Goal: Find specific page/section: Find specific page/section

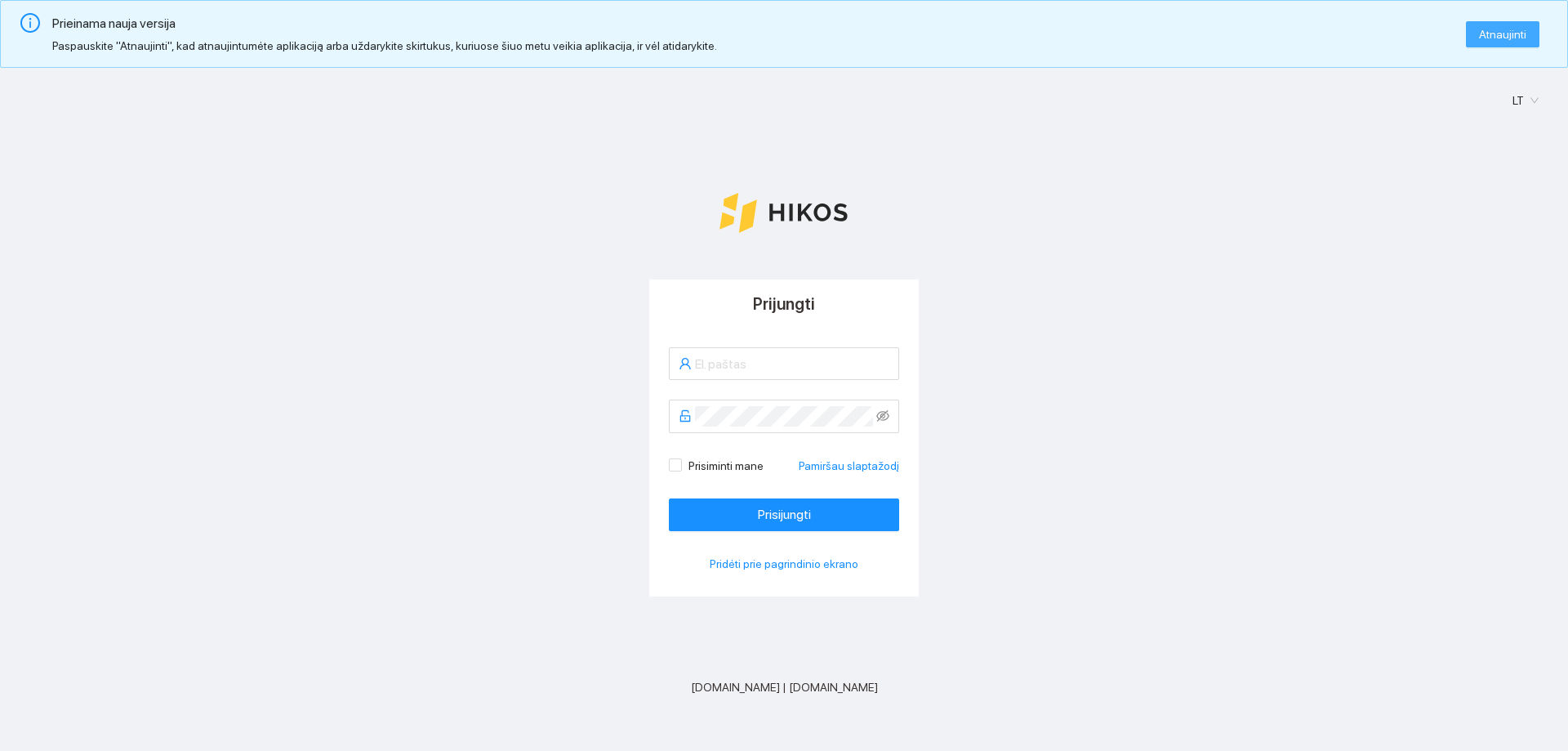
click at [1496, 36] on span "Atnaujinti" at bounding box center [1503, 35] width 48 height 18
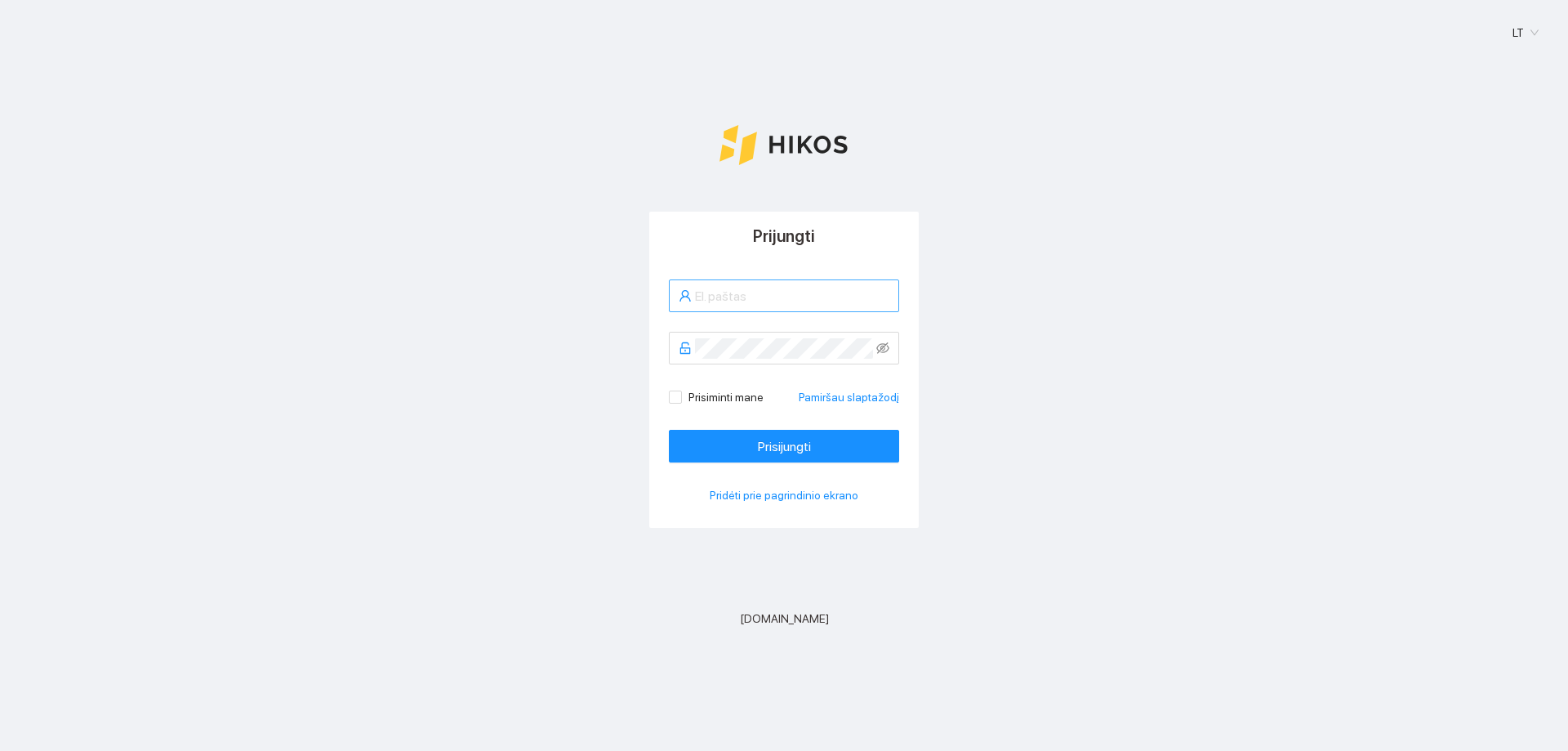
click at [791, 299] on input "text" at bounding box center [792, 296] width 194 height 20
type input "a.rimgaila@rimgaile.eu"
click at [890, 349] on span at bounding box center [784, 348] width 230 height 33
click at [885, 348] on icon "eye-invisible" at bounding box center [884, 349] width 4 height 4
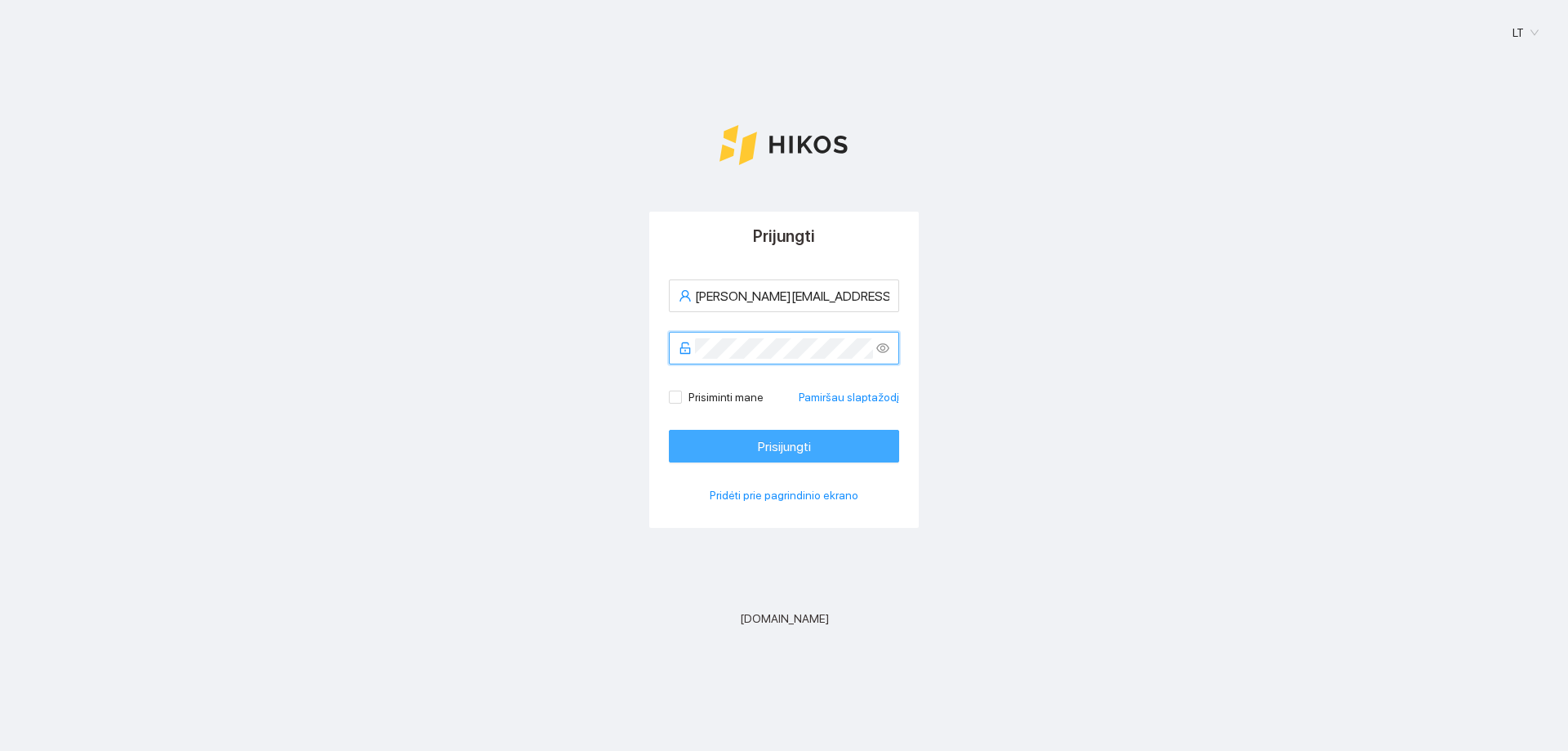
click at [766, 444] on span "Prisijungti" at bounding box center [785, 447] width 53 height 20
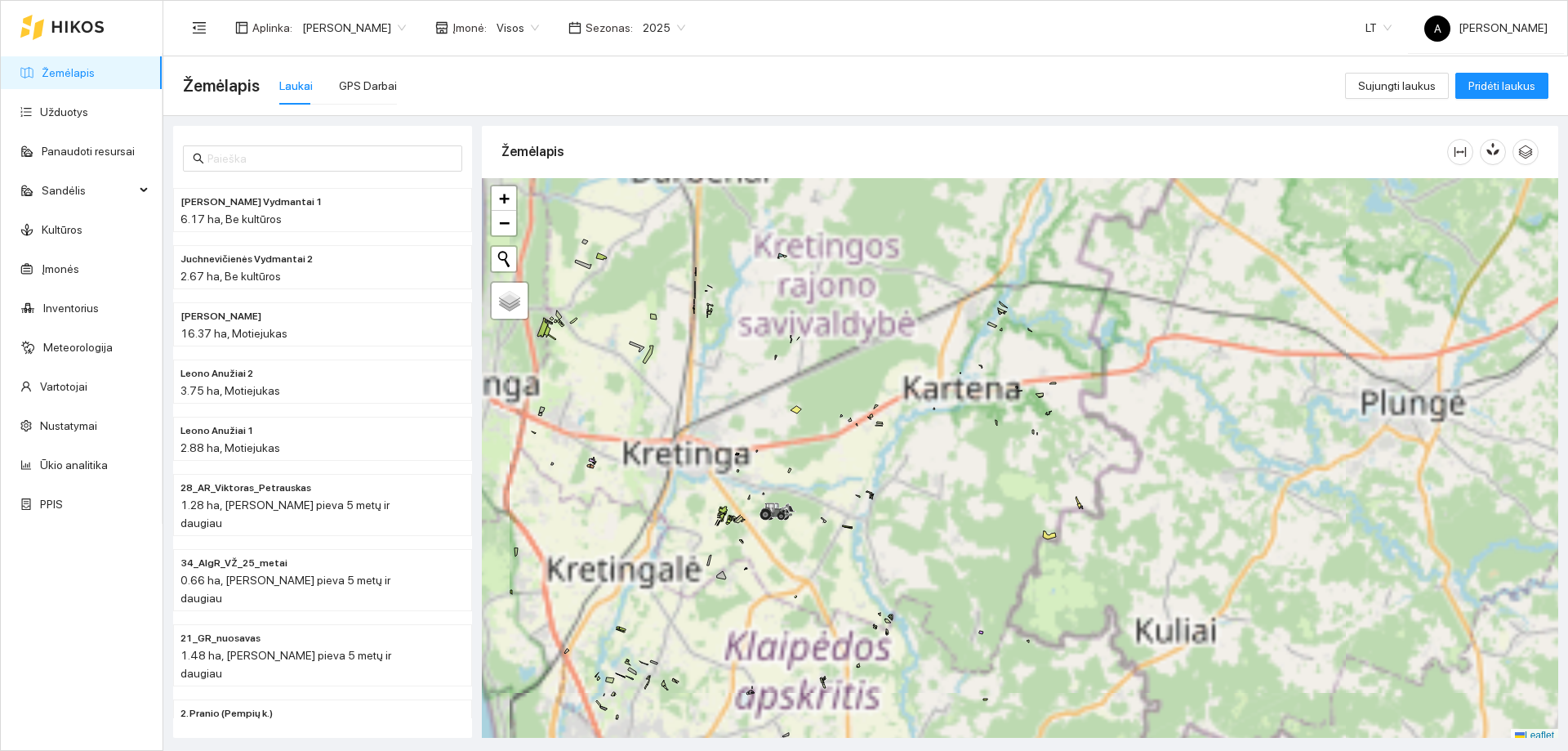
scroll to position [5, 0]
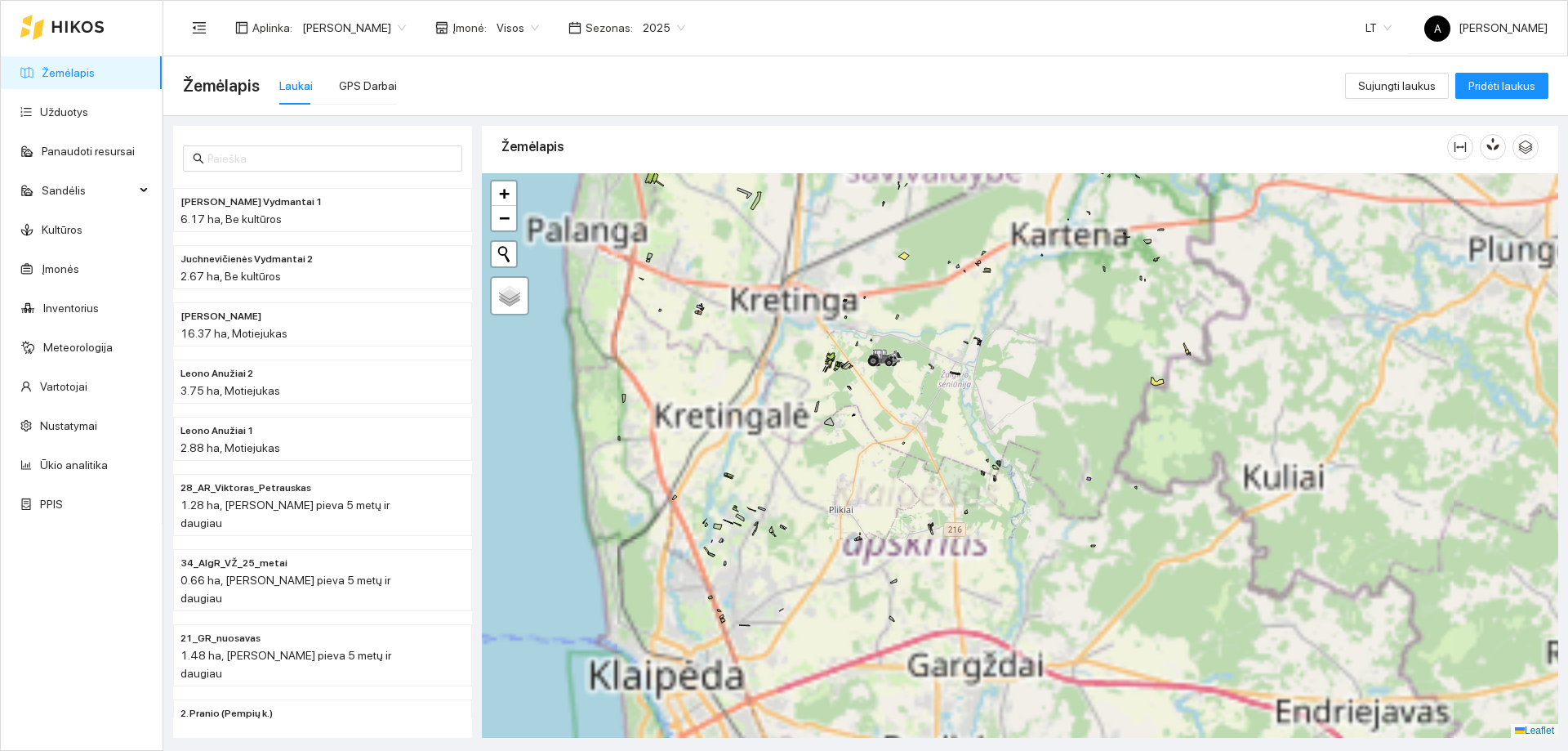
drag, startPoint x: 881, startPoint y: 486, endPoint x: 959, endPoint y: 385, distance: 127.6
click at [965, 370] on div "+ − Nieko nerasta. Bandykite dar kartą. Žemėlapis Palydovas Leaflet" at bounding box center [1021, 456] width 1077 height 565
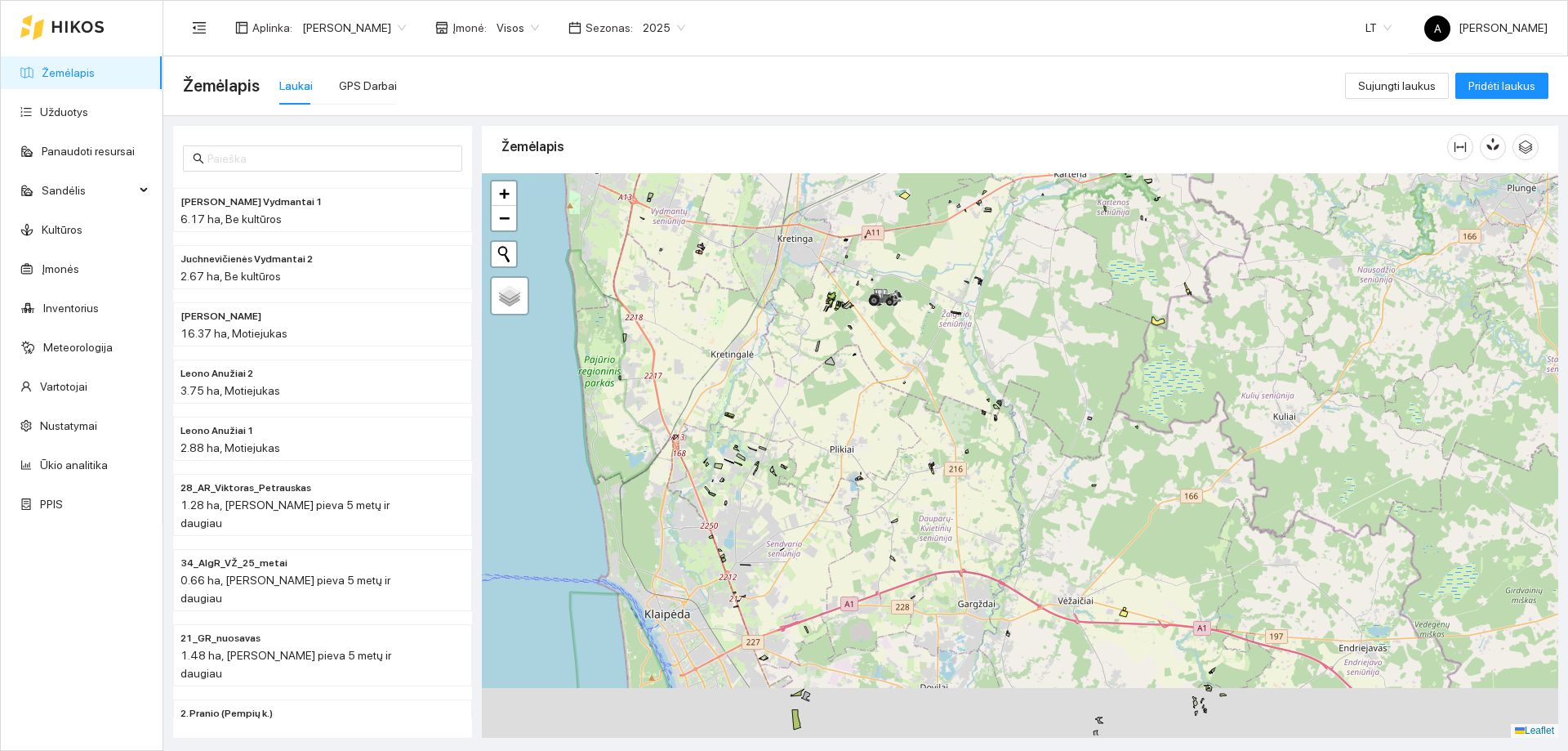
drag, startPoint x: 982, startPoint y: 487, endPoint x: 968, endPoint y: 312, distance: 175.6
click at [968, 312] on div "+ − Nieko nerasta. Bandykite dar kartą. Žemėlapis Palydovas Leaflet" at bounding box center [1021, 456] width 1077 height 565
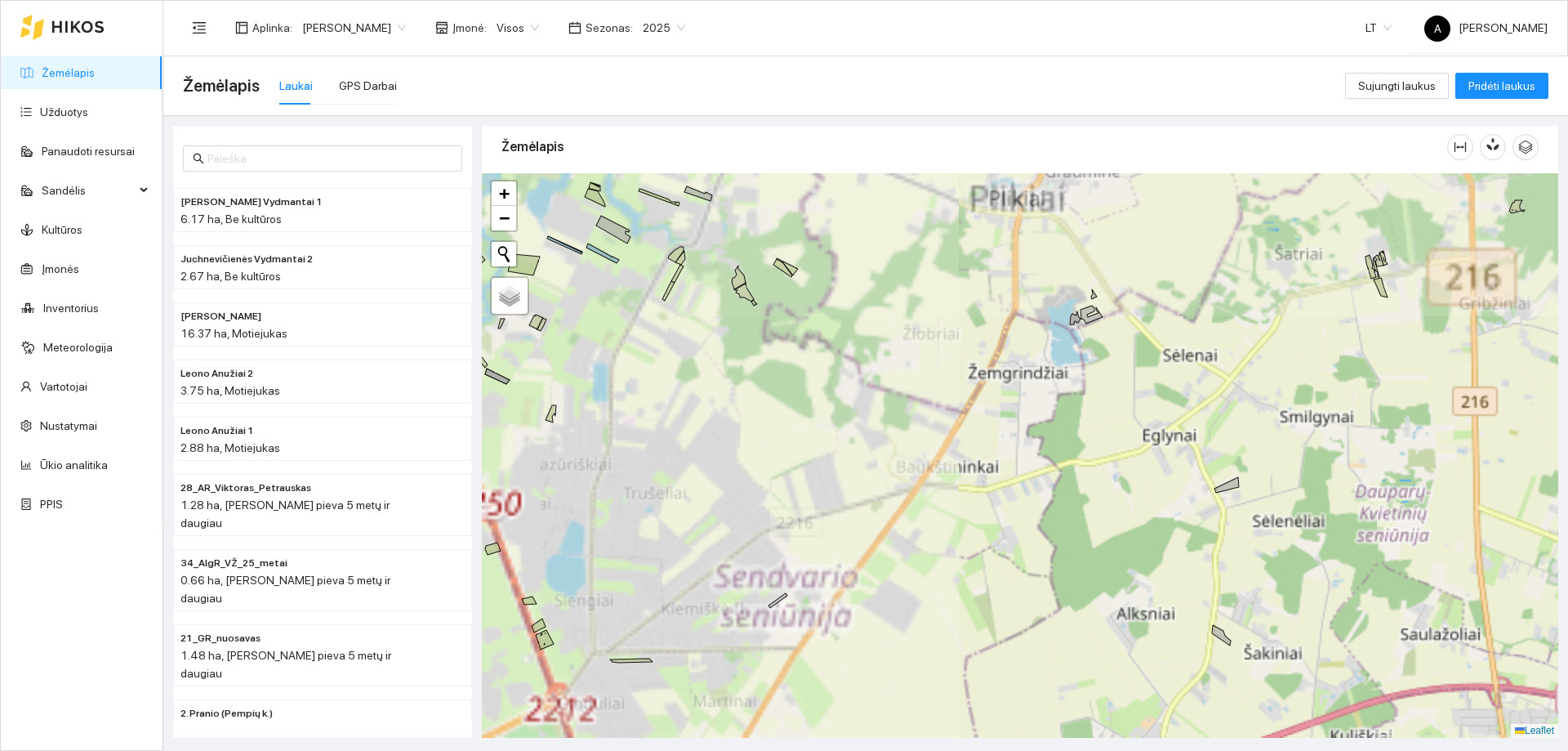
drag, startPoint x: 850, startPoint y: 348, endPoint x: 942, endPoint y: 437, distance: 128.0
click at [942, 437] on div "+ − Nieko nerasta. Bandykite dar kartą. Žemėlapis Palydovas Leaflet" at bounding box center [1021, 456] width 1077 height 565
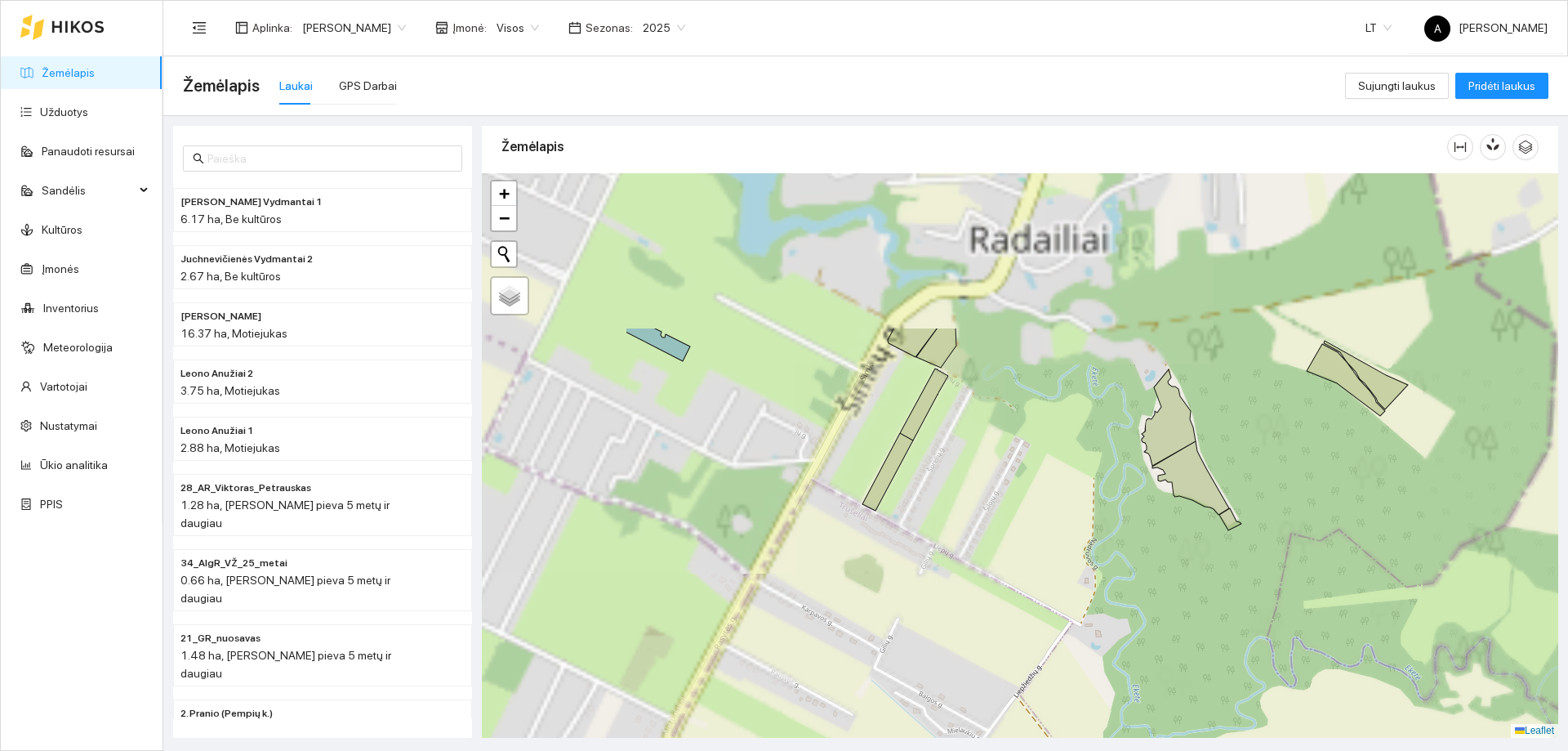
drag, startPoint x: 851, startPoint y: 415, endPoint x: 989, endPoint y: 503, distance: 163.7
click at [1019, 535] on div "+ − Nieko nerasta. Bandykite dar kartą. Žemėlapis Palydovas Leaflet" at bounding box center [1021, 456] width 1077 height 565
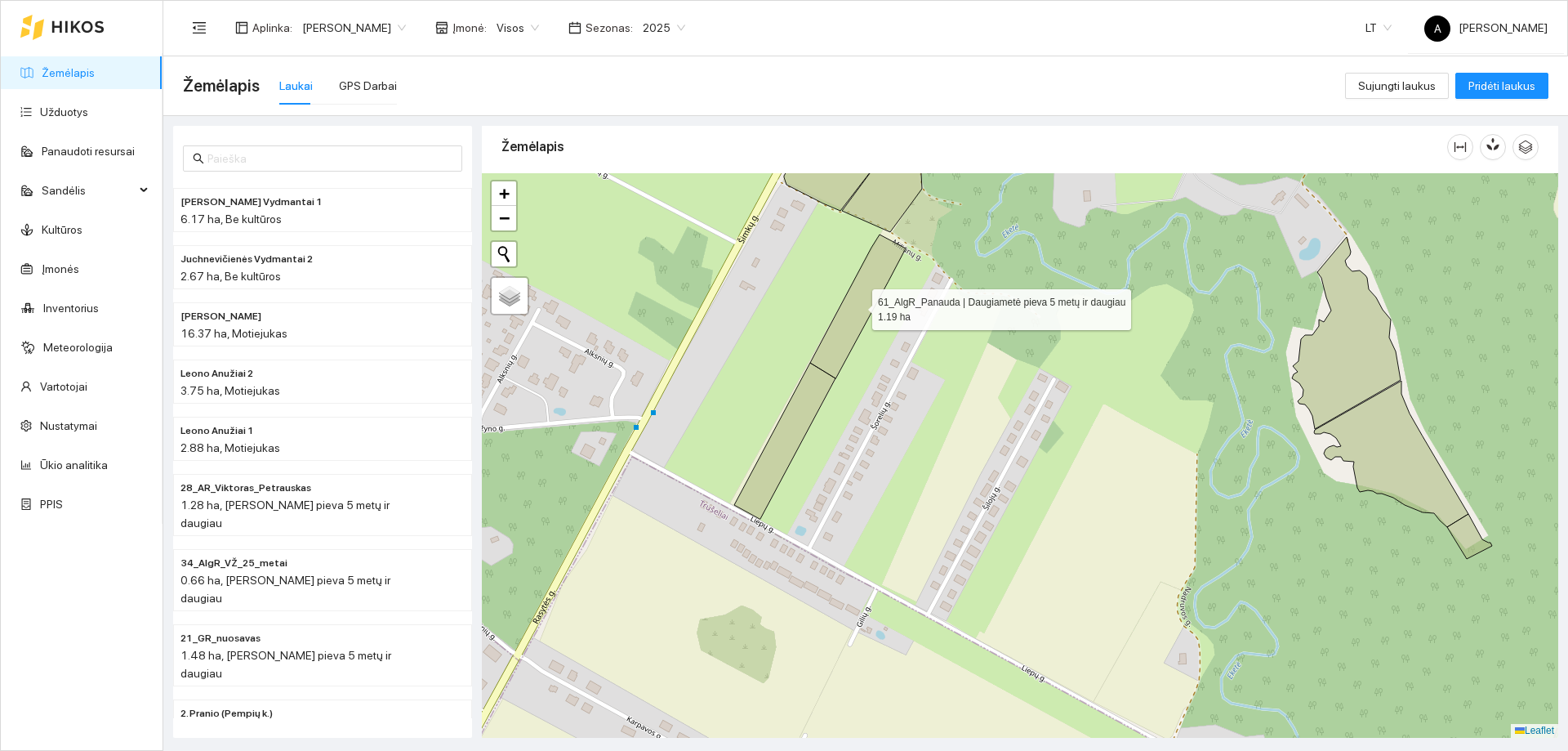
click at [849, 319] on icon at bounding box center [858, 306] width 95 height 144
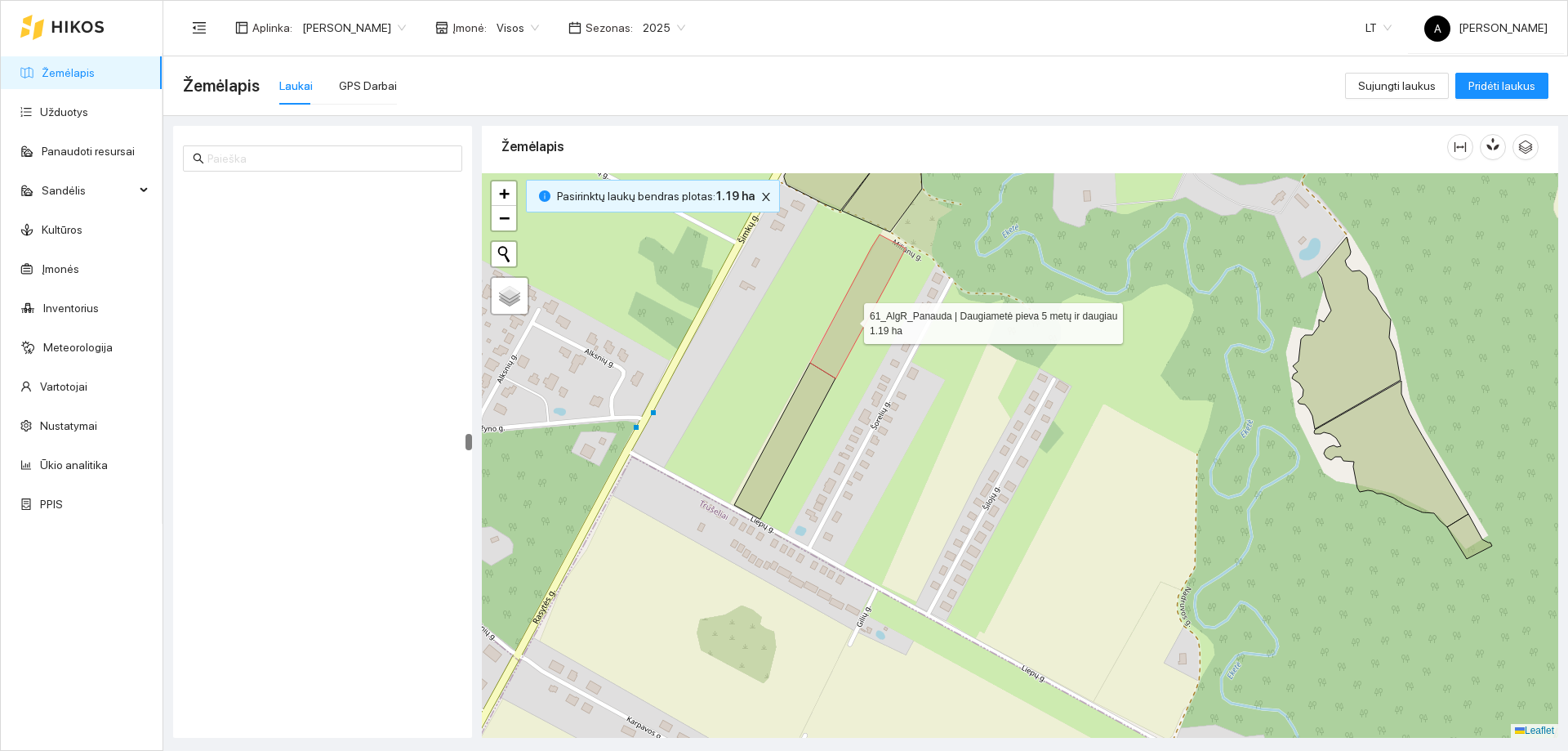
scroll to position [7927, 0]
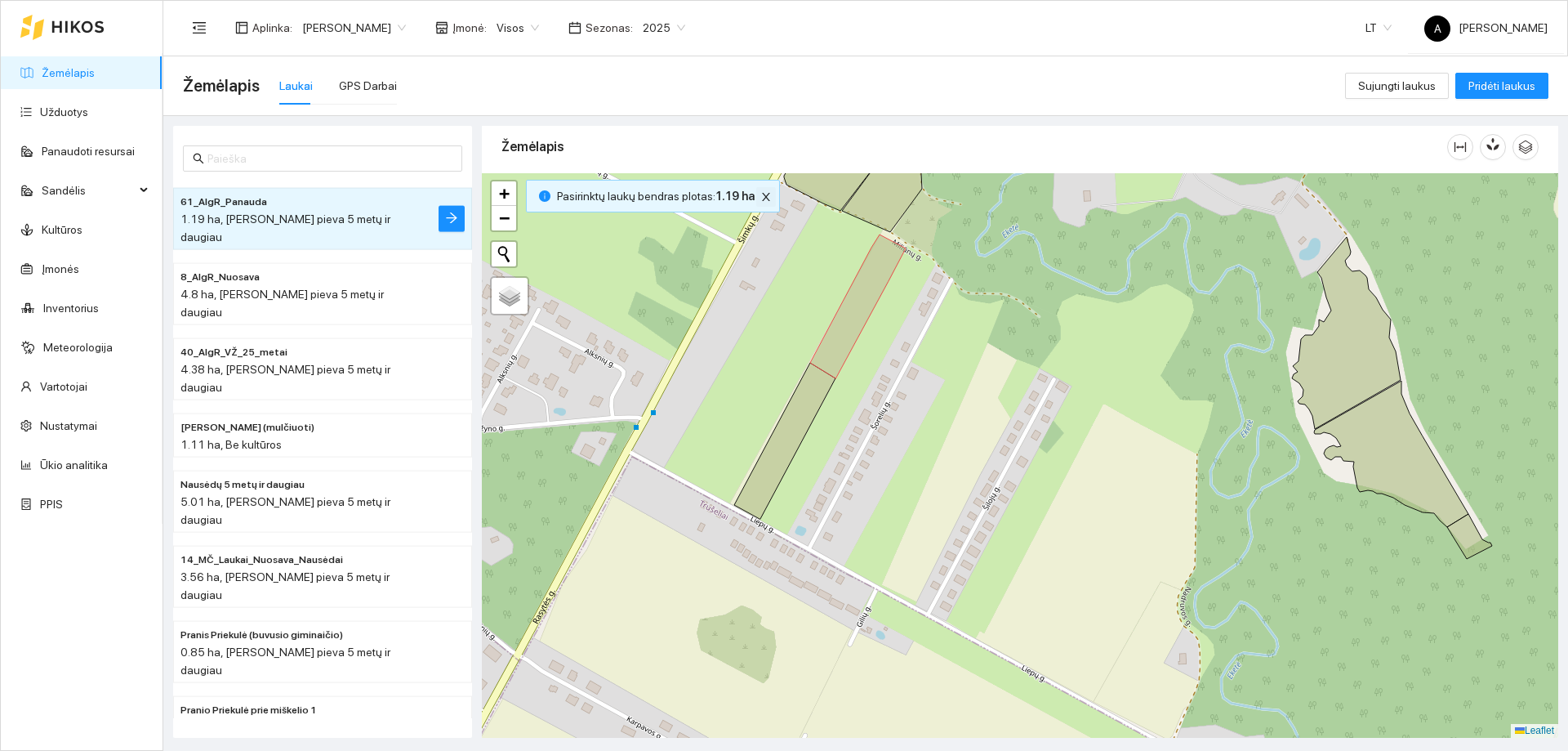
click at [761, 197] on icon "close" at bounding box center [766, 196] width 11 height 11
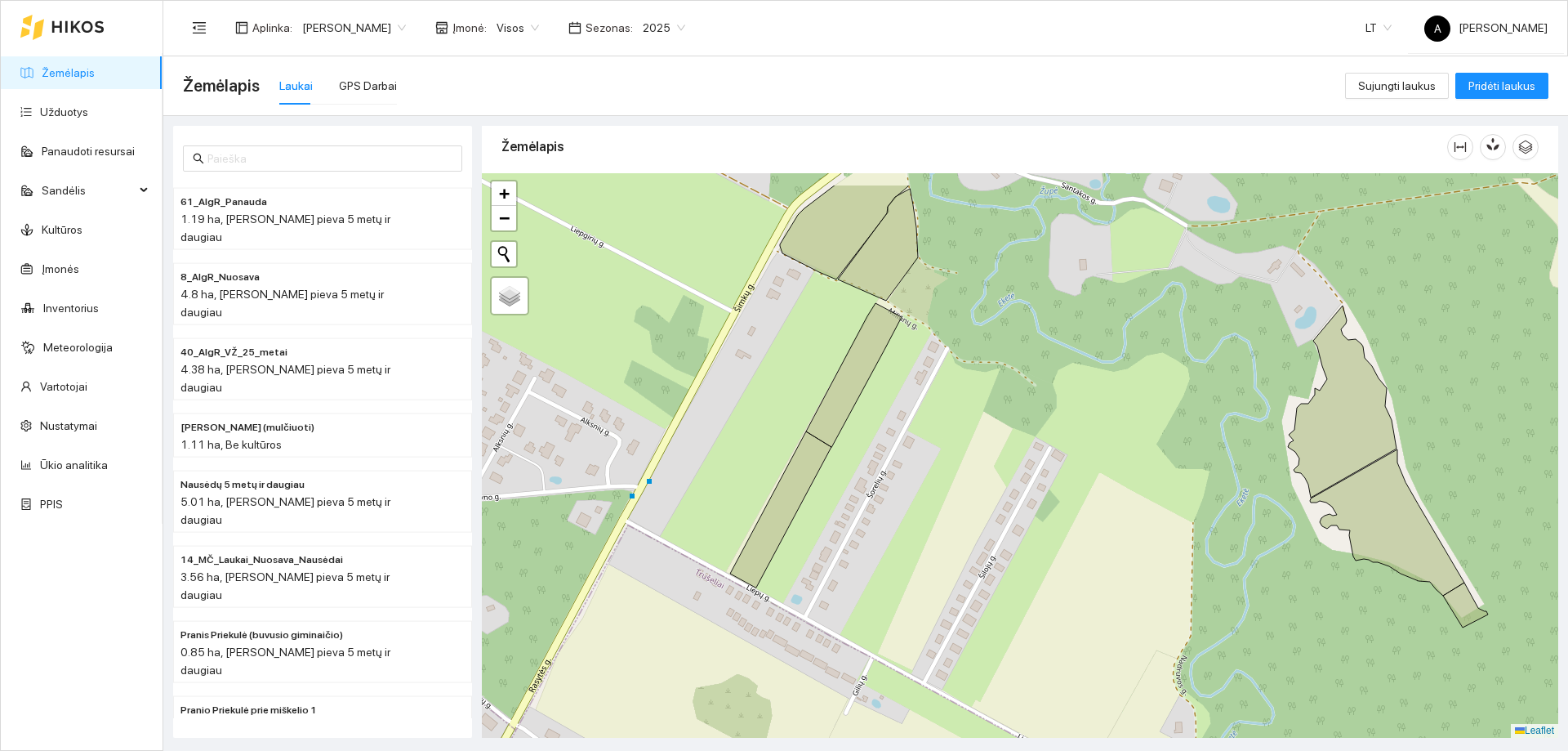
drag, startPoint x: 814, startPoint y: 267, endPoint x: 797, endPoint y: 364, distance: 98.5
click at [797, 368] on div "+ − Nieko nerasta. Bandykite dar kartą. Žemėlapis Palydovas Leaflet" at bounding box center [1021, 456] width 1077 height 565
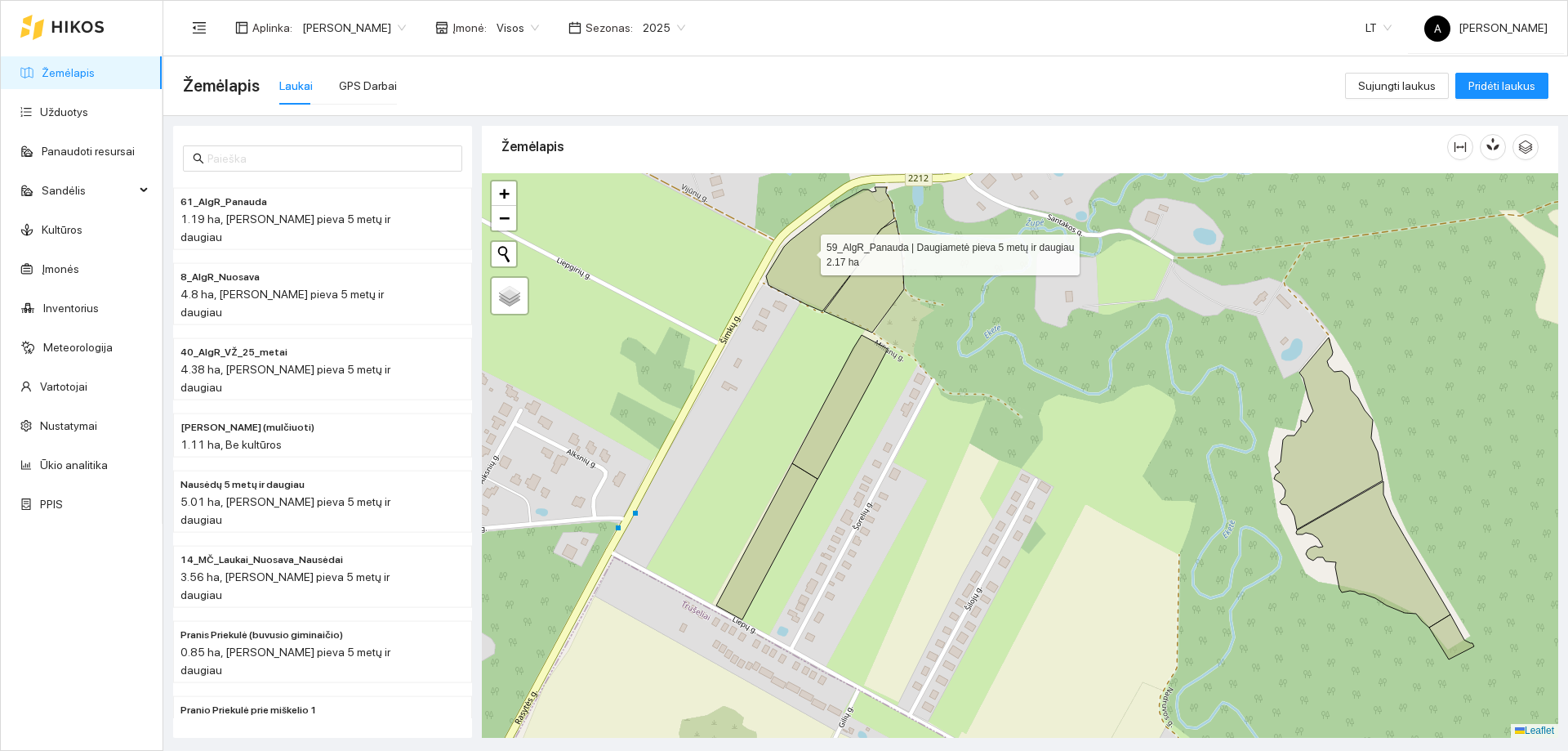
click at [806, 250] on icon at bounding box center [831, 248] width 128 height 124
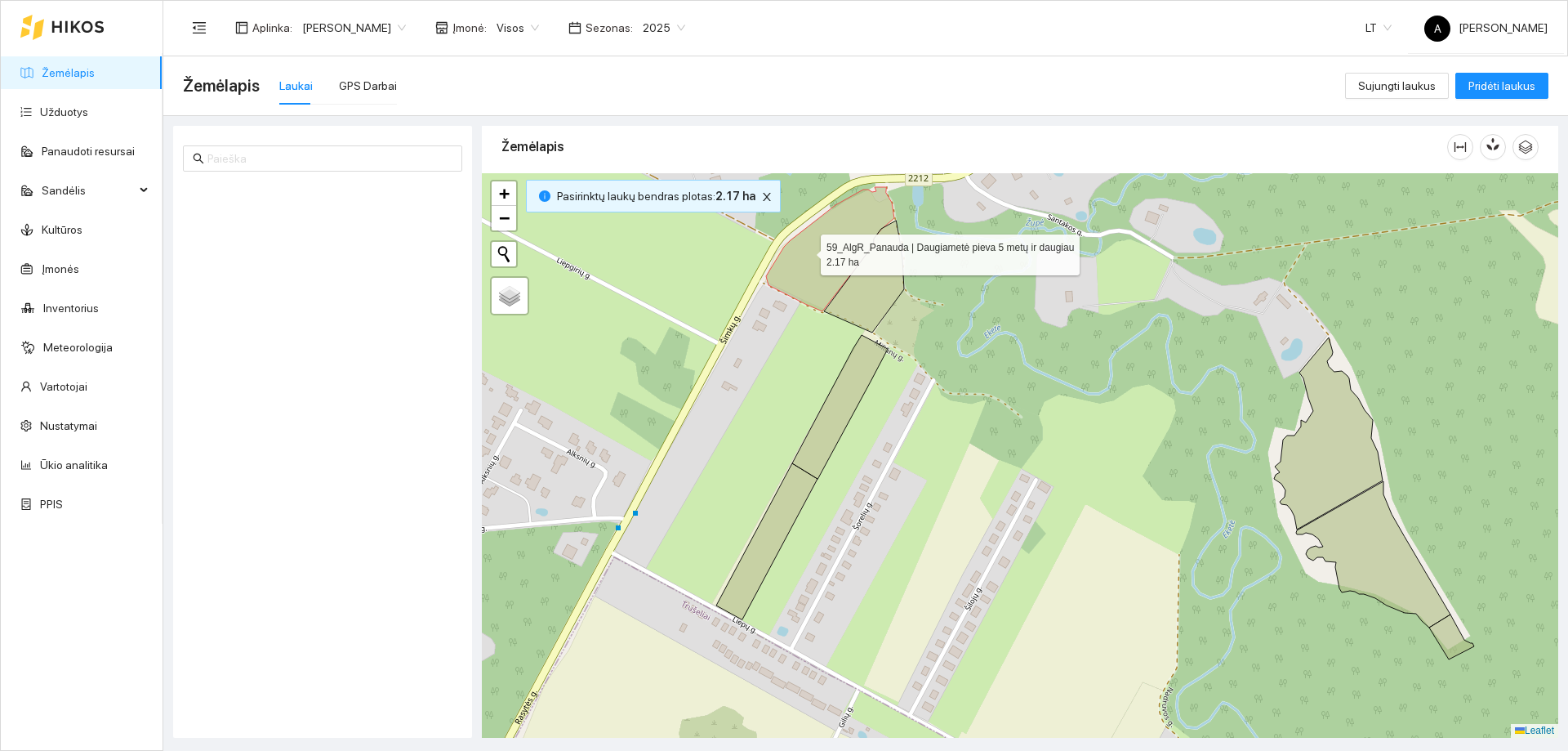
scroll to position [1769, 0]
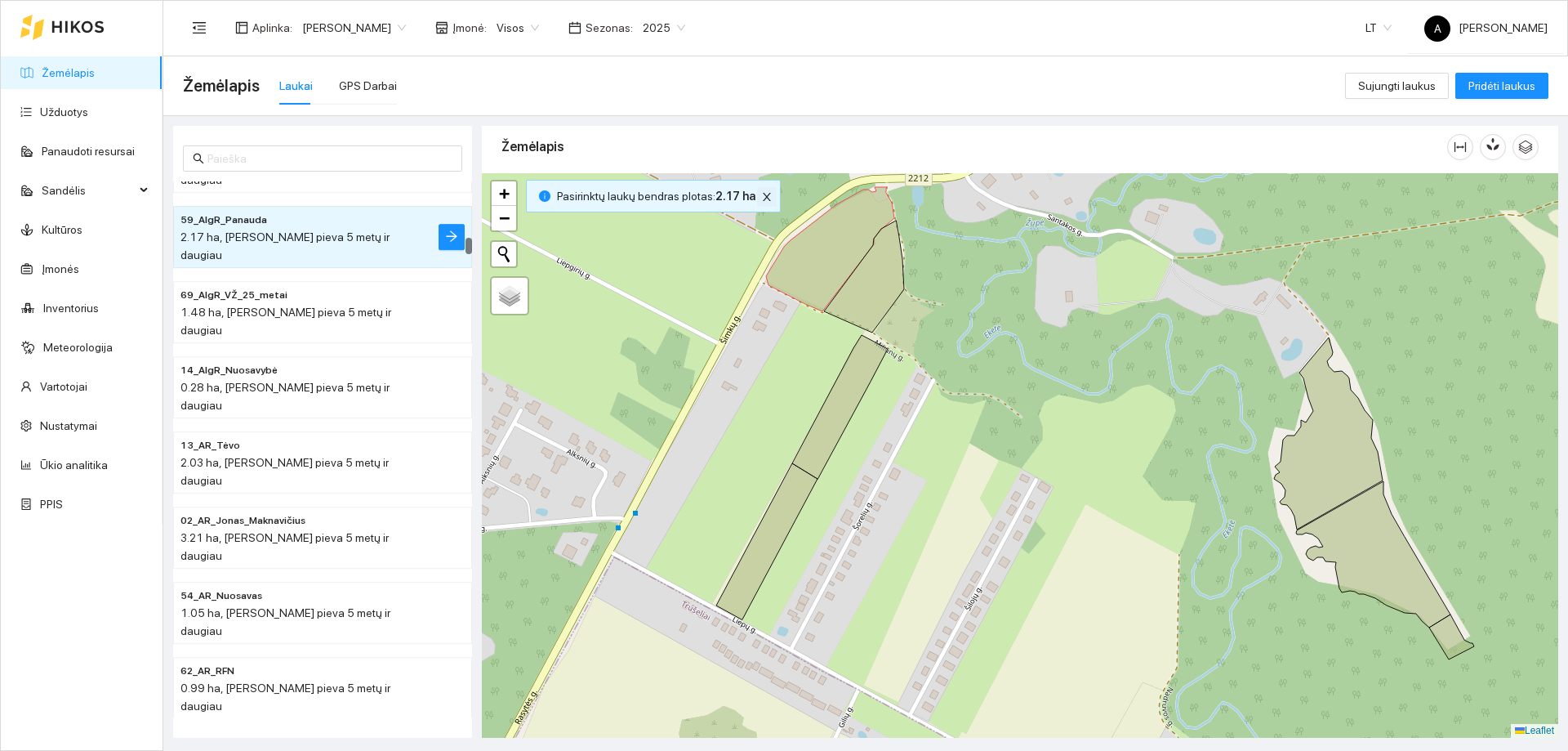
click at [763, 198] on icon "close" at bounding box center [767, 196] width 11 height 11
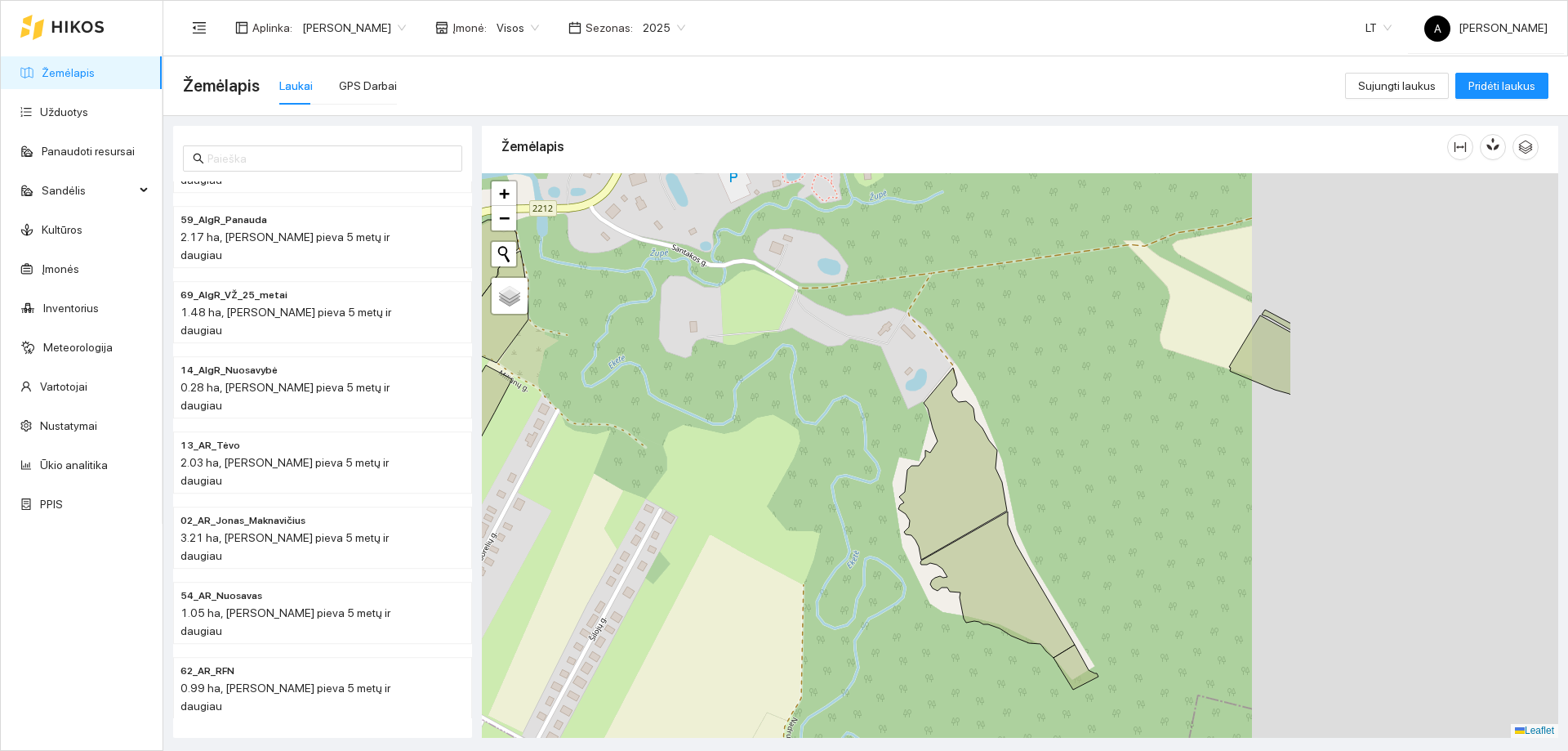
drag, startPoint x: 1120, startPoint y: 370, endPoint x: 610, endPoint y: 387, distance: 510.3
click at [610, 387] on div "+ − Nieko nerasta. Bandykite dar kartą. Žemėlapis Palydovas Leaflet" at bounding box center [1021, 456] width 1077 height 565
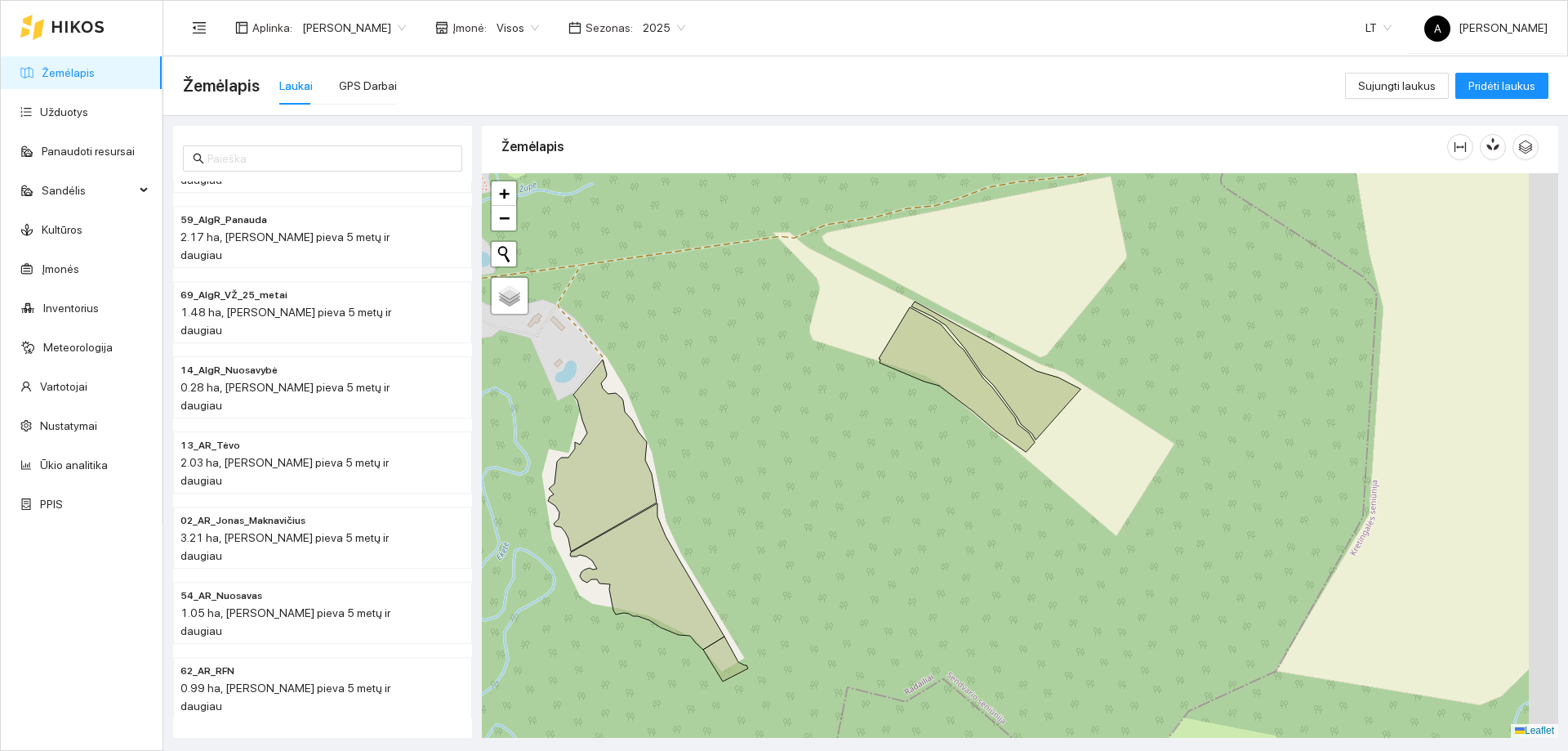
drag, startPoint x: 933, startPoint y: 376, endPoint x: 879, endPoint y: 425, distance: 72.9
click at [748, 373] on div "+ − Nieko nerasta. Bandykite dar kartą. Žemėlapis Palydovas Leaflet" at bounding box center [1021, 456] width 1077 height 565
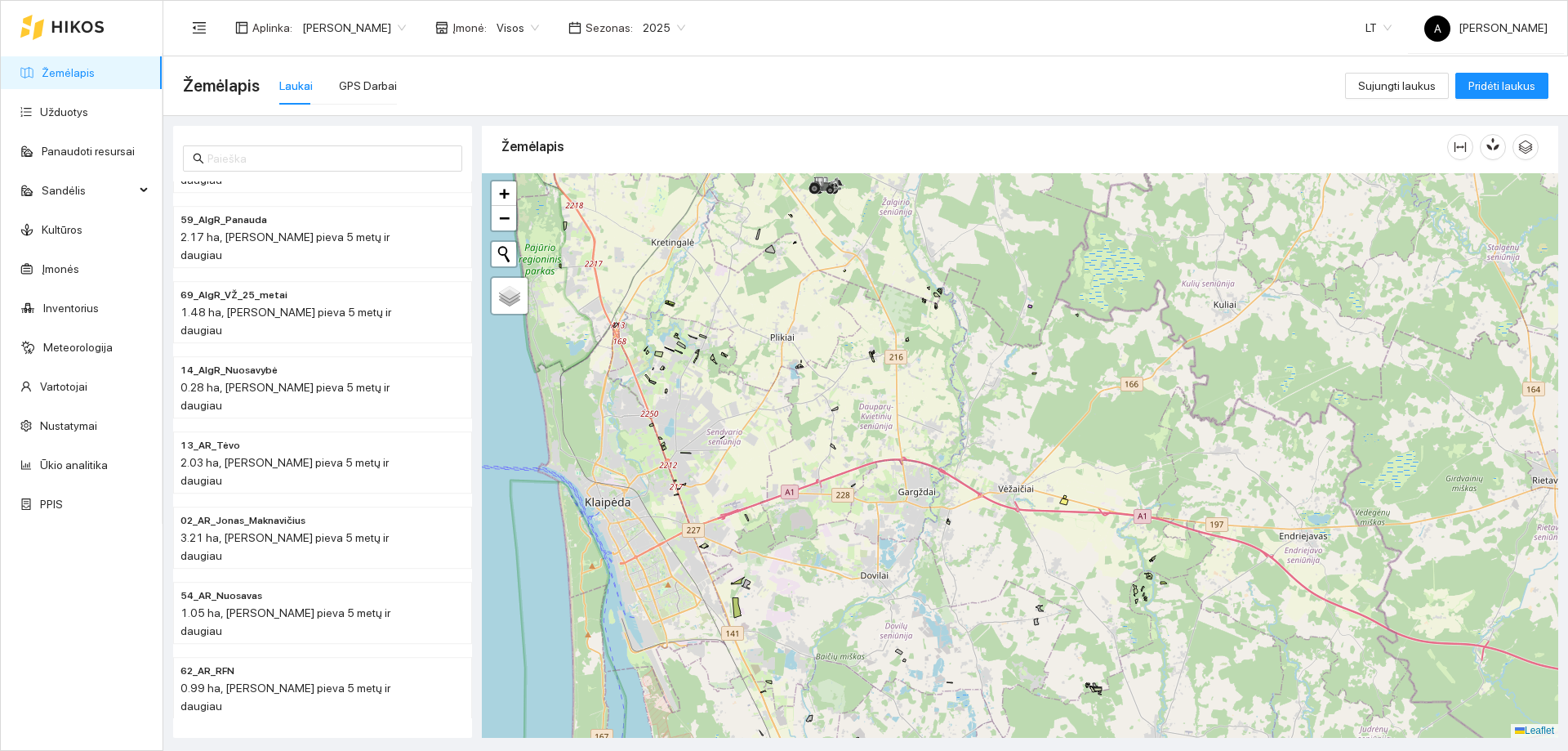
drag, startPoint x: 762, startPoint y: 384, endPoint x: 696, endPoint y: 570, distance: 197.4
click at [696, 570] on div "+ − Nieko nerasta. Bandykite dar kartą. Žemėlapis Palydovas Leaflet" at bounding box center [1021, 456] width 1077 height 565
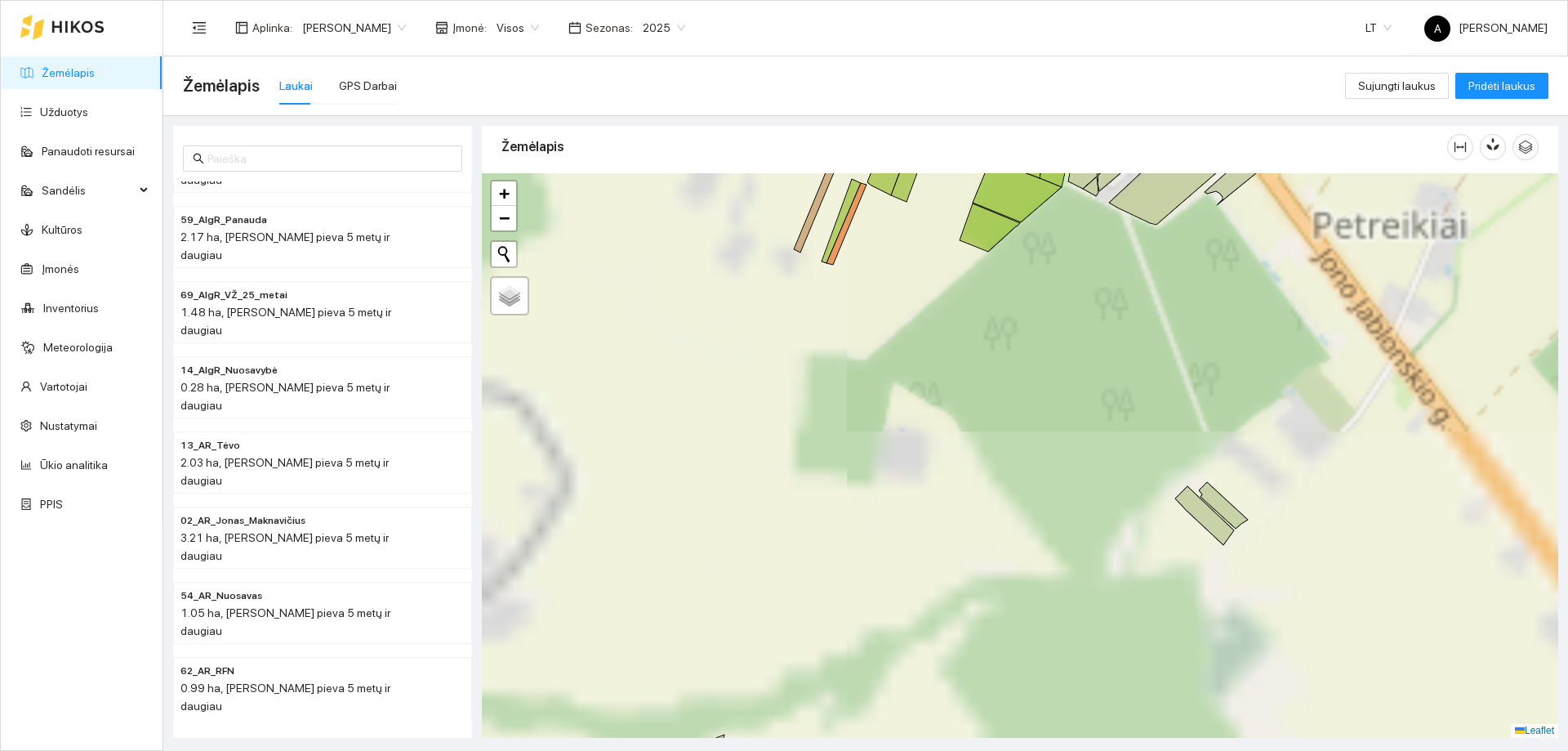
drag, startPoint x: 723, startPoint y: 303, endPoint x: 734, endPoint y: 548, distance: 245.2
click at [734, 550] on div "+ − Nieko nerasta. Bandykite dar kartą. Žemėlapis Palydovas Leaflet" at bounding box center [1021, 456] width 1077 height 565
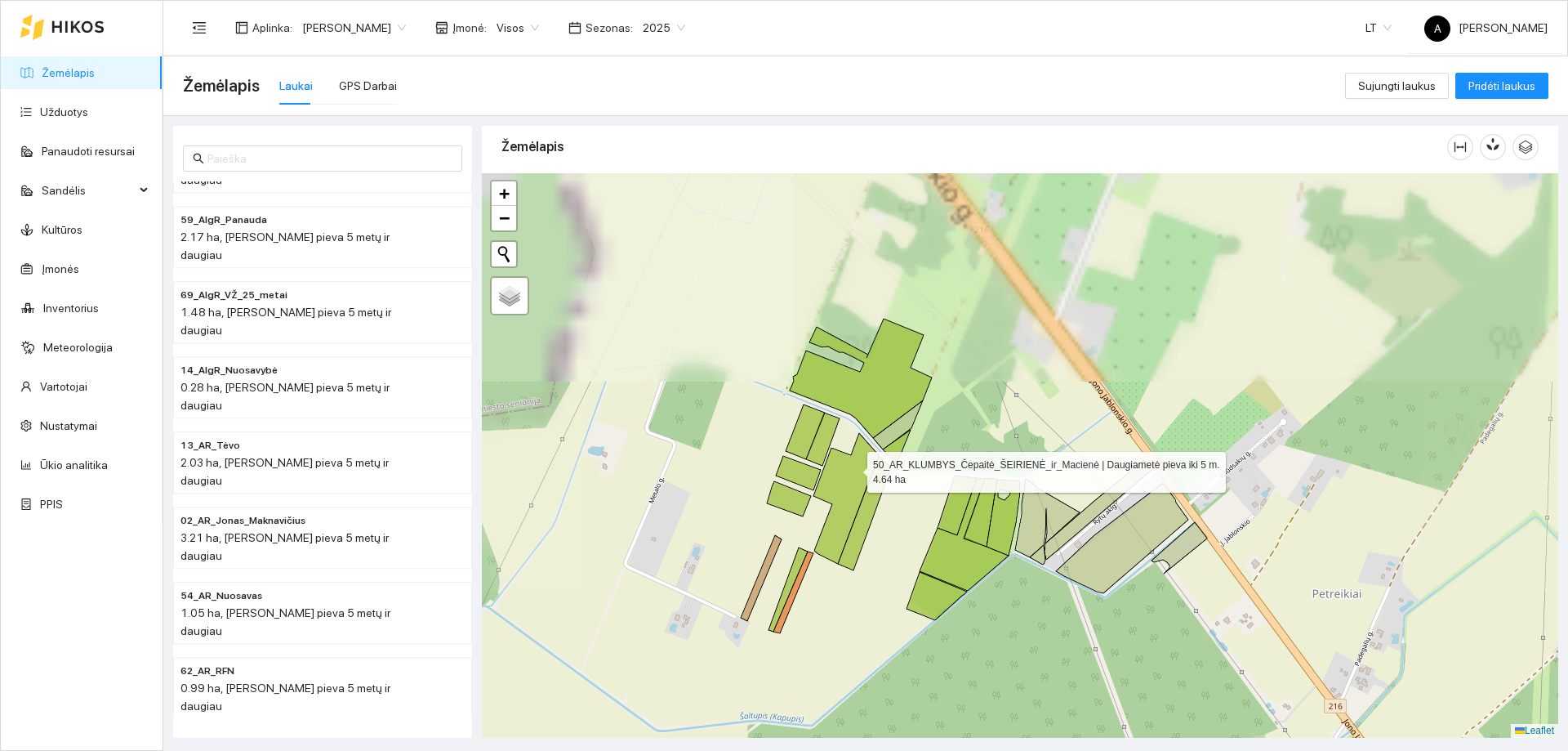
drag, startPoint x: 916, startPoint y: 348, endPoint x: 904, endPoint y: 403, distance: 56.3
click at [854, 461] on icon at bounding box center [845, 498] width 65 height 131
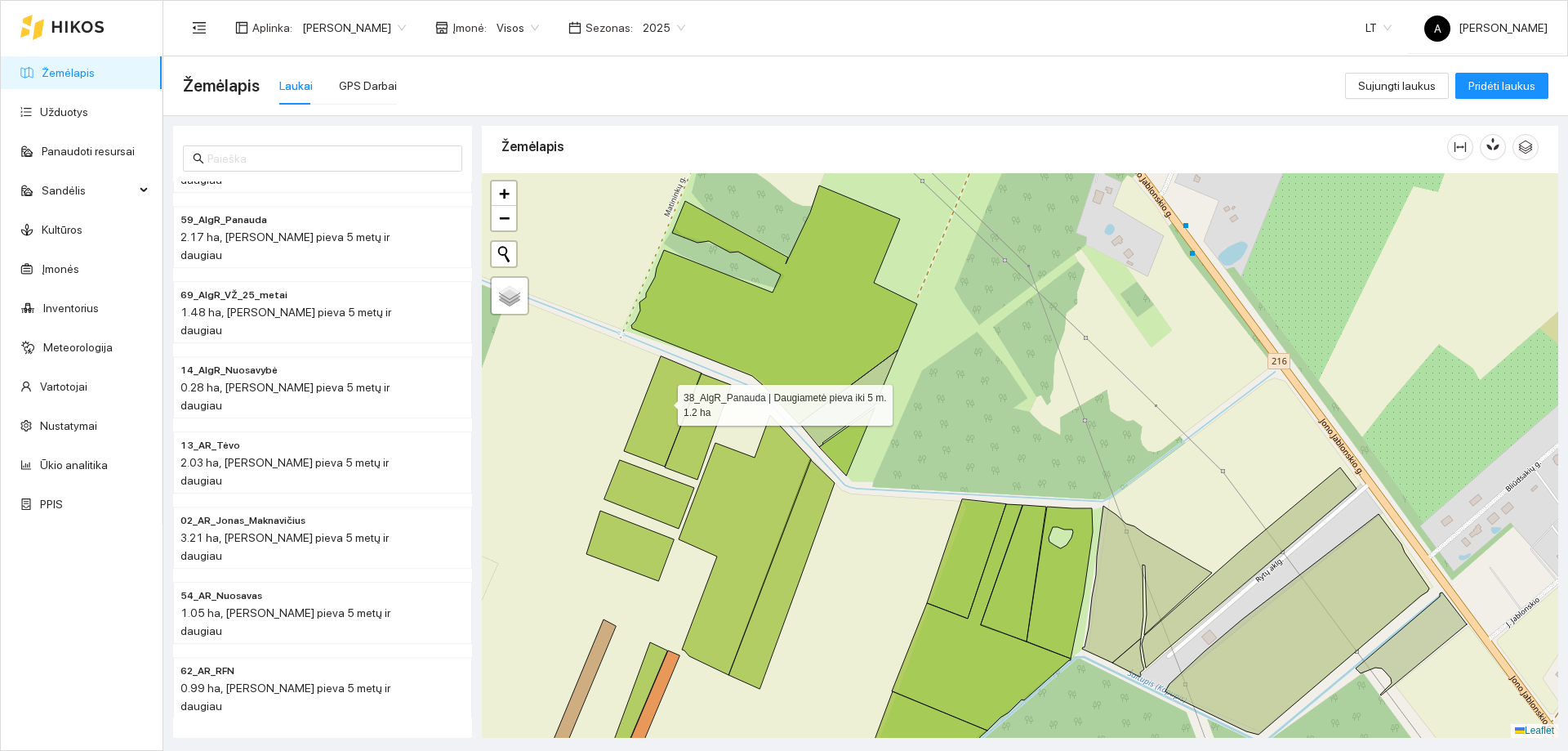
click at [663, 401] on icon at bounding box center [663, 411] width 78 height 110
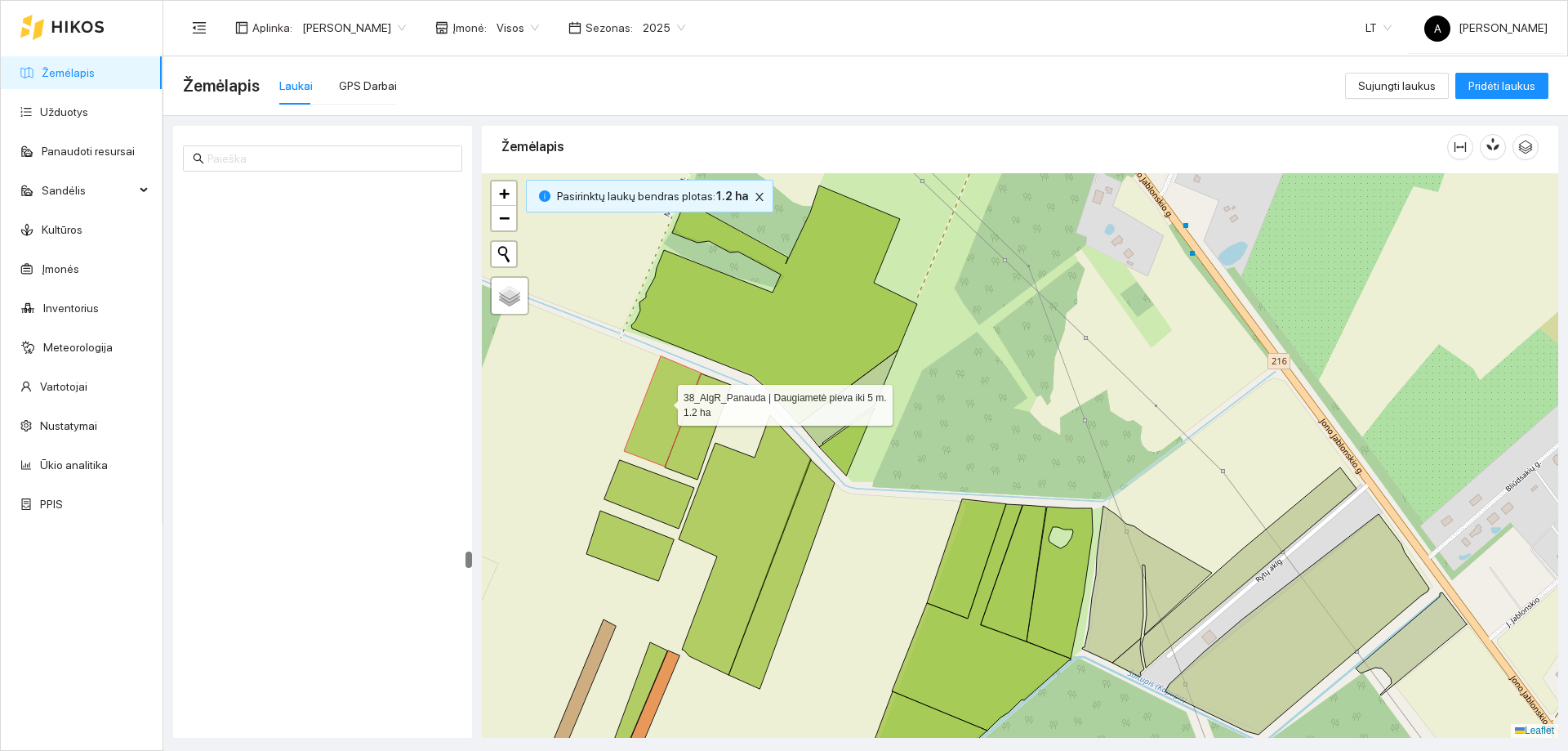
scroll to position [11636, 0]
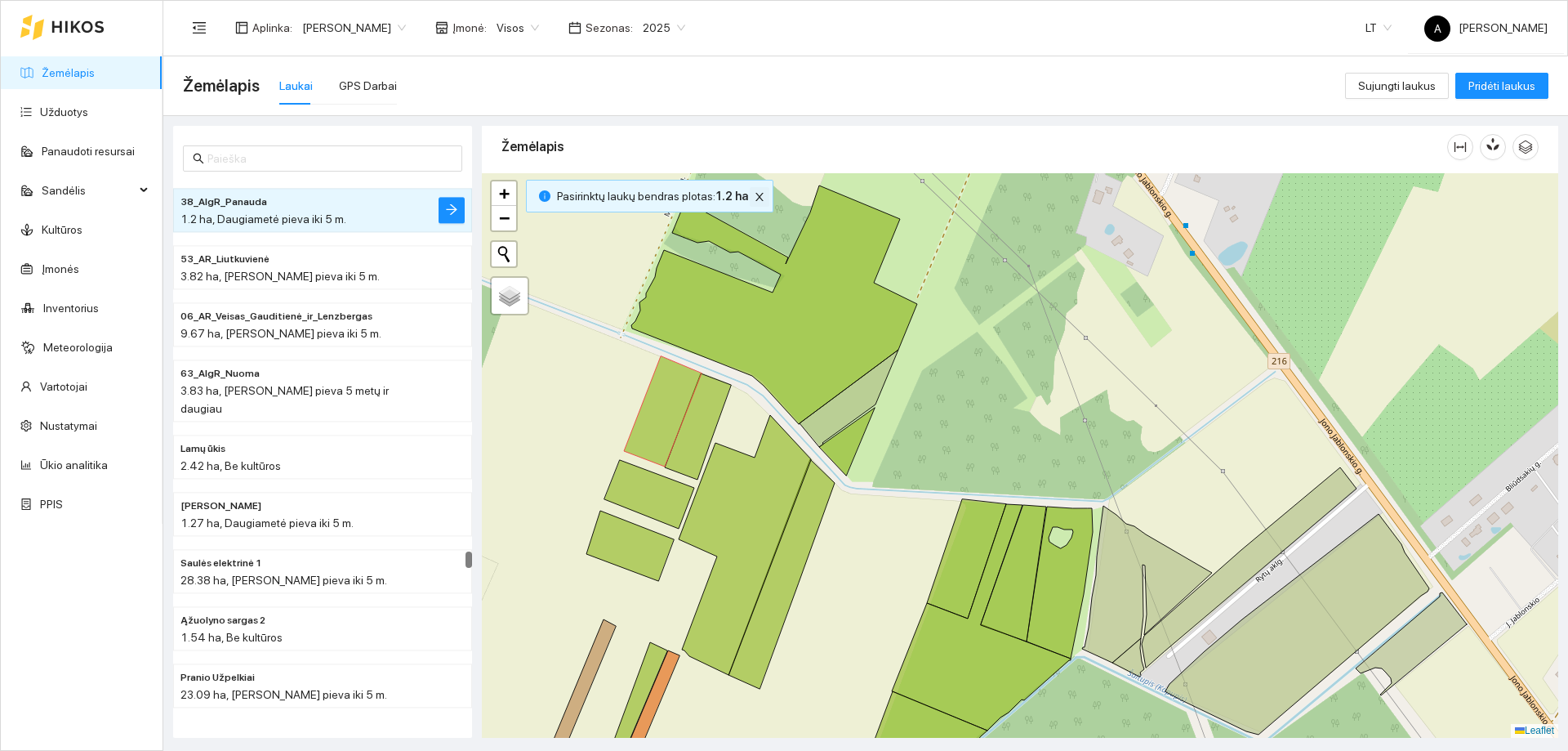
click at [754, 193] on icon "close" at bounding box center [759, 196] width 11 height 11
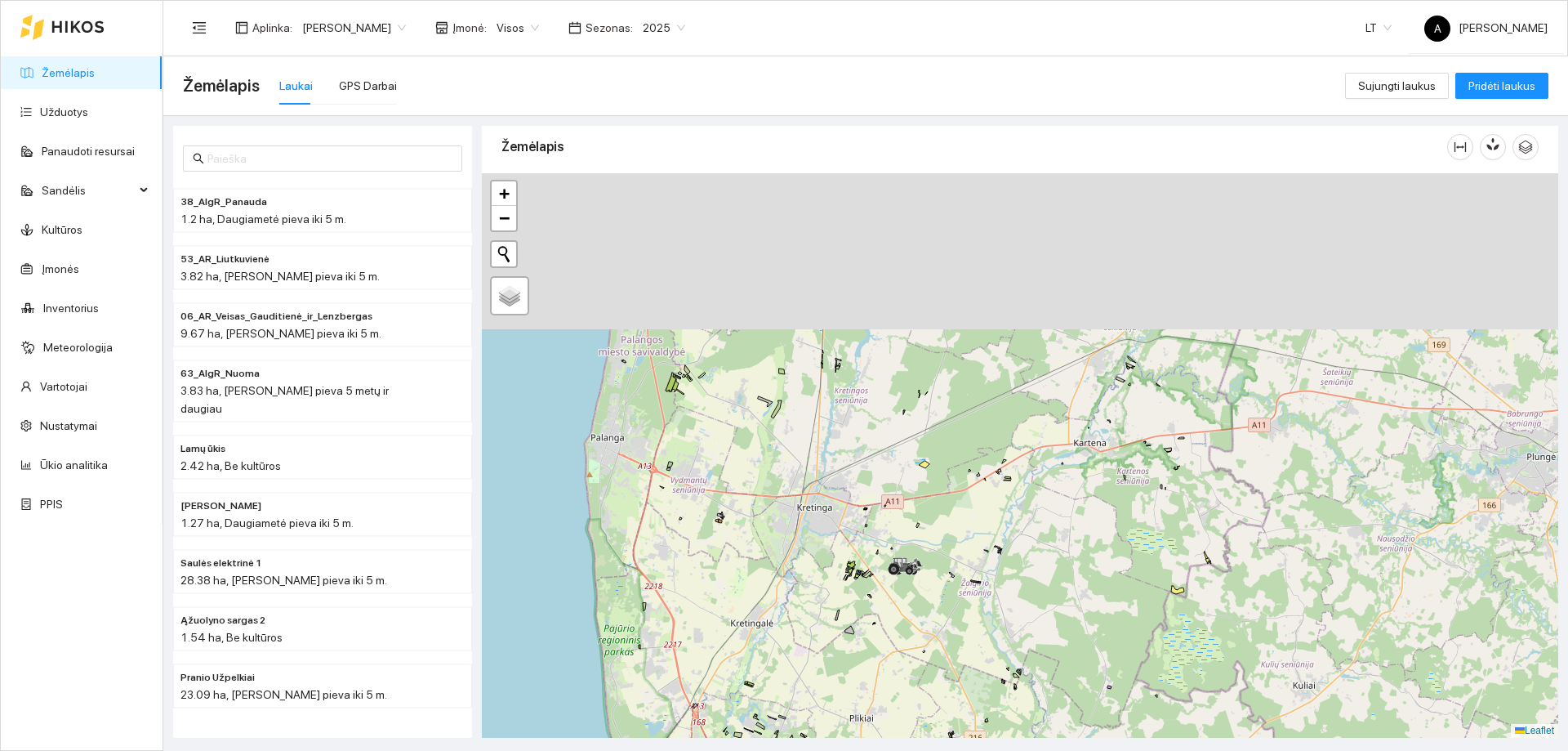
drag, startPoint x: 823, startPoint y: 334, endPoint x: 793, endPoint y: 442, distance: 112.1
click at [893, 521] on div "+ − Nieko nerasta. Bandykite dar kartą. Žemėlapis Palydovas Leaflet" at bounding box center [1021, 456] width 1077 height 565
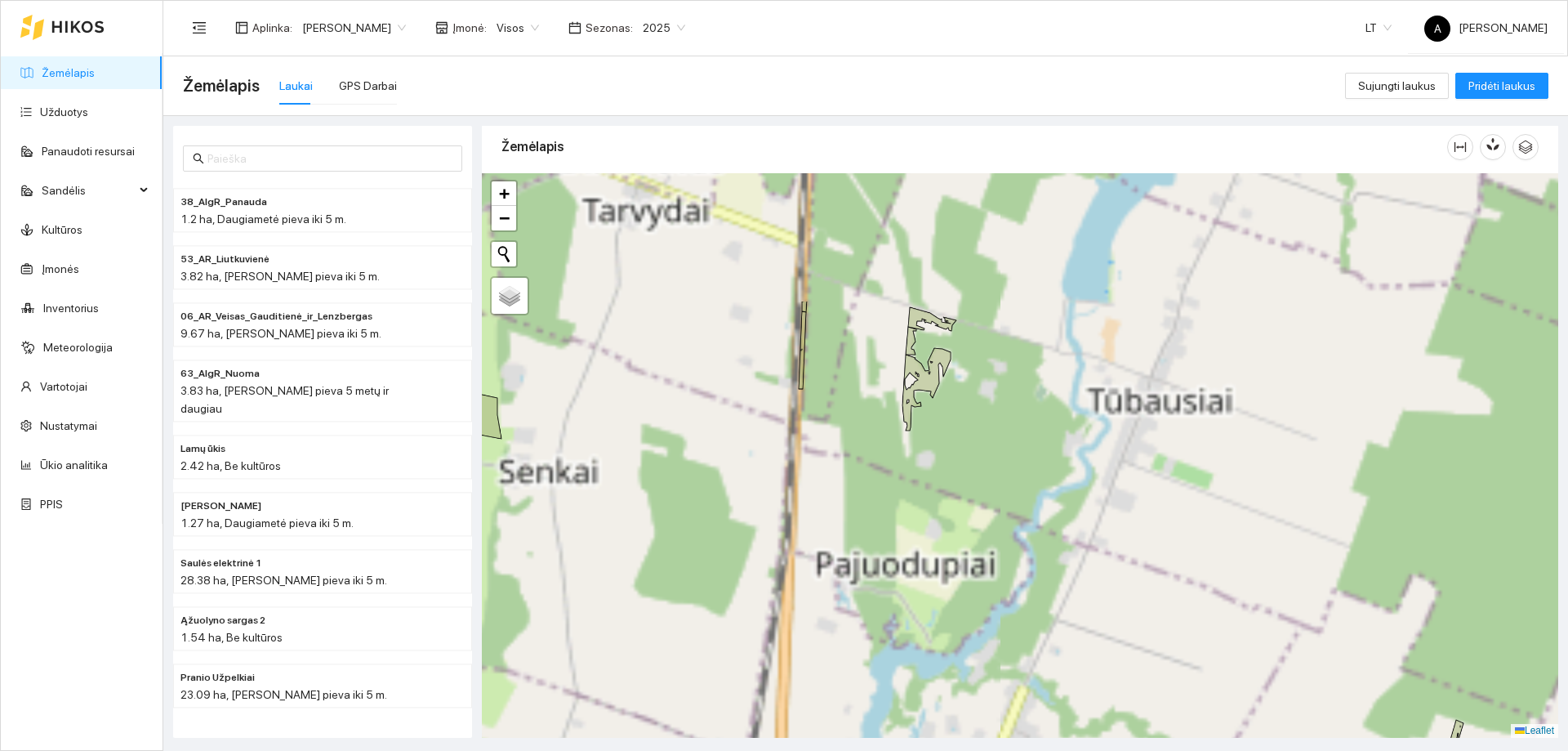
drag, startPoint x: 884, startPoint y: 394, endPoint x: 898, endPoint y: 502, distance: 108.9
click at [898, 503] on div "+ − Nieko nerasta. Bandykite dar kartą. Žemėlapis Palydovas Leaflet" at bounding box center [1021, 456] width 1077 height 565
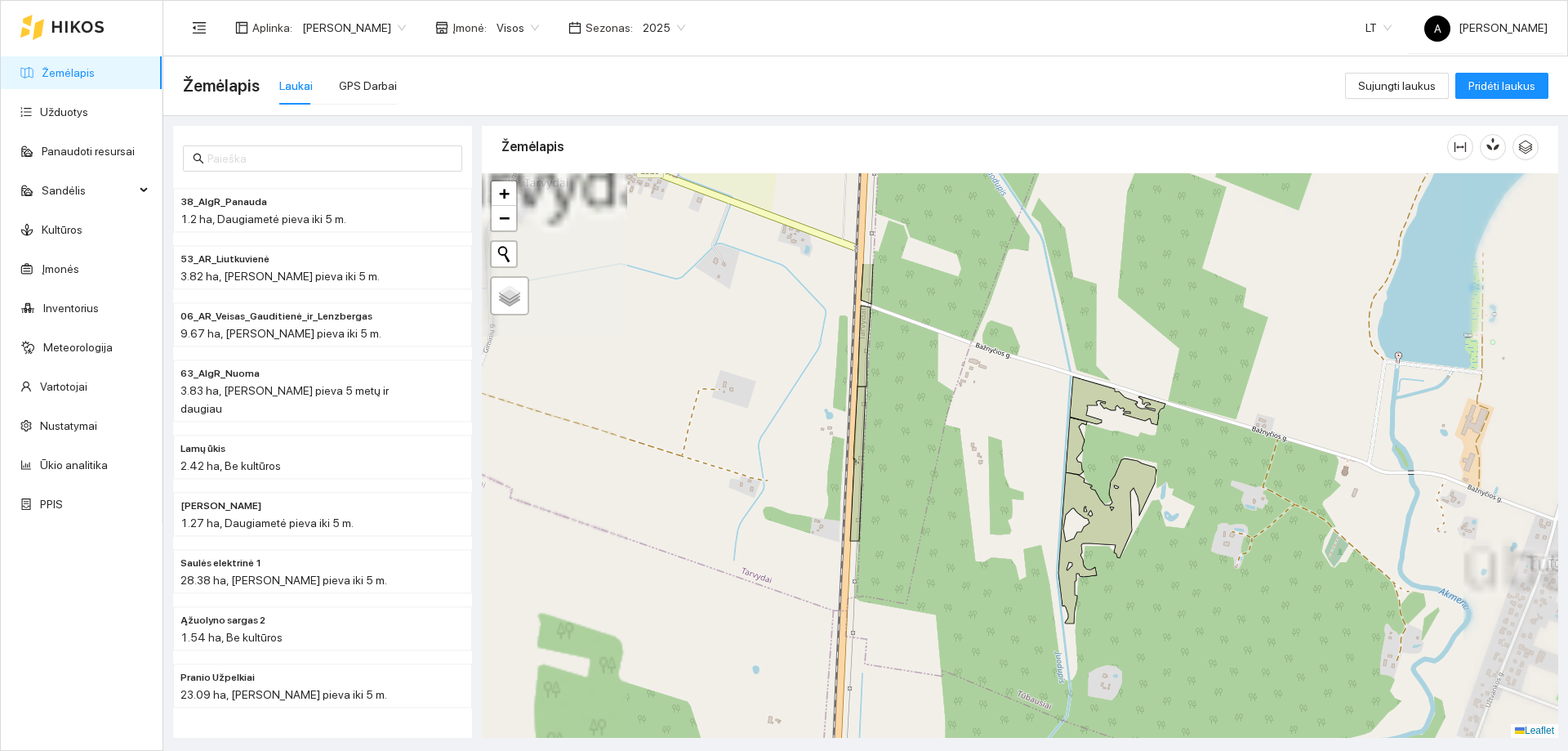
drag, startPoint x: 842, startPoint y: 360, endPoint x: 925, endPoint y: 522, distance: 182.0
click at [925, 522] on div "+ − Nieko nerasta. Bandykite dar kartą. Žemėlapis Palydovas Leaflet" at bounding box center [1021, 456] width 1077 height 565
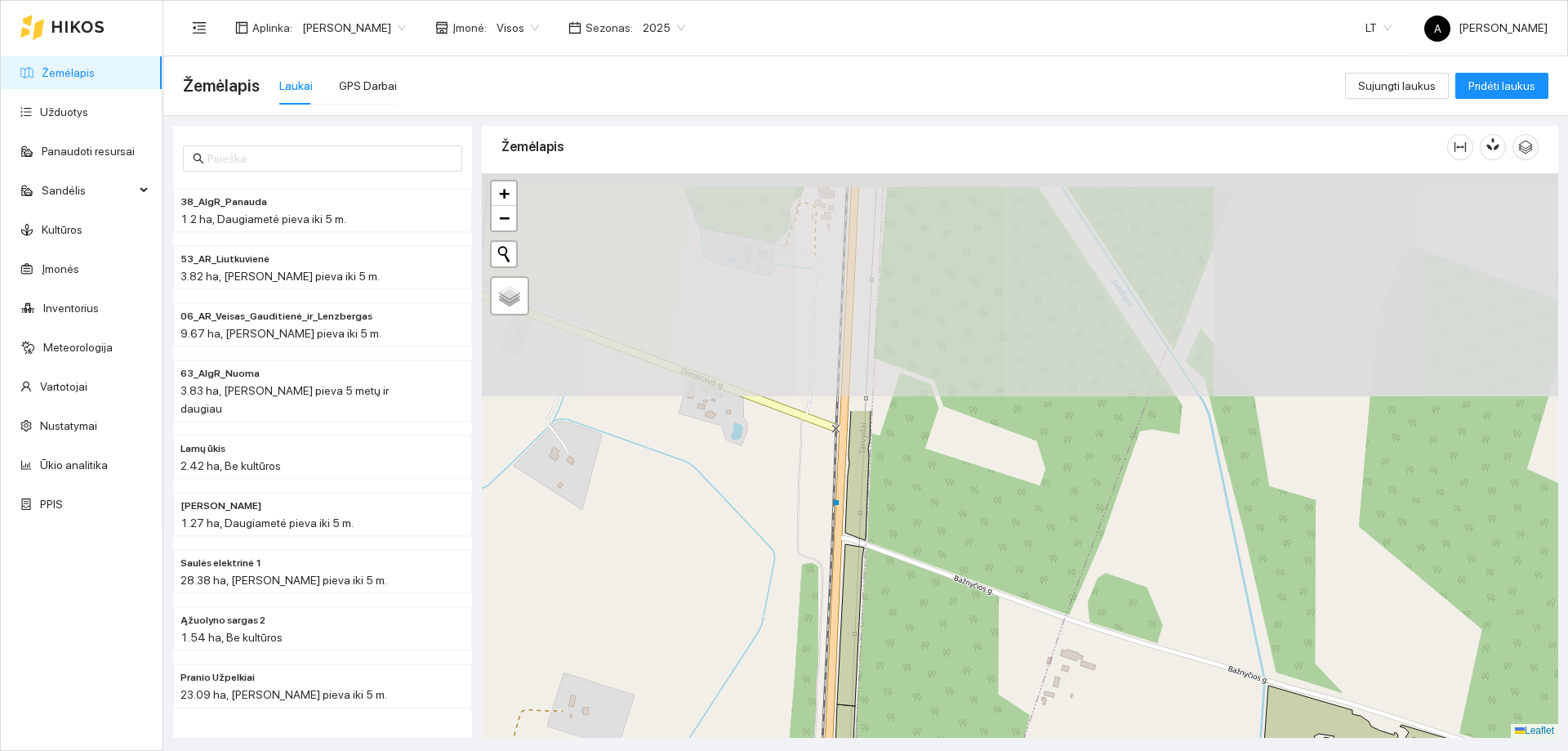
drag, startPoint x: 944, startPoint y: 381, endPoint x: 900, endPoint y: 609, distance: 232.2
click at [900, 621] on div "+ − Nieko nerasta. Bandykite dar kartą. Žemėlapis Palydovas Leaflet" at bounding box center [1021, 456] width 1077 height 565
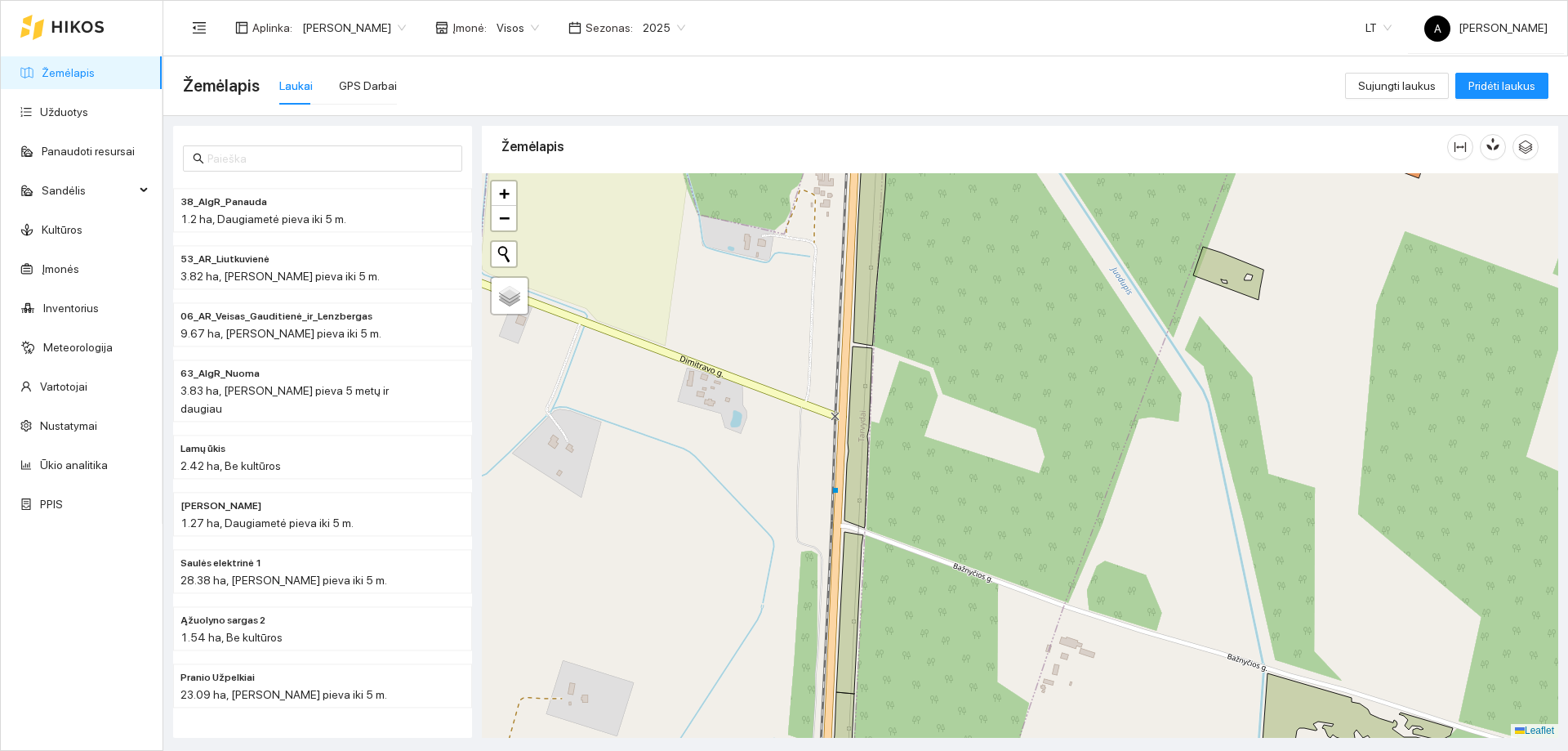
drag, startPoint x: 742, startPoint y: 326, endPoint x: 704, endPoint y: 350, distance: 44.9
click at [703, 350] on div "+ − Nieko nerasta. Bandykite dar kartą. Žemėlapis Palydovas Leaflet" at bounding box center [1021, 456] width 1077 height 565
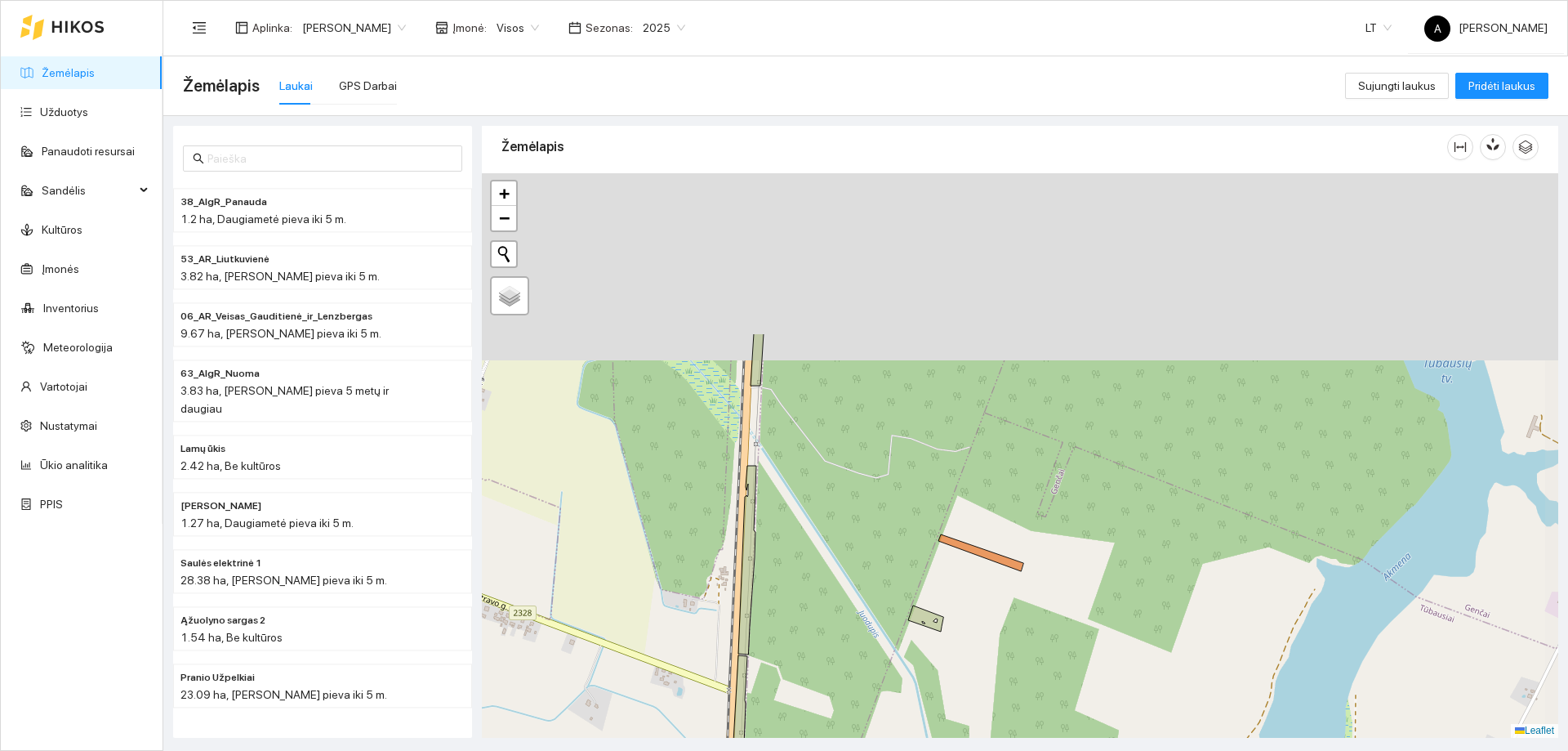
drag, startPoint x: 803, startPoint y: 298, endPoint x: 785, endPoint y: 534, distance: 236.7
click at [785, 538] on div "+ − Nieko nerasta. Bandykite dar kartą. Žemėlapis Palydovas Leaflet" at bounding box center [1021, 456] width 1077 height 565
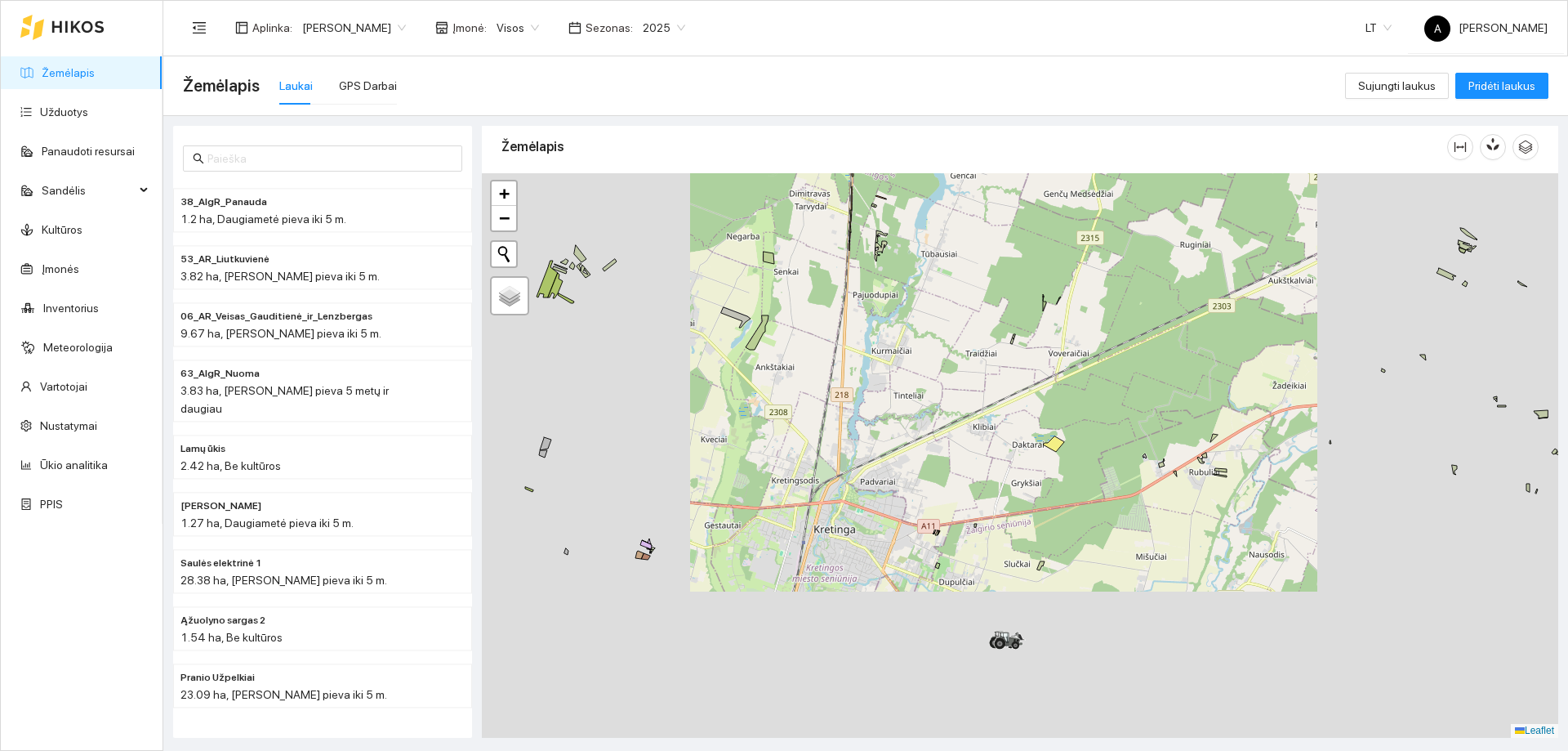
drag, startPoint x: 849, startPoint y: 348, endPoint x: 861, endPoint y: 324, distance: 26.8
click at [860, 313] on div "+ − Nieko nerasta. Bandykite dar kartą. Žemėlapis Palydovas Leaflet" at bounding box center [1021, 456] width 1077 height 565
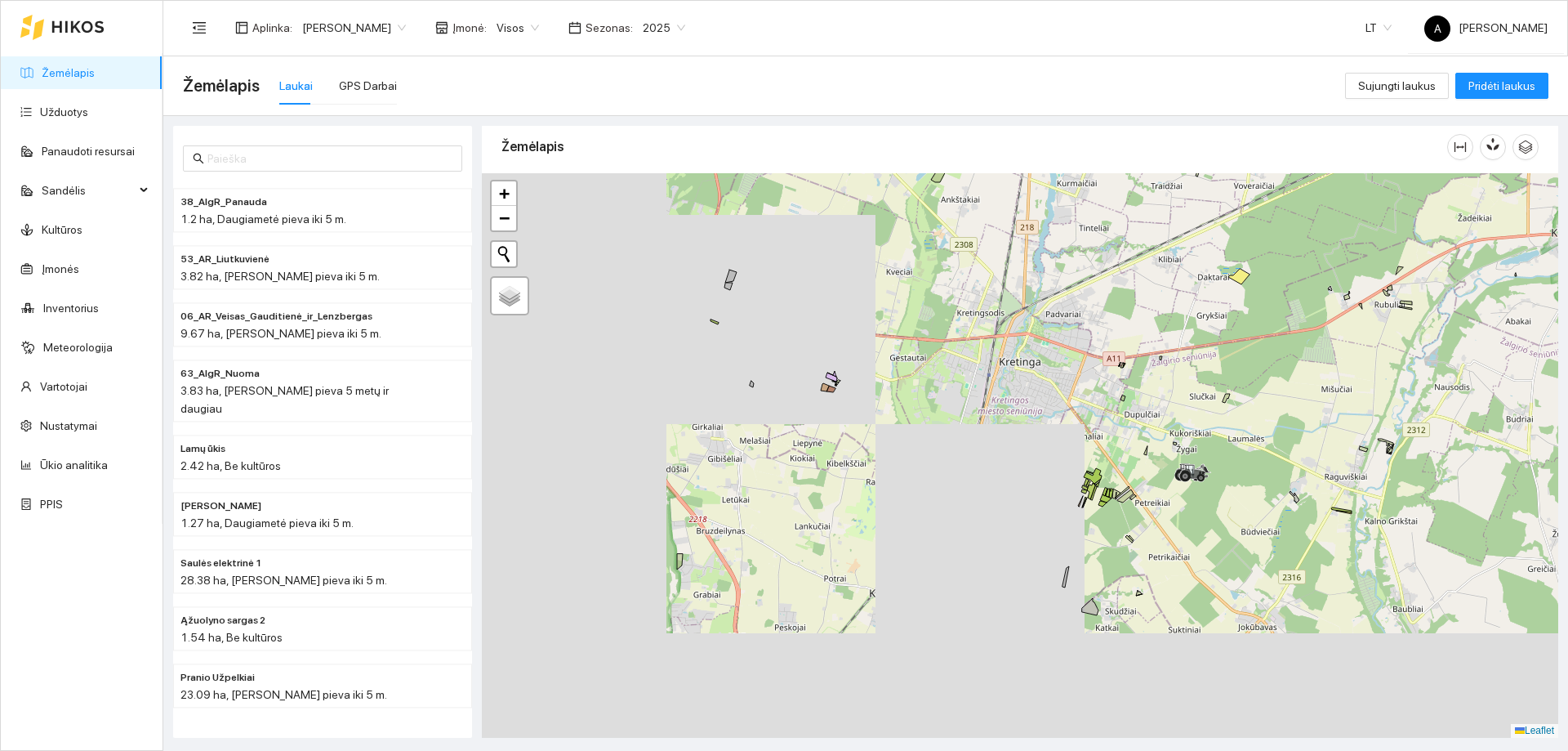
drag, startPoint x: 823, startPoint y: 425, endPoint x: 892, endPoint y: 369, distance: 88.9
click at [944, 311] on div "+ − Nieko nerasta. Bandykite dar kartą. Žemėlapis Palydovas Leaflet" at bounding box center [1021, 456] width 1077 height 565
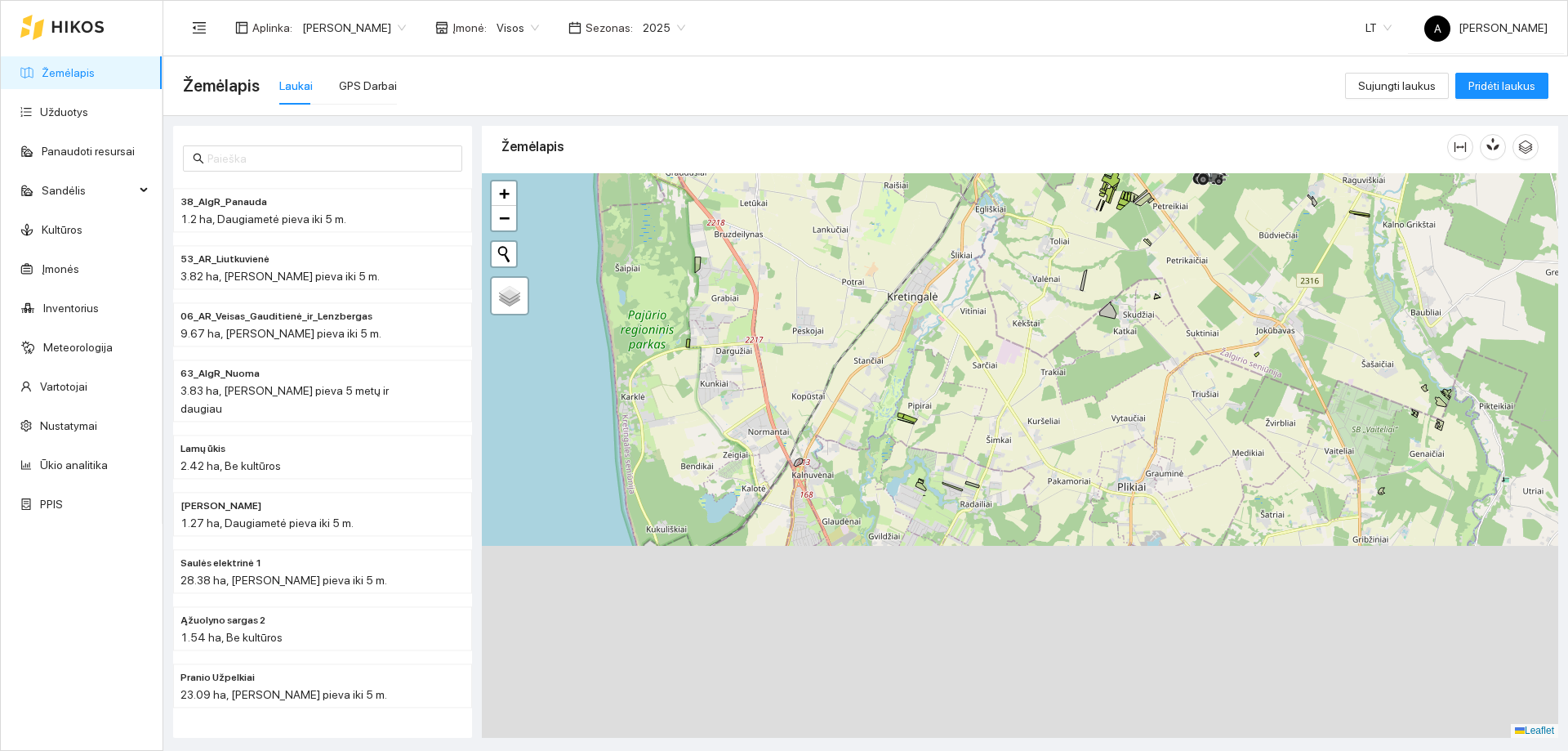
drag, startPoint x: 1074, startPoint y: 572, endPoint x: 1092, endPoint y: 267, distance: 305.5
click at [1092, 267] on div "+ − Nieko nerasta. Bandykite dar kartą. Žemėlapis Palydovas Leaflet" at bounding box center [1021, 456] width 1077 height 565
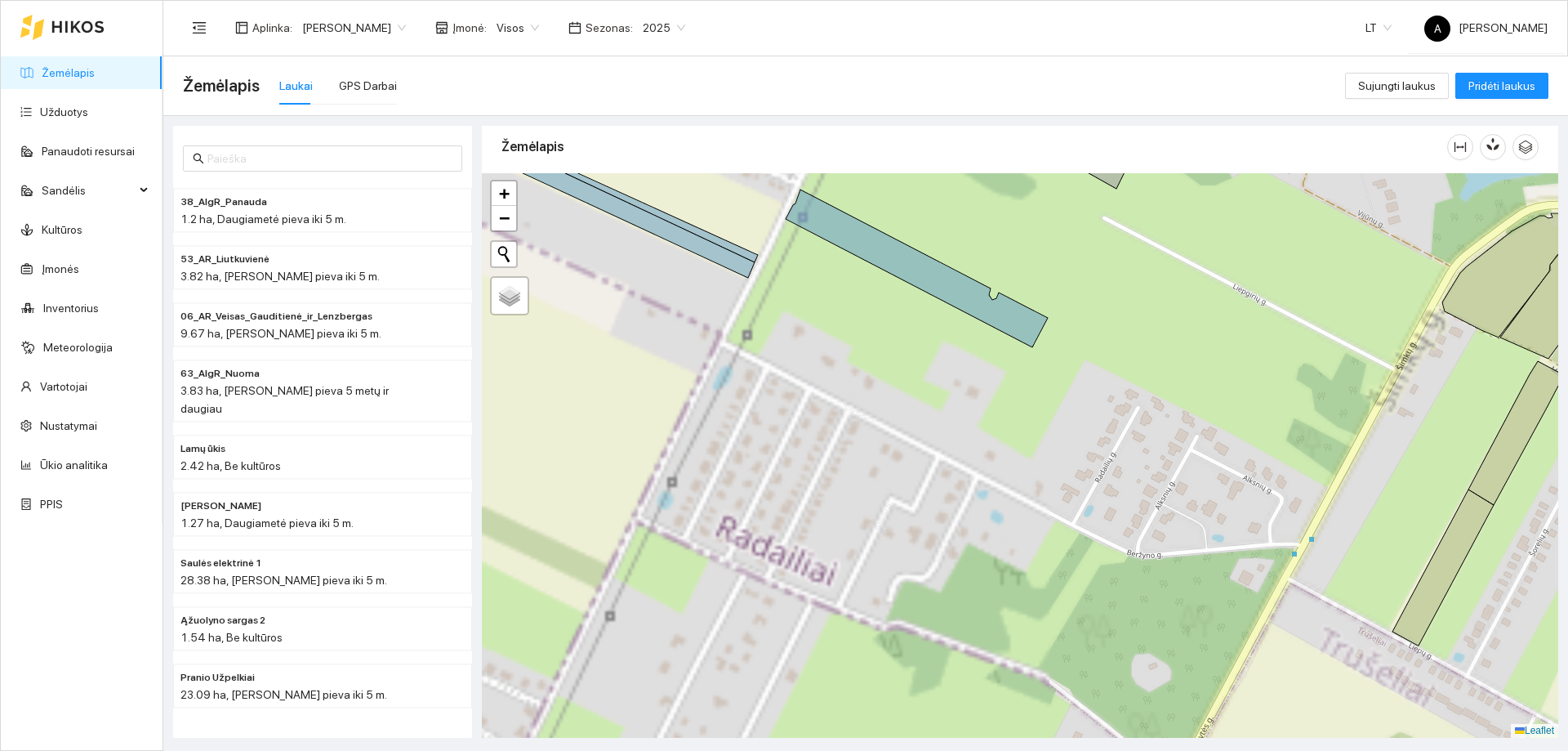
drag, startPoint x: 1039, startPoint y: 507, endPoint x: 712, endPoint y: 200, distance: 448.5
click at [712, 200] on div "+ − Nieko nerasta. Bandykite dar kartą. Žemėlapis Palydovas Leaflet" at bounding box center [1021, 456] width 1077 height 565
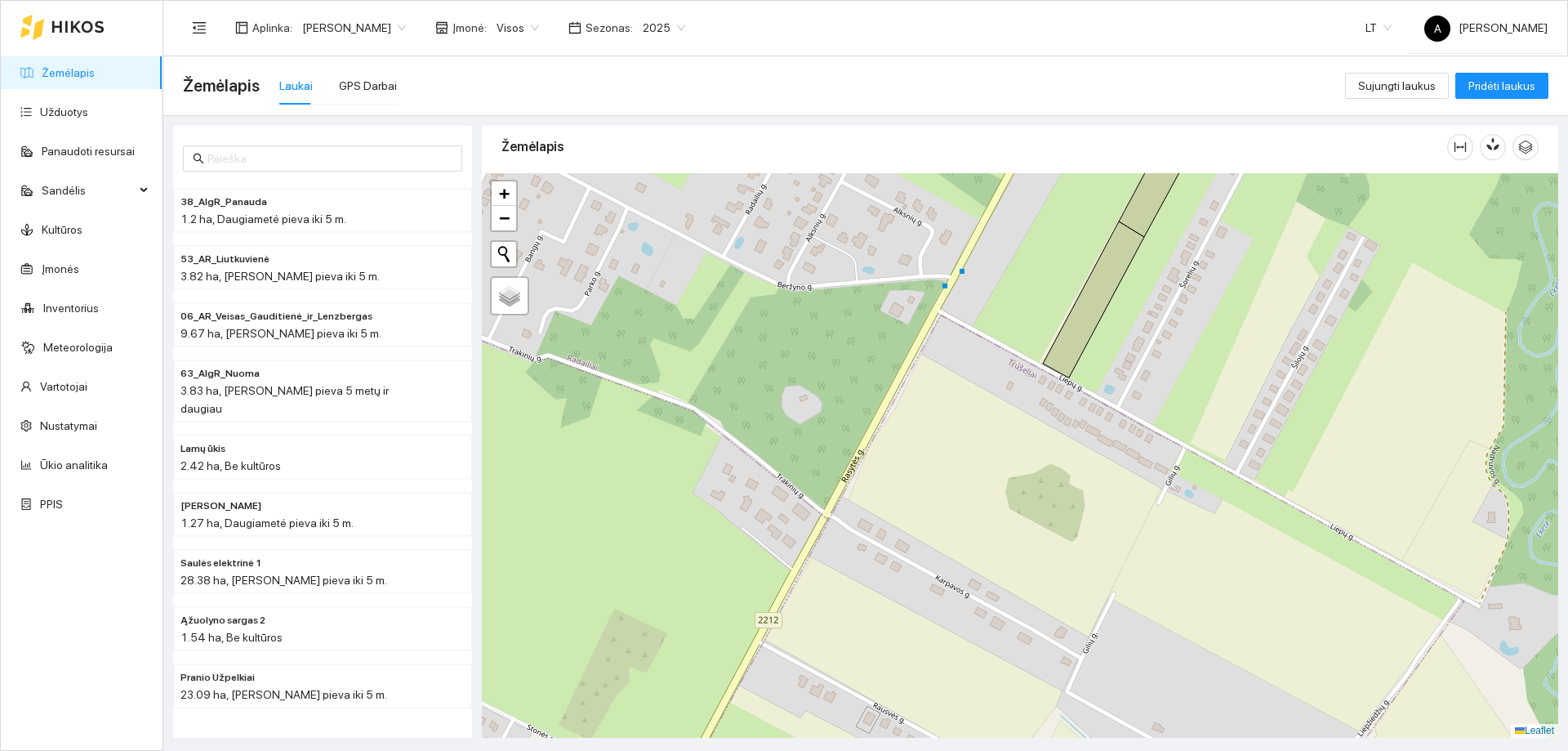
drag, startPoint x: 1015, startPoint y: 374, endPoint x: 820, endPoint y: 505, distance: 234.9
click at [820, 505] on div "+ − Nieko nerasta. Bandykite dar kartą. Žemėlapis Palydovas Leaflet" at bounding box center [1021, 456] width 1077 height 565
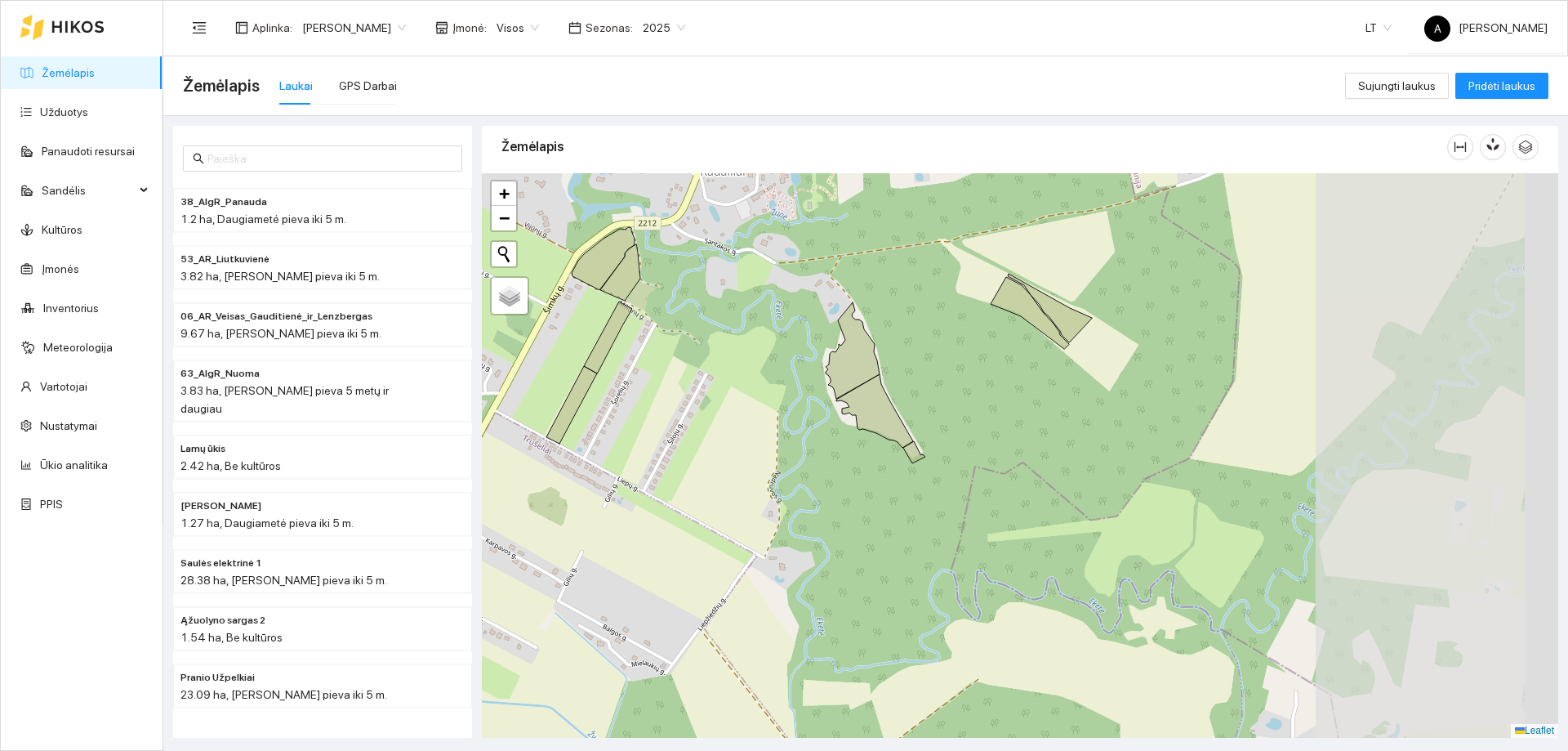
drag, startPoint x: 1077, startPoint y: 333, endPoint x: 916, endPoint y: 448, distance: 197.9
click at [751, 339] on div "+ − Nieko nerasta. Bandykite dar kartą. Žemėlapis Palydovas Leaflet" at bounding box center [1021, 456] width 1077 height 565
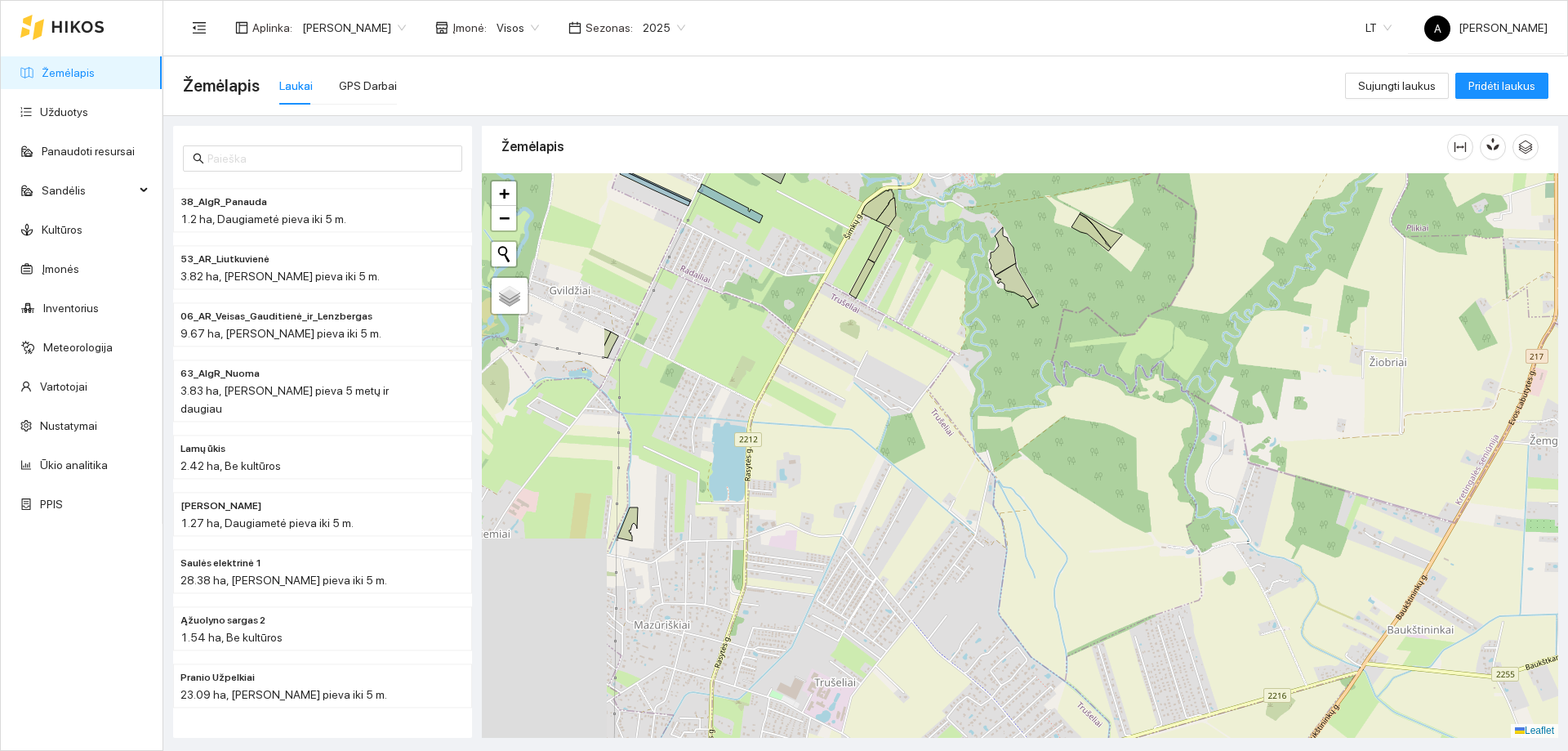
drag, startPoint x: 644, startPoint y: 573, endPoint x: 803, endPoint y: 558, distance: 159.7
click at [781, 656] on div "+ − Nieko nerasta. Bandykite dar kartą. Žemėlapis Palydovas Leaflet" at bounding box center [1021, 456] width 1077 height 565
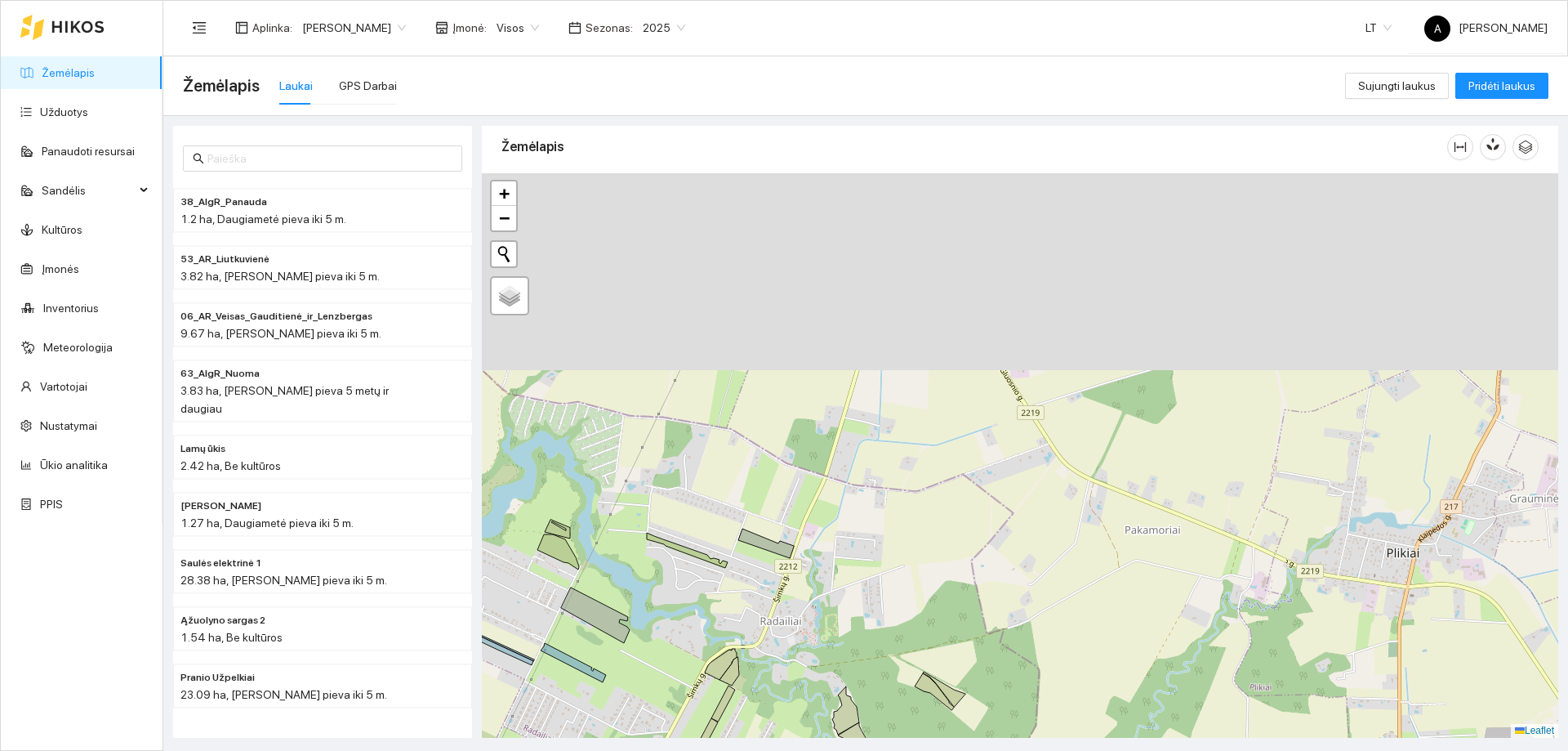
drag, startPoint x: 864, startPoint y: 328, endPoint x: 804, endPoint y: 586, distance: 264.9
click at [803, 587] on div "+ − Nieko nerasta. Bandykite dar kartą. Žemėlapis Palydovas Leaflet" at bounding box center [1021, 456] width 1077 height 565
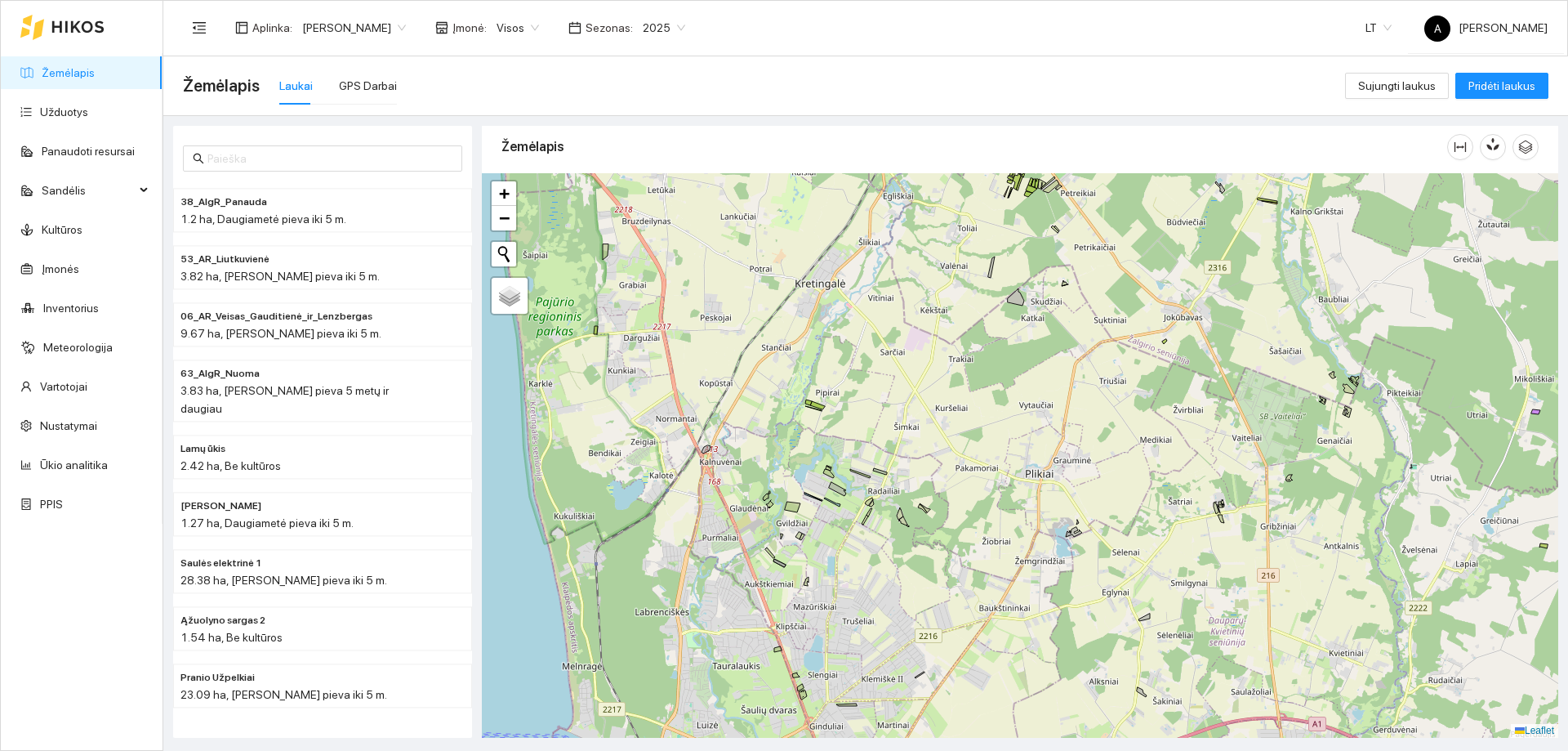
drag, startPoint x: 952, startPoint y: 476, endPoint x: 902, endPoint y: 590, distance: 124.5
click at [905, 590] on div "+ − Nieko nerasta. Bandykite dar kartą. Žemėlapis Palydovas Leaflet" at bounding box center [1021, 456] width 1077 height 565
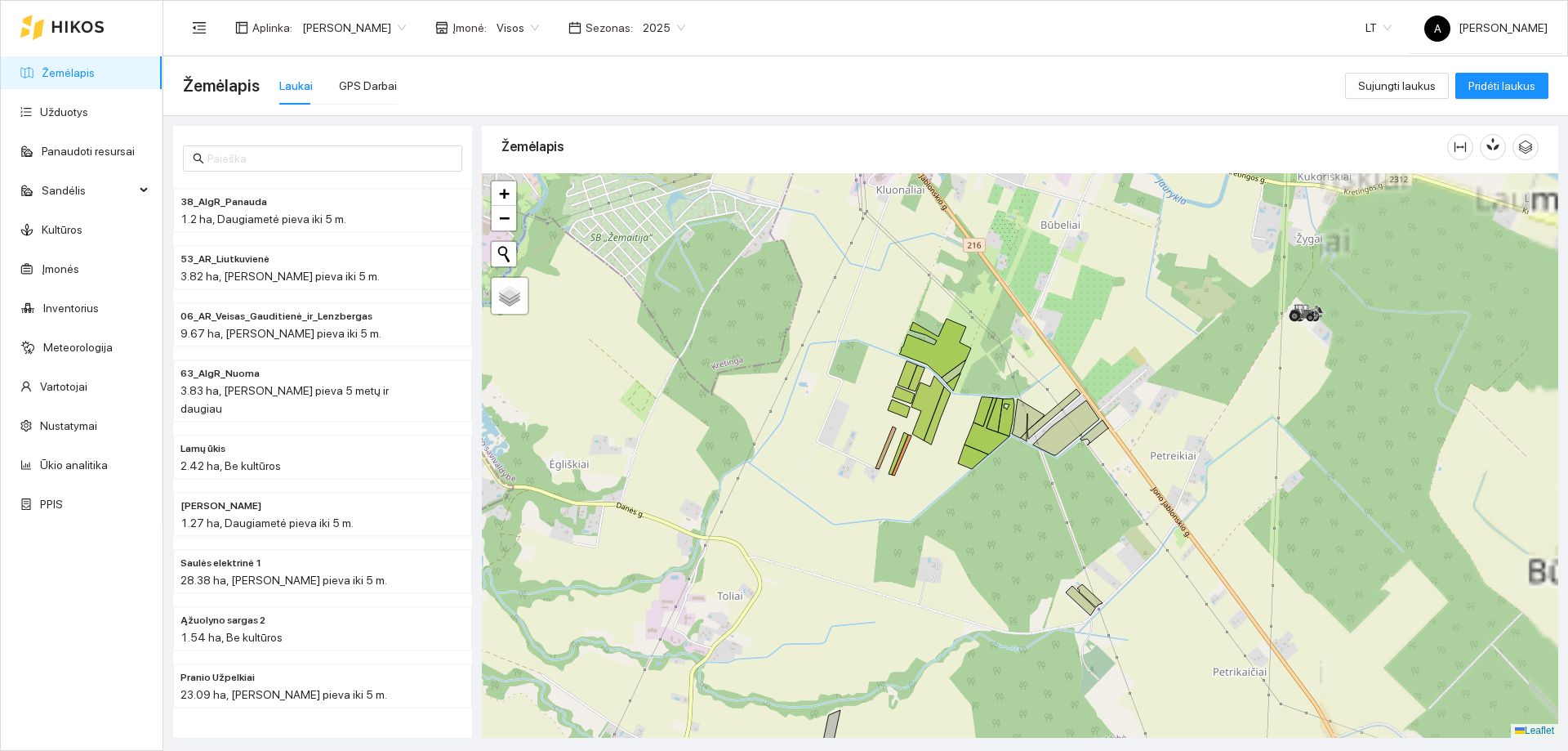
drag, startPoint x: 935, startPoint y: 372, endPoint x: 862, endPoint y: 492, distance: 140.5
click at [863, 517] on div "+ − Nieko nerasta. Bandykite dar kartą. Žemėlapis Palydovas Leaflet" at bounding box center [1021, 456] width 1077 height 565
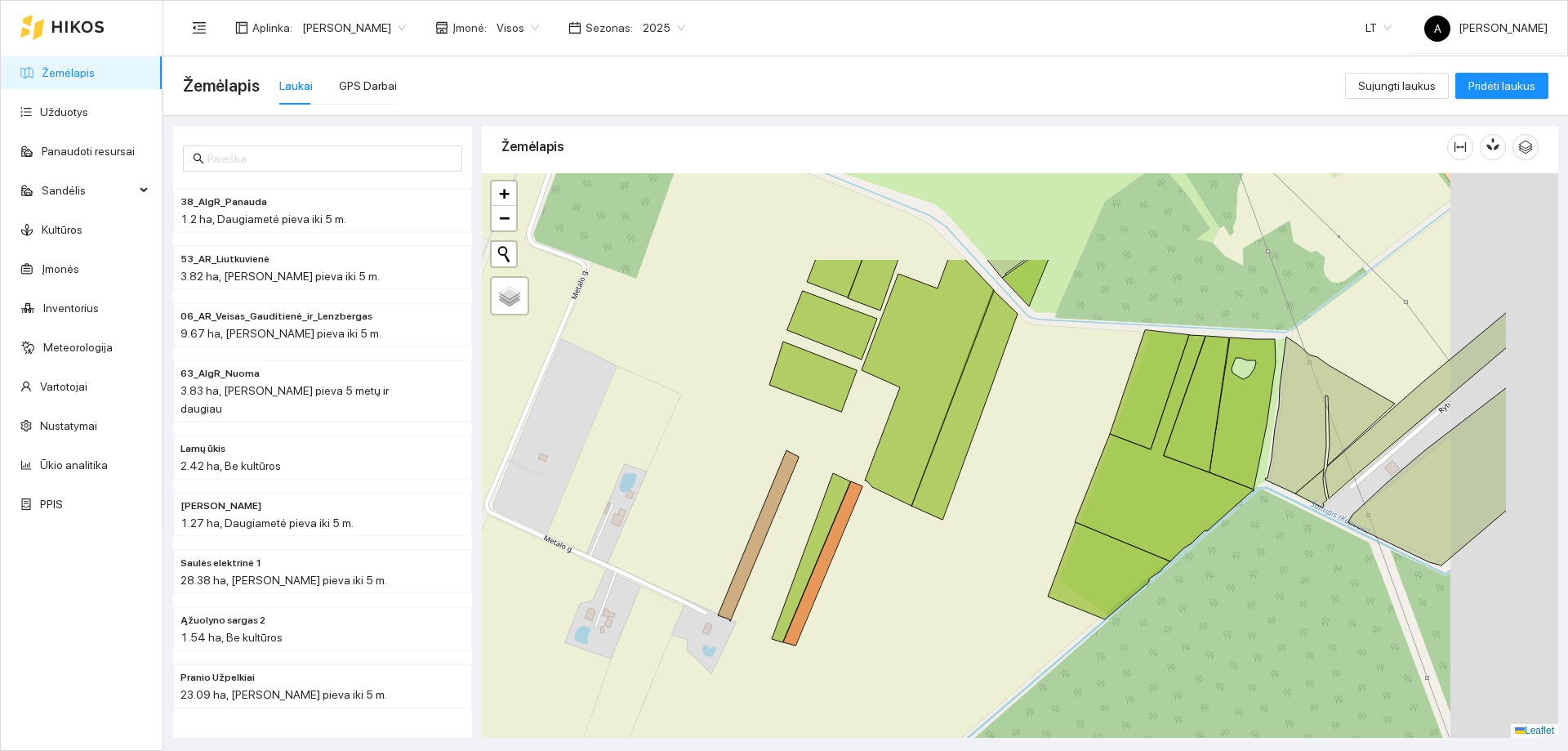
drag, startPoint x: 844, startPoint y: 392, endPoint x: 726, endPoint y: 491, distance: 154.0
click at [696, 513] on div "+ − Nieko nerasta. Bandykite dar kartą. Žemėlapis Palydovas Leaflet" at bounding box center [1021, 456] width 1077 height 565
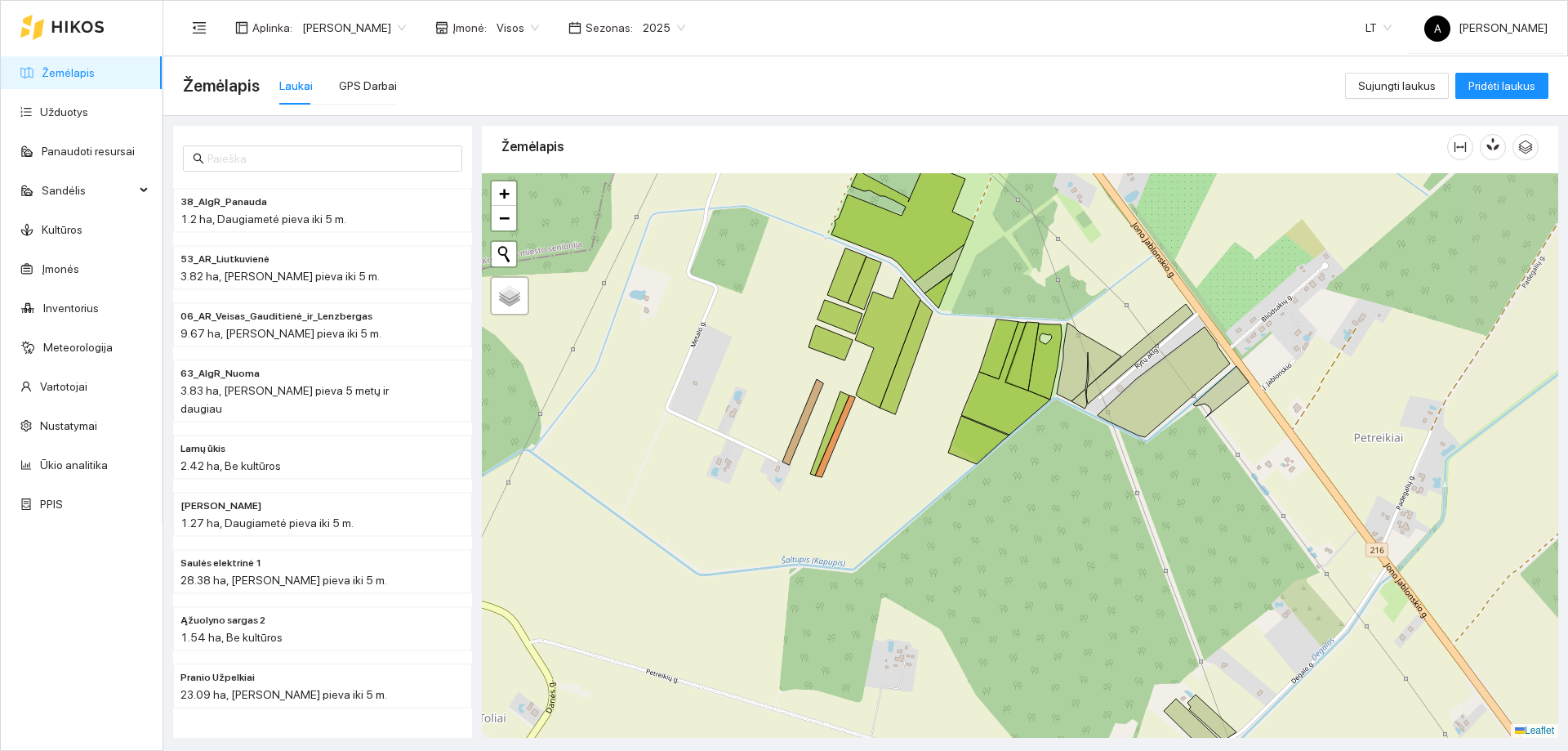
drag, startPoint x: 1035, startPoint y: 398, endPoint x: 954, endPoint y: 362, distance: 88.6
click at [954, 363] on div "+ − Nieko nerasta. Bandykite dar kartą. Žemėlapis Palydovas Leaflet" at bounding box center [1021, 456] width 1077 height 565
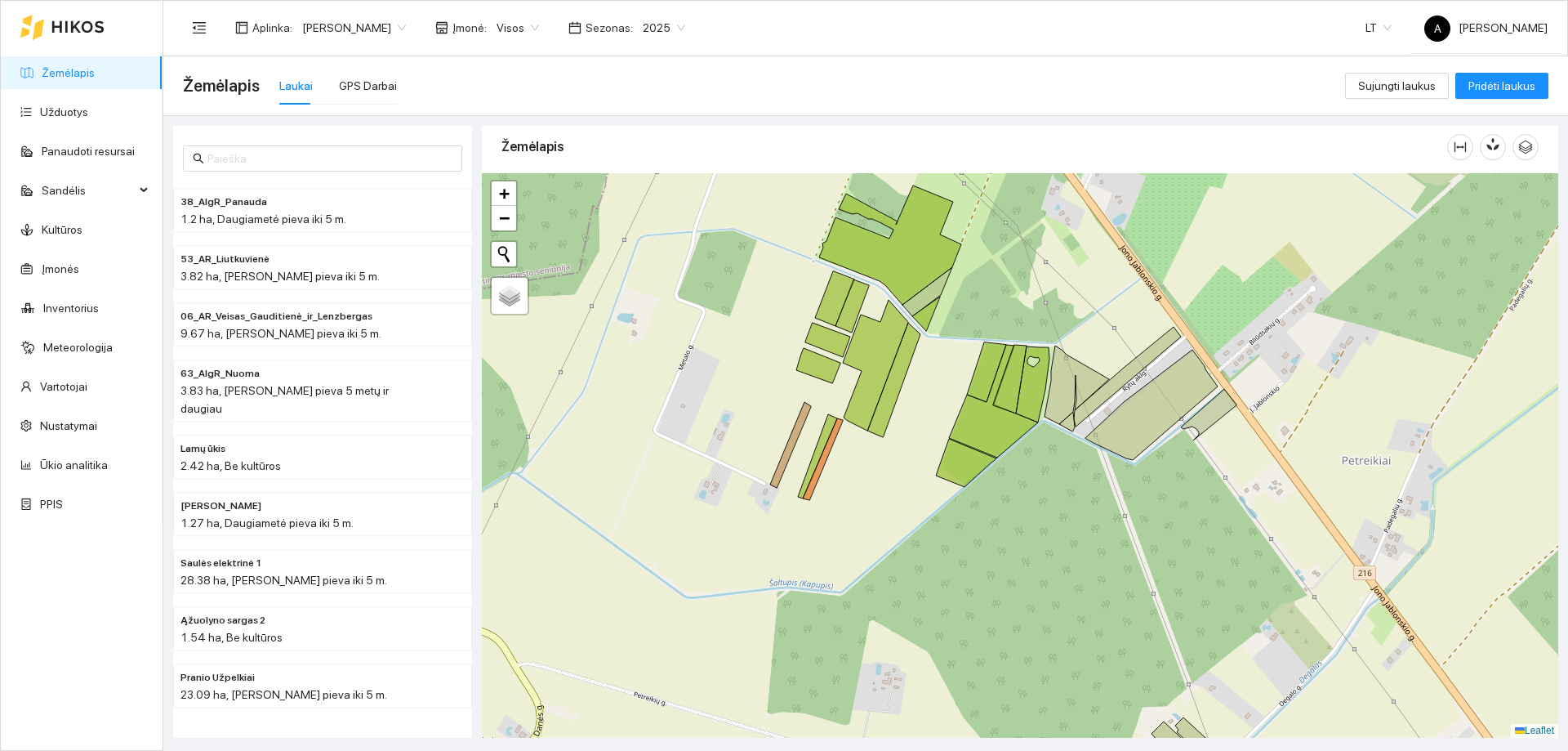
drag, startPoint x: 946, startPoint y: 382, endPoint x: 948, endPoint y: 341, distance: 41.0
click at [948, 341] on div "+ − Nieko nerasta. Bandykite dar kartą. Žemėlapis Palydovas Leaflet" at bounding box center [1021, 456] width 1077 height 565
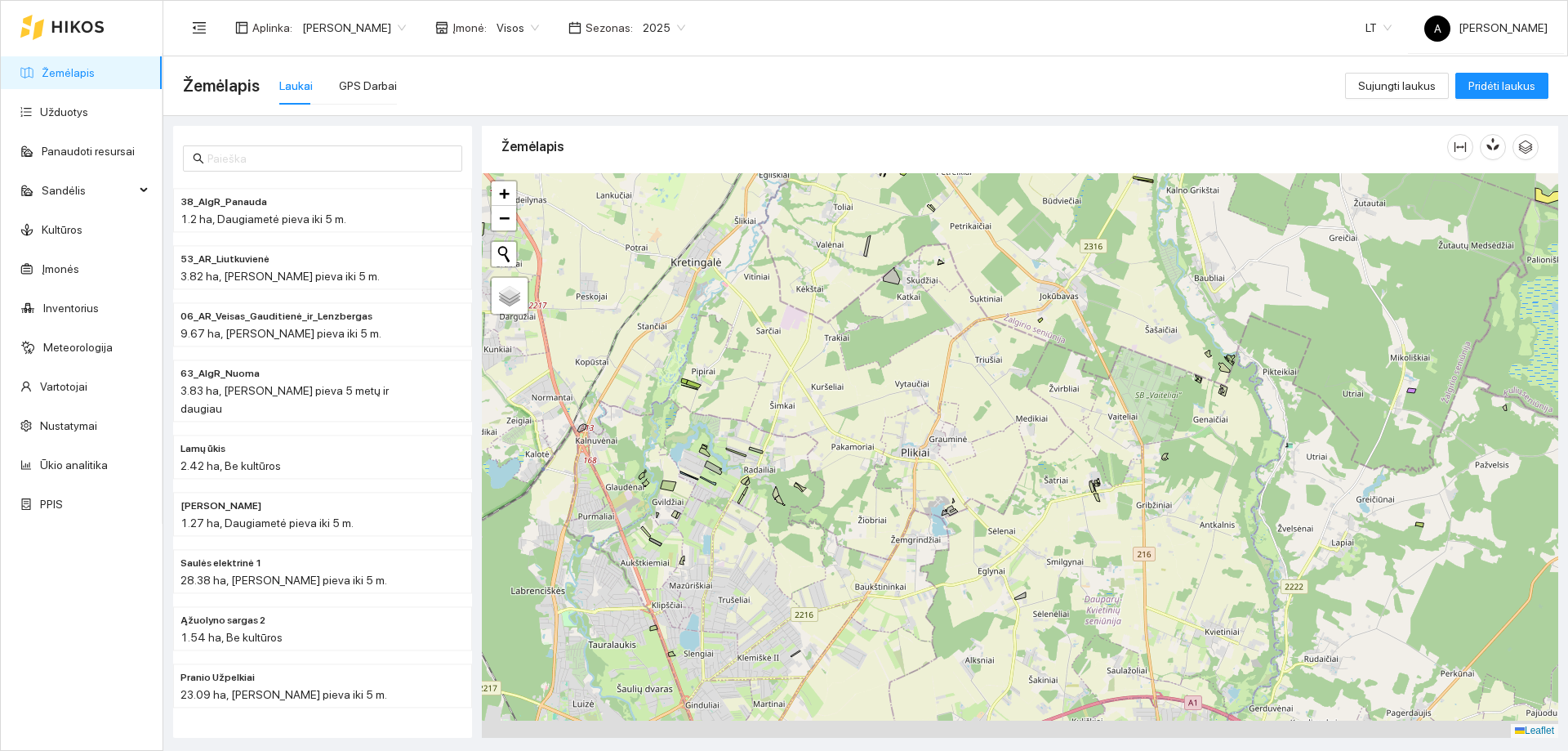
drag, startPoint x: 1027, startPoint y: 478, endPoint x: 1032, endPoint y: 453, distance: 25.5
click at [1032, 453] on div "+ − Nieko nerasta. Bandykite dar kartą. Žemėlapis Palydovas Leaflet" at bounding box center [1021, 456] width 1077 height 565
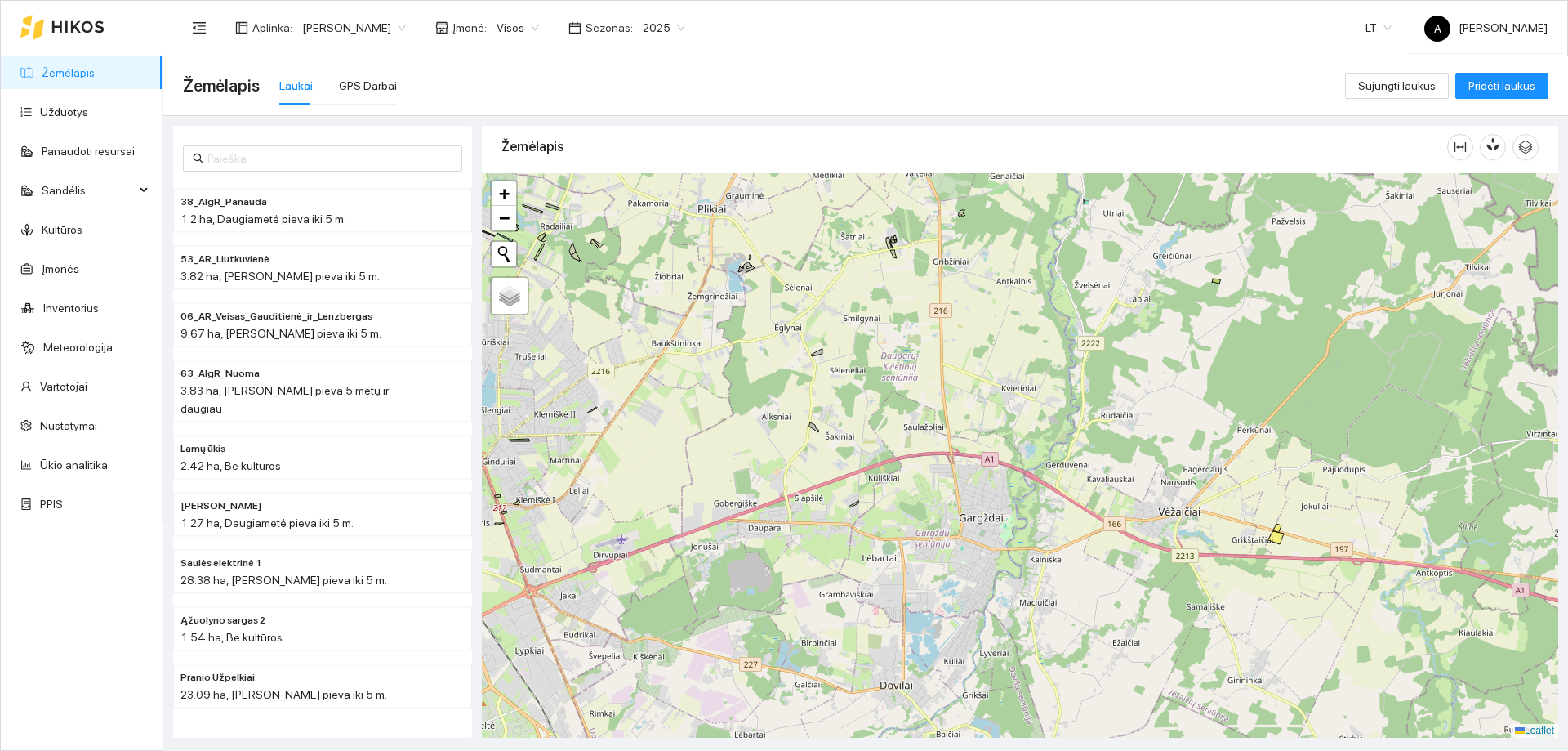
drag, startPoint x: 1205, startPoint y: 542, endPoint x: 1000, endPoint y: 300, distance: 317.2
click at [1000, 300] on div "+ − Nieko nerasta. Bandykite dar kartą. Žemėlapis Palydovas Leaflet" at bounding box center [1021, 456] width 1077 height 565
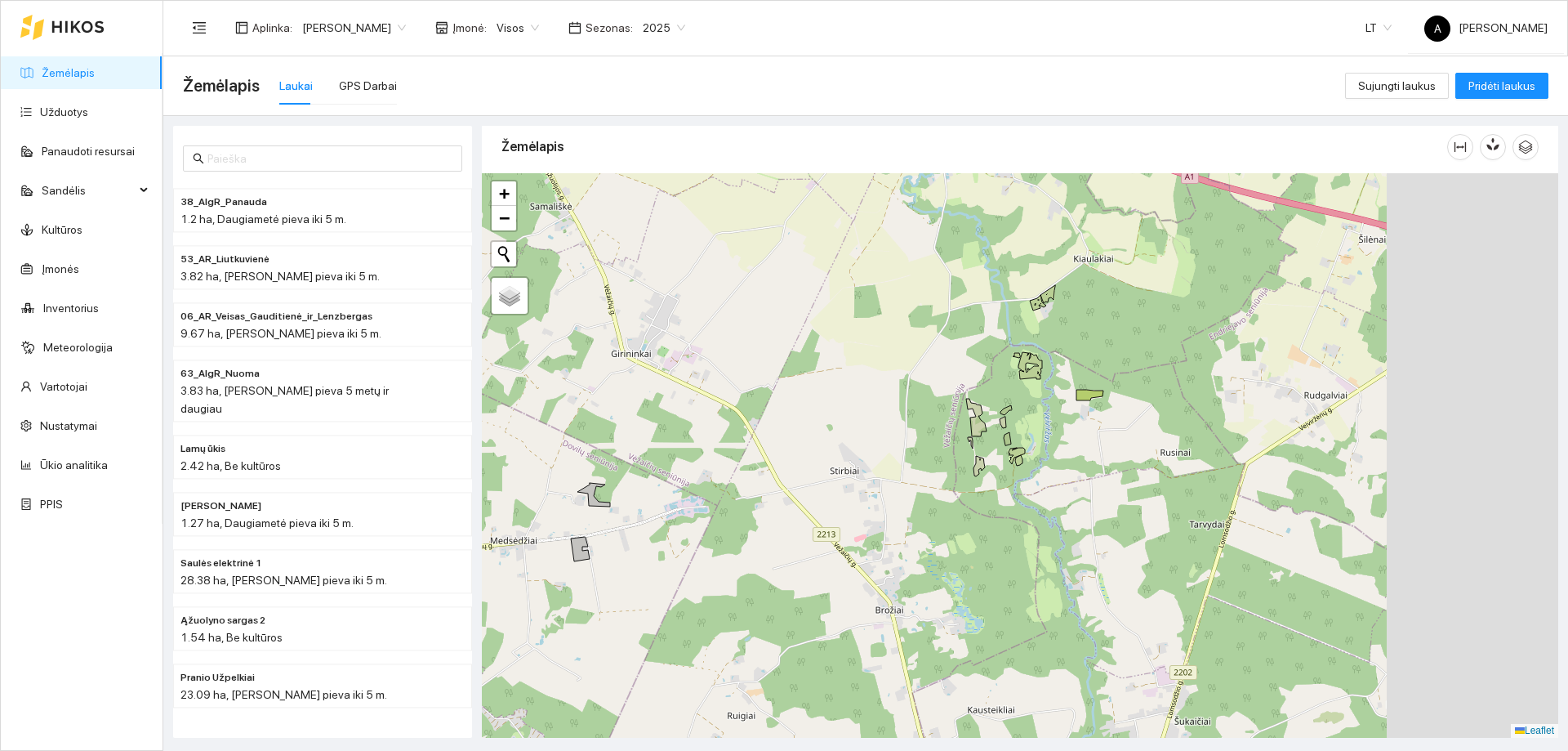
drag, startPoint x: 1253, startPoint y: 586, endPoint x: 1041, endPoint y: 436, distance: 259.7
click at [1041, 436] on div "+ − Nieko nerasta. Bandykite dar kartą. Žemėlapis Palydovas Leaflet" at bounding box center [1021, 456] width 1077 height 565
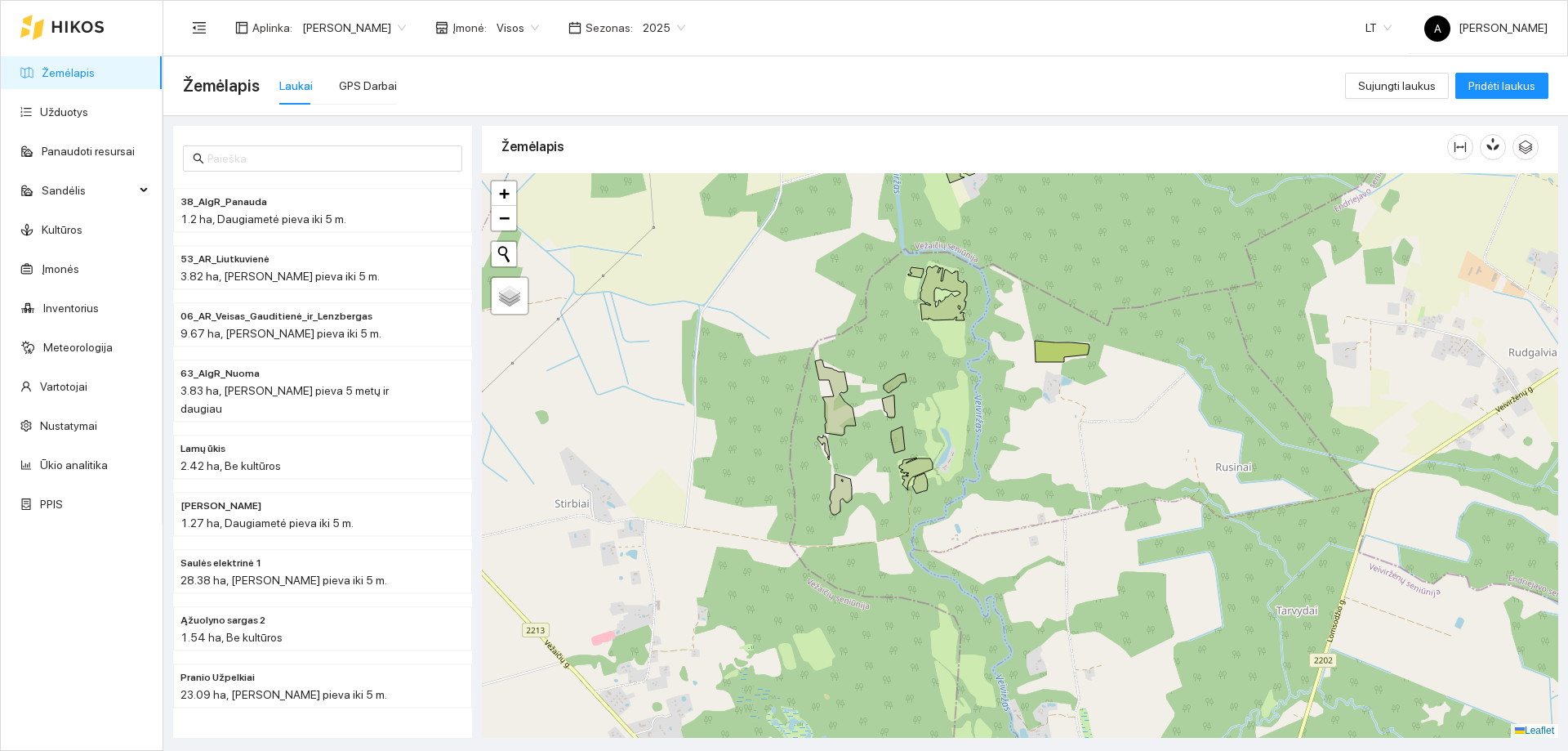
drag, startPoint x: 1043, startPoint y: 408, endPoint x: 968, endPoint y: 451, distance: 86.5
click at [972, 447] on div "+ − Nieko nerasta. Bandykite dar kartą. Žemėlapis Palydovas Leaflet" at bounding box center [1021, 456] width 1077 height 565
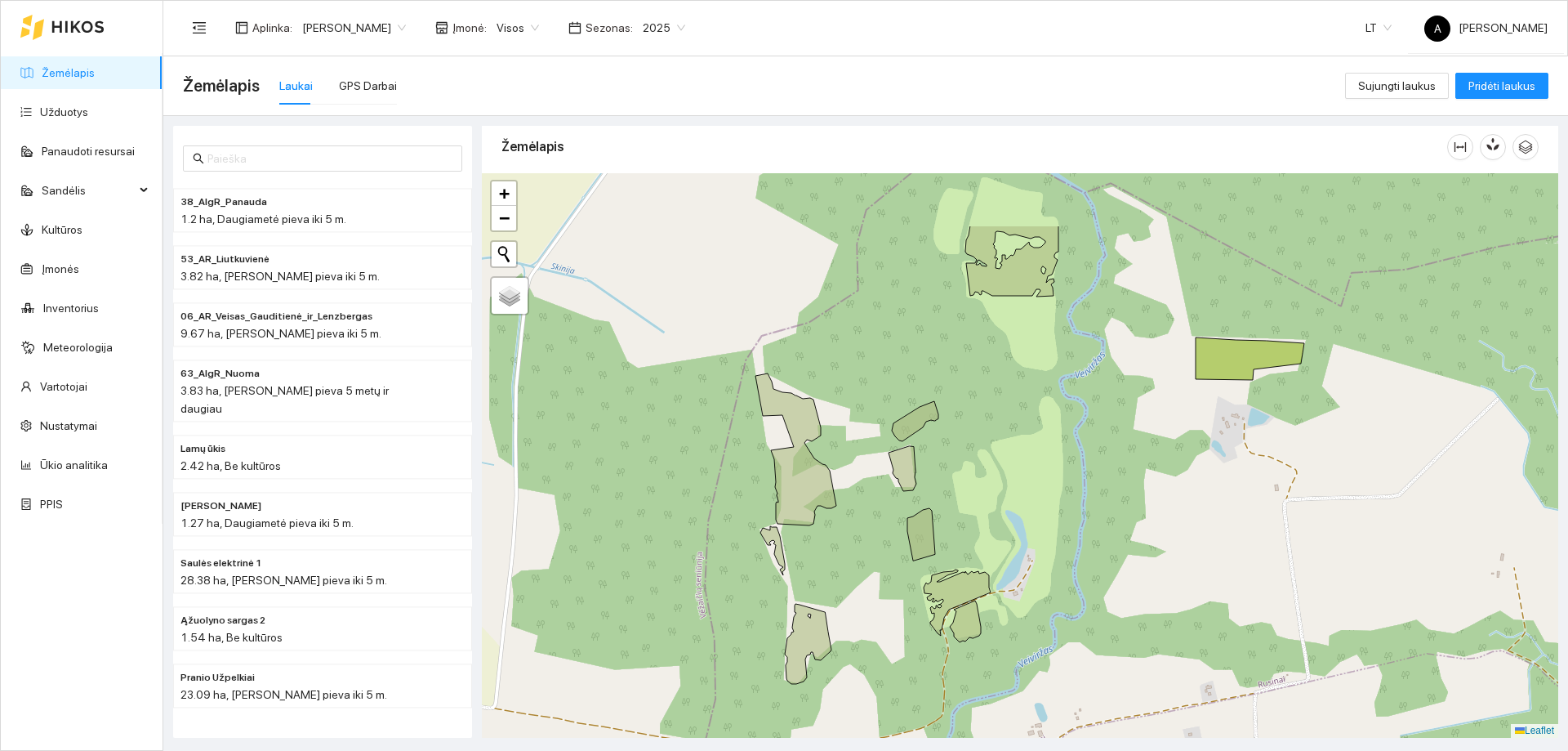
drag, startPoint x: 979, startPoint y: 445, endPoint x: 1063, endPoint y: 541, distance: 127.6
click at [1063, 541] on div "+ − Nieko nerasta. Bandykite dar kartą. Žemėlapis Palydovas Leaflet" at bounding box center [1021, 456] width 1077 height 565
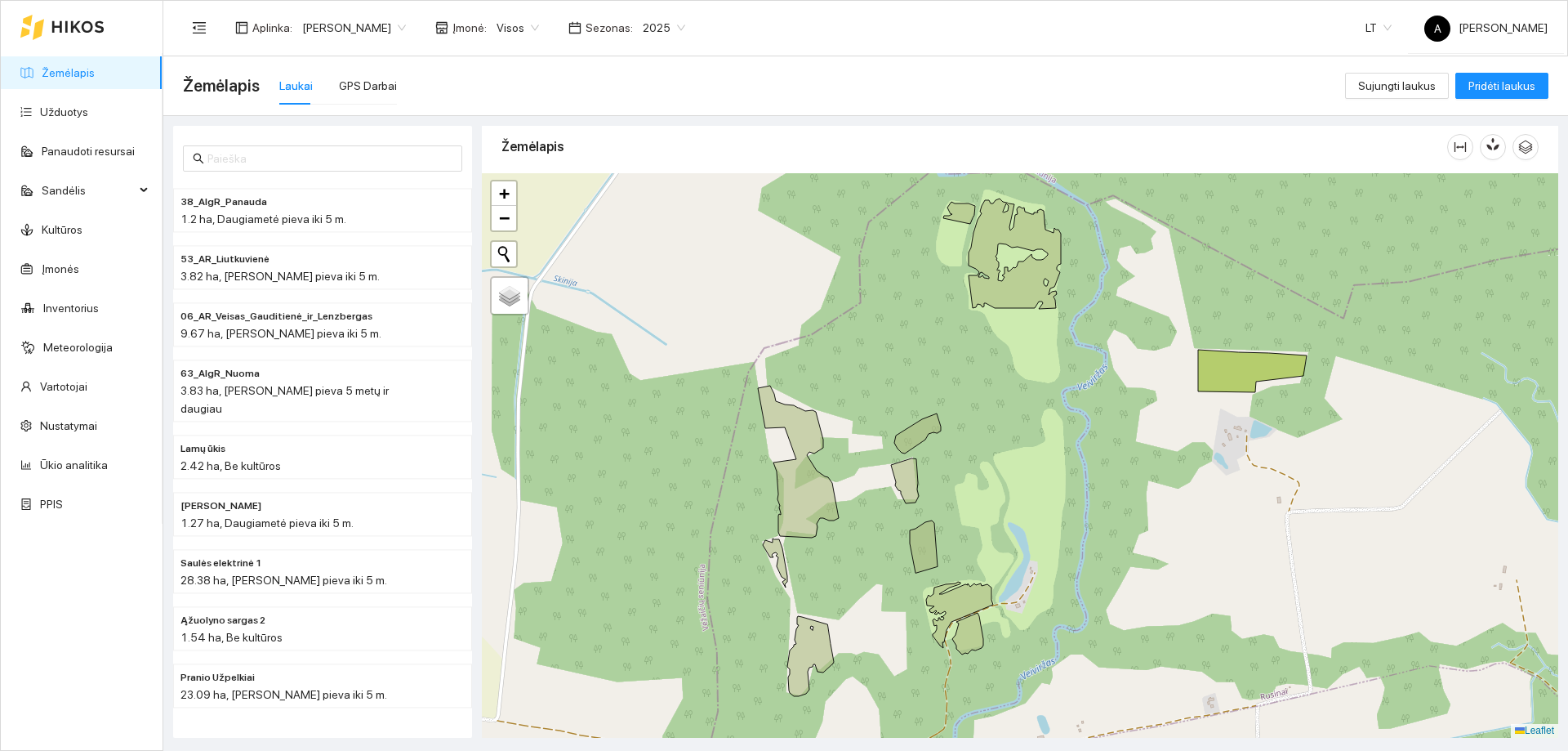
click at [1074, 554] on div "+ − Nieko nerasta. Bandykite dar kartą. Žemėlapis Palydovas Leaflet" at bounding box center [1021, 456] width 1077 height 565
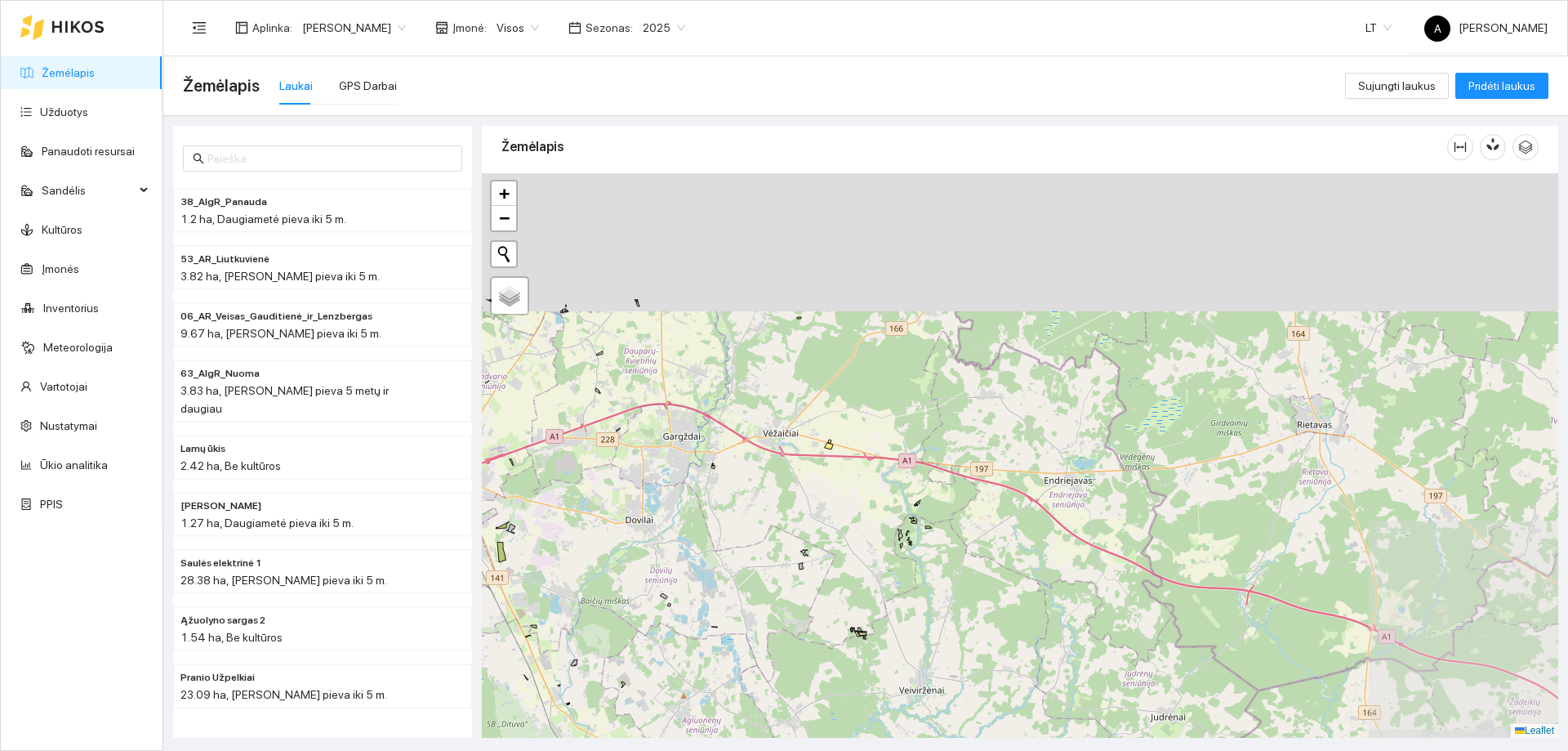
drag, startPoint x: 933, startPoint y: 367, endPoint x: 945, endPoint y: 504, distance: 137.5
click at [951, 513] on div "+ − Nieko nerasta. Bandykite dar kartą. Žemėlapis Palydovas Leaflet" at bounding box center [1021, 456] width 1077 height 565
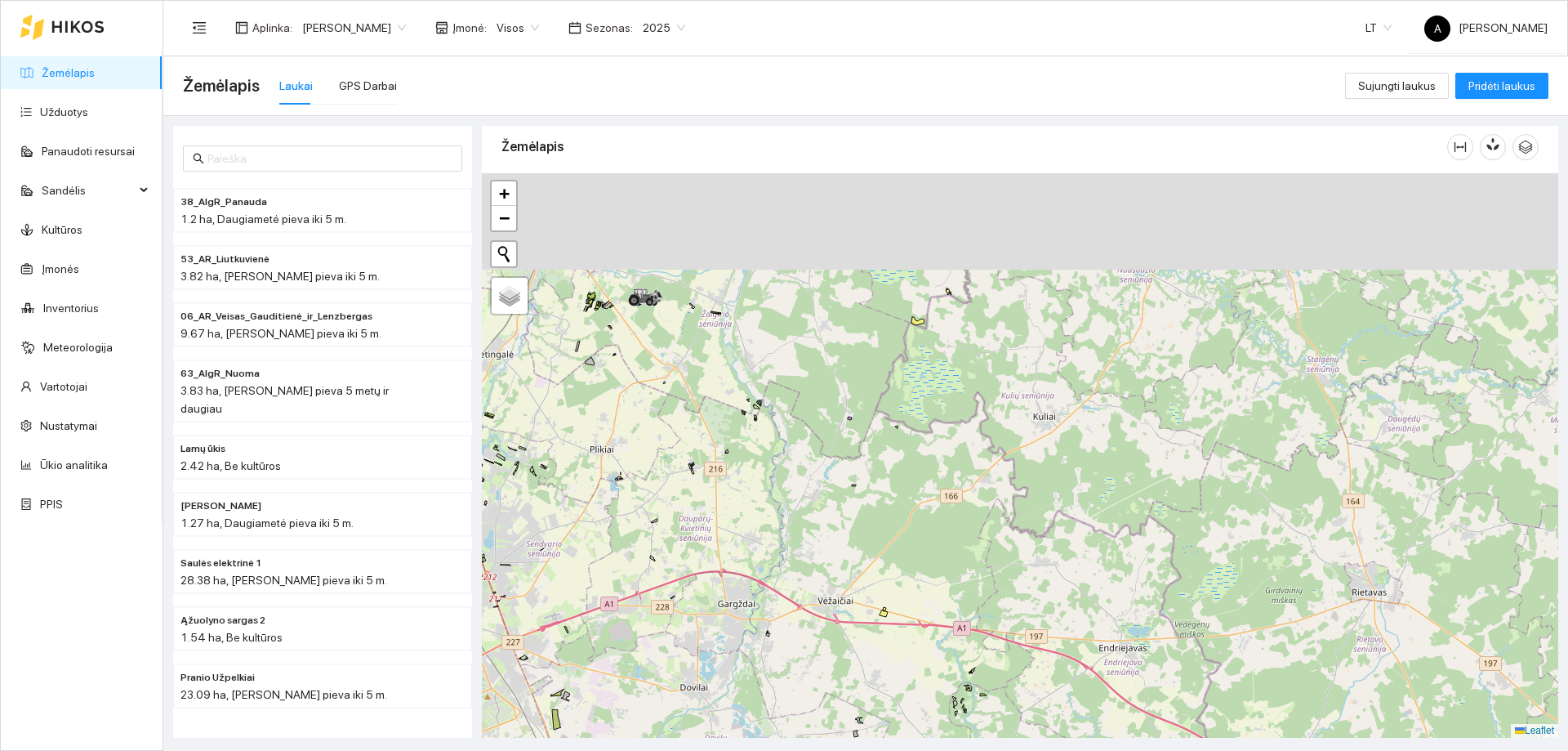
drag, startPoint x: 853, startPoint y: 398, endPoint x: 928, endPoint y: 363, distance: 82.8
click at [923, 487] on div "+ − Nieko nerasta. Bandykite dar kartą. Žemėlapis Palydovas Leaflet" at bounding box center [1021, 456] width 1077 height 565
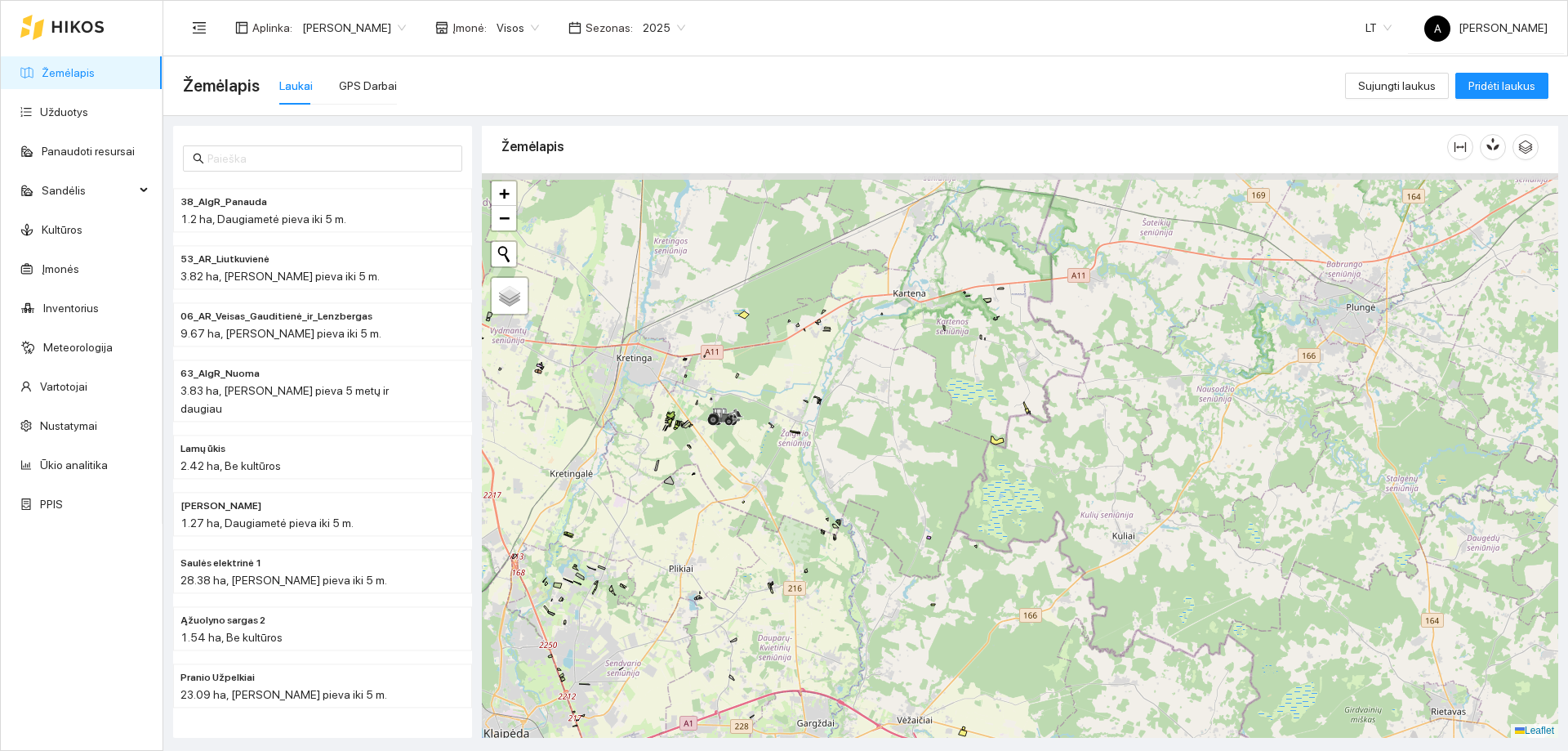
click at [961, 490] on div "+ − Nieko nerasta. Bandykite dar kartą. Žemėlapis Palydovas Leaflet" at bounding box center [1021, 456] width 1077 height 565
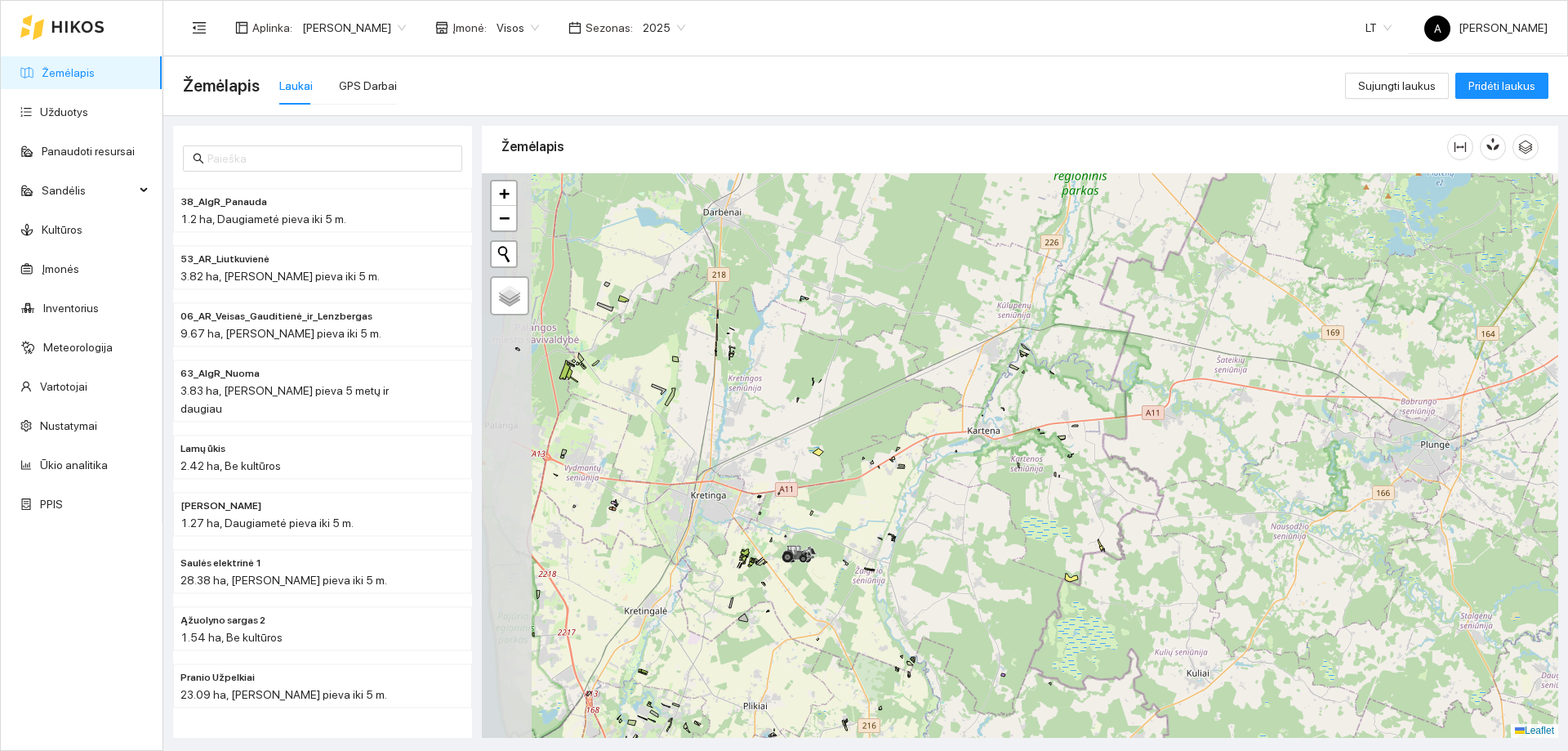
drag, startPoint x: 909, startPoint y: 311, endPoint x: 999, endPoint y: 450, distance: 165.6
click at [999, 450] on div "+ − Nieko nerasta. Bandykite dar kartą. Žemėlapis Palydovas Leaflet" at bounding box center [1021, 456] width 1077 height 565
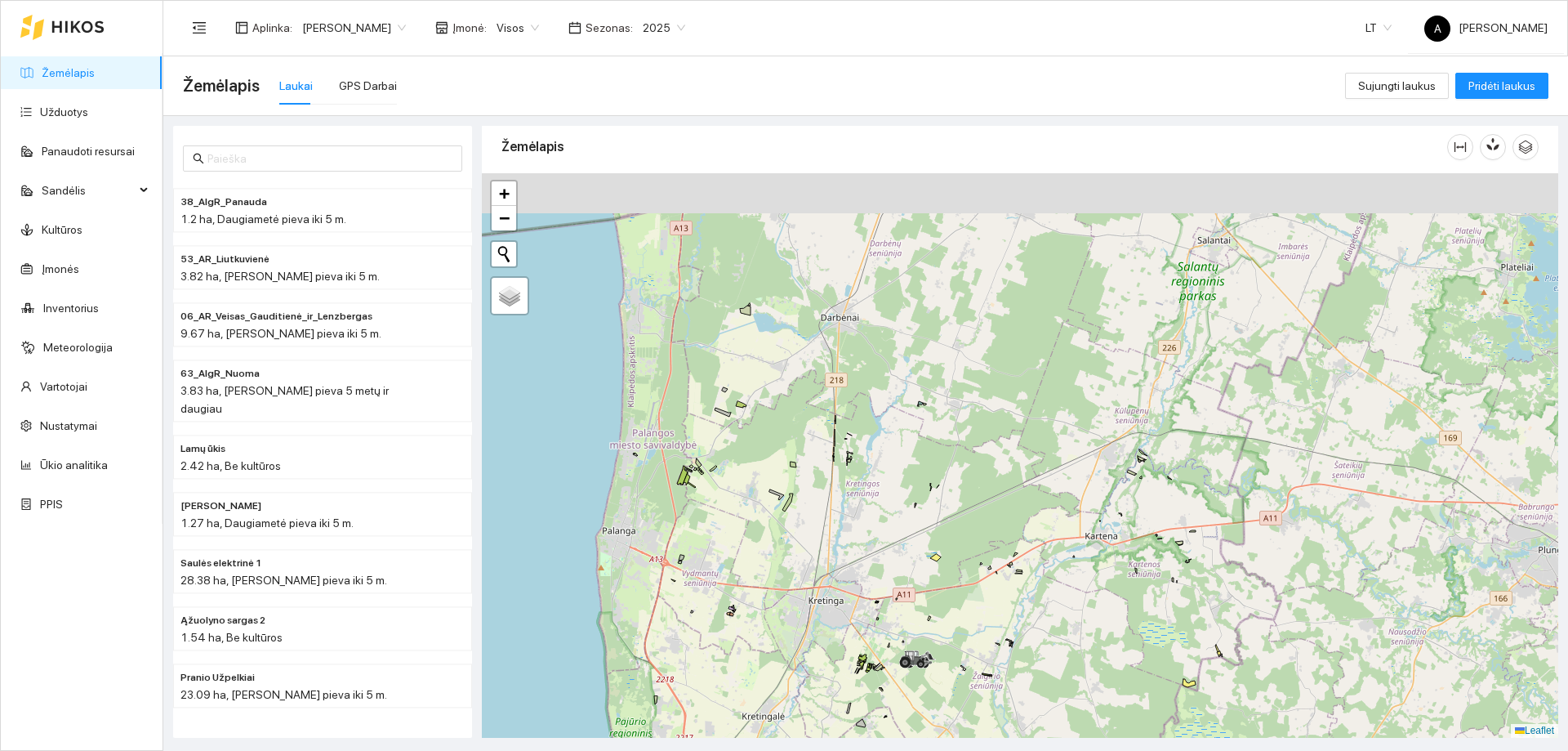
drag, startPoint x: 899, startPoint y: 302, endPoint x: 999, endPoint y: 401, distance: 140.7
click at [999, 401] on div "+ − Nieko nerasta. Bandykite dar kartą. Žemėlapis Palydovas Leaflet" at bounding box center [1021, 456] width 1077 height 565
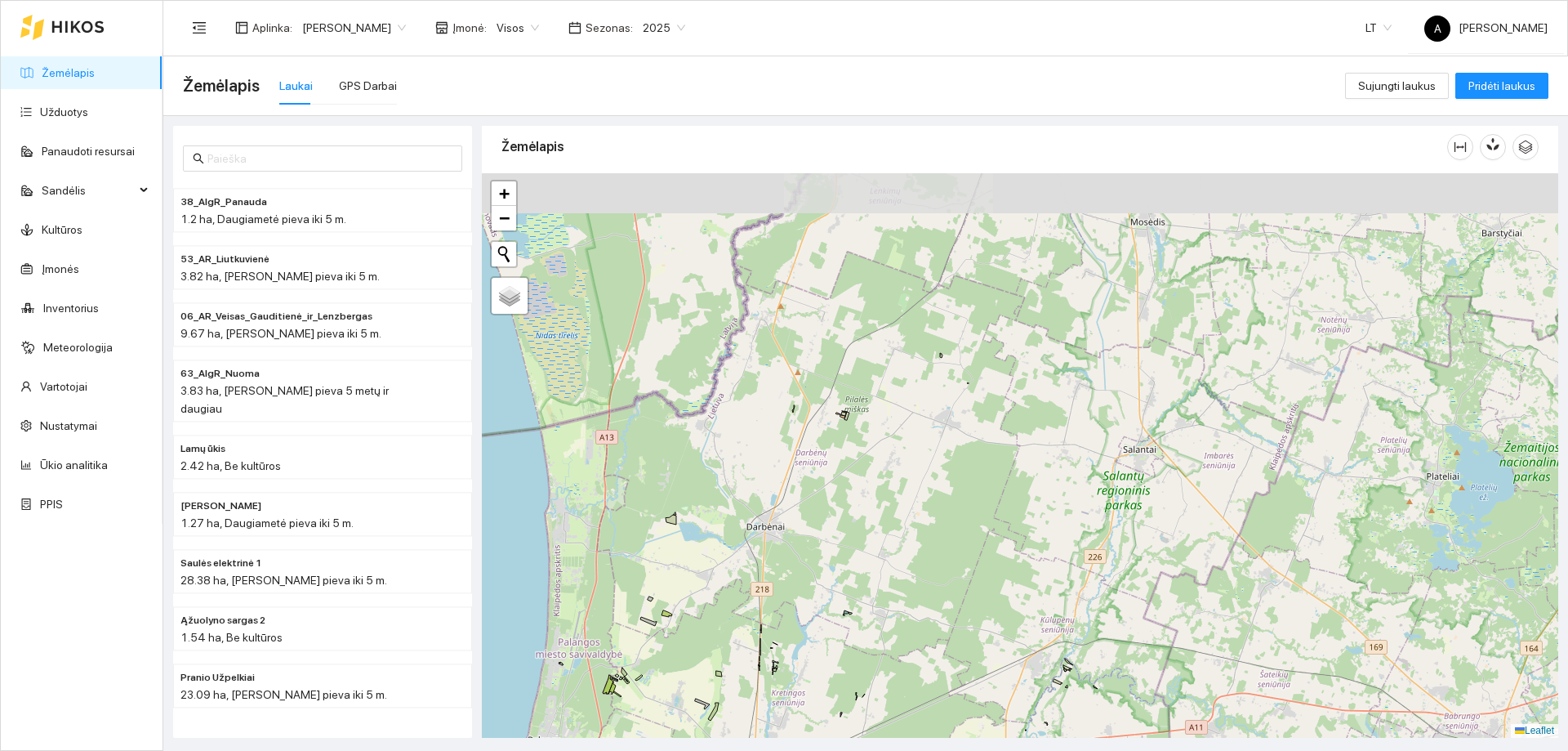
drag, startPoint x: 942, startPoint y: 315, endPoint x: 869, endPoint y: 503, distance: 201.7
click at [869, 503] on div "+ − Nieko nerasta. Bandykite dar kartą. Žemėlapis Palydovas Leaflet" at bounding box center [1021, 456] width 1077 height 565
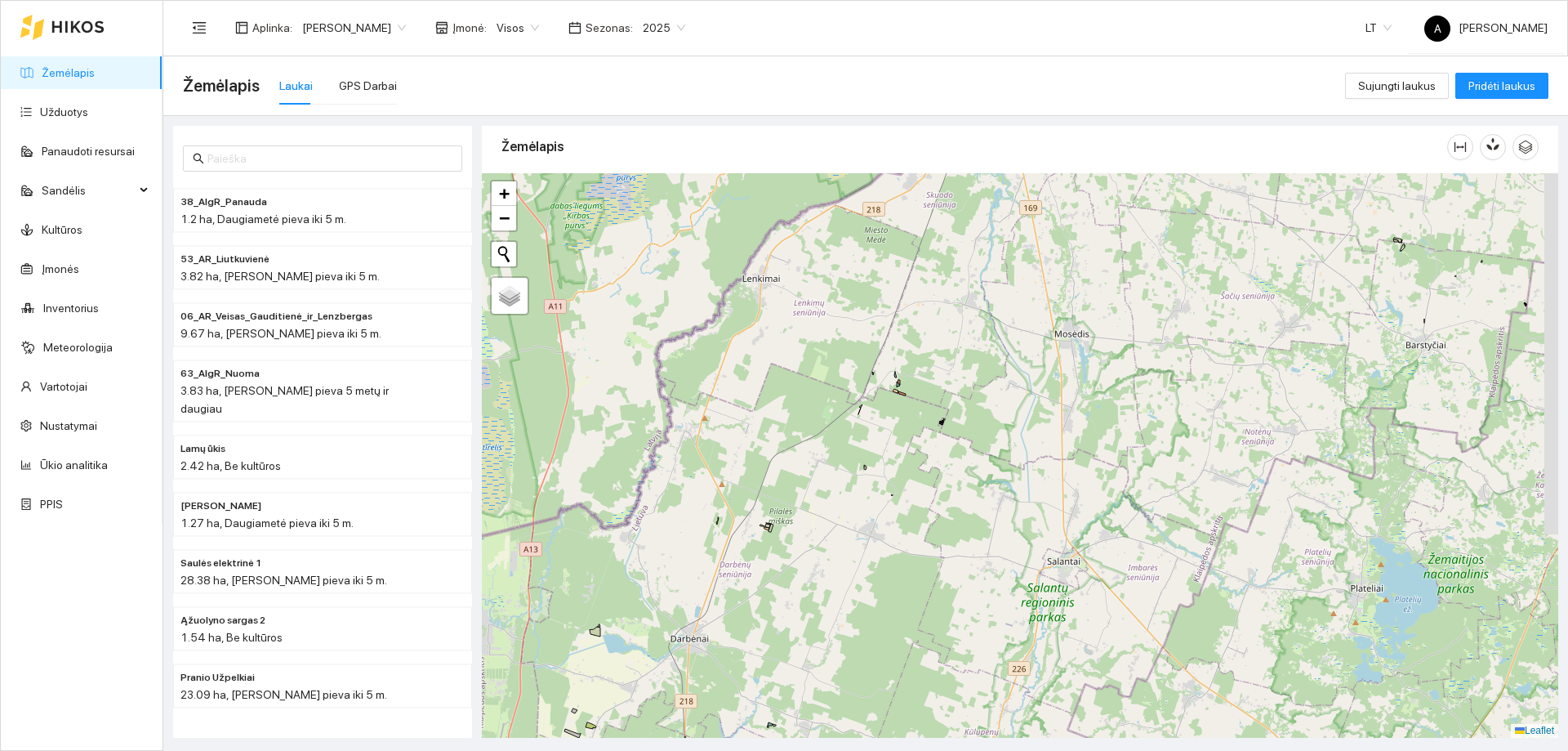
drag, startPoint x: 879, startPoint y: 388, endPoint x: 804, endPoint y: 475, distance: 114.9
click at [804, 477] on div "+ − Nieko nerasta. Bandykite dar kartą. Žemėlapis Palydovas Leaflet" at bounding box center [1021, 456] width 1077 height 565
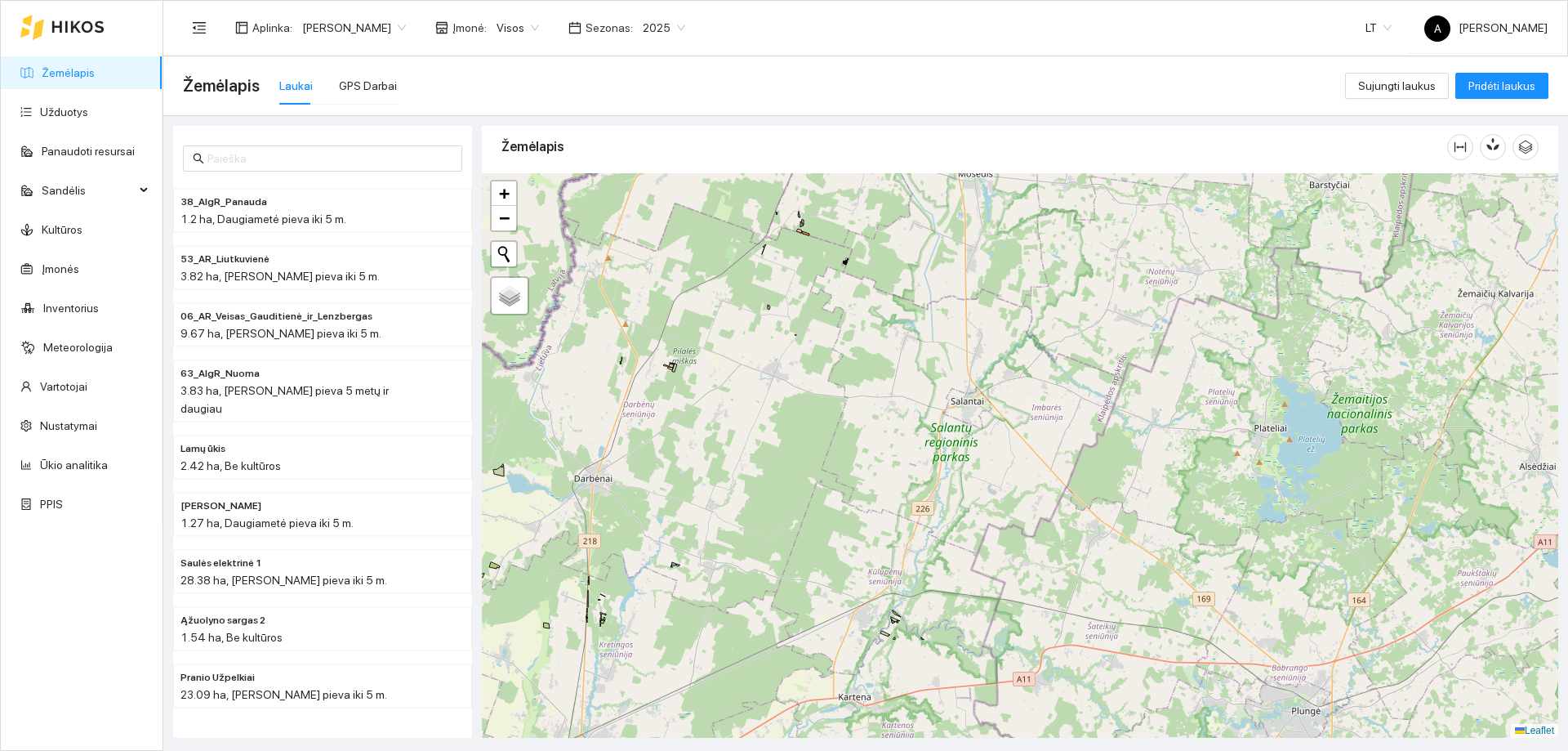
drag, startPoint x: 906, startPoint y: 447, endPoint x: 880, endPoint y: 381, distance: 70.9
click at [880, 381] on div "+ − Nieko nerasta. Bandykite dar kartą. Žemėlapis Palydovas Leaflet" at bounding box center [1021, 456] width 1077 height 565
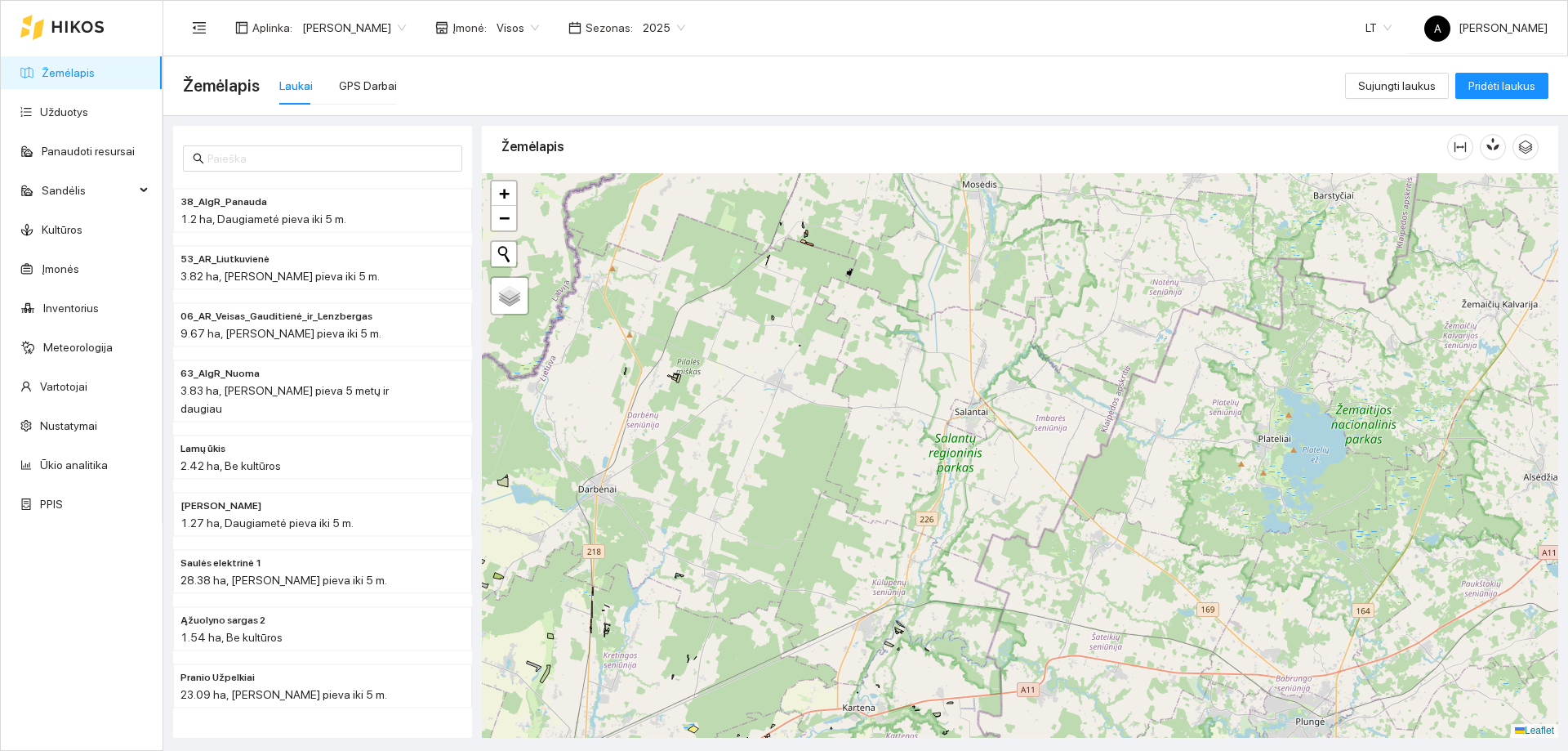
drag, startPoint x: 858, startPoint y: 491, endPoint x: 801, endPoint y: 480, distance: 58.1
click at [864, 436] on div "+ − Nieko nerasta. Bandykite dar kartą. Žemėlapis Palydovas Leaflet" at bounding box center [1021, 456] width 1077 height 565
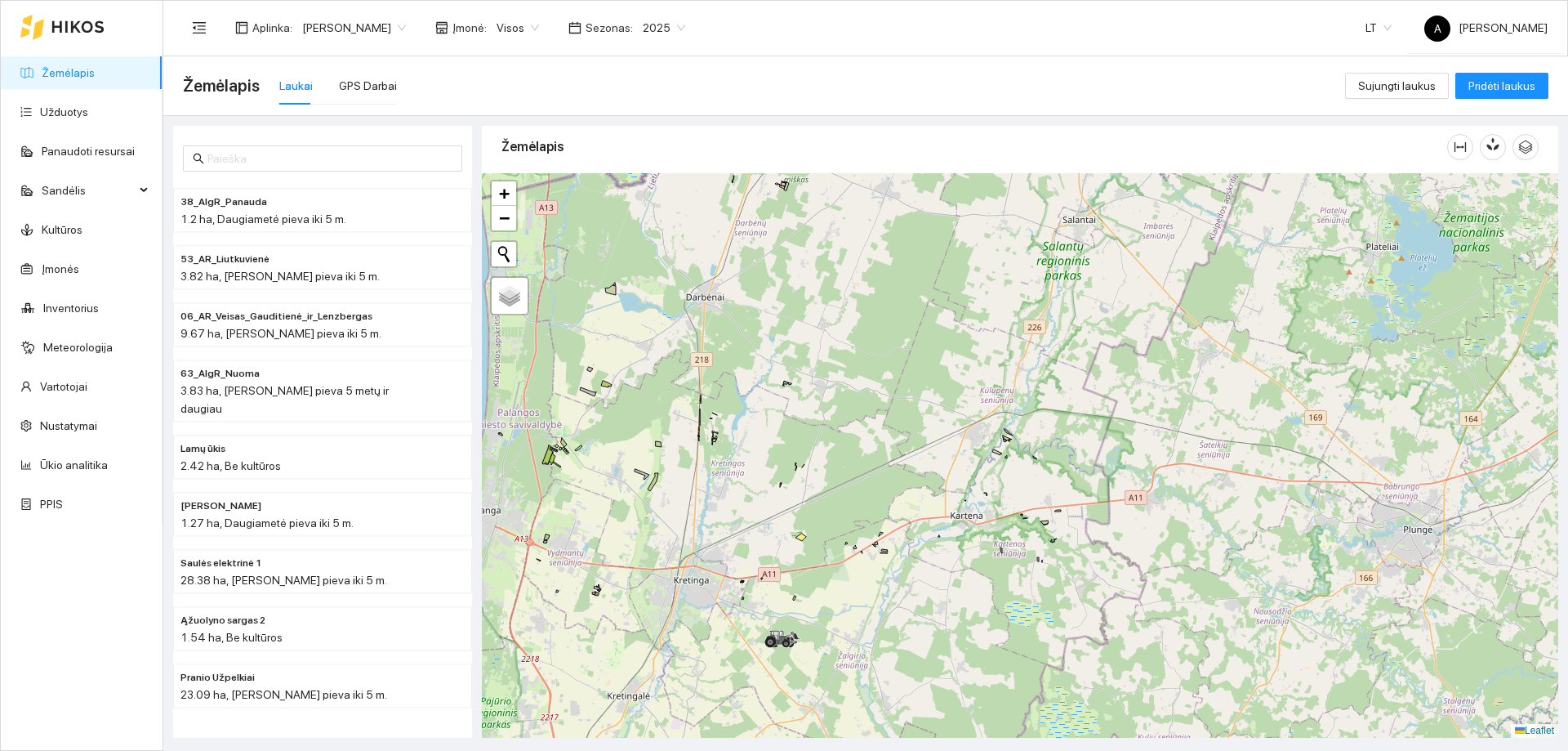
drag, startPoint x: 767, startPoint y: 567, endPoint x: 808, endPoint y: 499, distance: 79.4
click at [876, 365] on div "+ − Nieko nerasta. Bandykite dar kartą. Žemėlapis Palydovas Leaflet" at bounding box center [1021, 456] width 1077 height 565
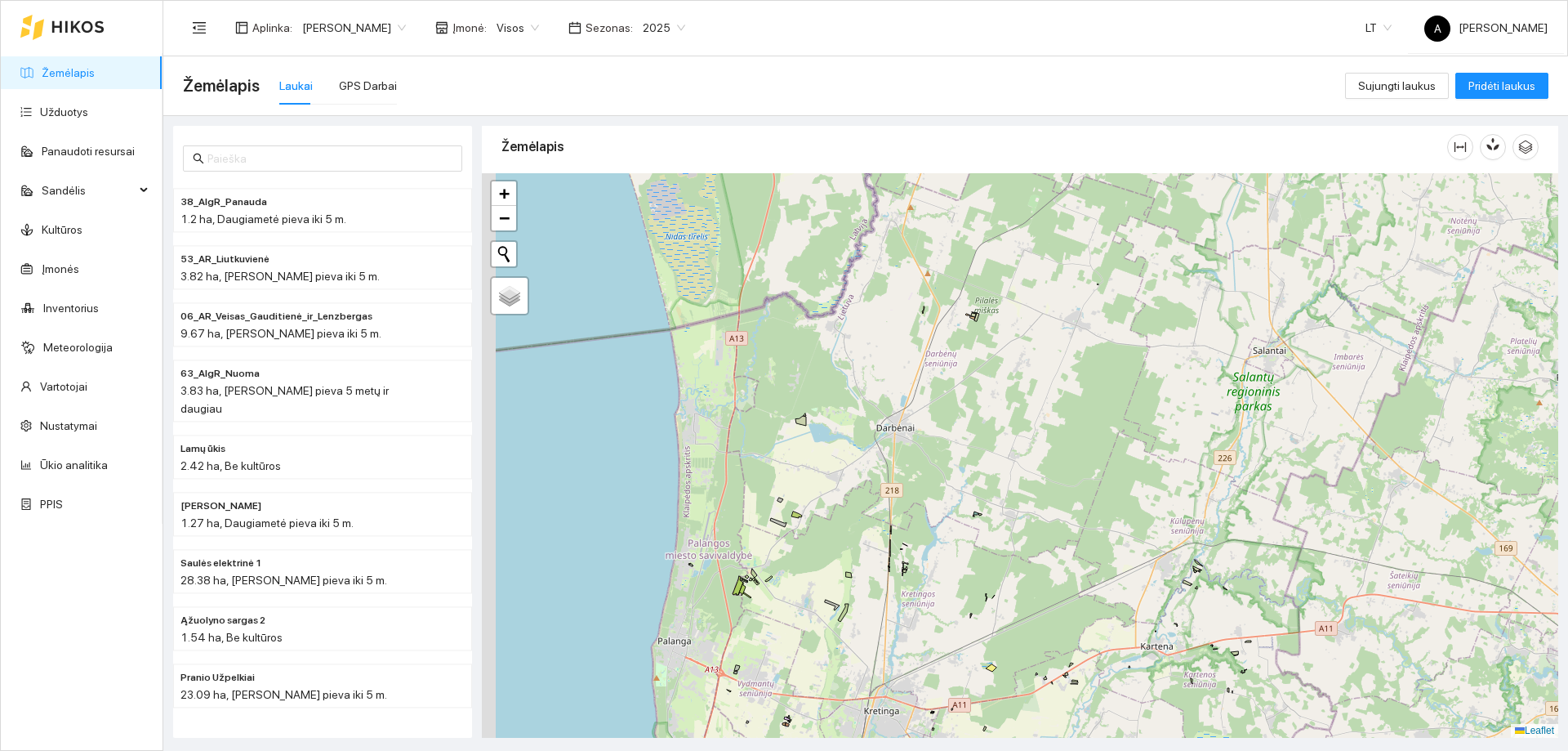
drag, startPoint x: 661, startPoint y: 444, endPoint x: 840, endPoint y: 574, distance: 221.2
click at [840, 574] on div "+ − Nieko nerasta. Bandykite dar kartą. Žemėlapis Palydovas Leaflet" at bounding box center [1021, 456] width 1077 height 565
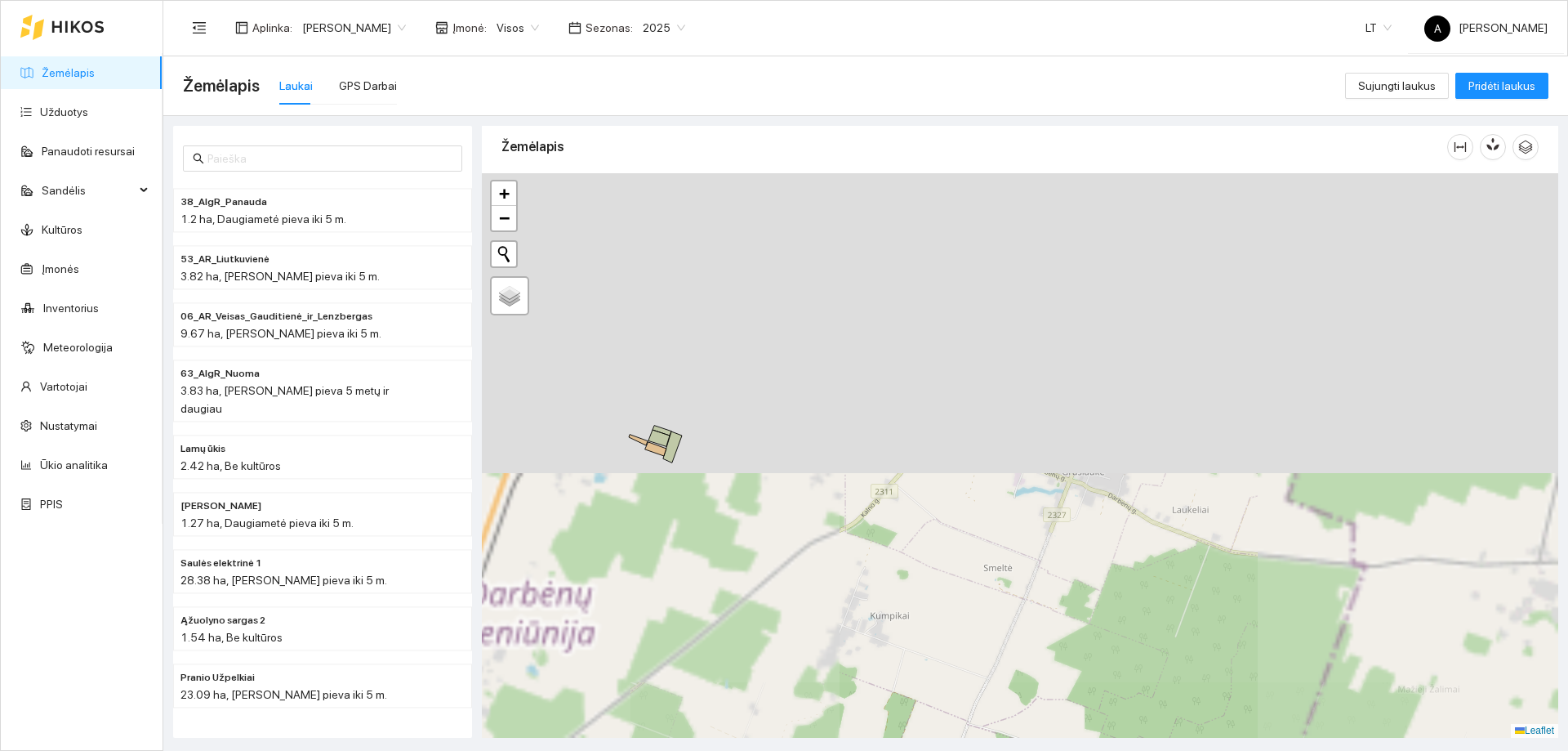
drag, startPoint x: 1132, startPoint y: 354, endPoint x: 1113, endPoint y: 583, distance: 229.8
click at [1114, 596] on div "+ − Nieko nerasta. Bandykite dar kartą. Žemėlapis Palydovas Leaflet" at bounding box center [1021, 456] width 1077 height 565
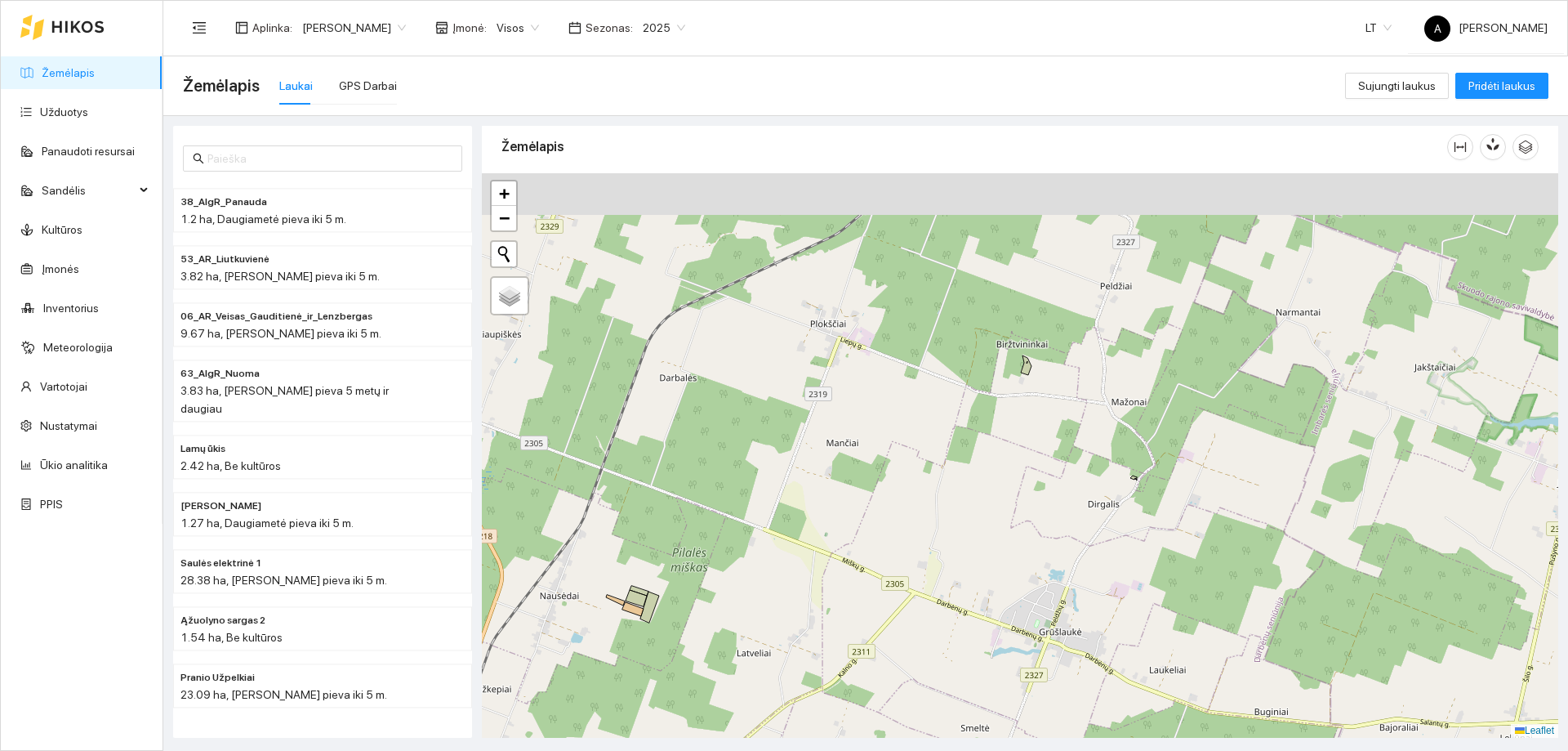
drag, startPoint x: 1064, startPoint y: 310, endPoint x: 1020, endPoint y: 545, distance: 239.1
click at [1020, 545] on div "+ − Nieko nerasta. Bandykite dar kartą. Žemėlapis Palydovas Leaflet" at bounding box center [1021, 456] width 1077 height 565
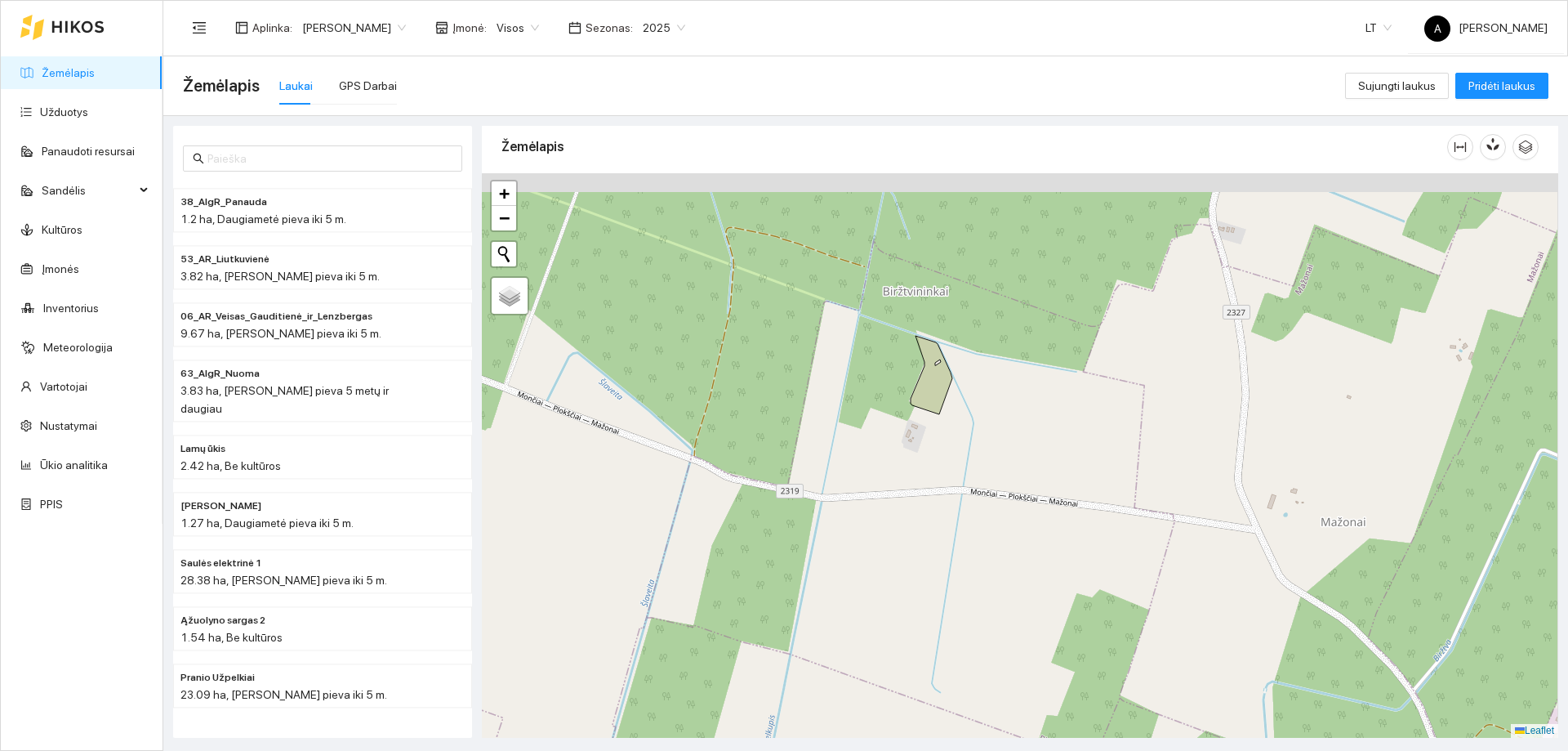
drag, startPoint x: 926, startPoint y: 405, endPoint x: 938, endPoint y: 472, distance: 68.1
click at [911, 513] on div "+ − Nieko nerasta. Bandykite dar kartą. Žemėlapis Palydovas Leaflet" at bounding box center [1021, 456] width 1077 height 565
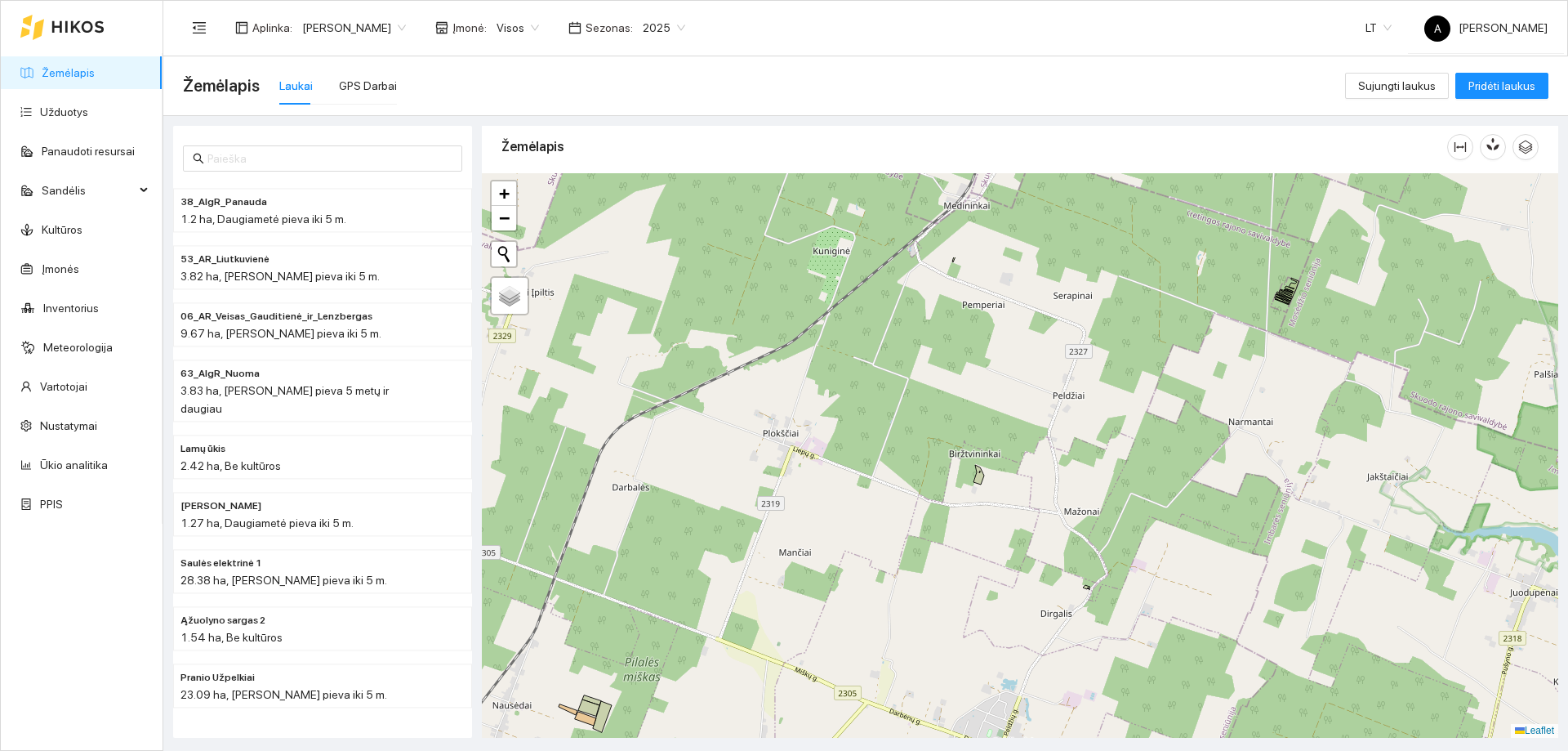
drag, startPoint x: 1110, startPoint y: 335, endPoint x: 1063, endPoint y: 448, distance: 122.4
click at [1055, 449] on div "+ − Nieko nerasta. Bandykite dar kartą. Žemėlapis Palydovas Leaflet" at bounding box center [1021, 456] width 1077 height 565
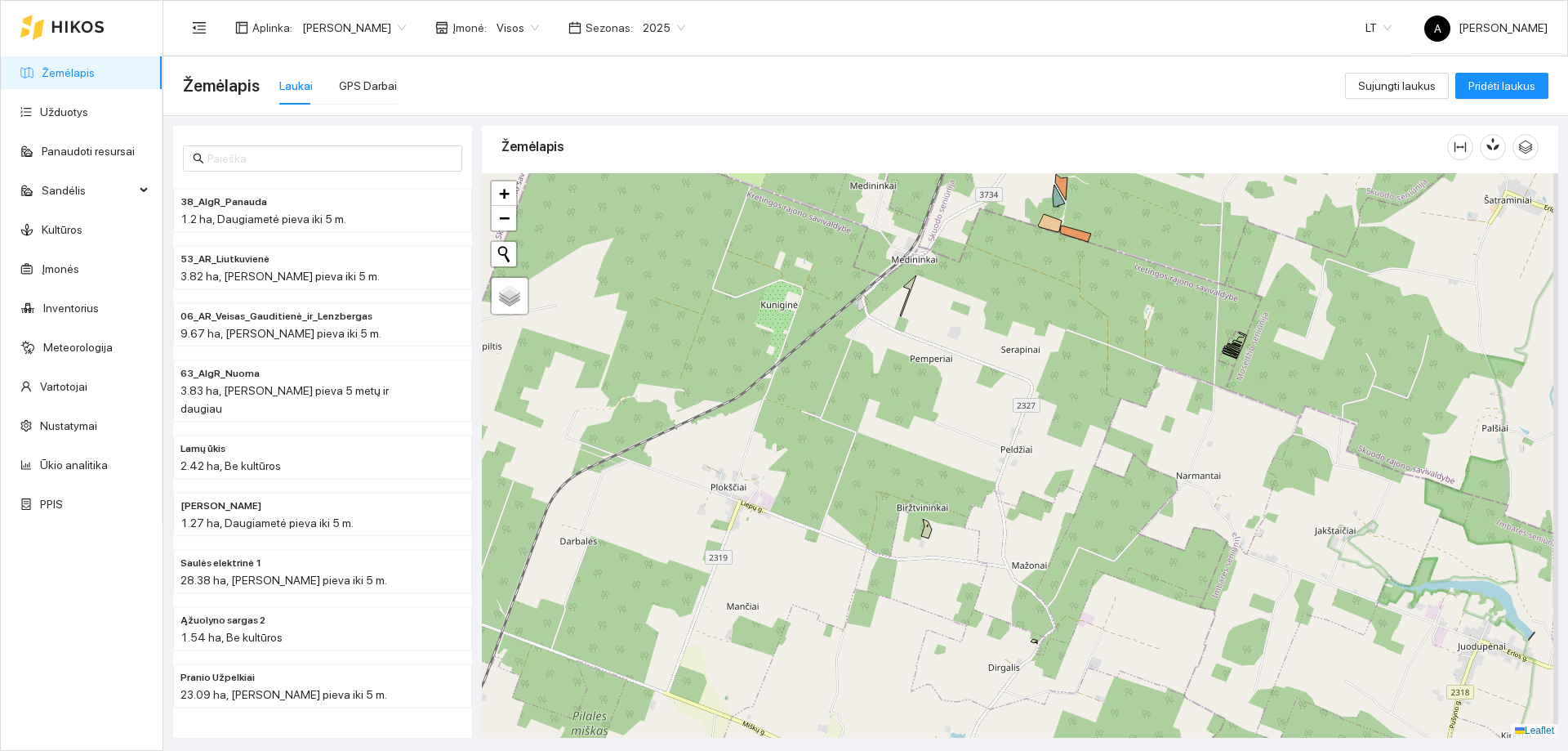
drag, startPoint x: 1139, startPoint y: 378, endPoint x: 1083, endPoint y: 415, distance: 67.1
click at [1083, 415] on div "+ − Nieko nerasta. Bandykite dar kartą. Žemėlapis Palydovas Leaflet" at bounding box center [1021, 456] width 1077 height 565
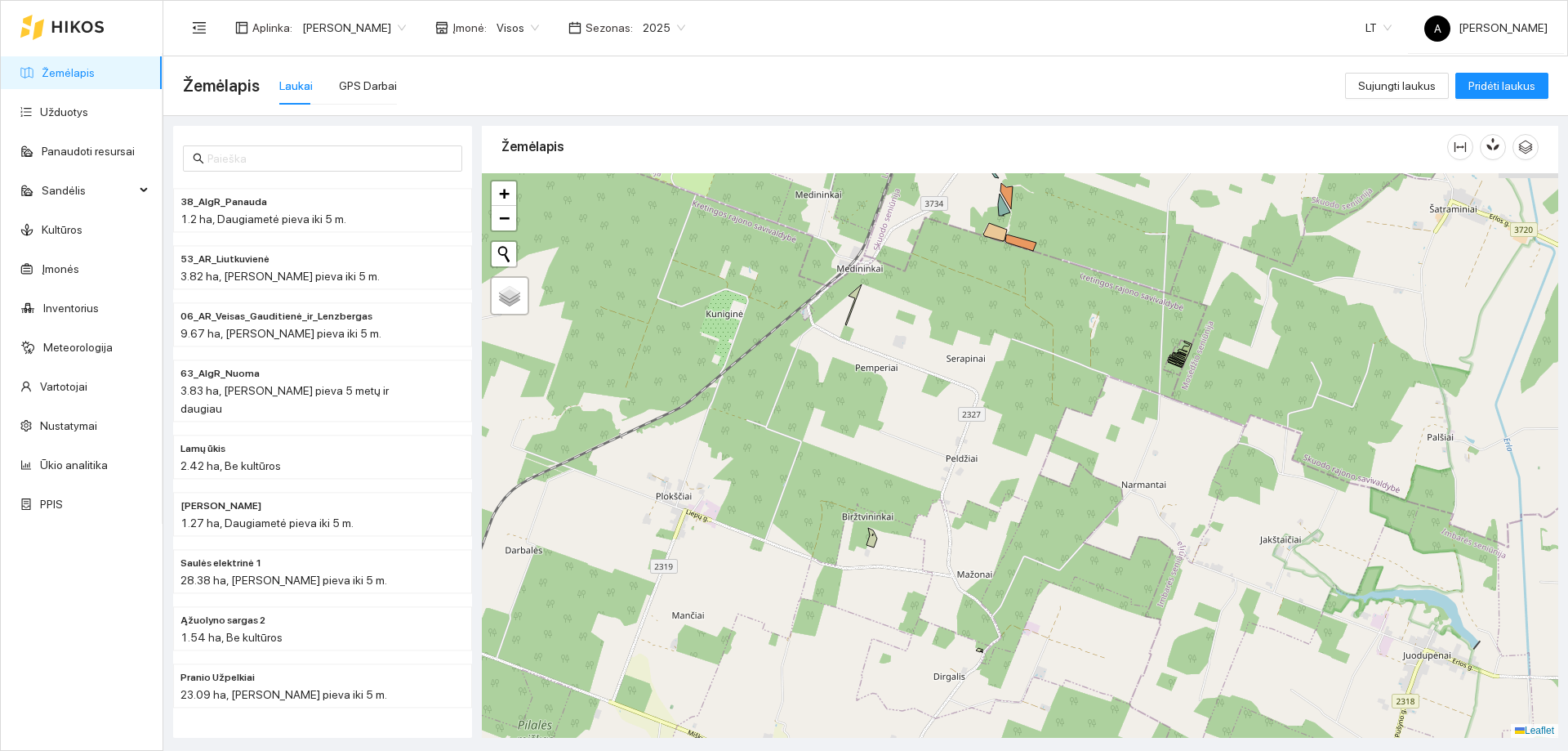
drag, startPoint x: 1077, startPoint y: 513, endPoint x: 1015, endPoint y: 521, distance: 62.5
click at [1024, 523] on div "+ − Nieko nerasta. Bandykite dar kartą. Žemėlapis Palydovas Leaflet" at bounding box center [1021, 456] width 1077 height 565
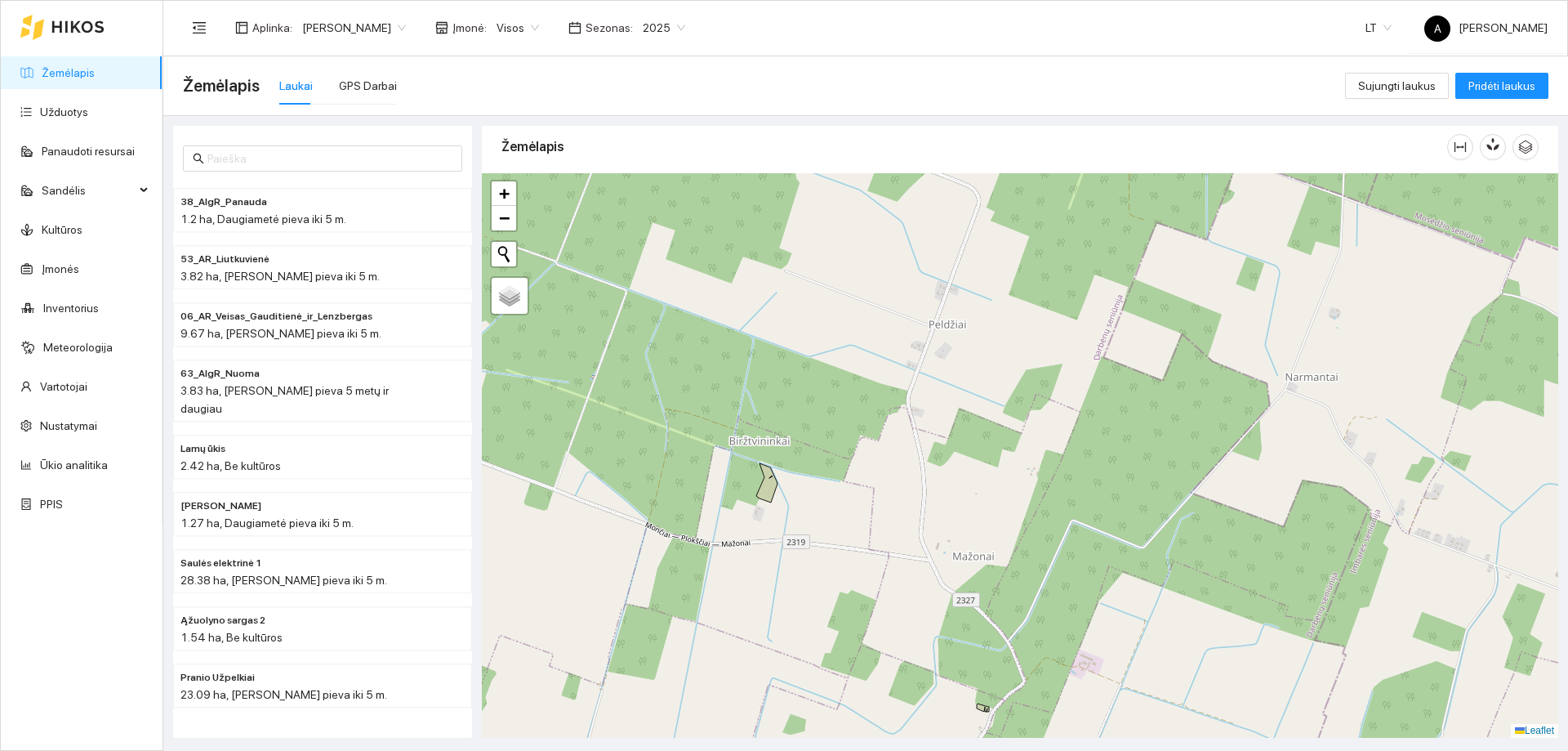
drag, startPoint x: 1000, startPoint y: 558, endPoint x: 1021, endPoint y: 497, distance: 64.5
click at [1021, 498] on div "+ − Nieko nerasta. Bandykite dar kartą. Žemėlapis Palydovas Leaflet" at bounding box center [1021, 456] width 1077 height 565
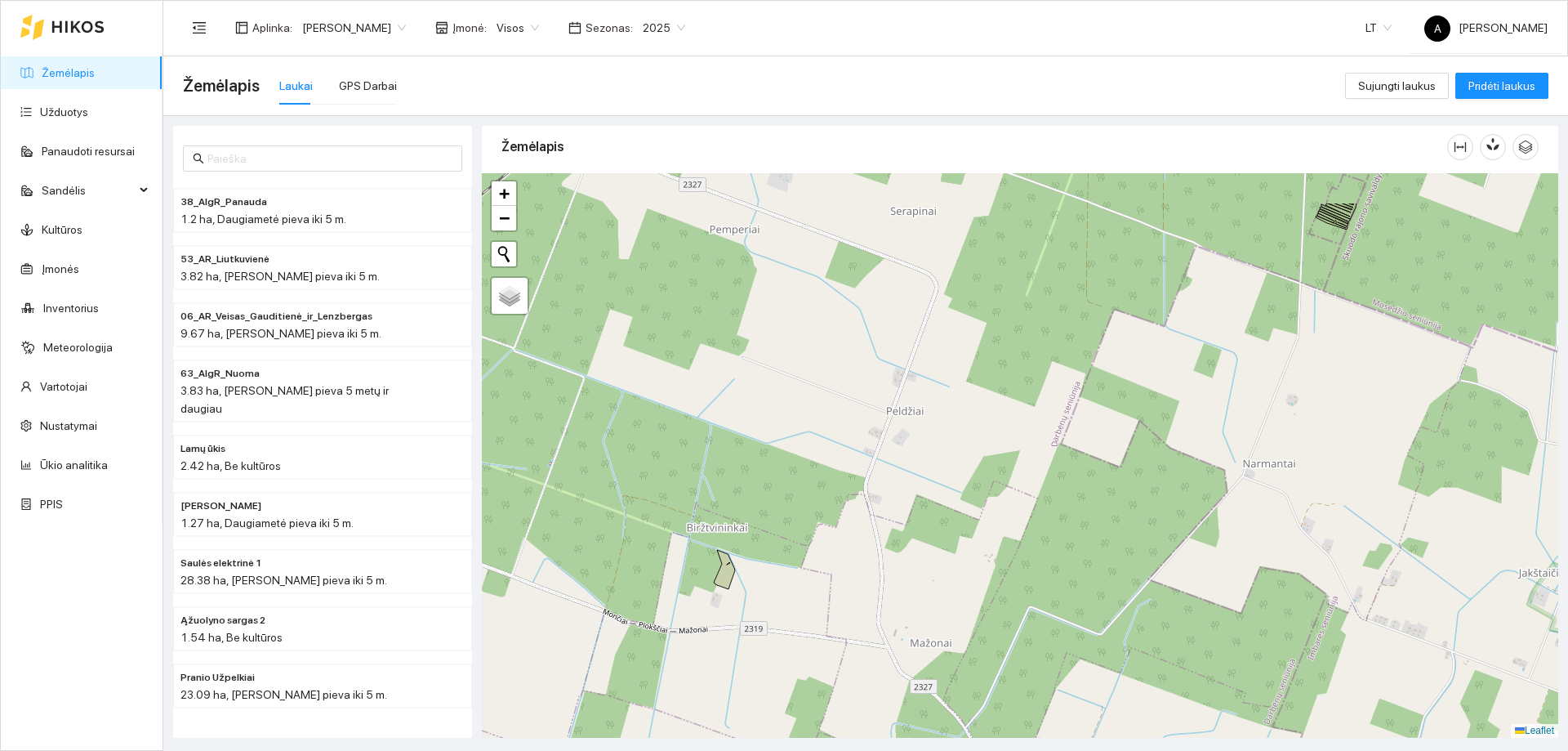
drag, startPoint x: 864, startPoint y: 427, endPoint x: 894, endPoint y: 468, distance: 50.8
click at [825, 510] on div "+ − Nieko nerasta. Bandykite dar kartą. Žemėlapis Palydovas Leaflet" at bounding box center [1021, 456] width 1077 height 565
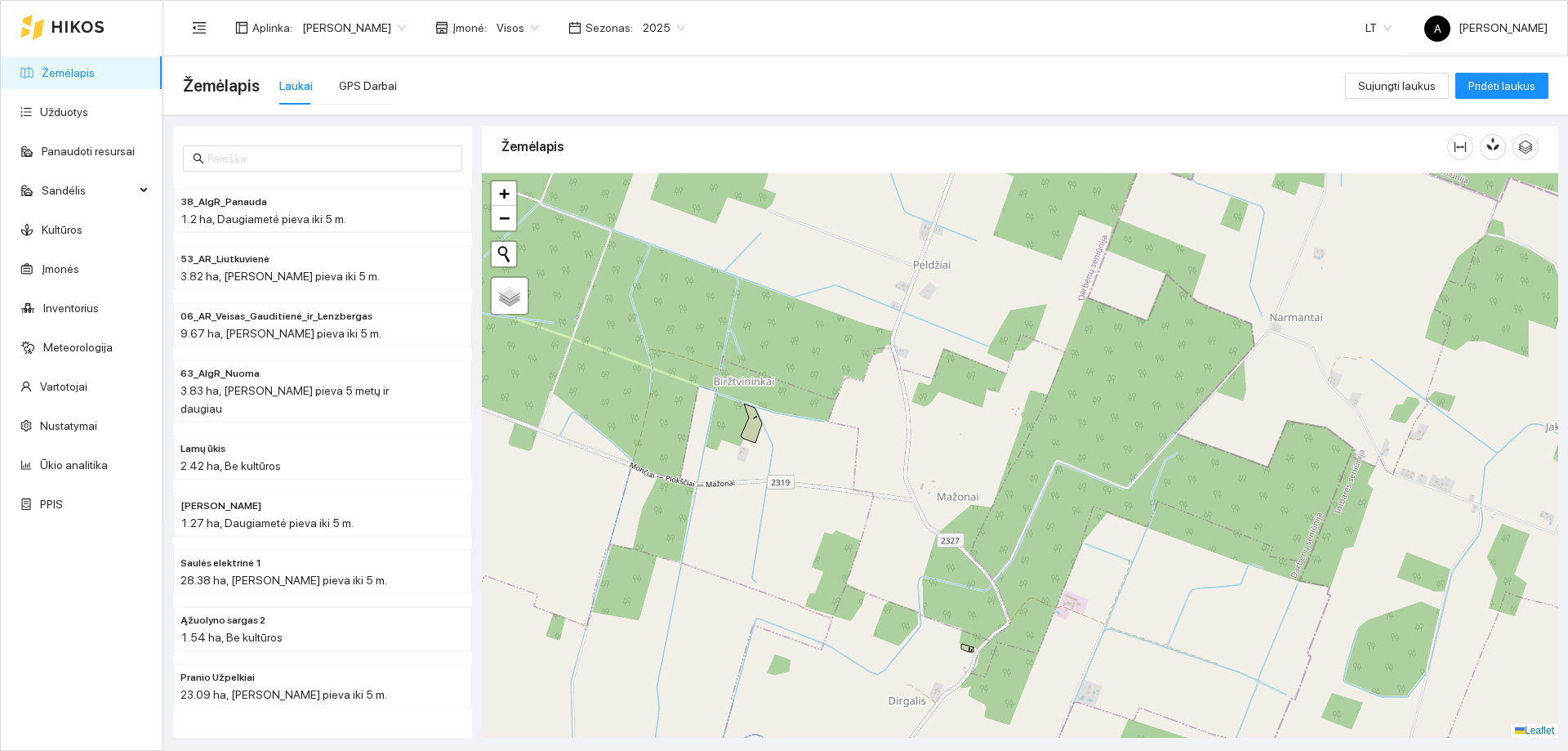
drag, startPoint x: 812, startPoint y: 602, endPoint x: 830, endPoint y: 518, distance: 85.9
click at [819, 470] on div "+ − Nieko nerasta. Bandykite dar kartą. Žemėlapis Palydovas Leaflet" at bounding box center [1021, 456] width 1077 height 565
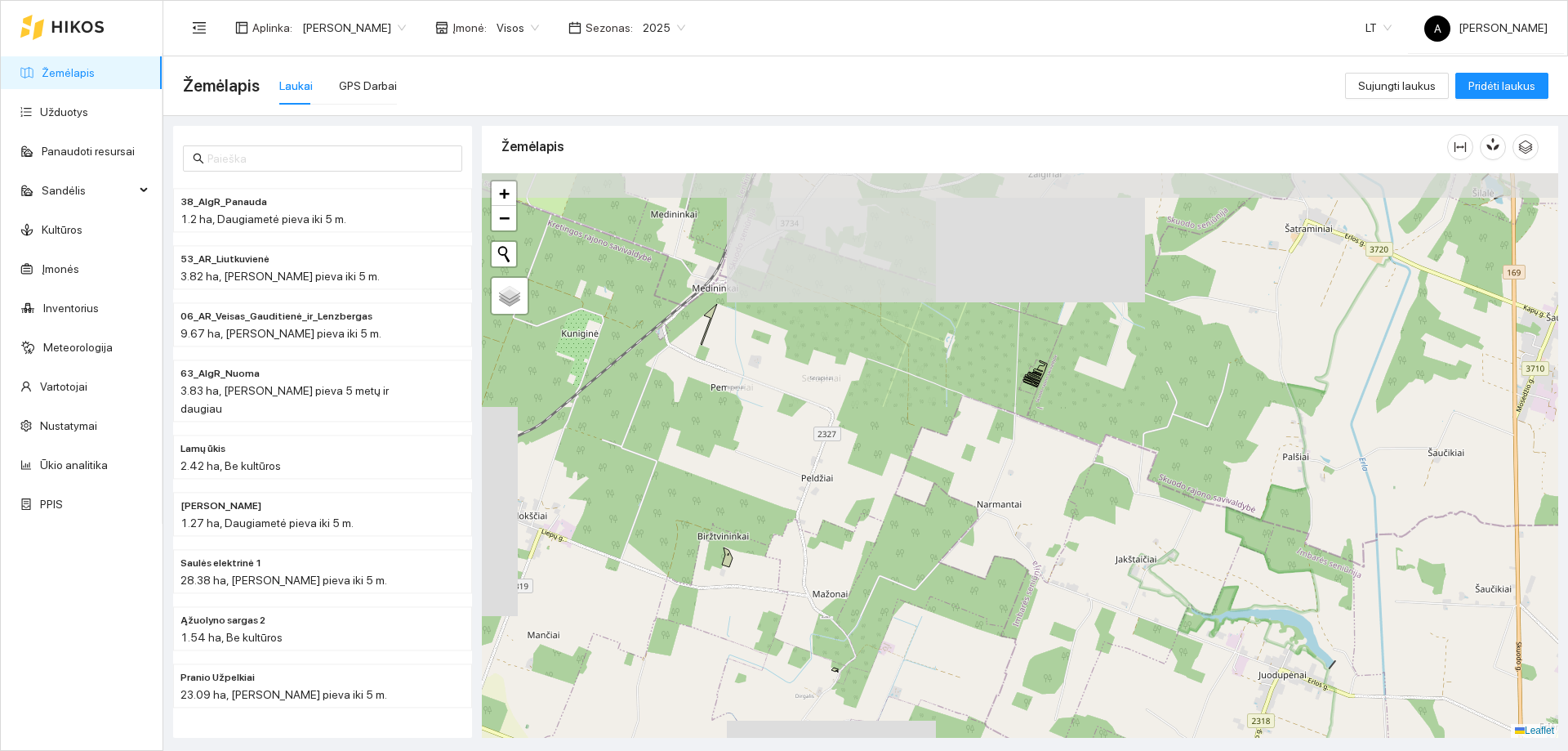
drag, startPoint x: 944, startPoint y: 333, endPoint x: 867, endPoint y: 491, distance: 175.8
click at [866, 497] on div "+ − Nieko nerasta. Bandykite dar kartą. Žemėlapis Palydovas Leaflet" at bounding box center [1021, 456] width 1077 height 565
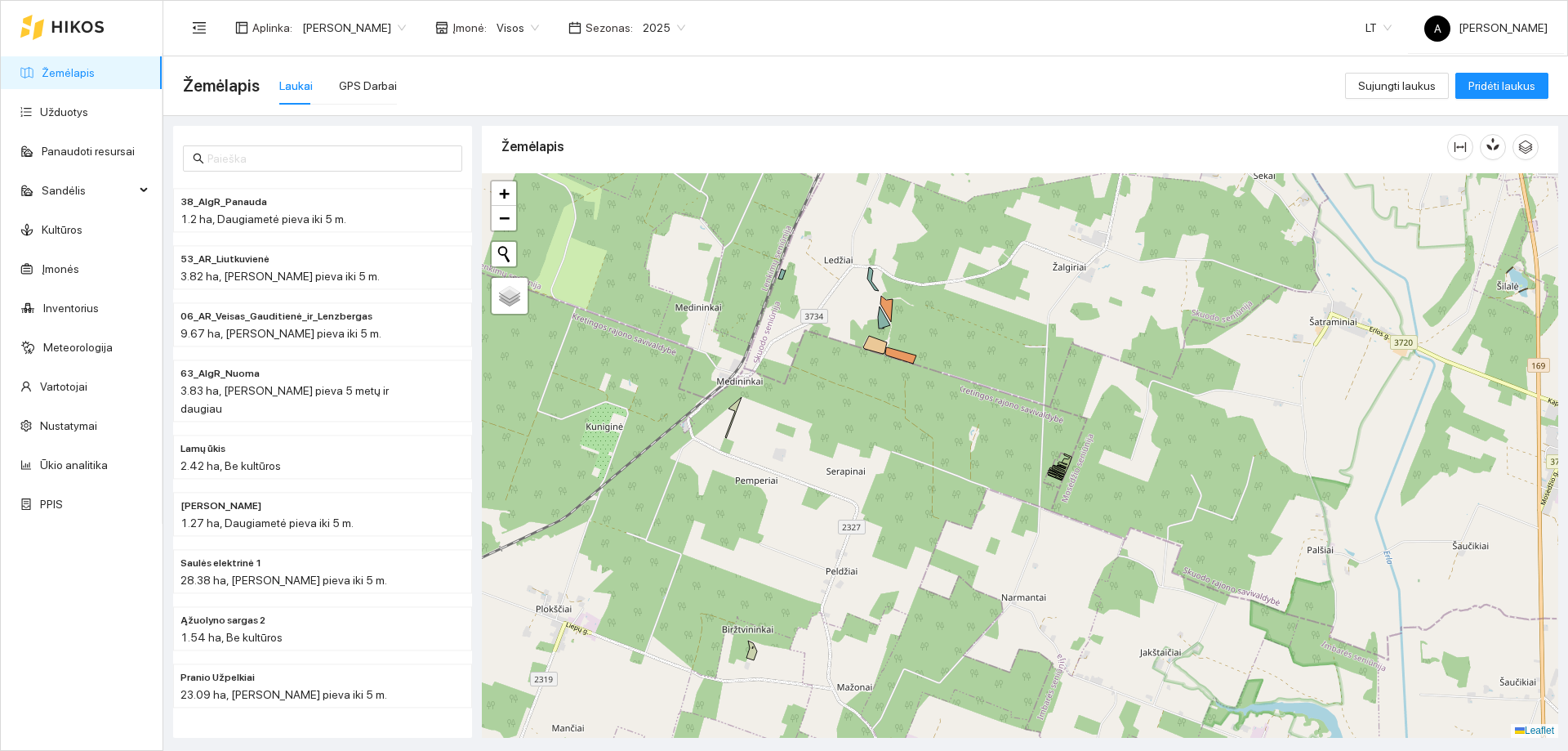
drag, startPoint x: 842, startPoint y: 320, endPoint x: 867, endPoint y: 414, distance: 97.3
click at [867, 414] on div "+ − Nieko nerasta. Bandykite dar kartą. Žemėlapis Palydovas Leaflet" at bounding box center [1021, 456] width 1077 height 565
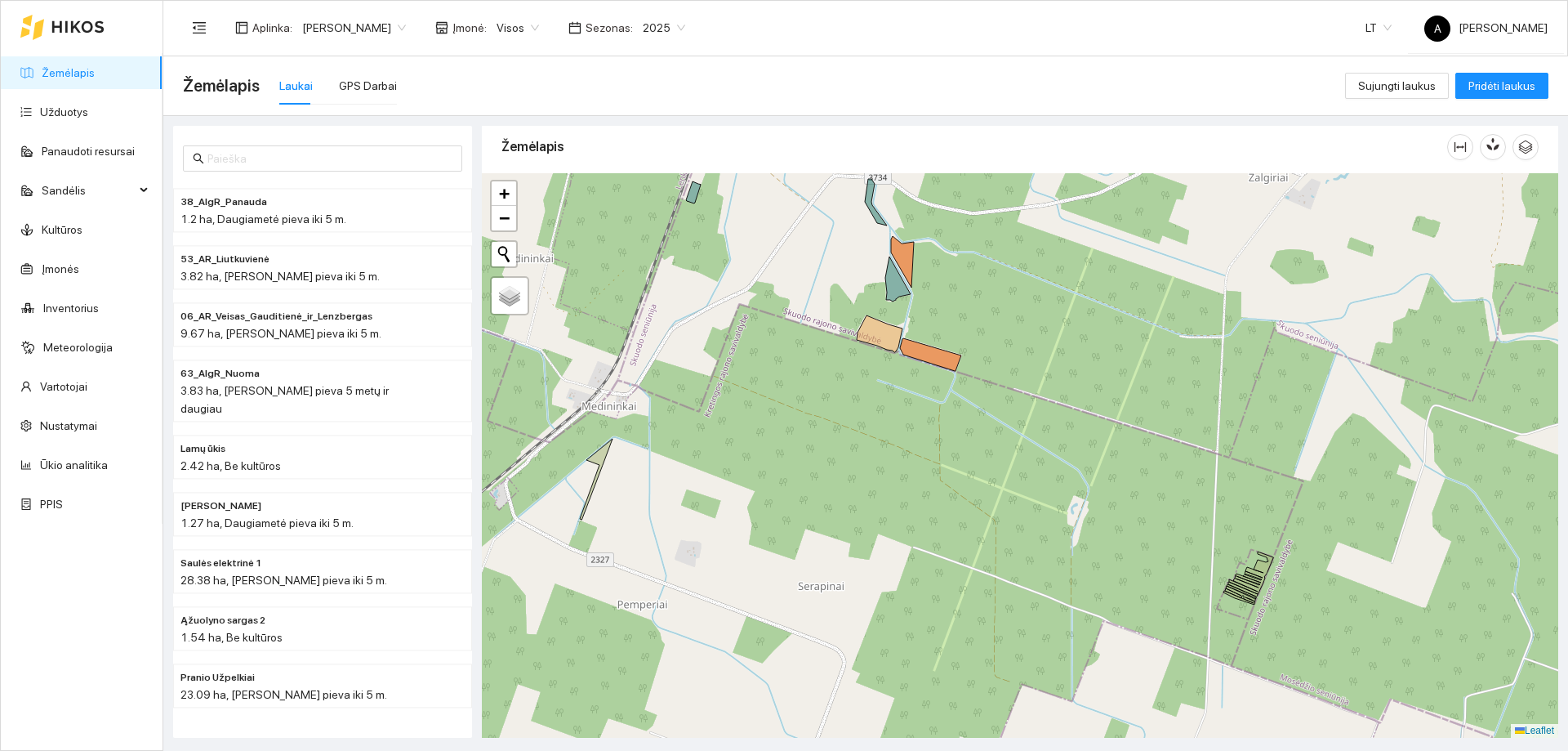
drag, startPoint x: 970, startPoint y: 283, endPoint x: 998, endPoint y: 392, distance: 112.5
click at [999, 392] on div "+ − Nieko nerasta. Bandykite dar kartą. Žemėlapis Palydovas Leaflet" at bounding box center [1021, 456] width 1077 height 565
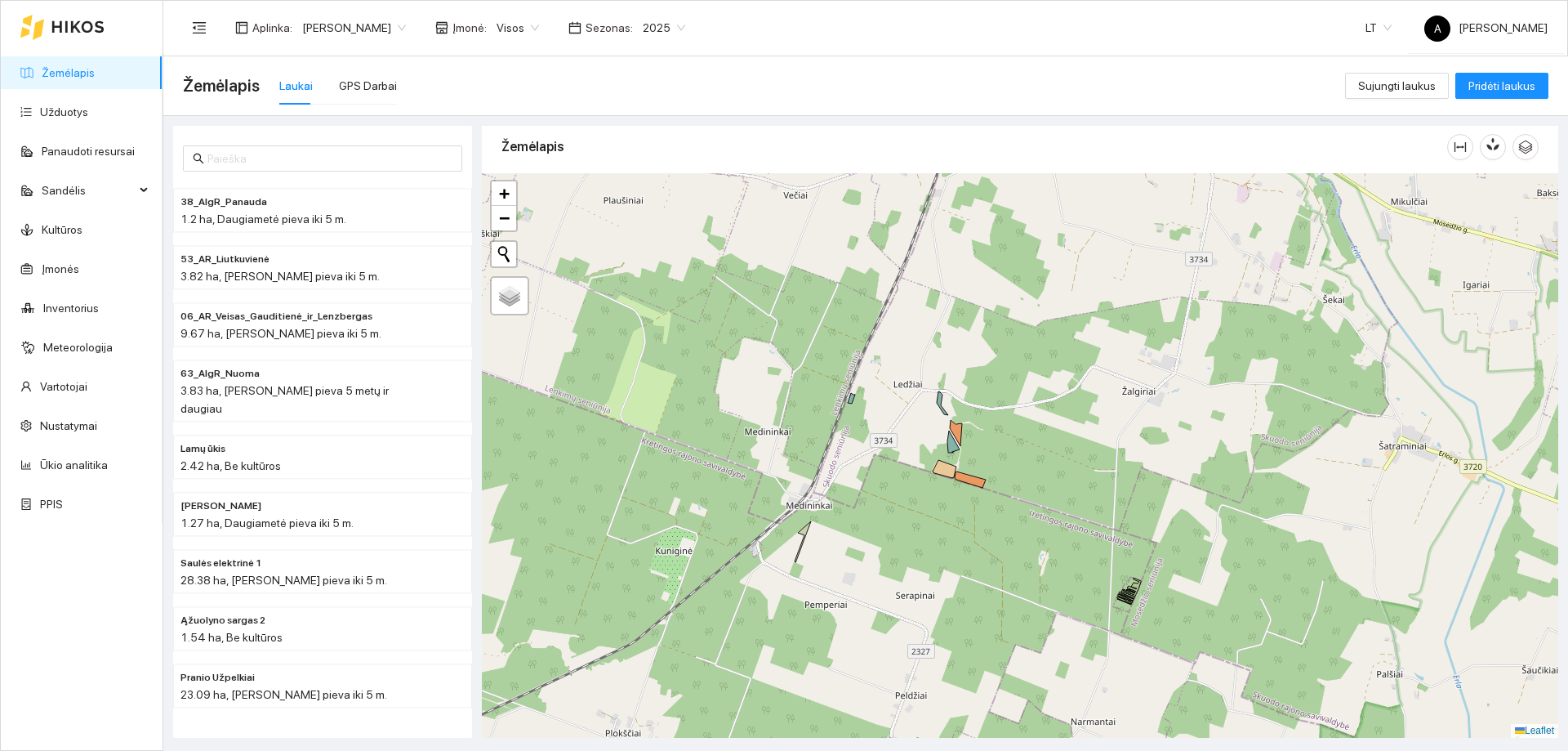
drag, startPoint x: 1098, startPoint y: 379, endPoint x: 1003, endPoint y: 425, distance: 105.6
click at [1003, 425] on div "+ − Nieko nerasta. Bandykite dar kartą. Žemėlapis Palydovas Leaflet" at bounding box center [1021, 456] width 1077 height 565
click at [514, 28] on span "Visos" at bounding box center [518, 28] width 42 height 25
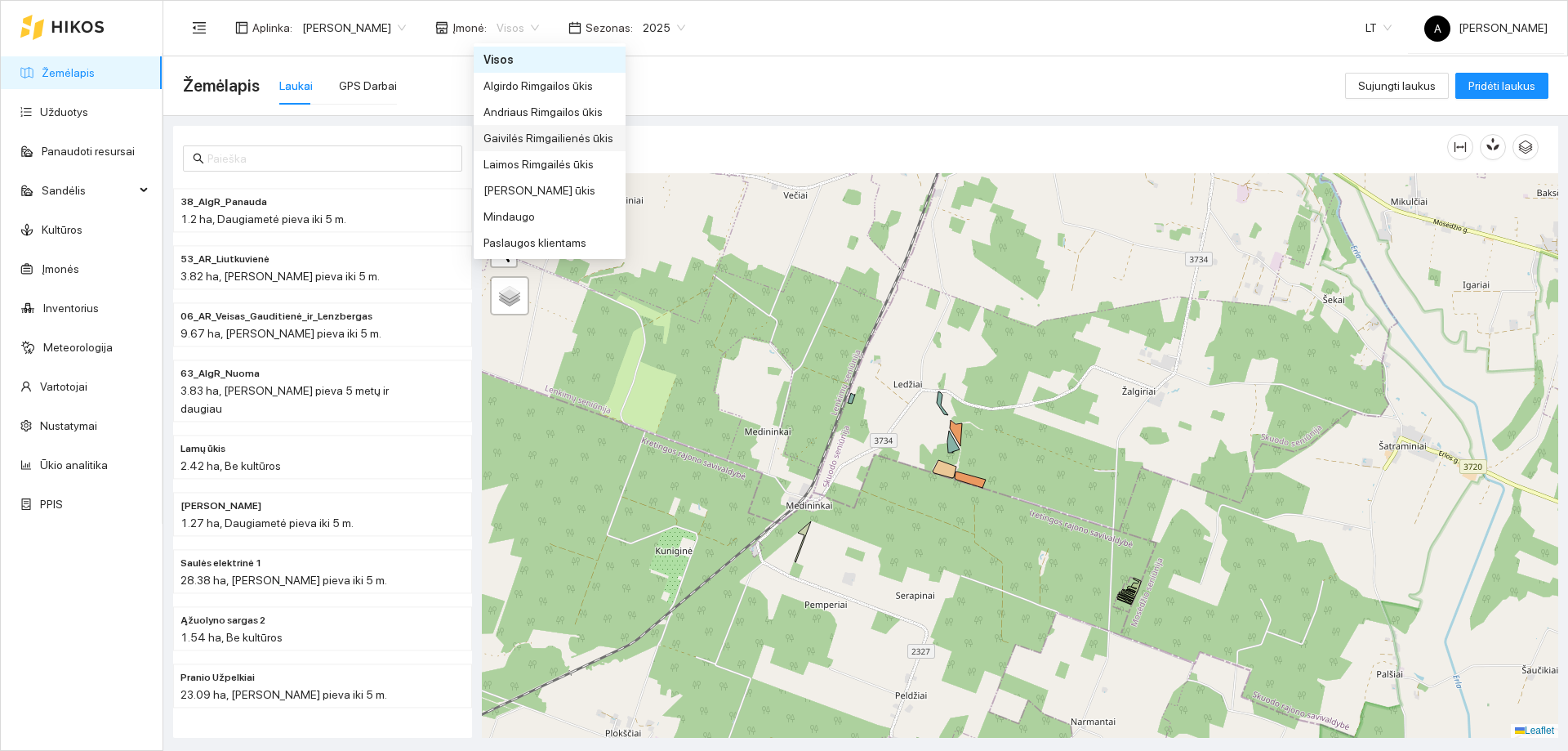
click at [526, 145] on div "Gaivilės Rimgailienės ūkis" at bounding box center [549, 138] width 132 height 18
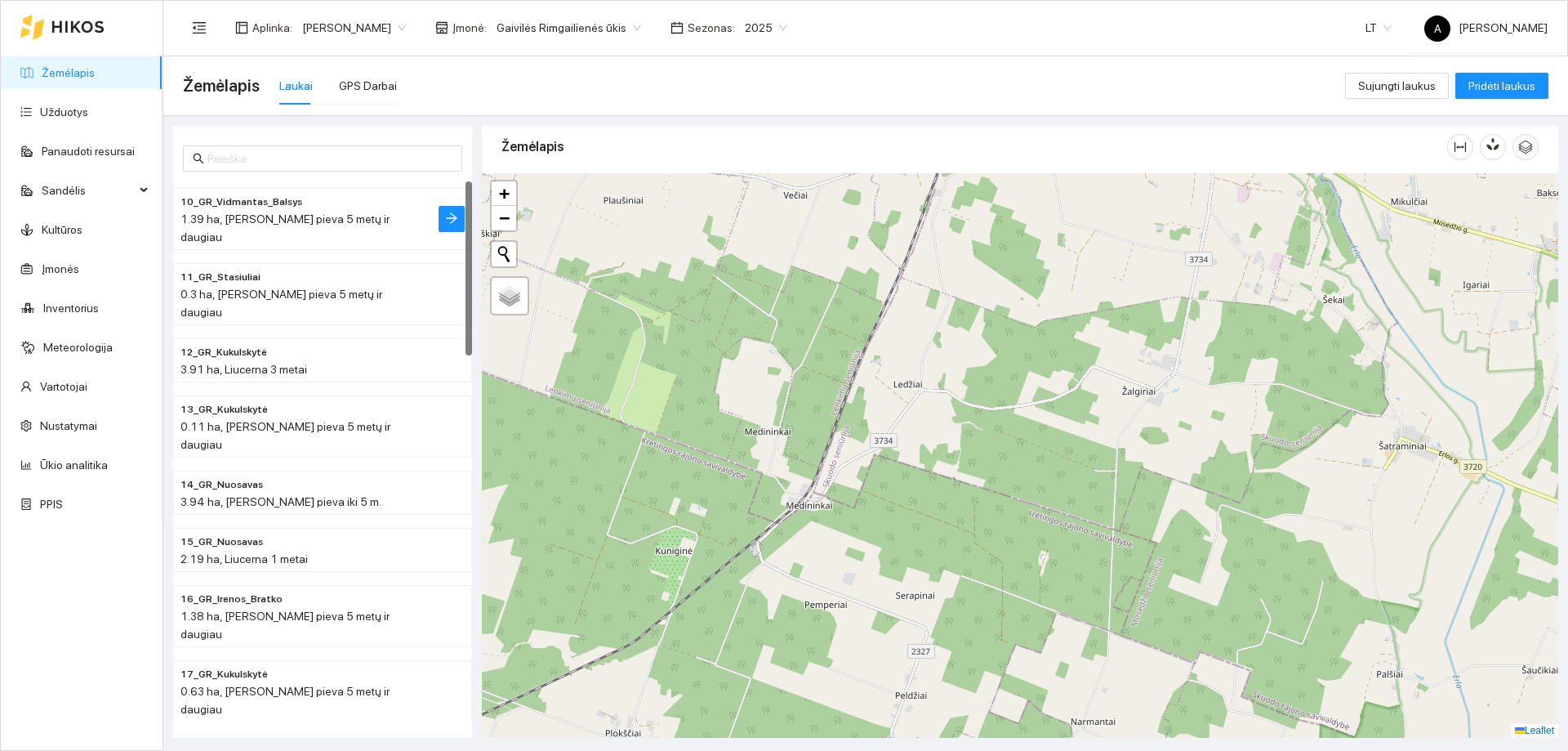
click at [374, 221] on span "1.39 ha, [PERSON_NAME] pieva 5 metų ir daugiau" at bounding box center [285, 228] width 209 height 31
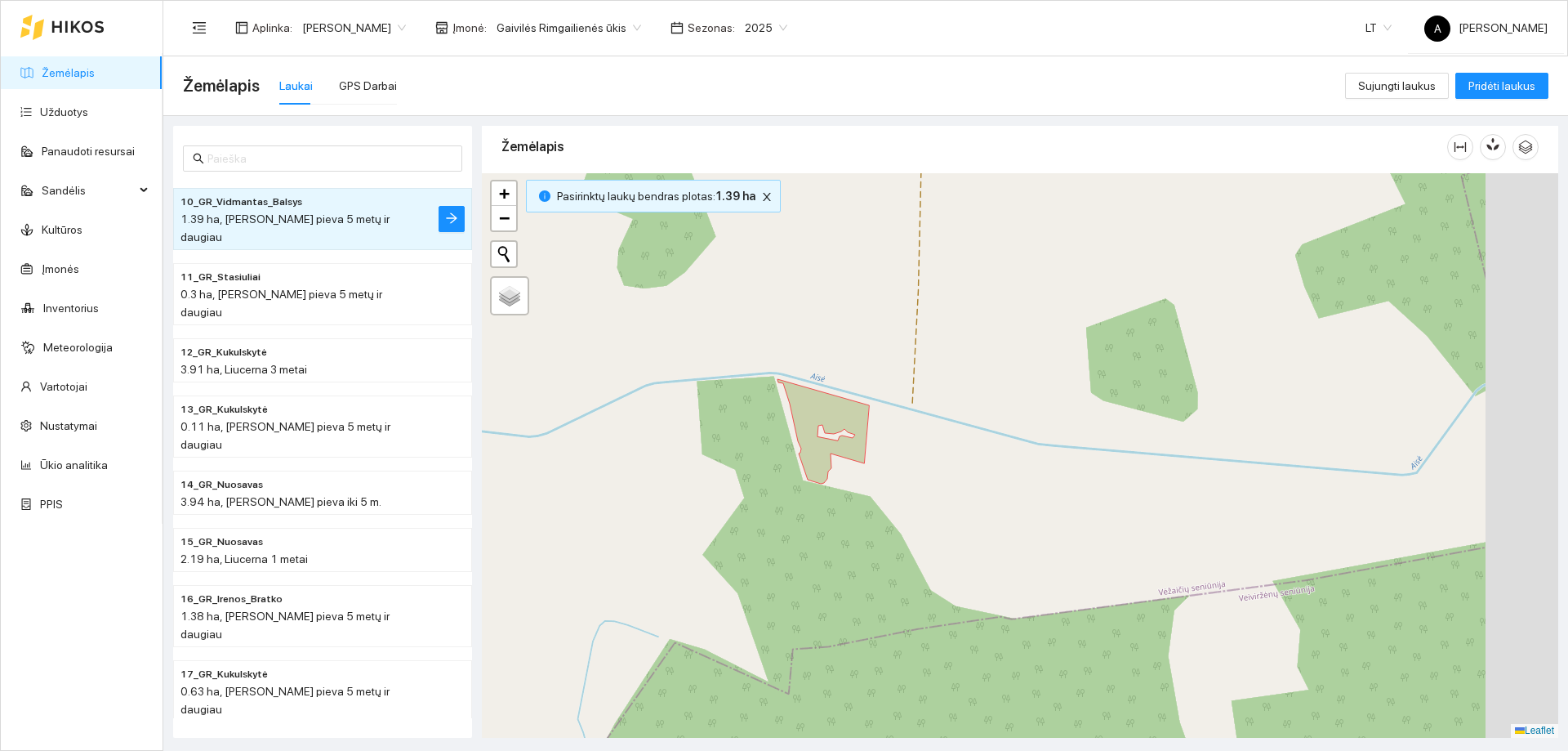
drag, startPoint x: 1153, startPoint y: 395, endPoint x: 922, endPoint y: 438, distance: 235.0
click at [922, 438] on div "+ − Nieko nerasta. Bandykite dar kartą. Žemėlapis Palydovas Leaflet" at bounding box center [1021, 456] width 1077 height 565
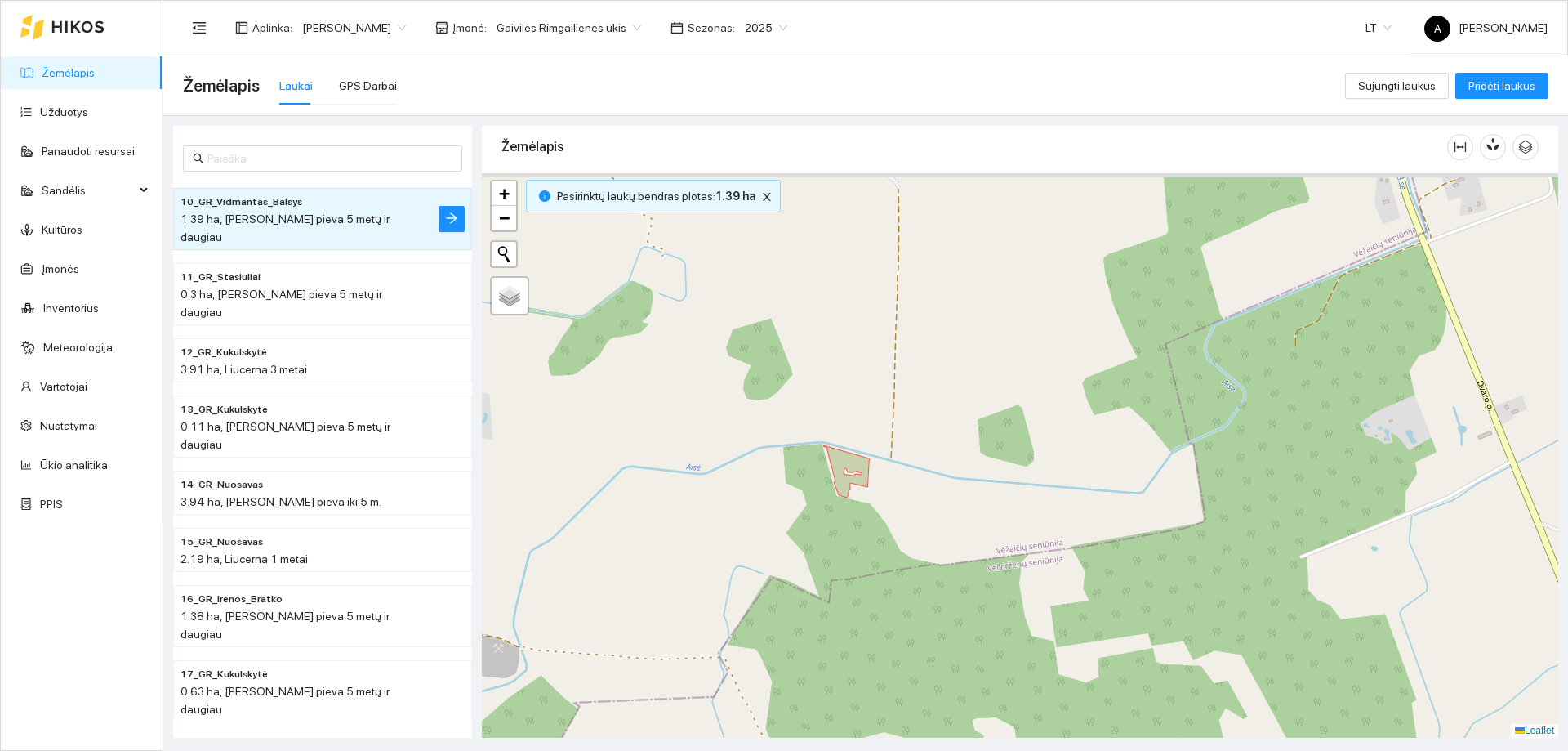
click at [972, 532] on div "+ − Nieko nerasta. Bandykite dar kartą. Žemėlapis Palydovas Leaflet" at bounding box center [1021, 456] width 1077 height 565
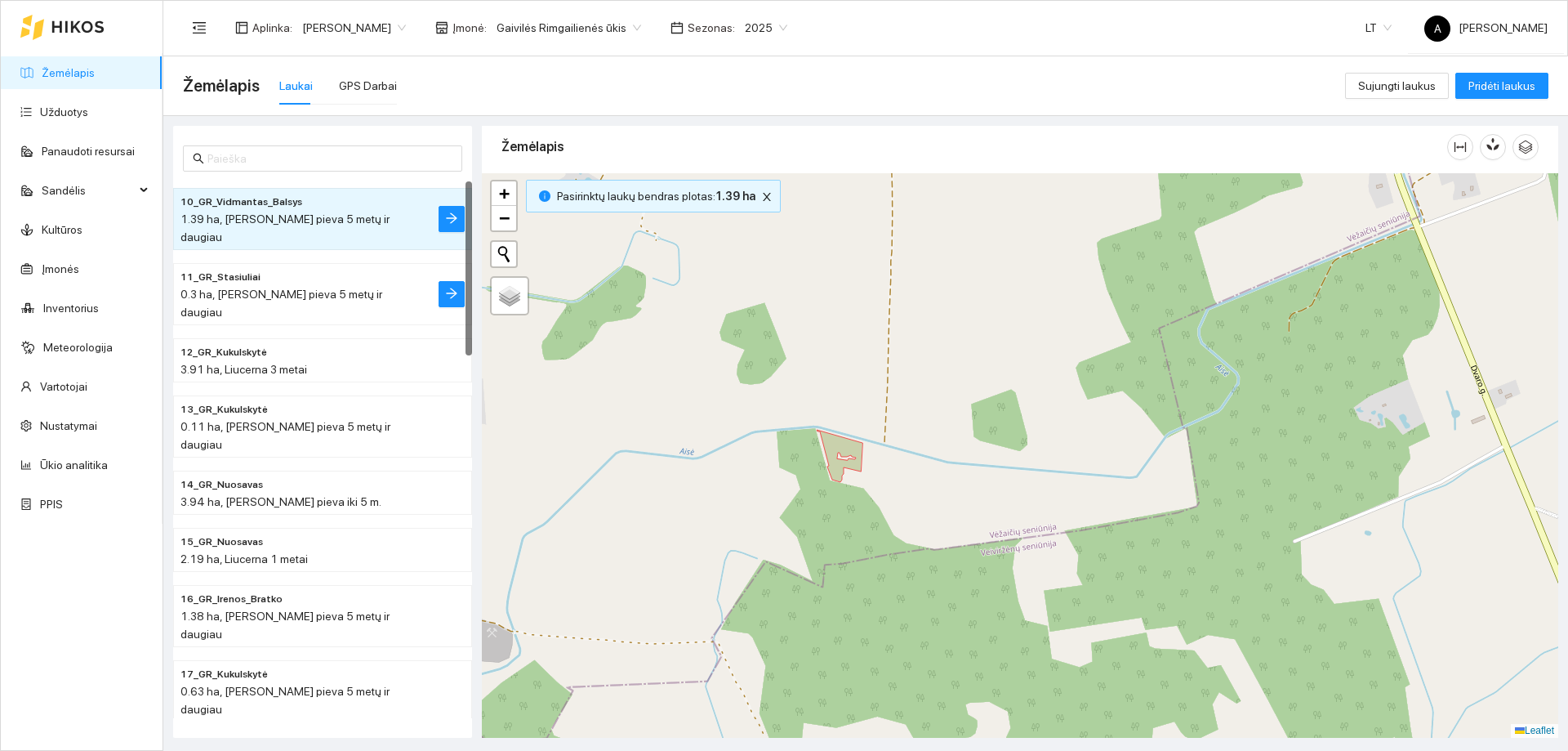
click at [293, 285] on div "0.3 ha, [PERSON_NAME] pieva 5 metų ir daugiau" at bounding box center [290, 303] width 219 height 36
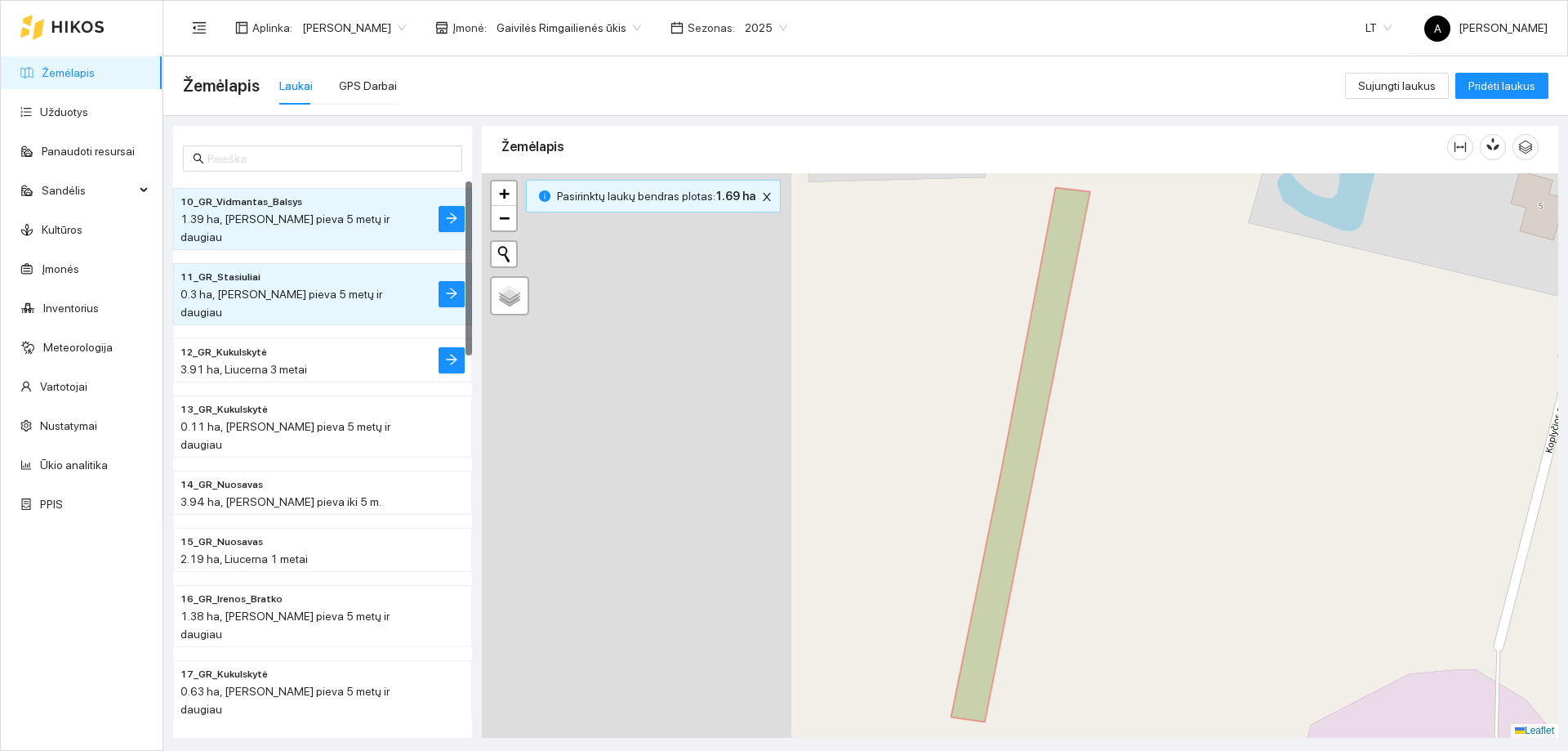
click at [287, 363] on span "3.91 ha, Liucerna 3 metai" at bounding box center [244, 370] width 127 height 13
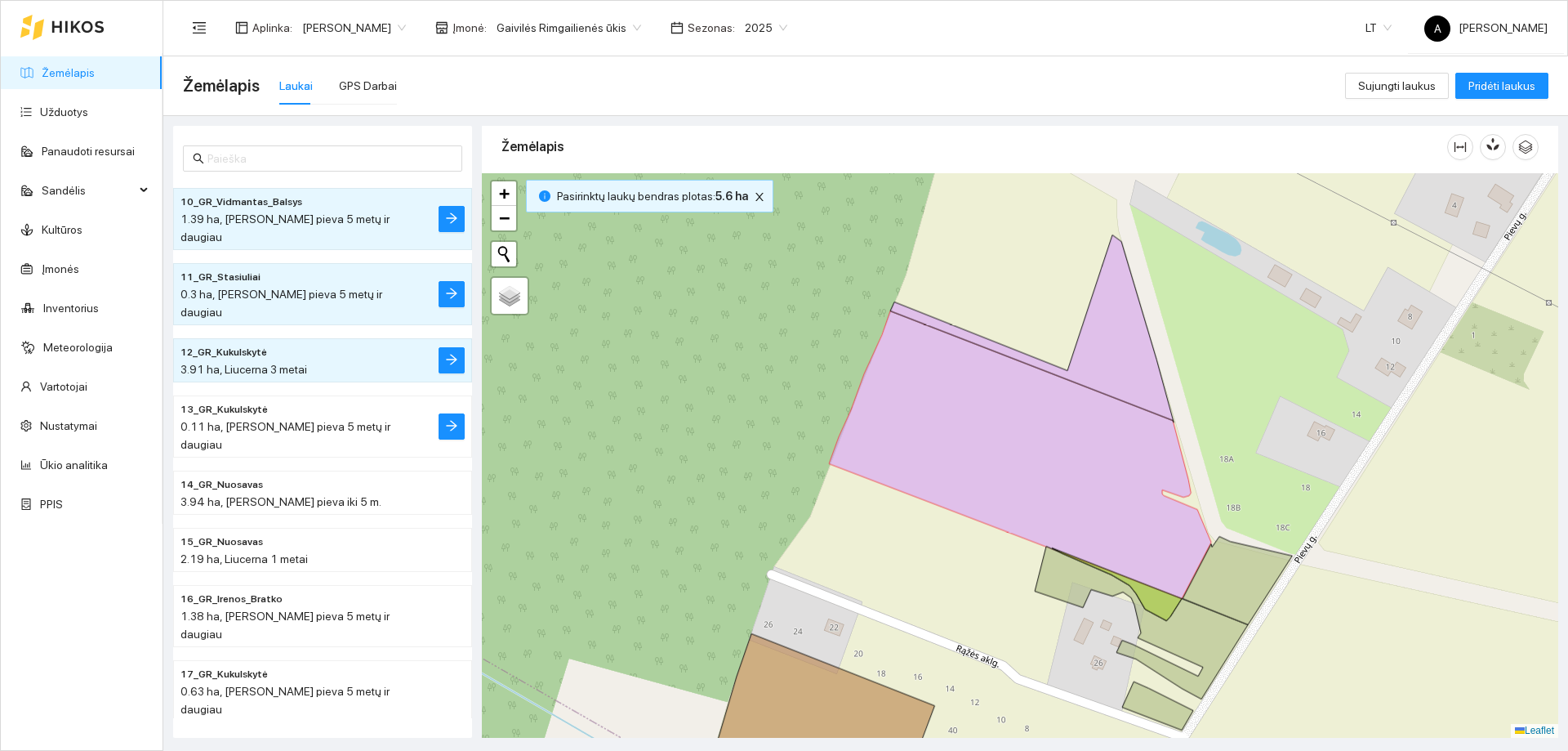
click at [350, 420] on span "0.11 ha, [PERSON_NAME] pieva 5 metų ir daugiau" at bounding box center [285, 436] width 210 height 31
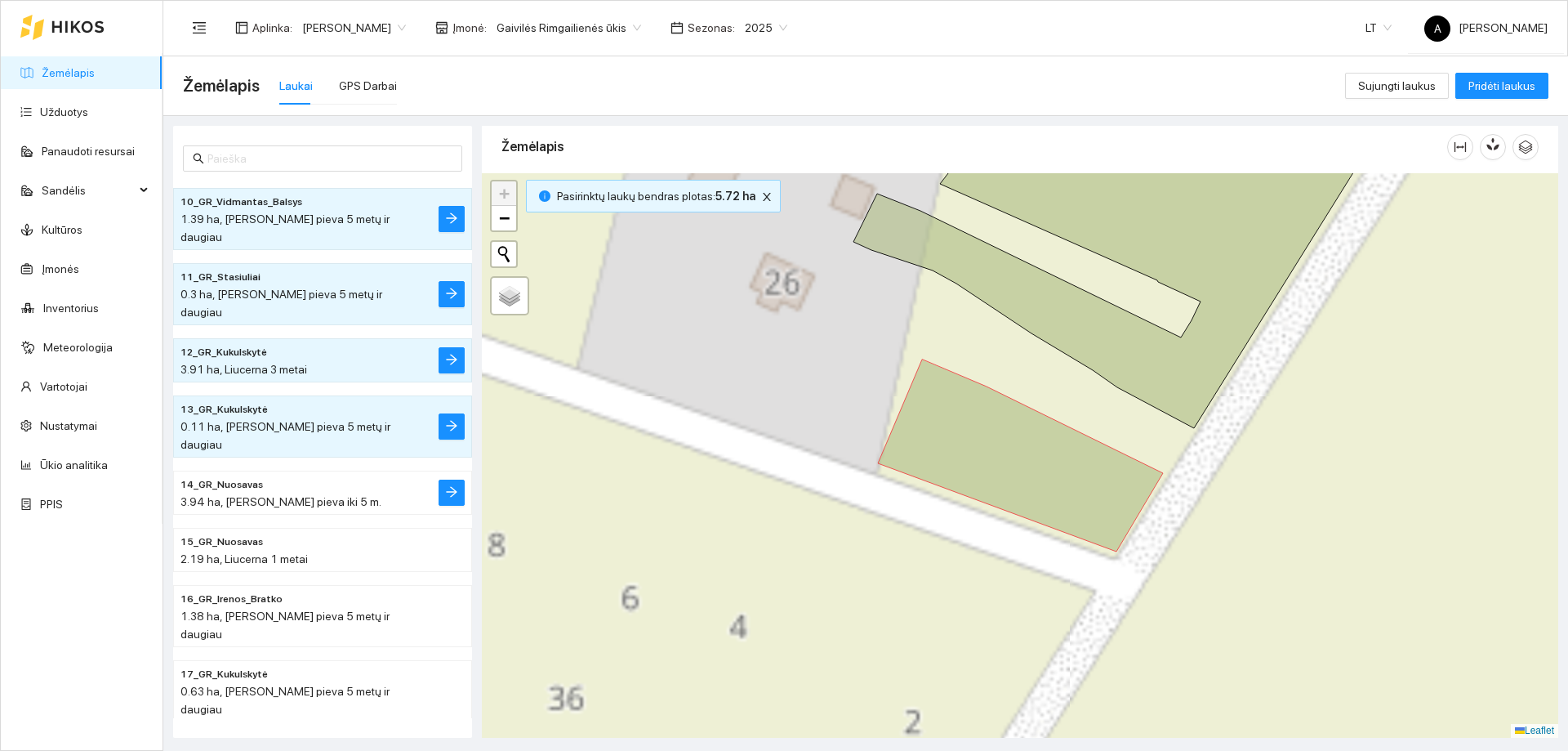
click at [355, 492] on div "3.94 ha, [PERSON_NAME] pieva iki 5 m." at bounding box center [290, 502] width 219 height 18
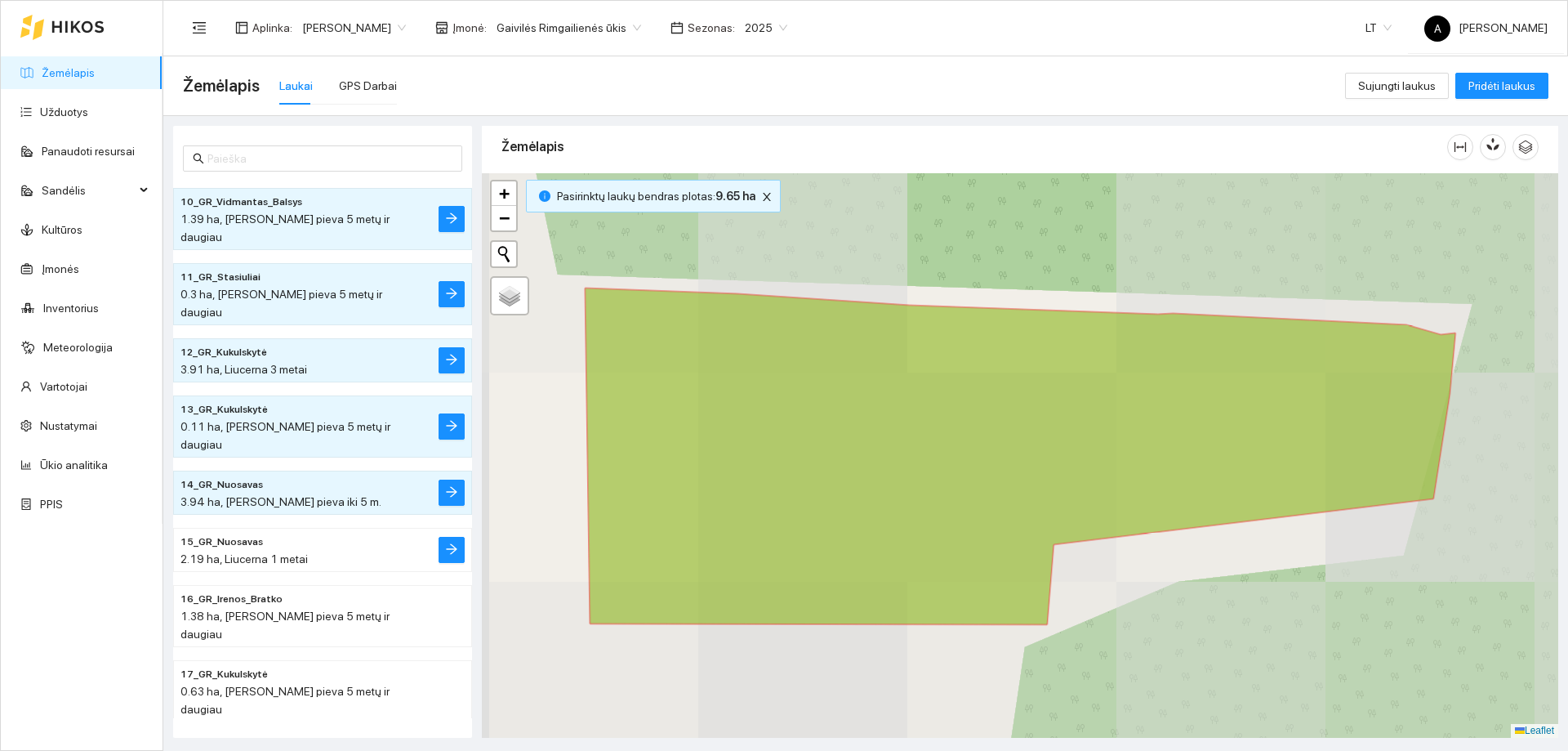
click at [348, 532] on h4 "15_GR_Nuosavas" at bounding box center [290, 541] width 219 height 18
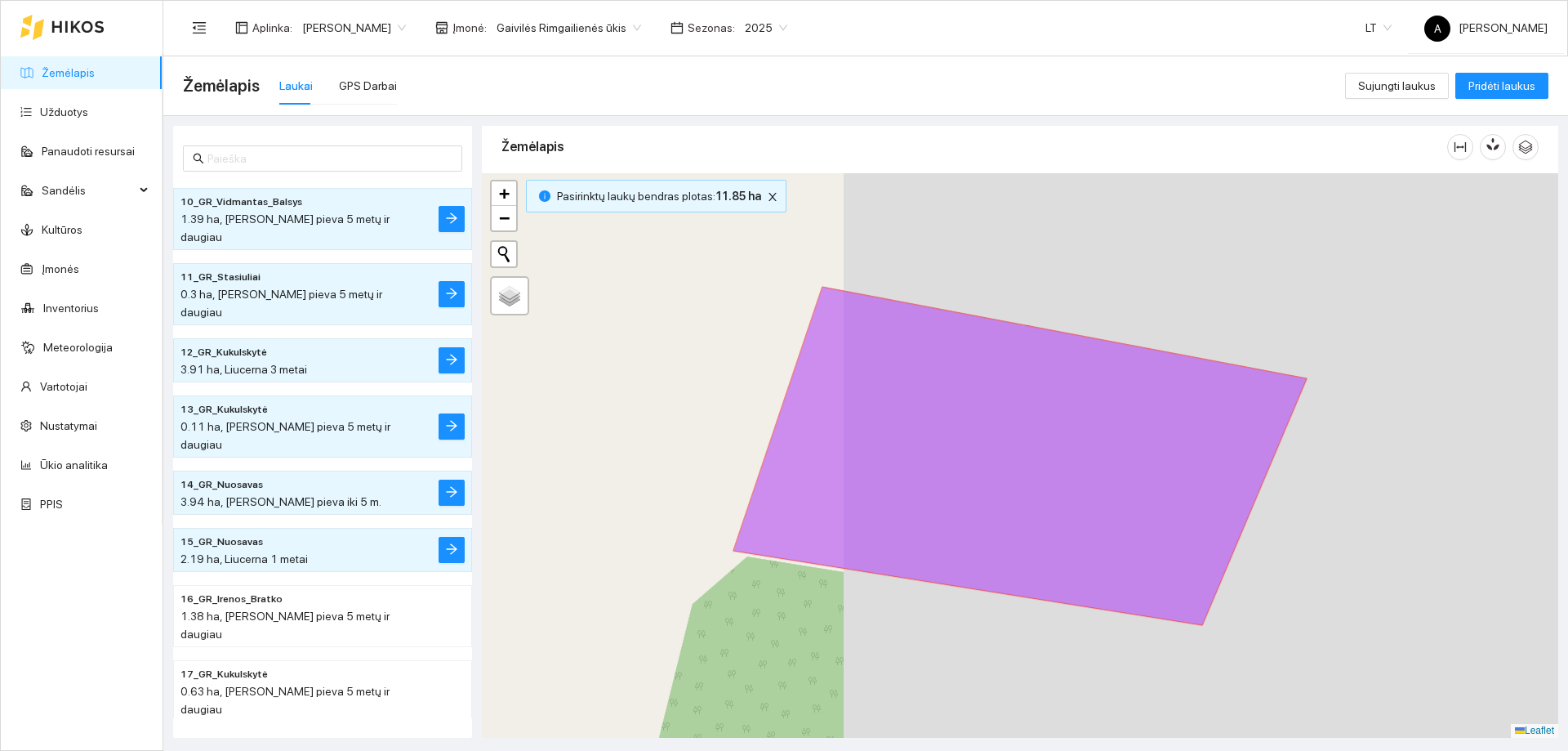
scroll to position [82, 0]
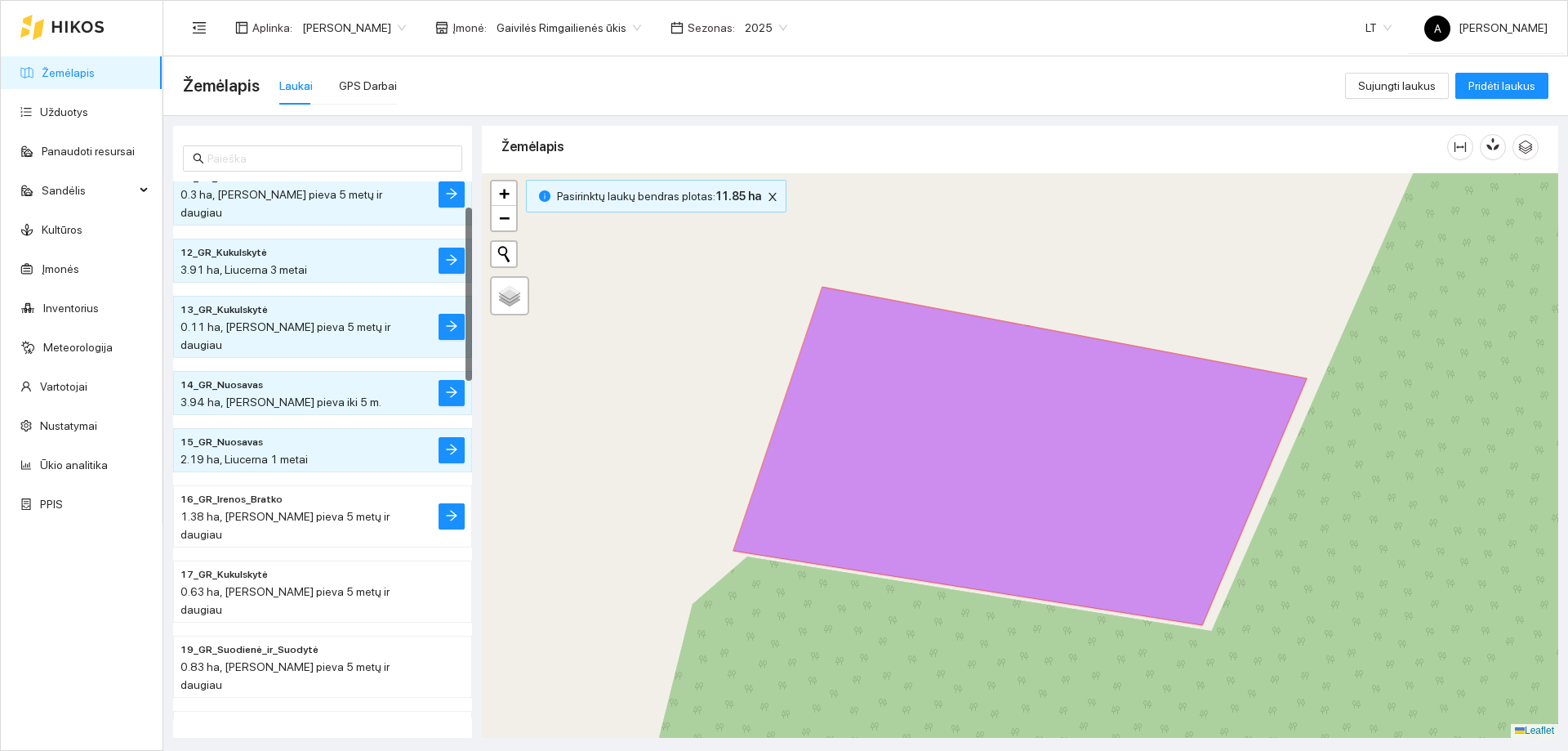
click at [330, 490] on h4 "16_GR_Irenos_Bratko" at bounding box center [290, 499] width 219 height 18
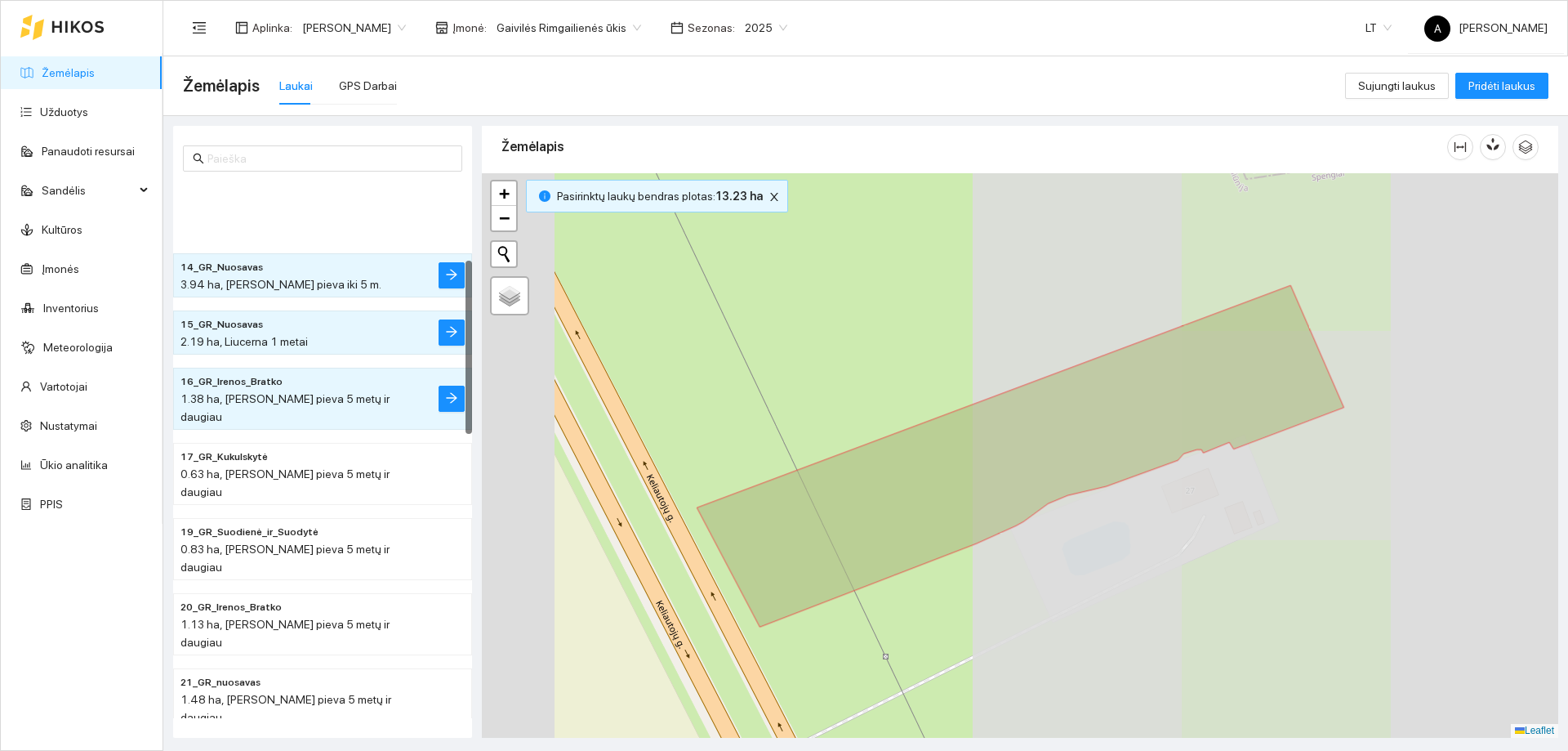
scroll to position [245, 0]
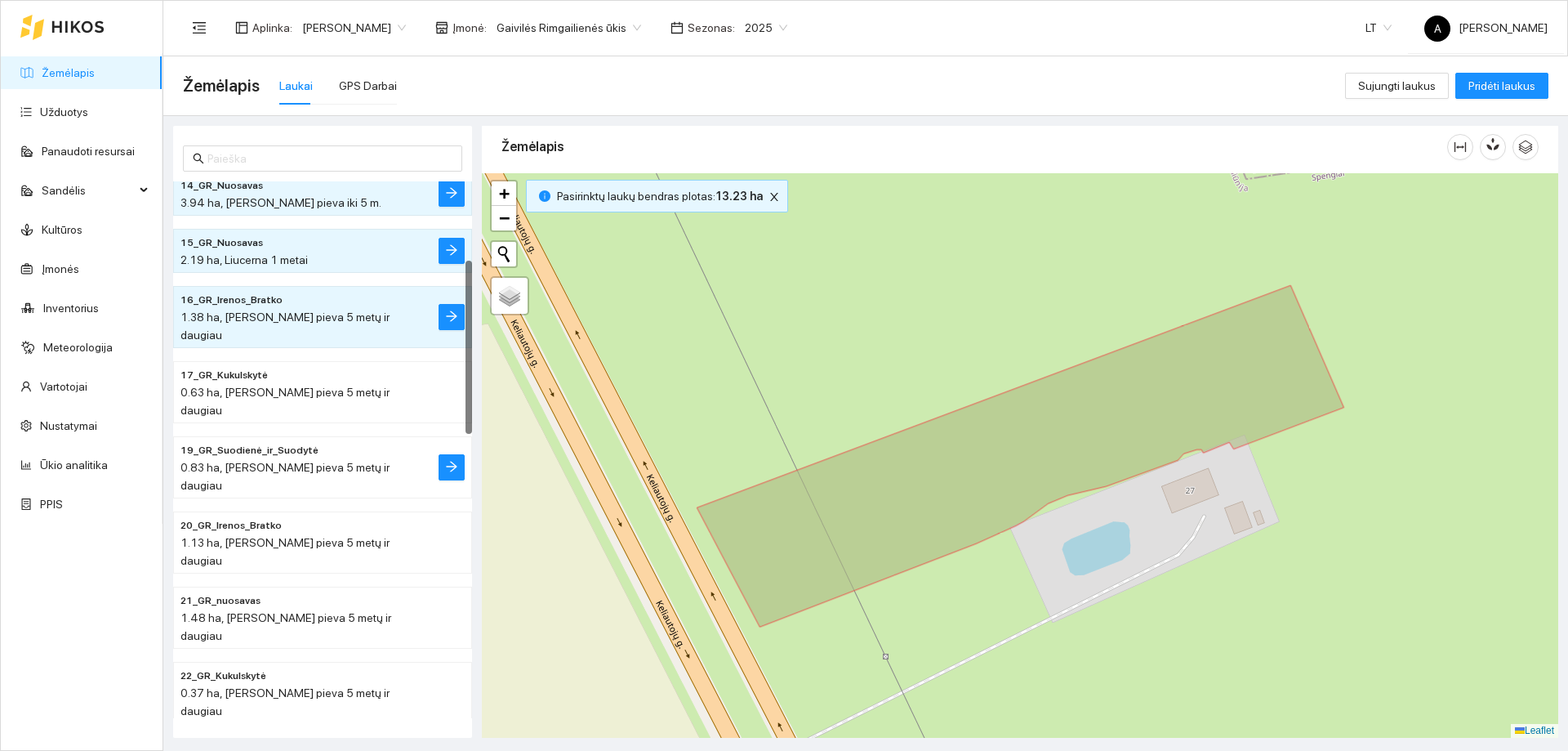
click at [313, 460] on span "0.83 ha, [PERSON_NAME] pieva 5 metų ir daugiau" at bounding box center [285, 476] width 209 height 31
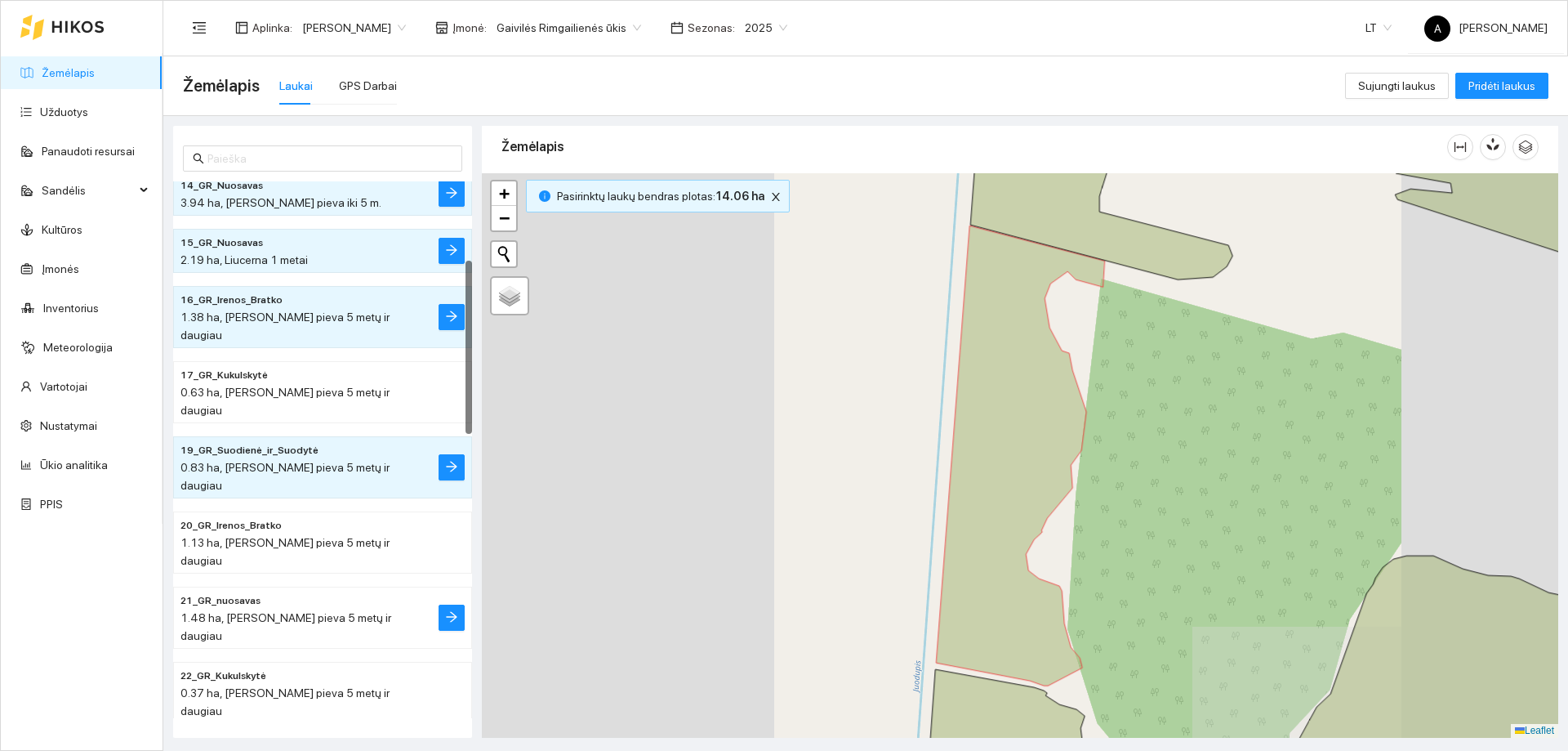
scroll to position [408, 0]
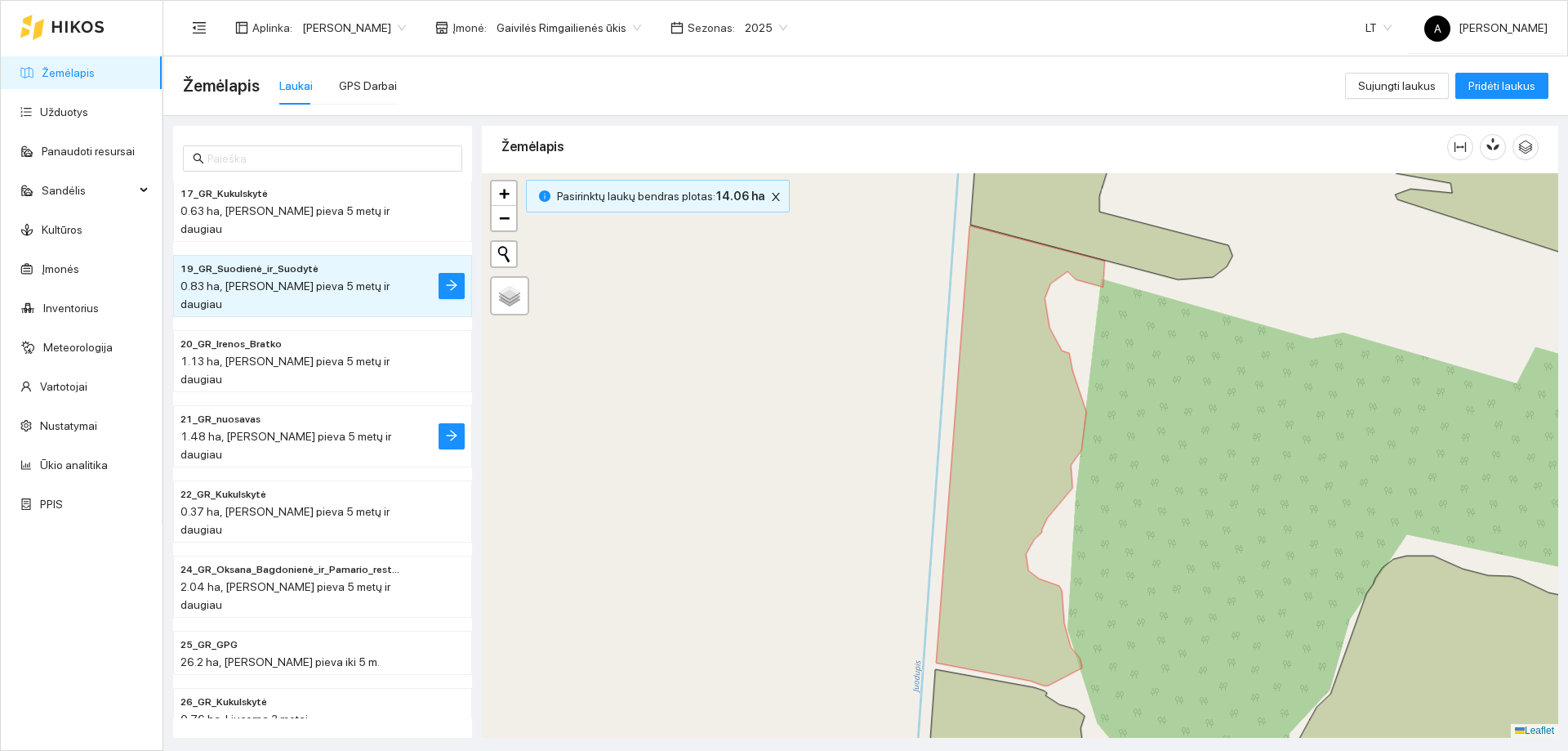
click at [321, 409] on h4 "21_GR_nuosavas" at bounding box center [290, 418] width 219 height 18
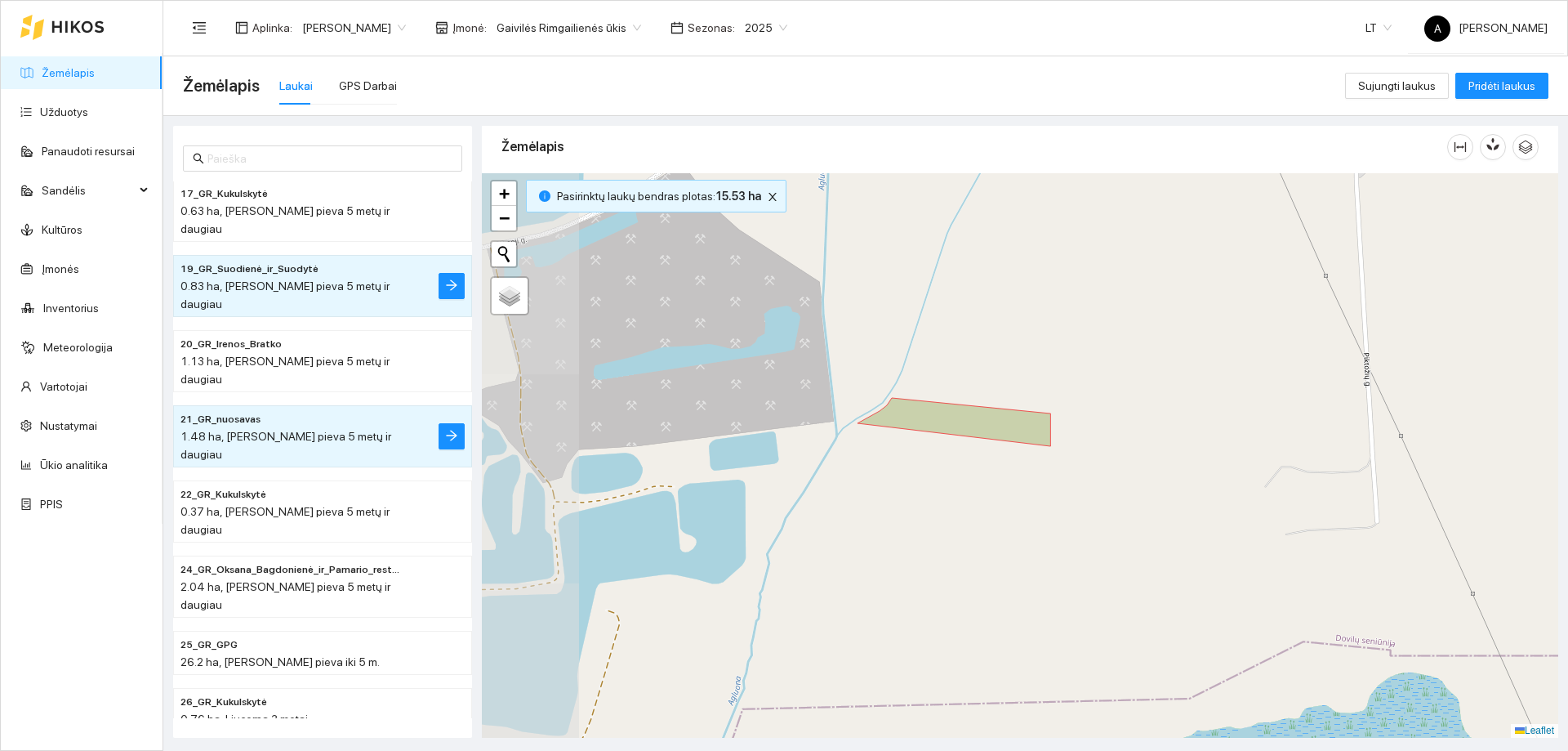
drag, startPoint x: 804, startPoint y: 453, endPoint x: 909, endPoint y: 475, distance: 107.3
click at [909, 475] on div "+ − Nieko nerasta. Bandykite dar kartą. Žemėlapis Palydovas Leaflet" at bounding box center [1021, 456] width 1077 height 565
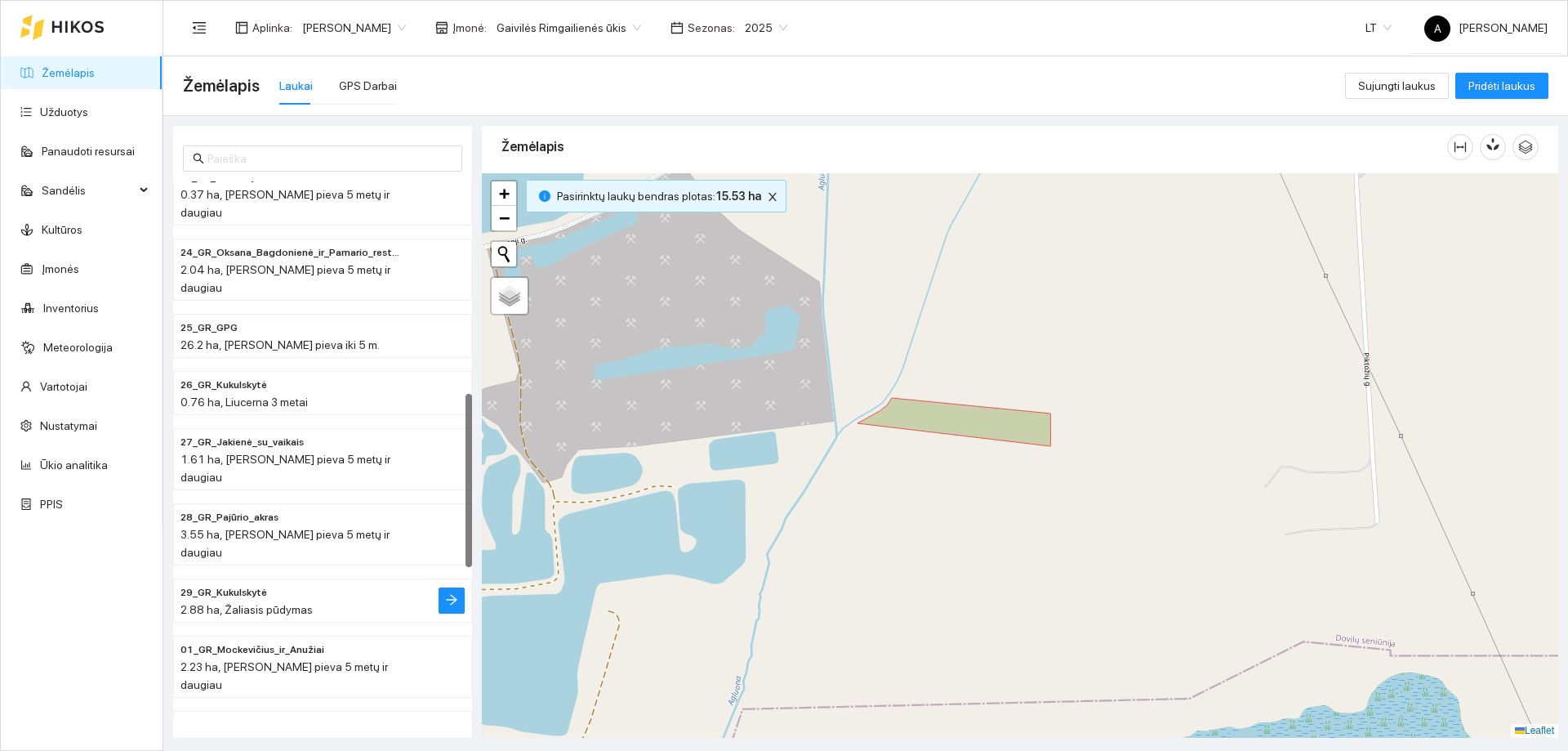
scroll to position [735, 0]
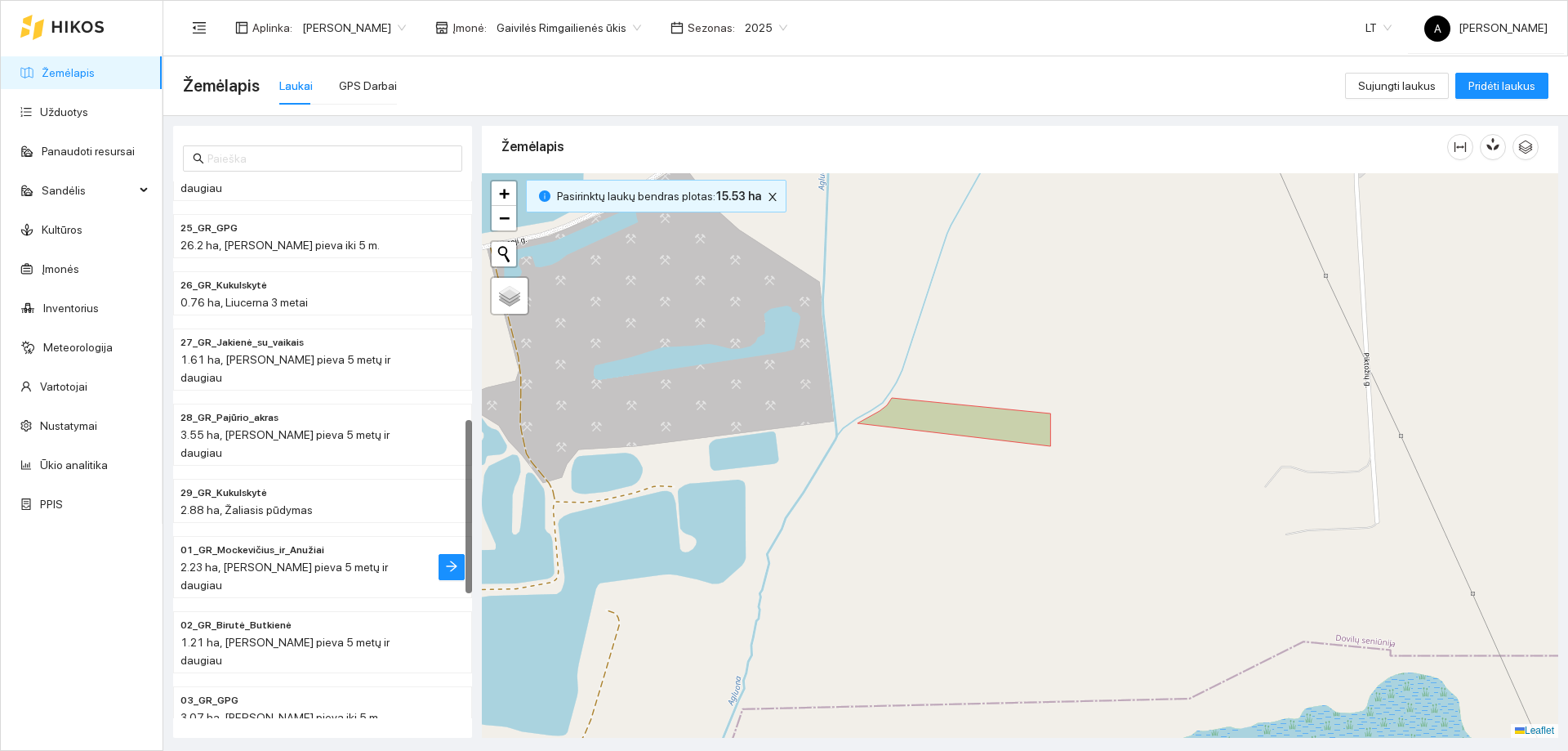
click at [326, 560] on span "2.23 ha, [PERSON_NAME] pieva 5 metų ir daugiau" at bounding box center [284, 576] width 207 height 31
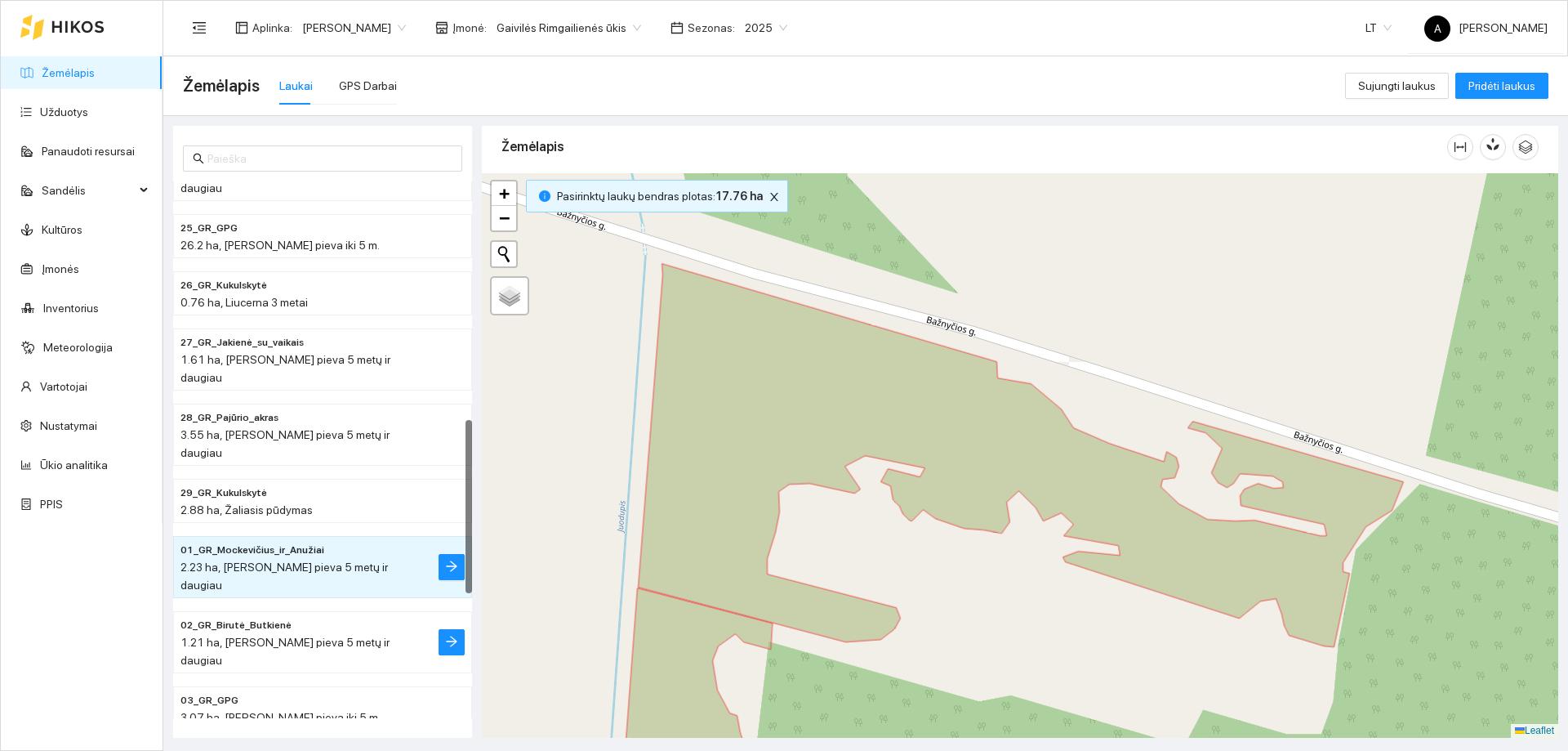
click at [295, 635] on span "1.21 ha, [PERSON_NAME] pieva 5 metų ir daugiau" at bounding box center [285, 651] width 209 height 31
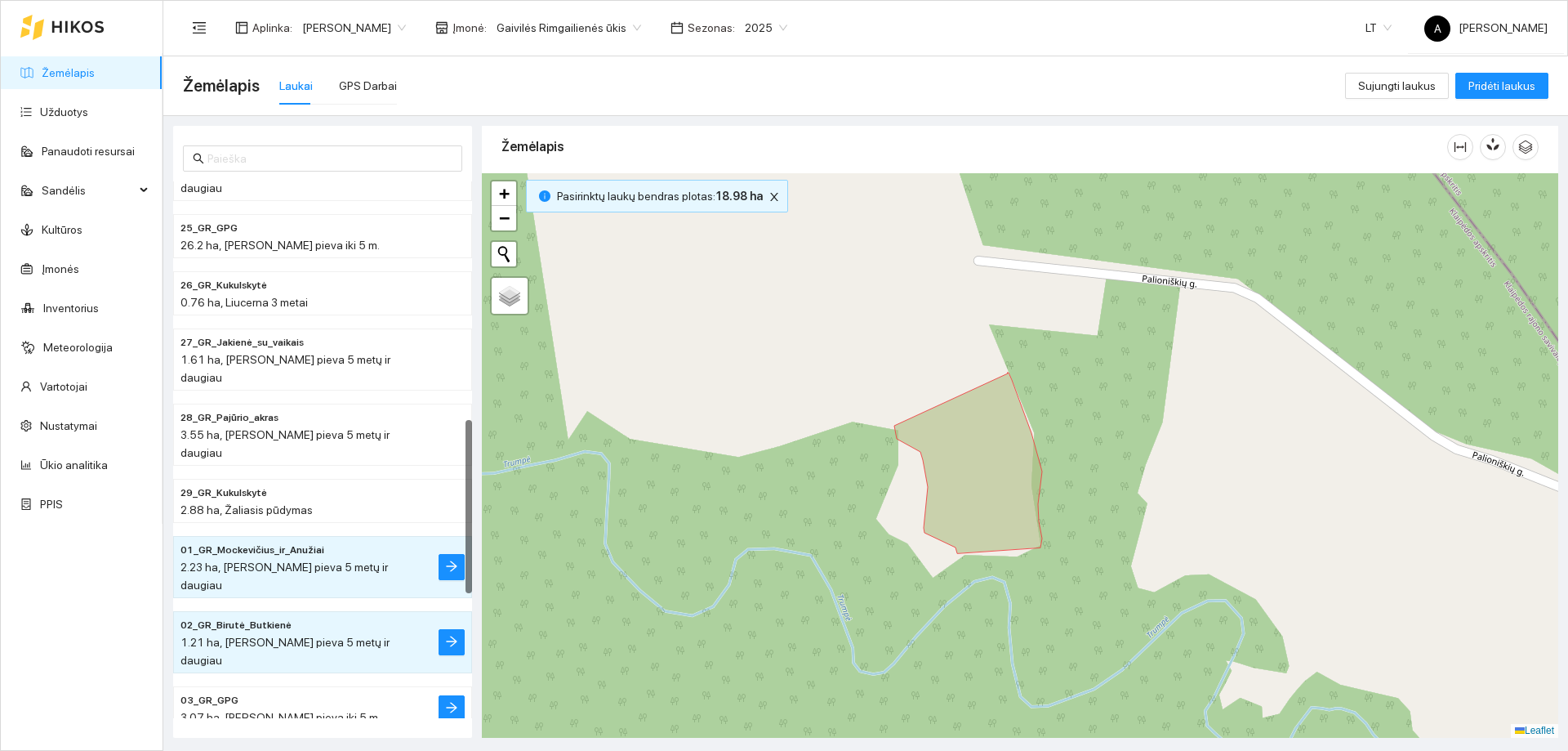
scroll to position [899, 0]
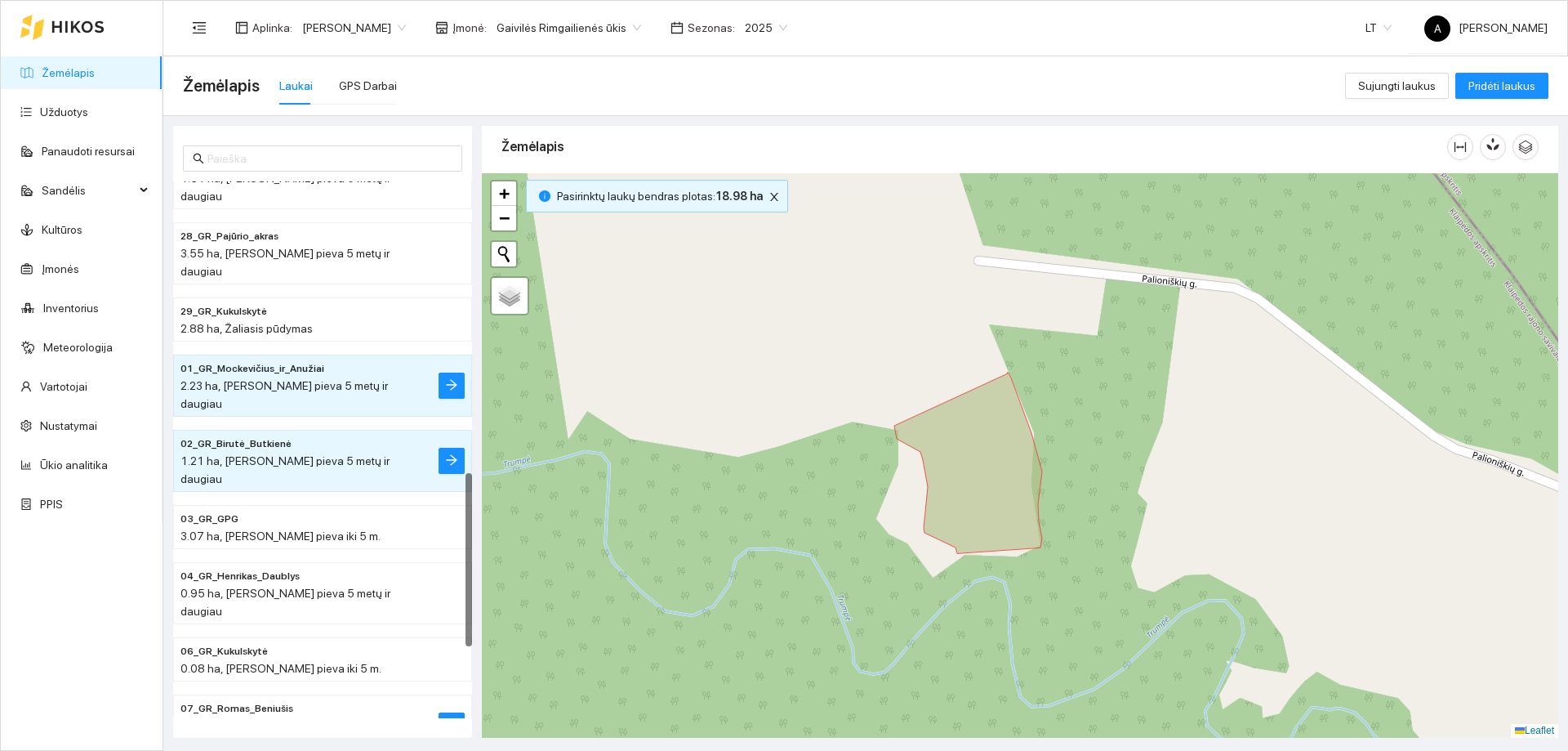
click at [298, 719] on span "1.95 ha, [PERSON_NAME] pieva 5 metų ir daugiau" at bounding box center [285, 734] width 210 height 31
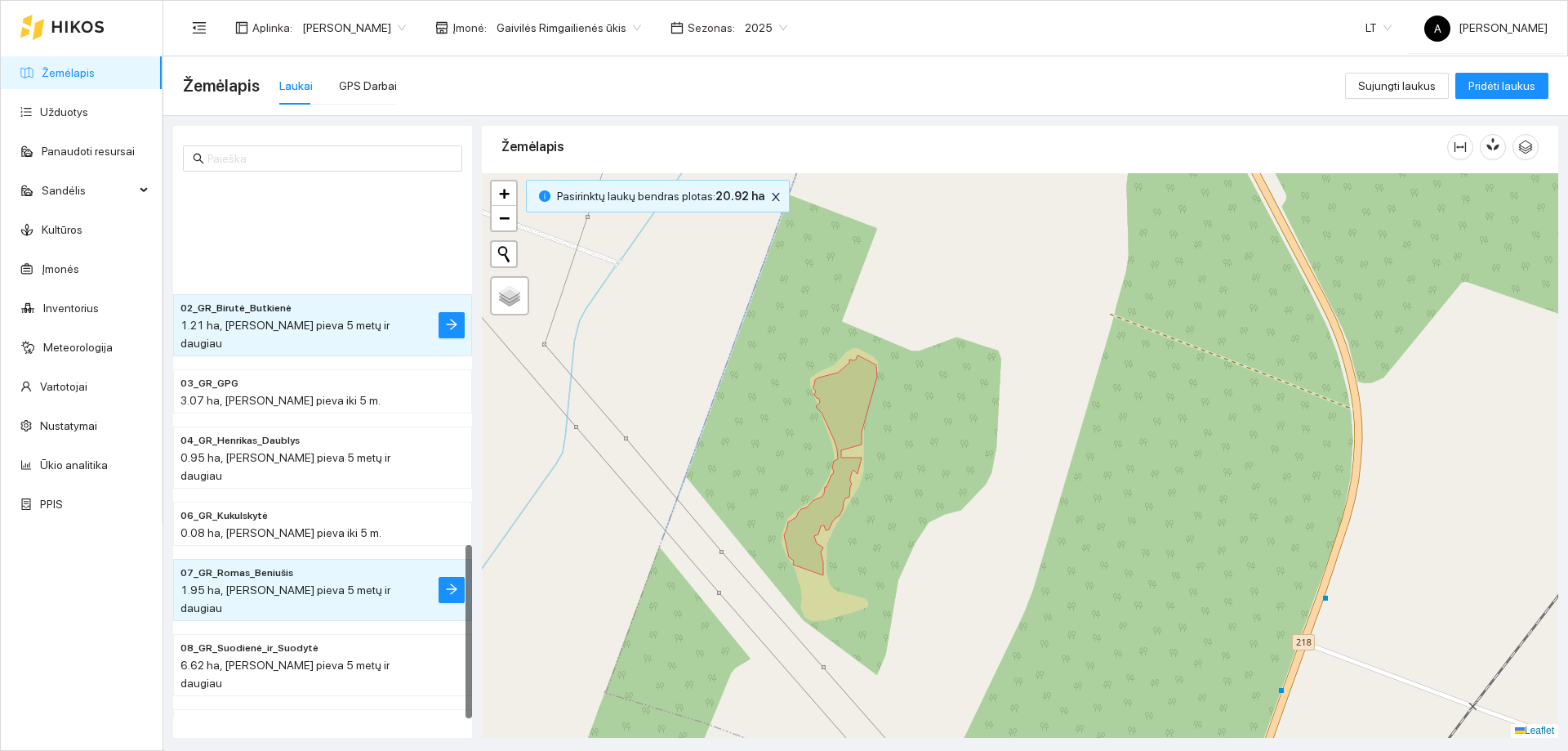
scroll to position [1121, 0]
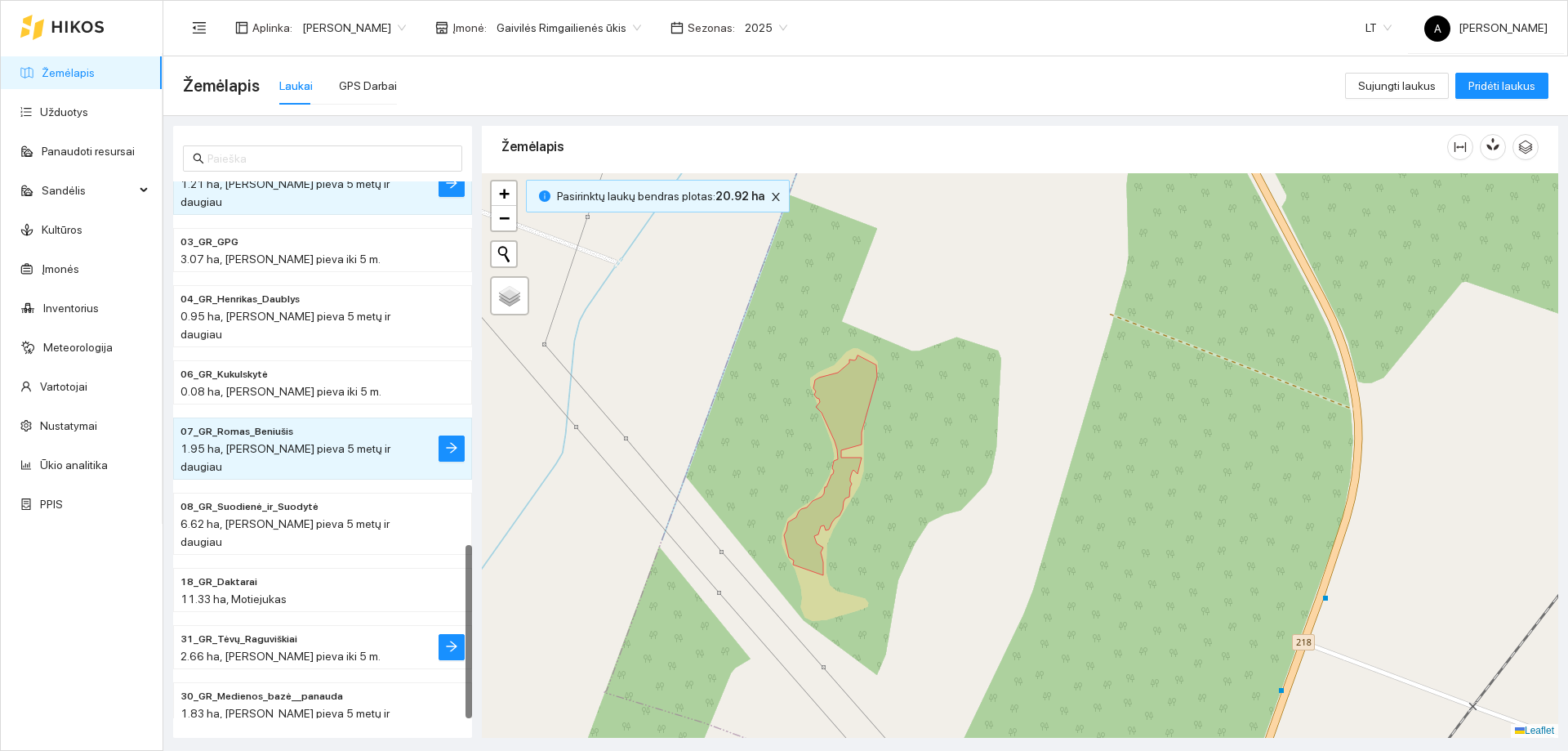
click at [308, 647] on div "2.66 ha, [PERSON_NAME] pieva iki 5 m." at bounding box center [290, 657] width 219 height 18
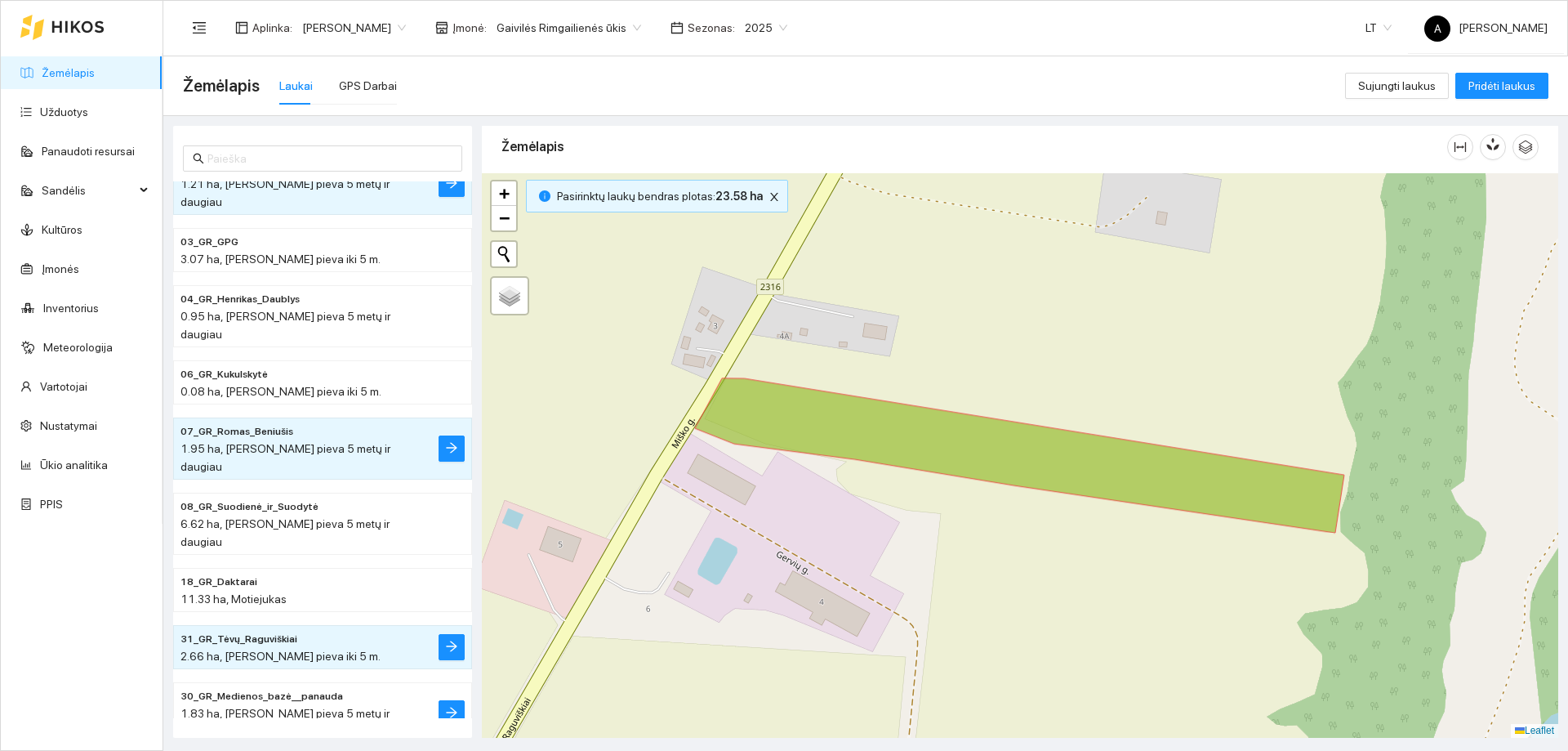
click at [315, 689] on span "30_GR_Medienos_bazė__panauda" at bounding box center [261, 696] width 162 height 16
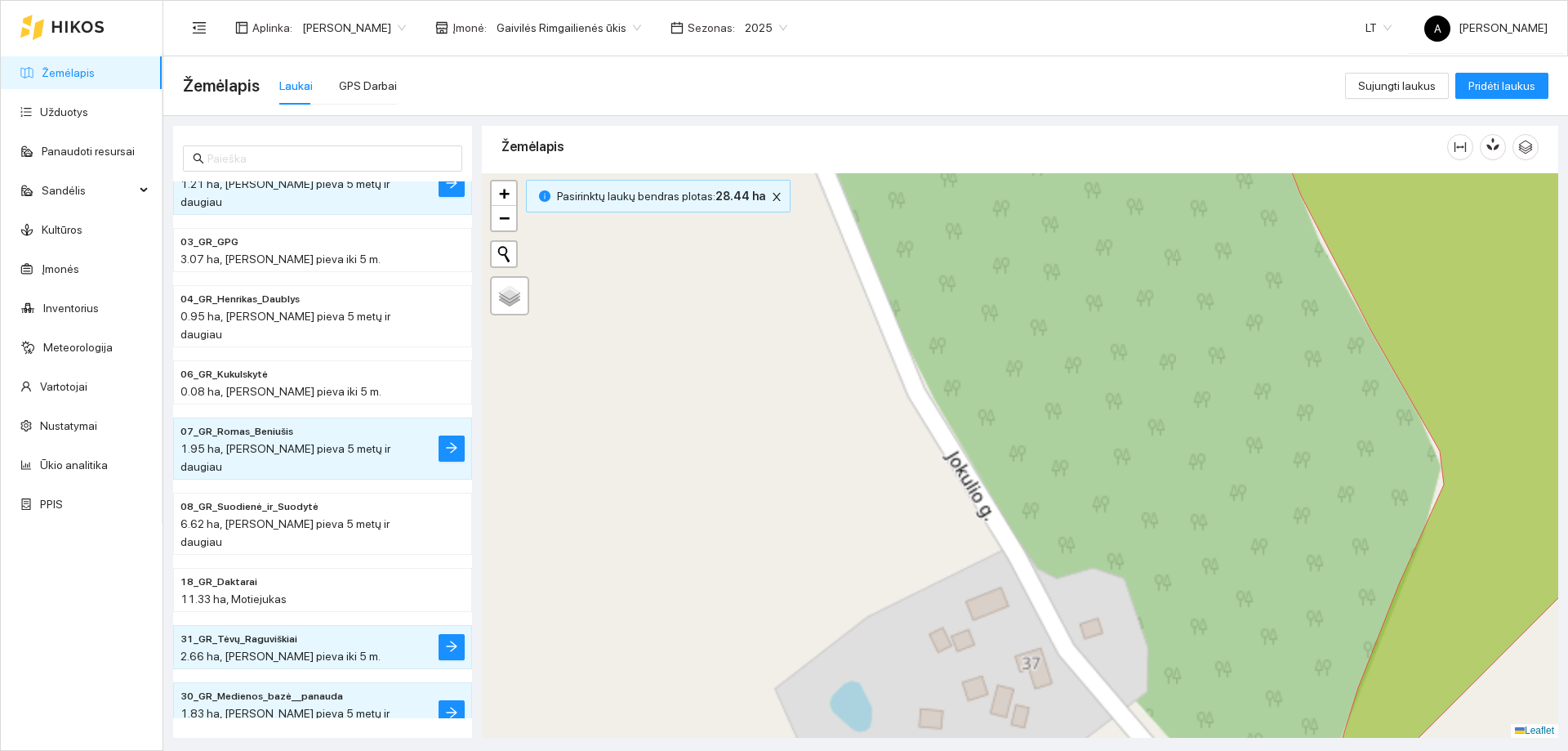
click at [603, 32] on span "Gaivilės Rimgailienės ūkis" at bounding box center [569, 28] width 145 height 25
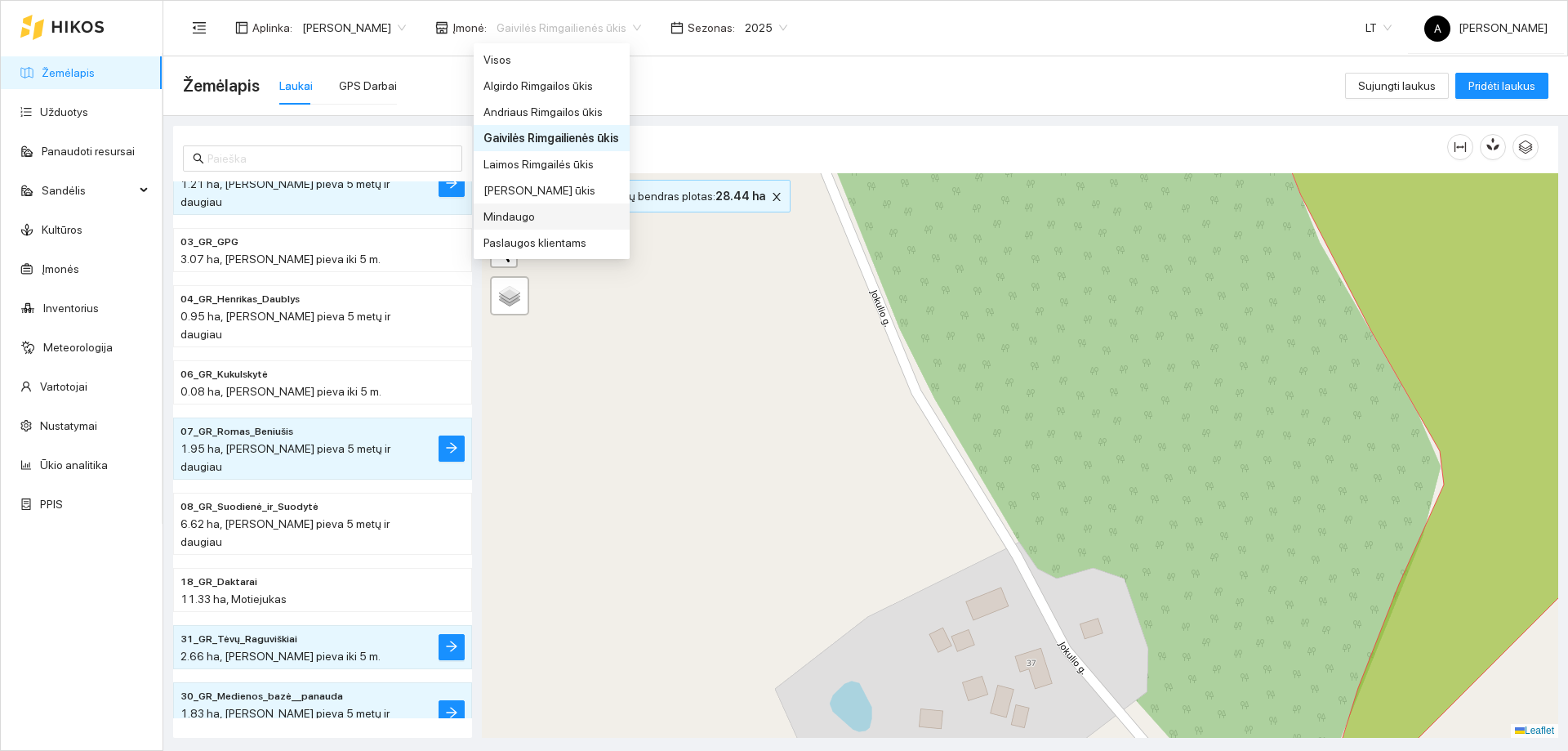
click at [525, 215] on div "Mindaugo" at bounding box center [551, 216] width 137 height 18
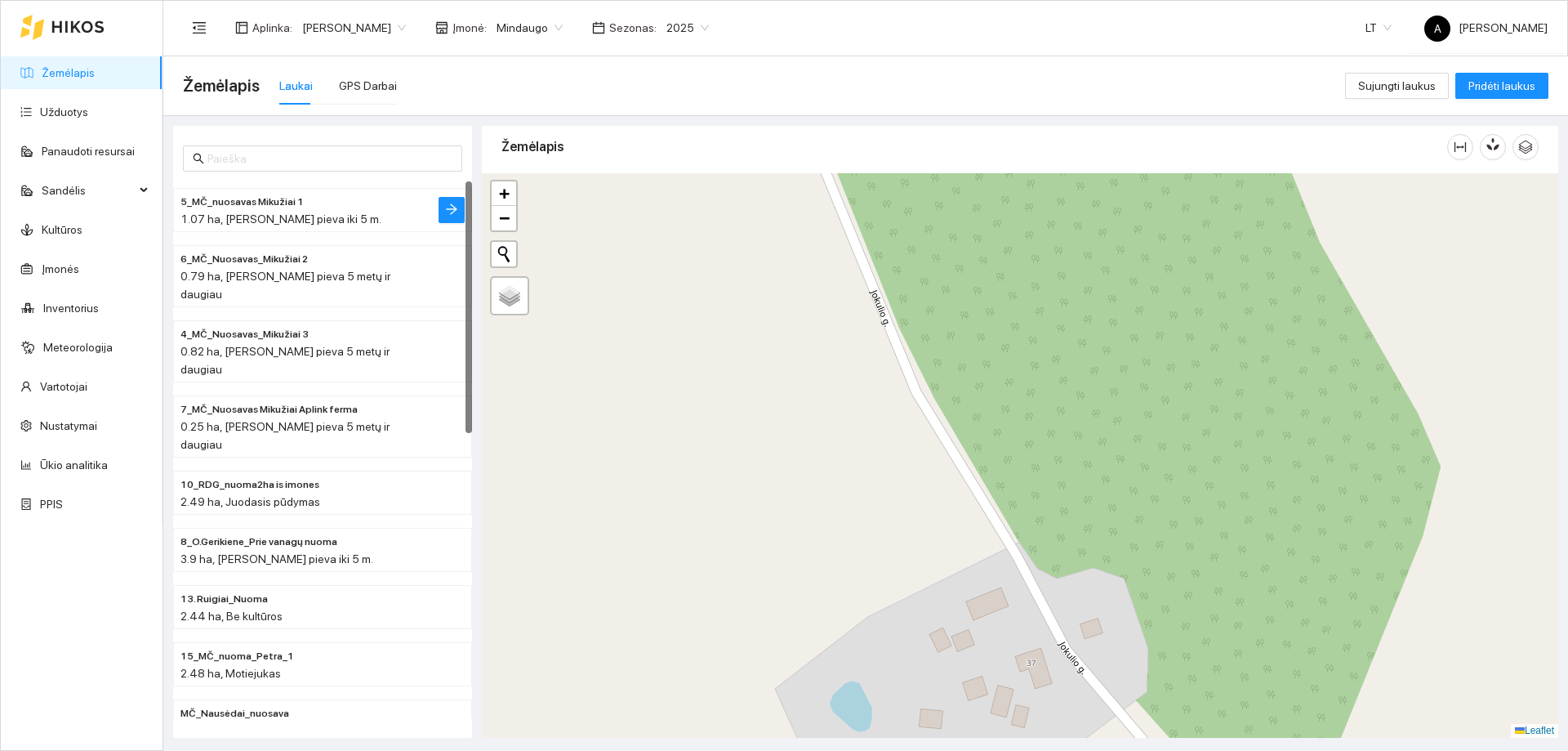
click at [315, 212] on div "1.07 ha, [PERSON_NAME] pieva iki 5 m." at bounding box center [290, 219] width 219 height 18
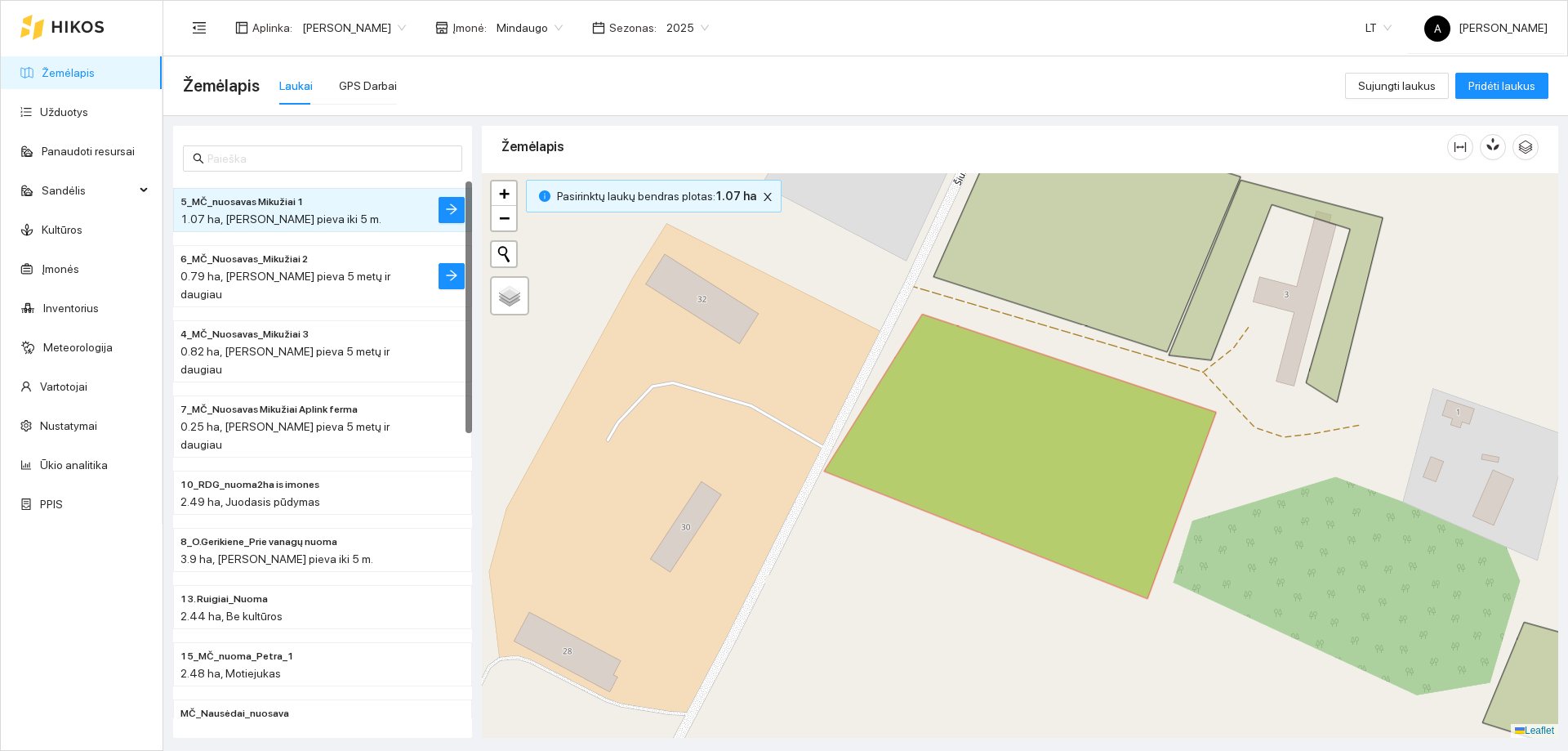
click at [273, 277] on span "0.79 ha, [PERSON_NAME] pieva 5 metų ir daugiau" at bounding box center [285, 285] width 210 height 31
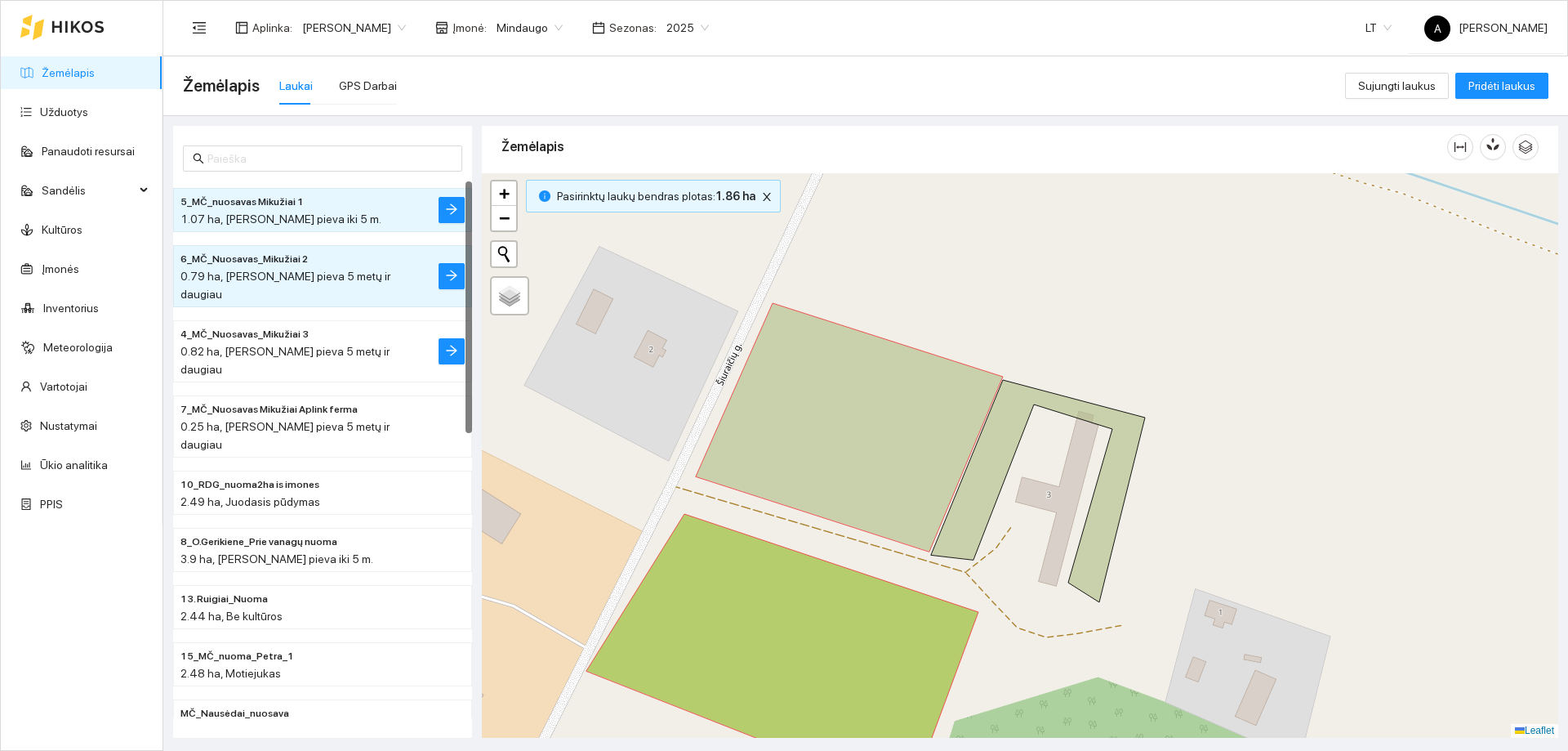
click at [316, 342] on div "0.82 ha, [PERSON_NAME] pieva 5 metų ir daugiau" at bounding box center [290, 359] width 219 height 36
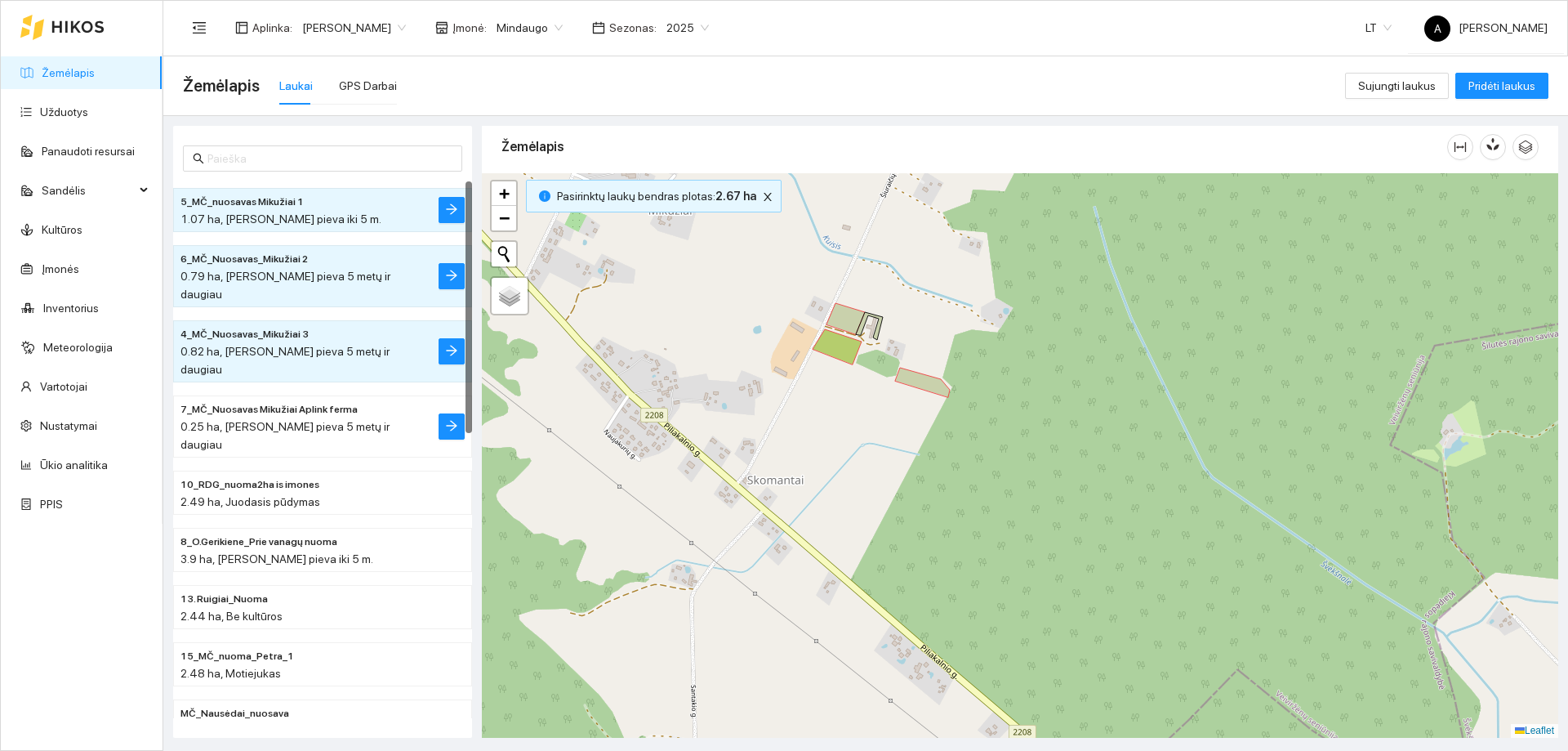
click at [268, 420] on span "0.25 ha, [PERSON_NAME] pieva 5 metų ir daugiau" at bounding box center [285, 436] width 209 height 31
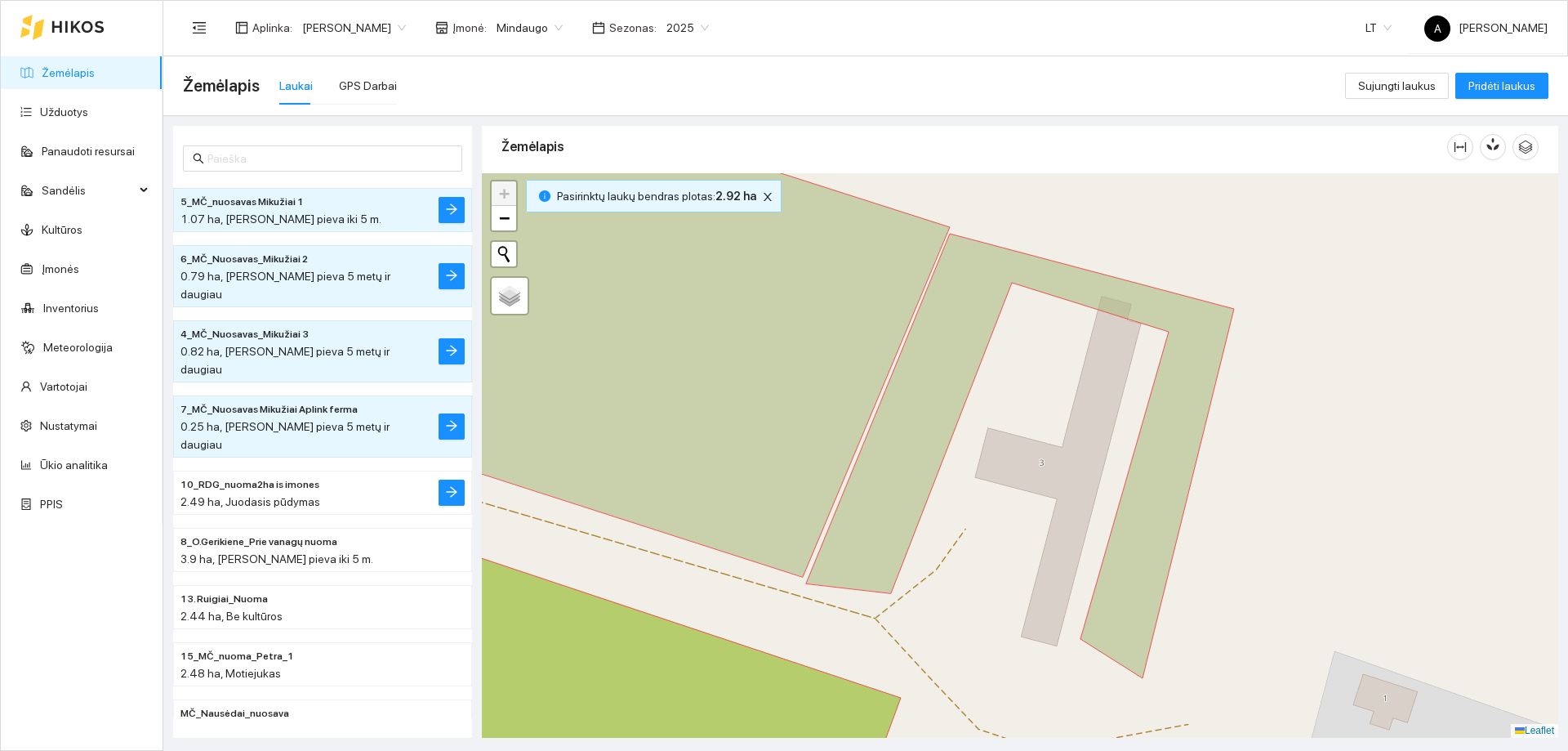
click at [266, 495] on span "2.49 ha, Juodasis pūdymas" at bounding box center [250, 502] width 139 height 13
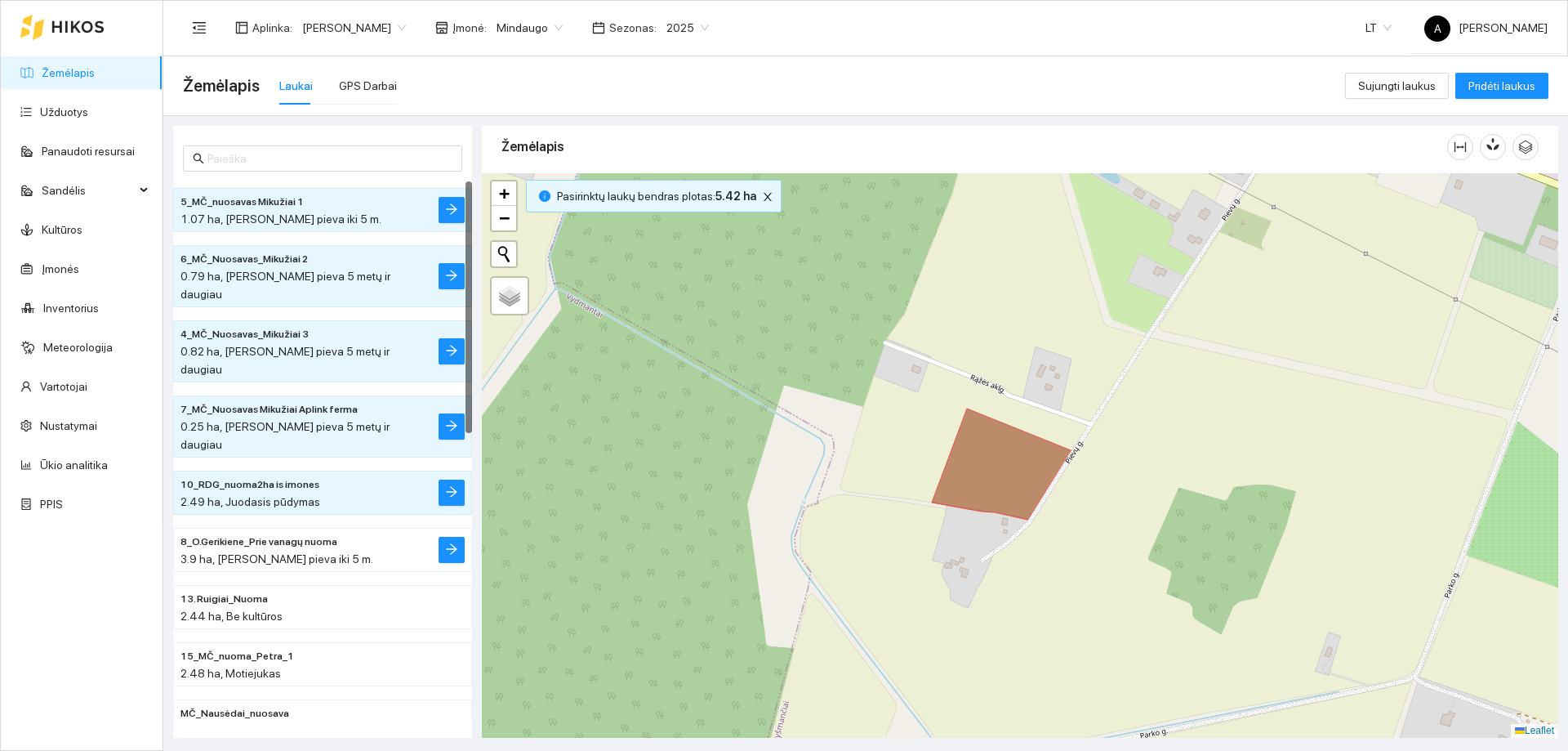
click at [255, 535] on span "8_O.Gerikiene_Prie vanagų nuoma" at bounding box center [259, 542] width 157 height 16
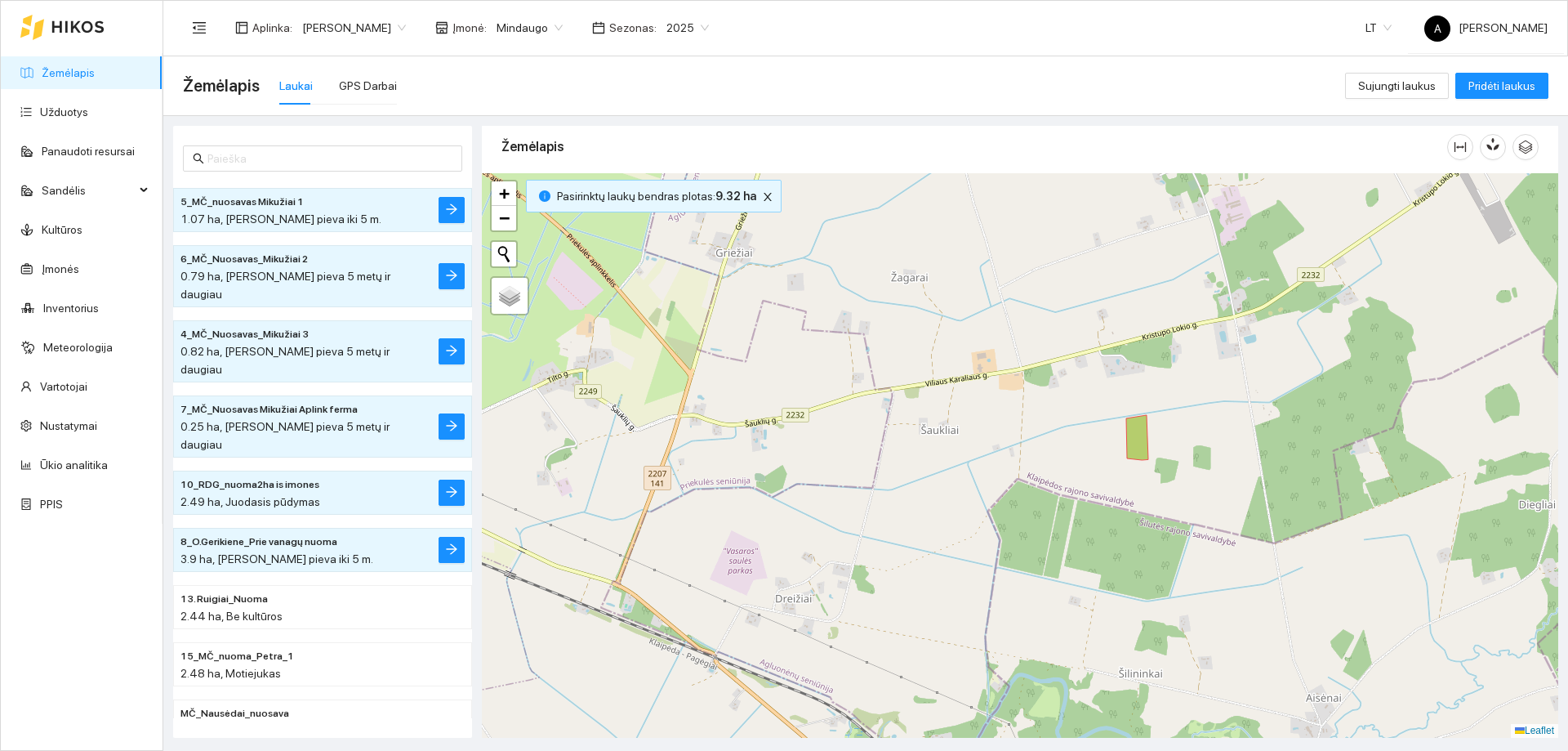
drag, startPoint x: 906, startPoint y: 480, endPoint x: 1080, endPoint y: 460, distance: 175.1
click at [1080, 460] on div "+ − Nieko nerasta. Bandykite dar kartą. Žemėlapis Palydovas Leaflet" at bounding box center [1021, 456] width 1077 height 565
click at [762, 196] on icon "close" at bounding box center [767, 196] width 11 height 11
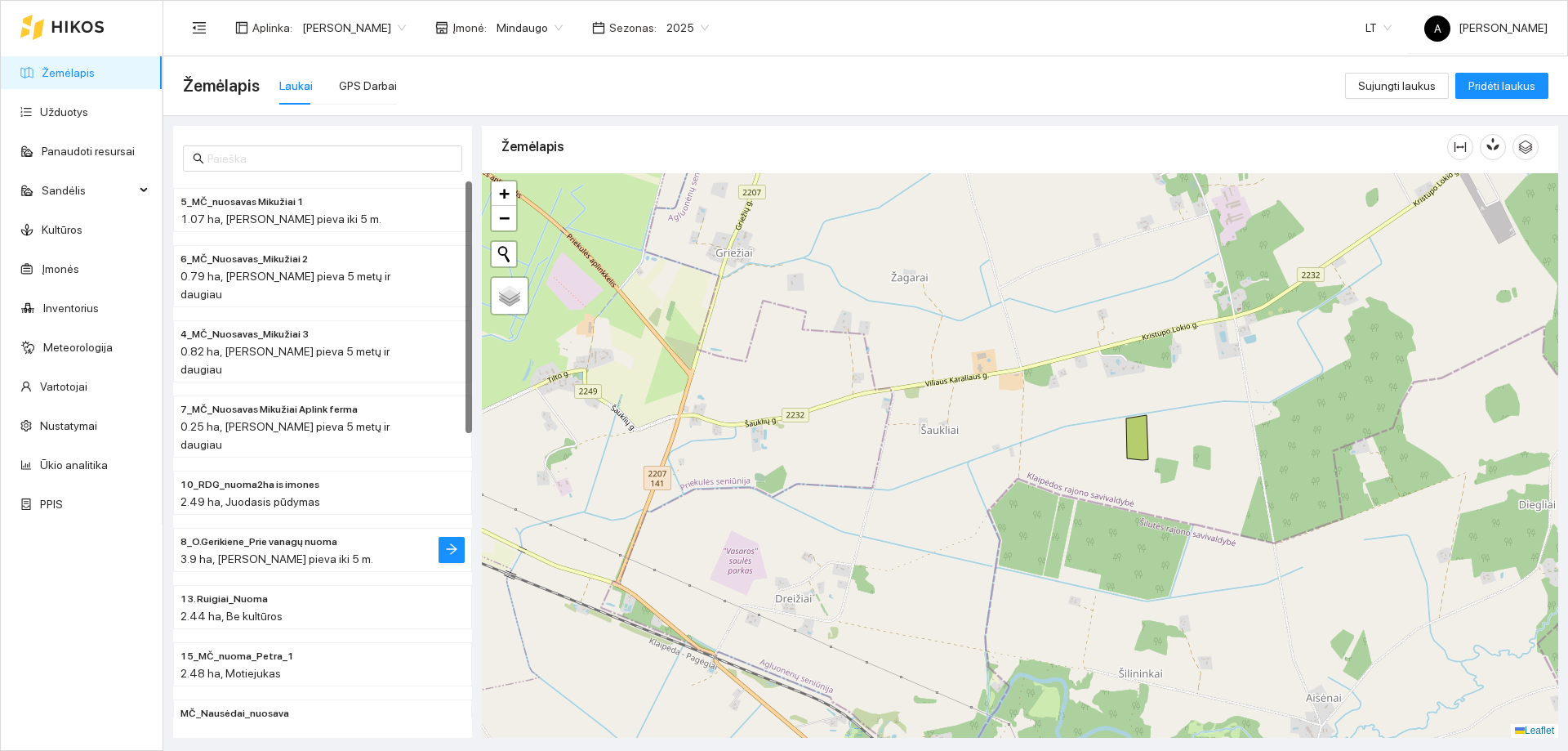
click at [311, 552] on span "3.9 ha, [PERSON_NAME] pieva iki 5 m." at bounding box center [277, 558] width 193 height 13
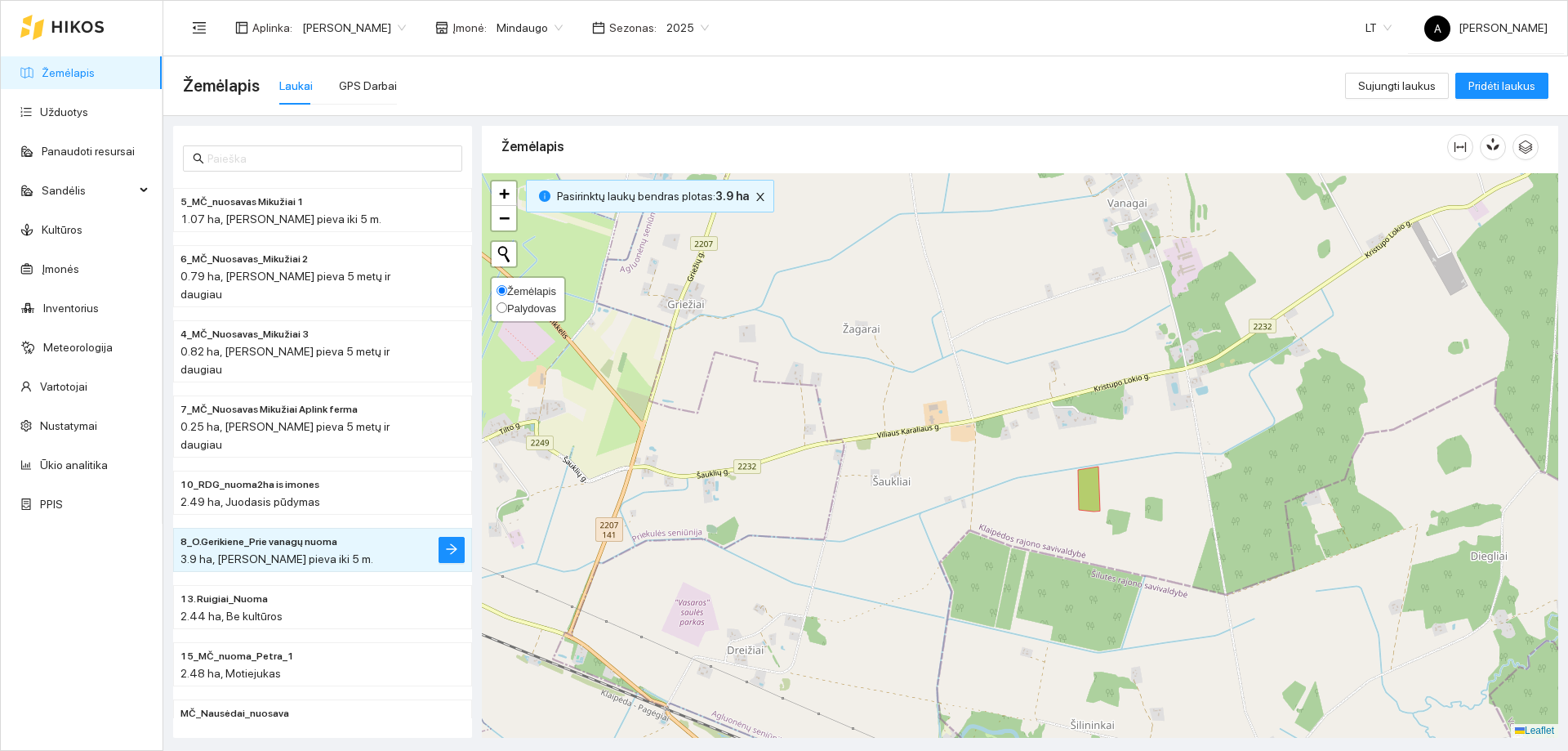
click at [504, 308] on input "Palydovas" at bounding box center [502, 308] width 11 height 11
radio input "true"
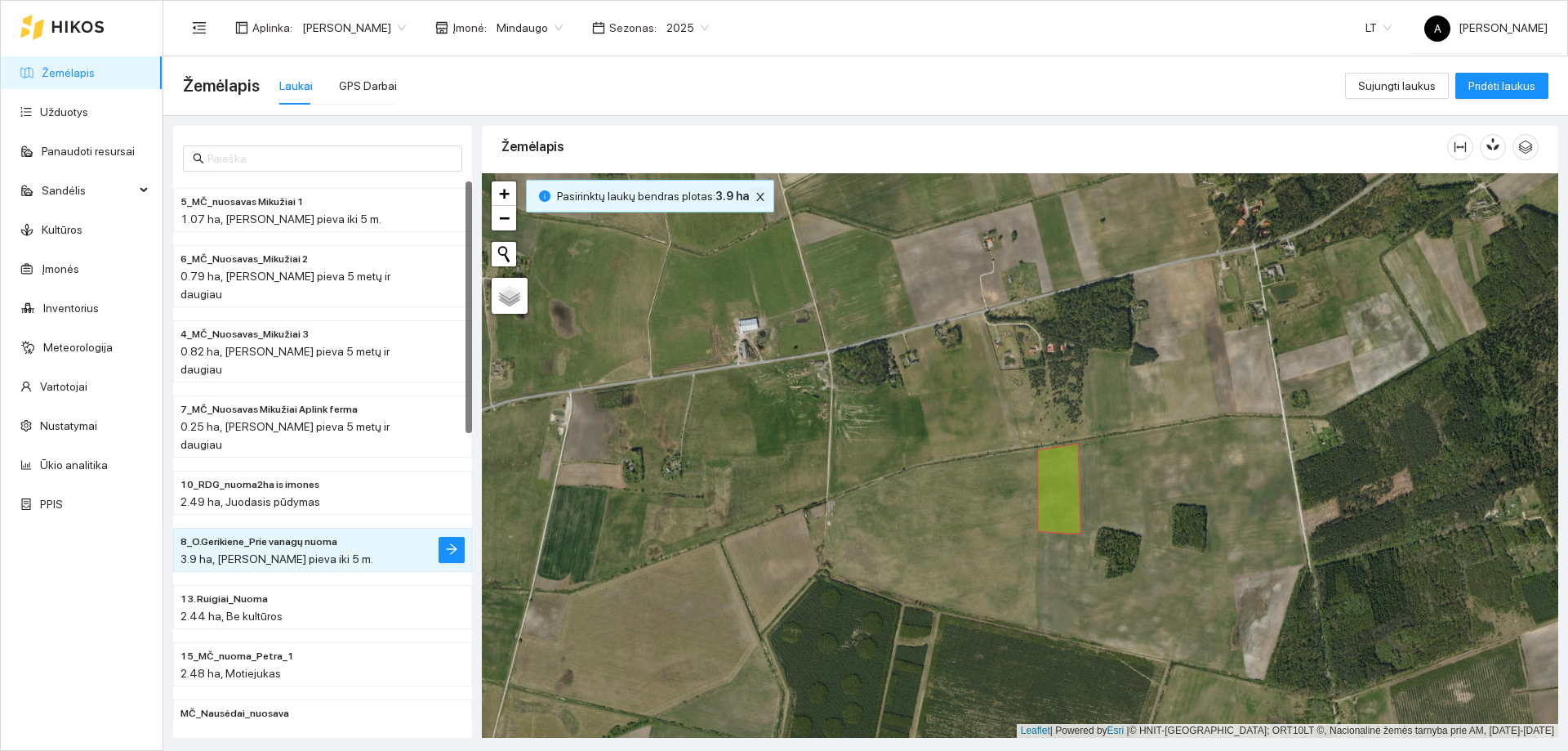
click at [756, 196] on icon "close" at bounding box center [760, 196] width 8 height 8
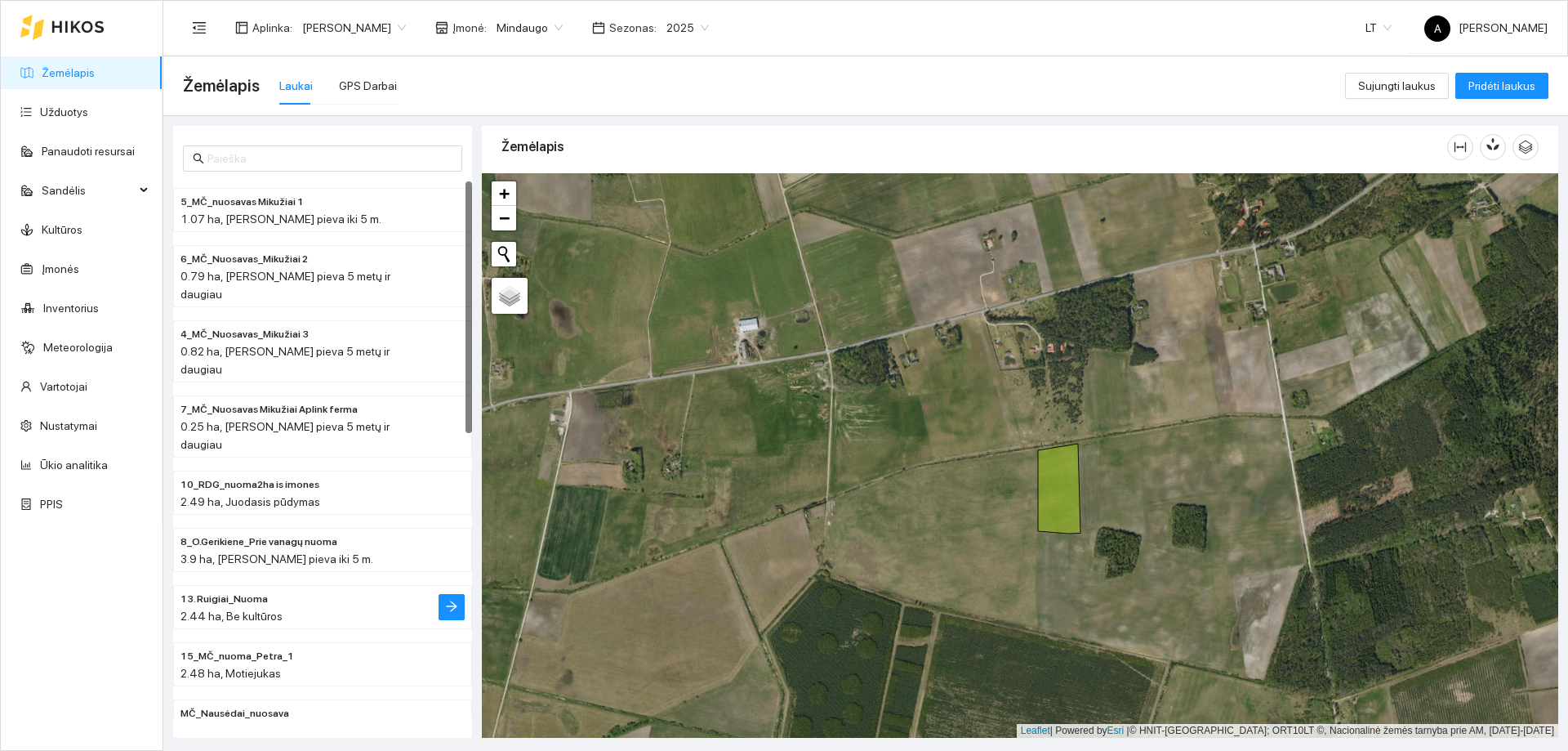
click at [241, 610] on span "2.44 ha, Be kultūros" at bounding box center [231, 616] width 102 height 13
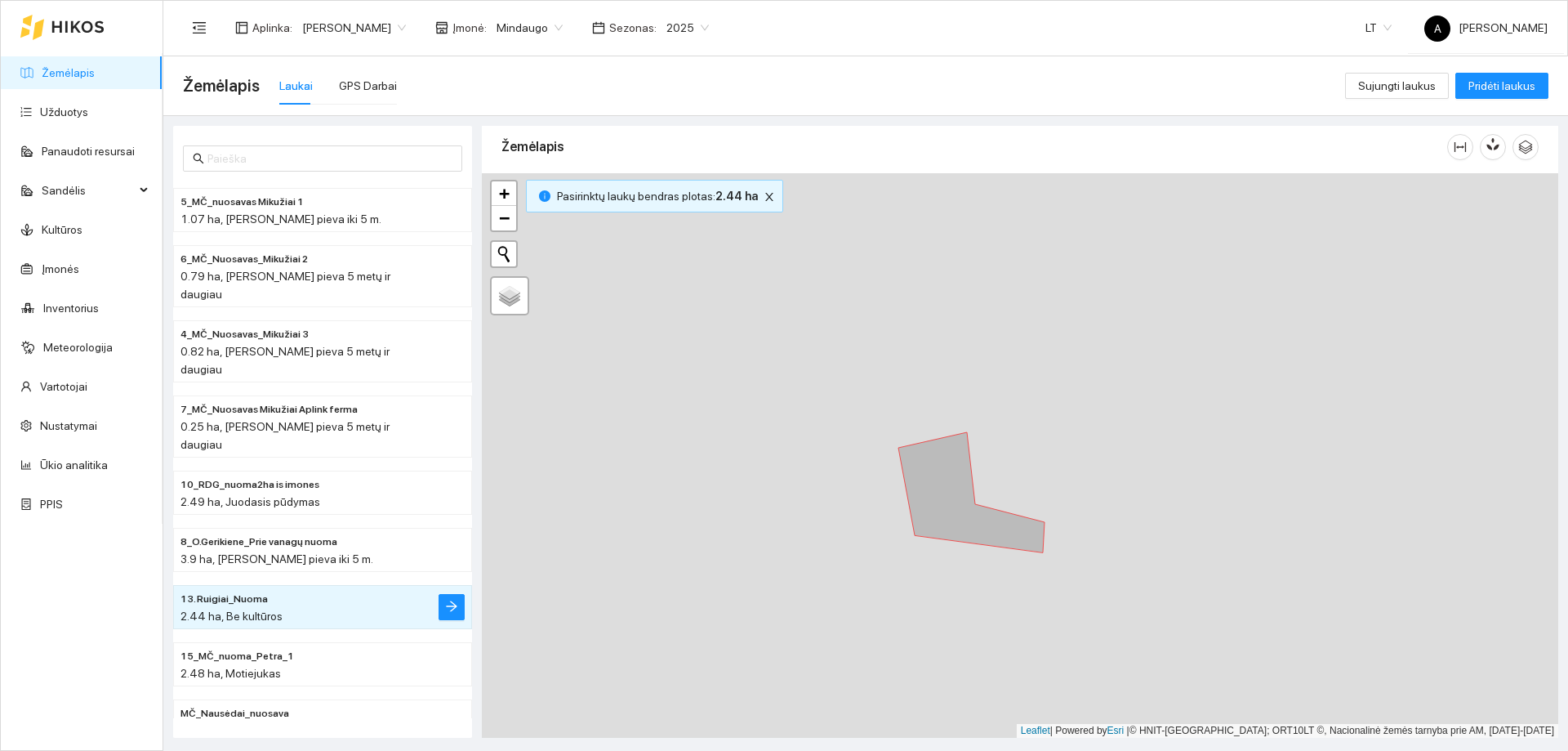
drag, startPoint x: 1009, startPoint y: 453, endPoint x: 1026, endPoint y: 454, distance: 17.0
click at [1021, 454] on div "+ − Nieko nerasta. Bandykite dar kartą. Žemėlapis Palydovas Leaflet | Powered b…" at bounding box center [1021, 456] width 1077 height 565
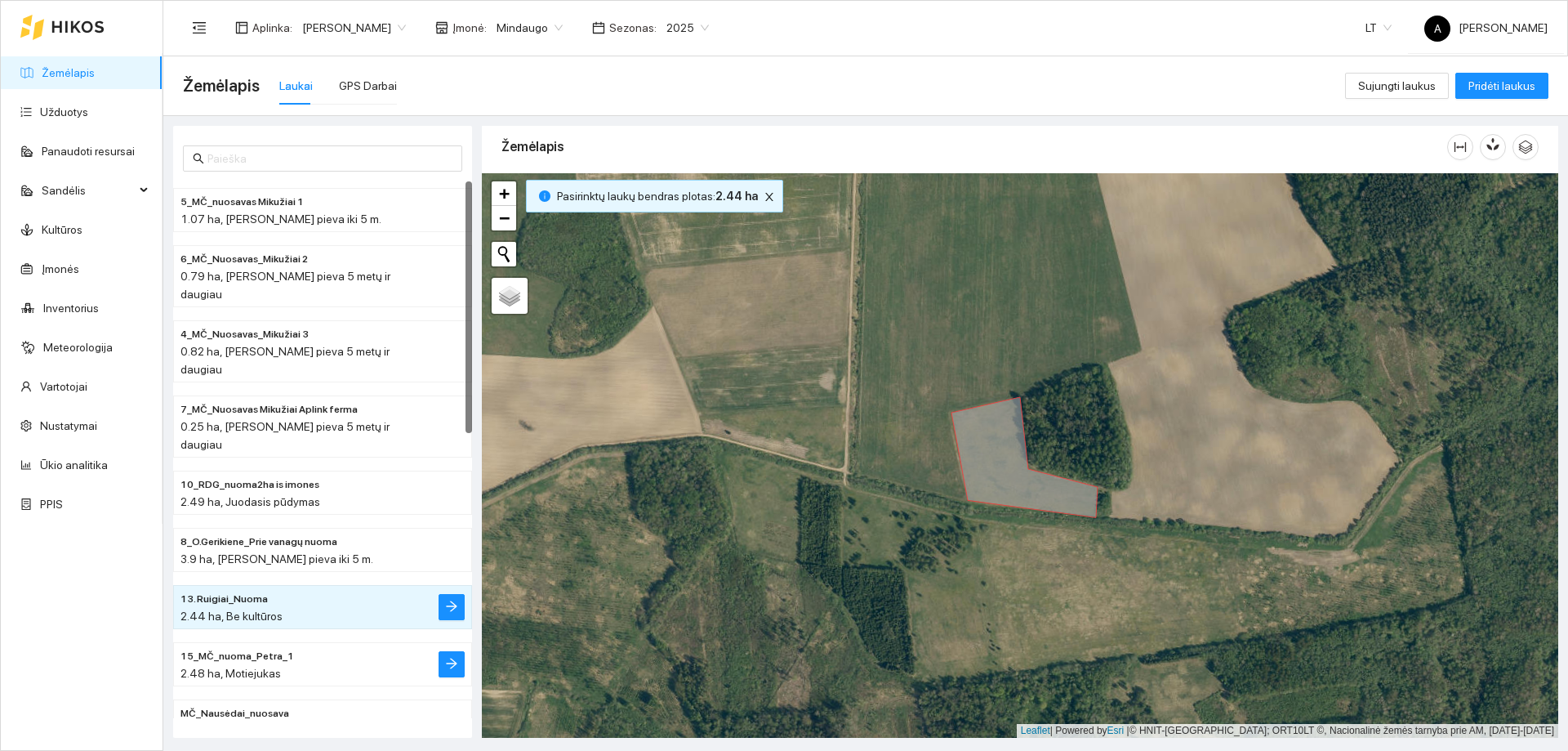
click at [225, 648] on span "15_MČ_nuoma_Petra_1" at bounding box center [237, 656] width 114 height 16
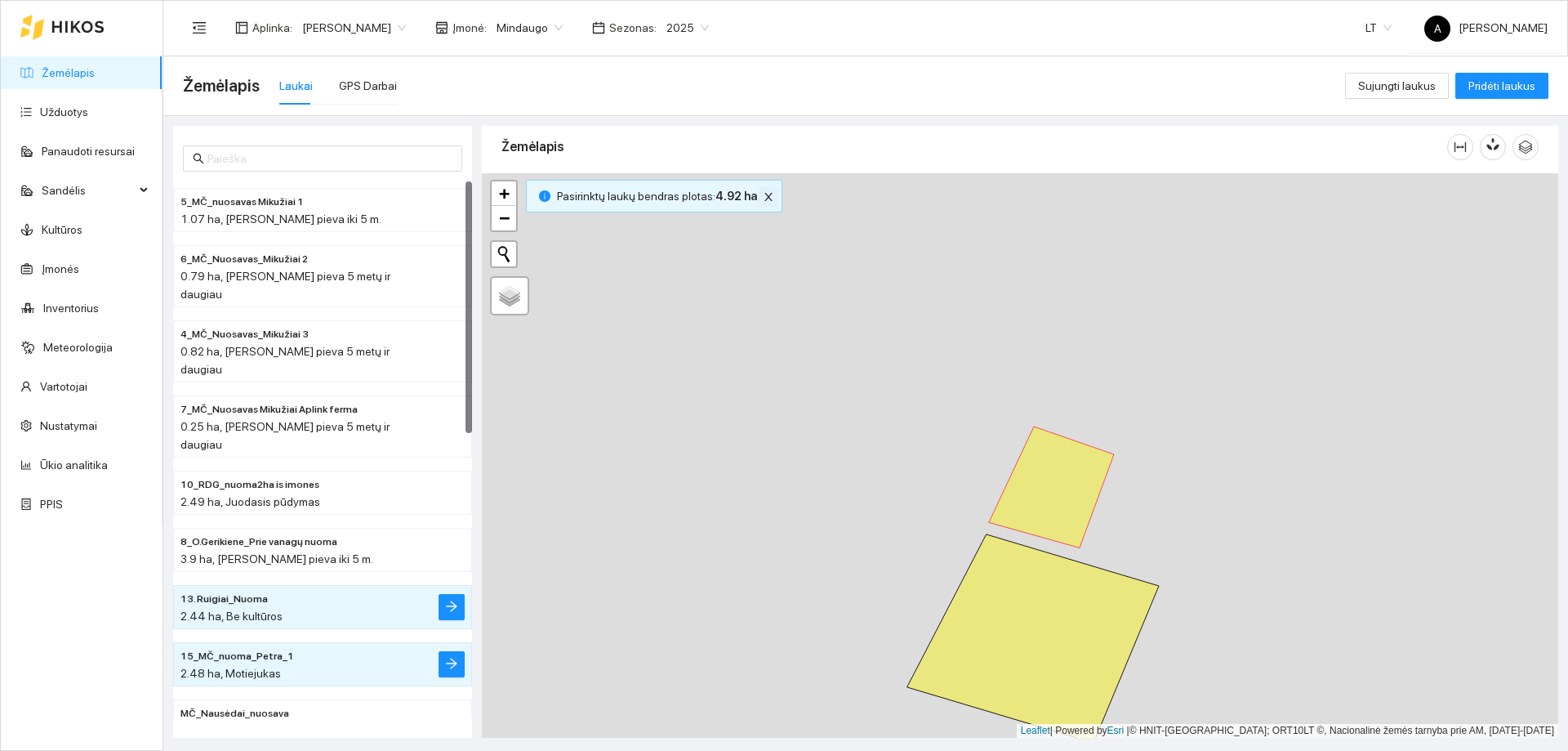
click at [767, 204] on button "button" at bounding box center [768, 196] width 19 height 19
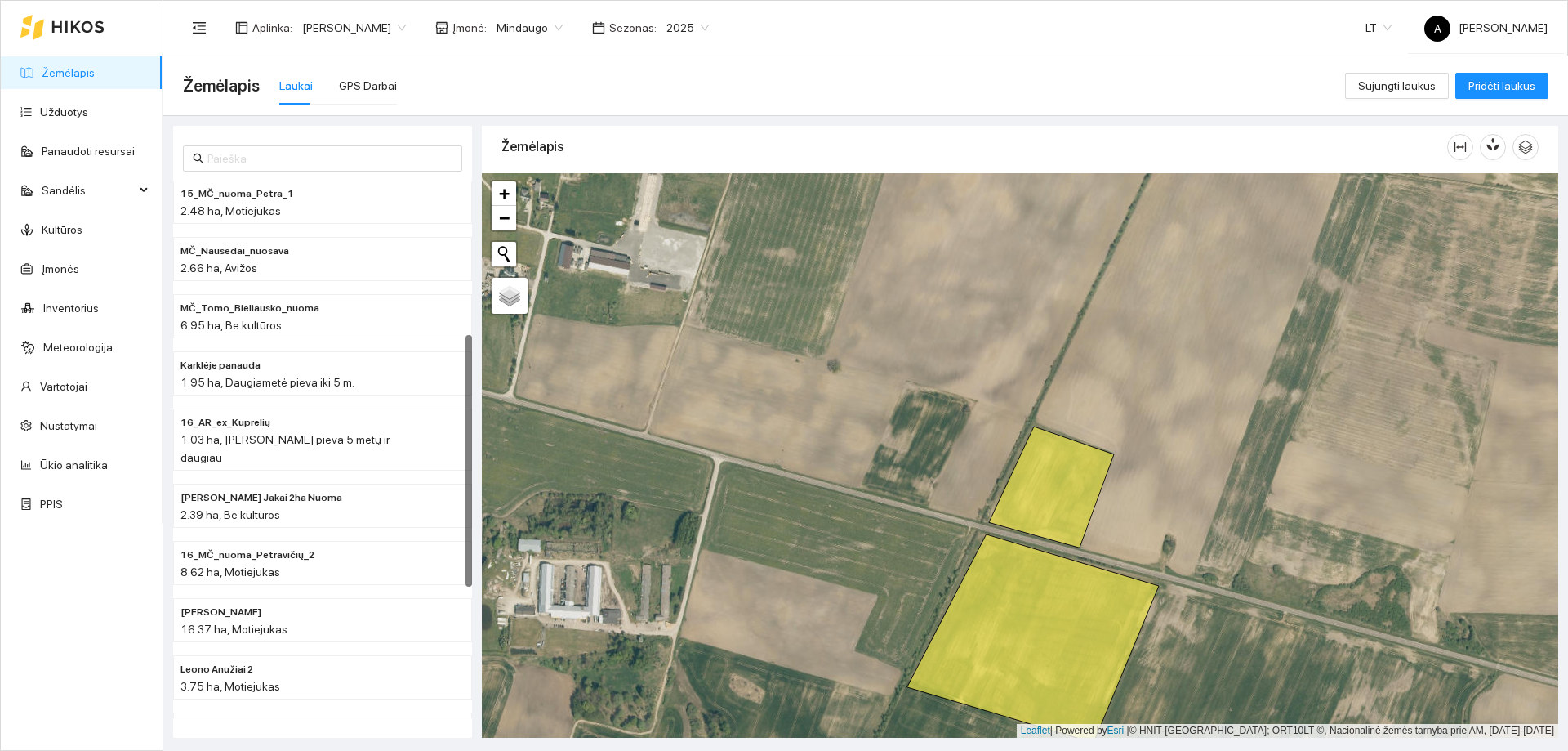
scroll to position [326, 0]
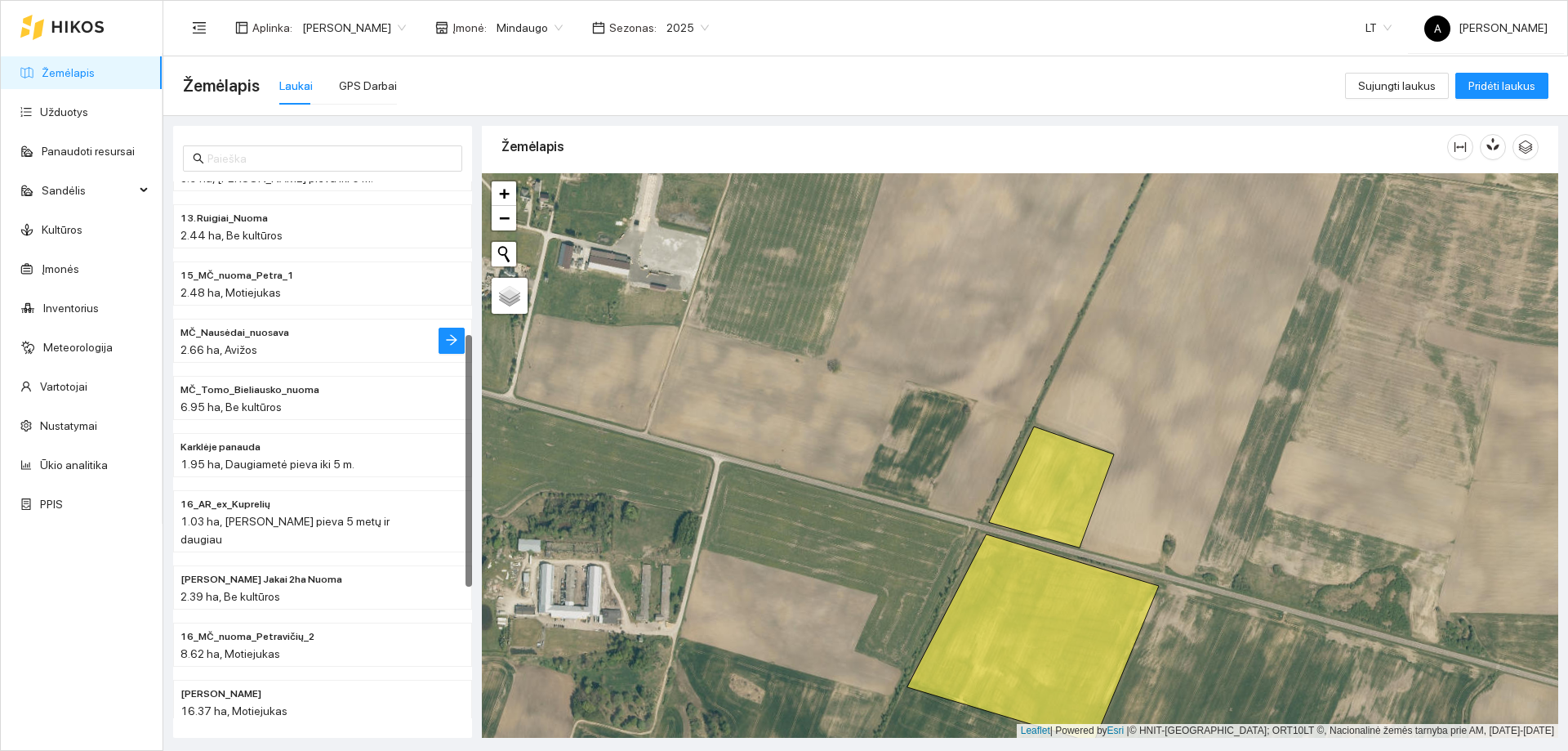
click at [279, 343] on div "2.66 ha, Avižos" at bounding box center [290, 349] width 219 height 18
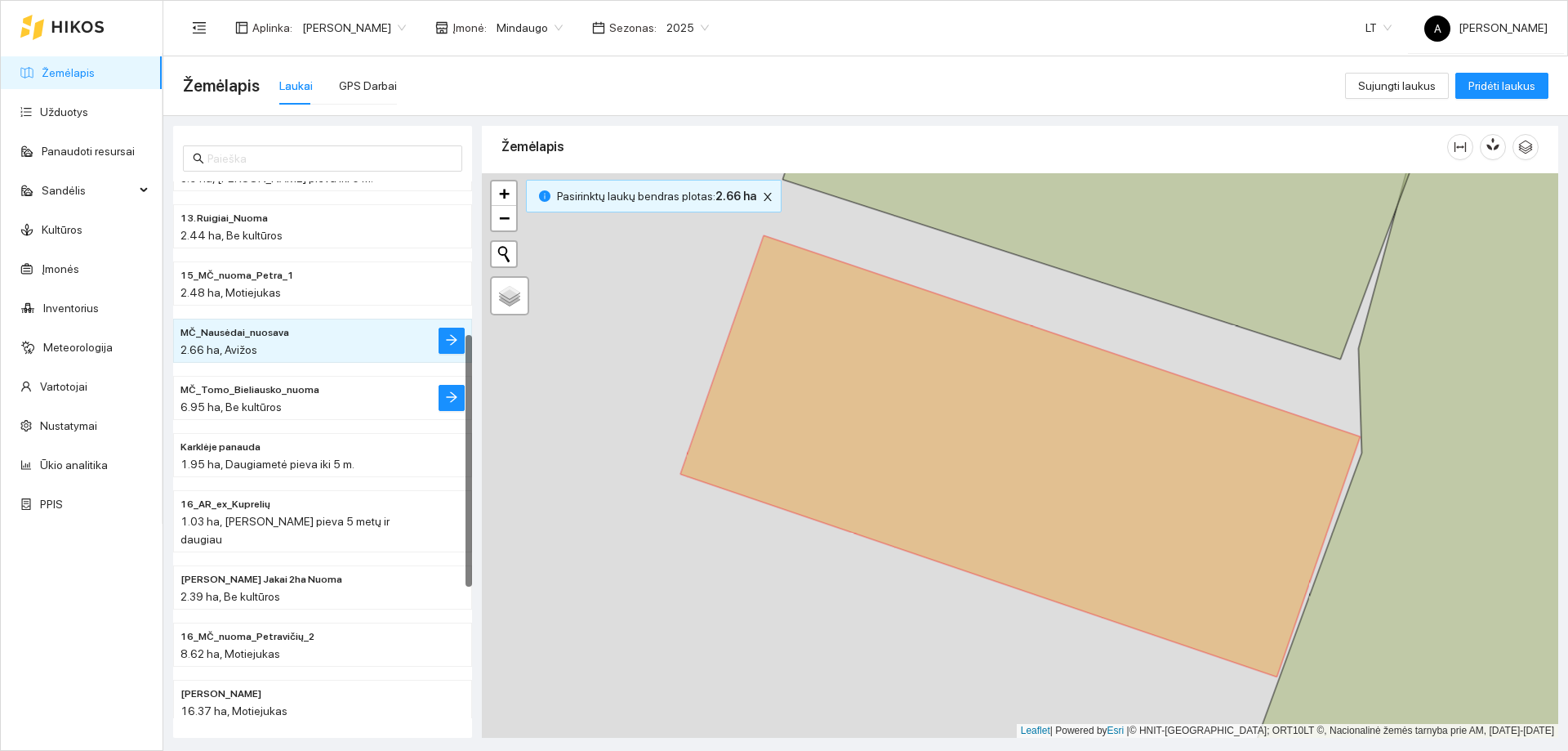
click at [271, 387] on span "MČ_Tomo_Bieliausko_nuoma" at bounding box center [249, 390] width 138 height 16
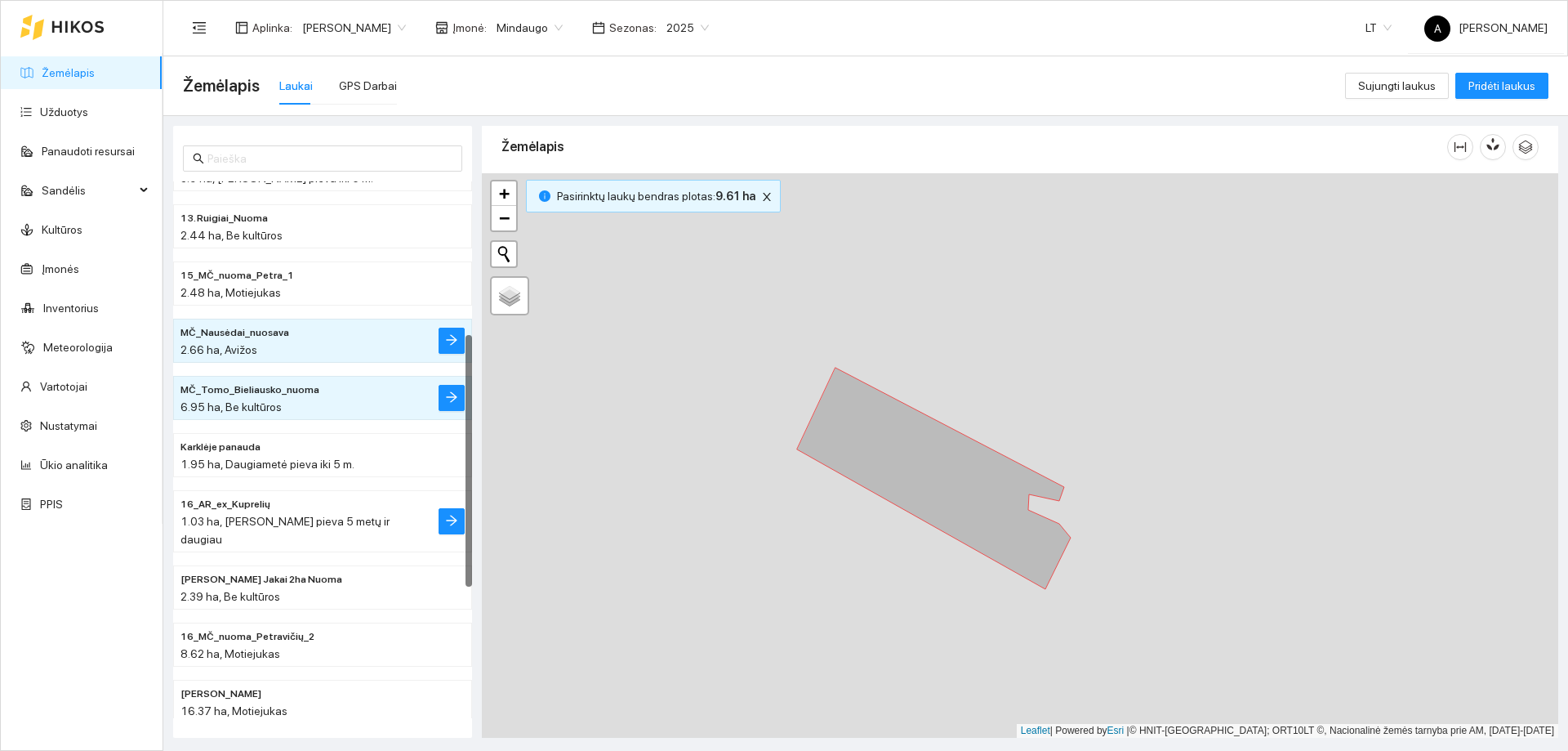
click at [303, 521] on span "1.03 ha, [PERSON_NAME] pieva 5 metų ir daugiau" at bounding box center [285, 530] width 209 height 31
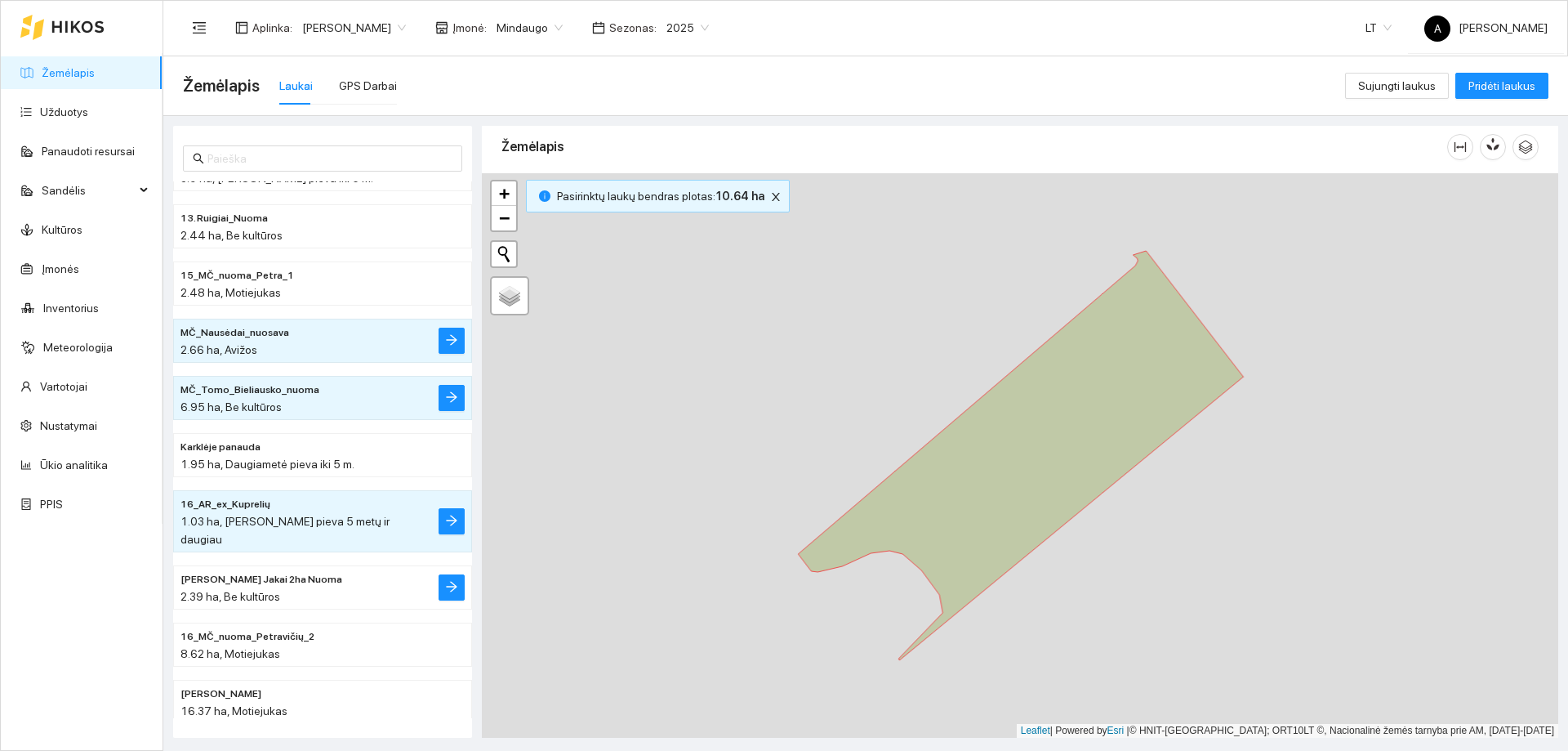
click at [295, 587] on div "2.39 ha, Be kultūros" at bounding box center [290, 596] width 219 height 18
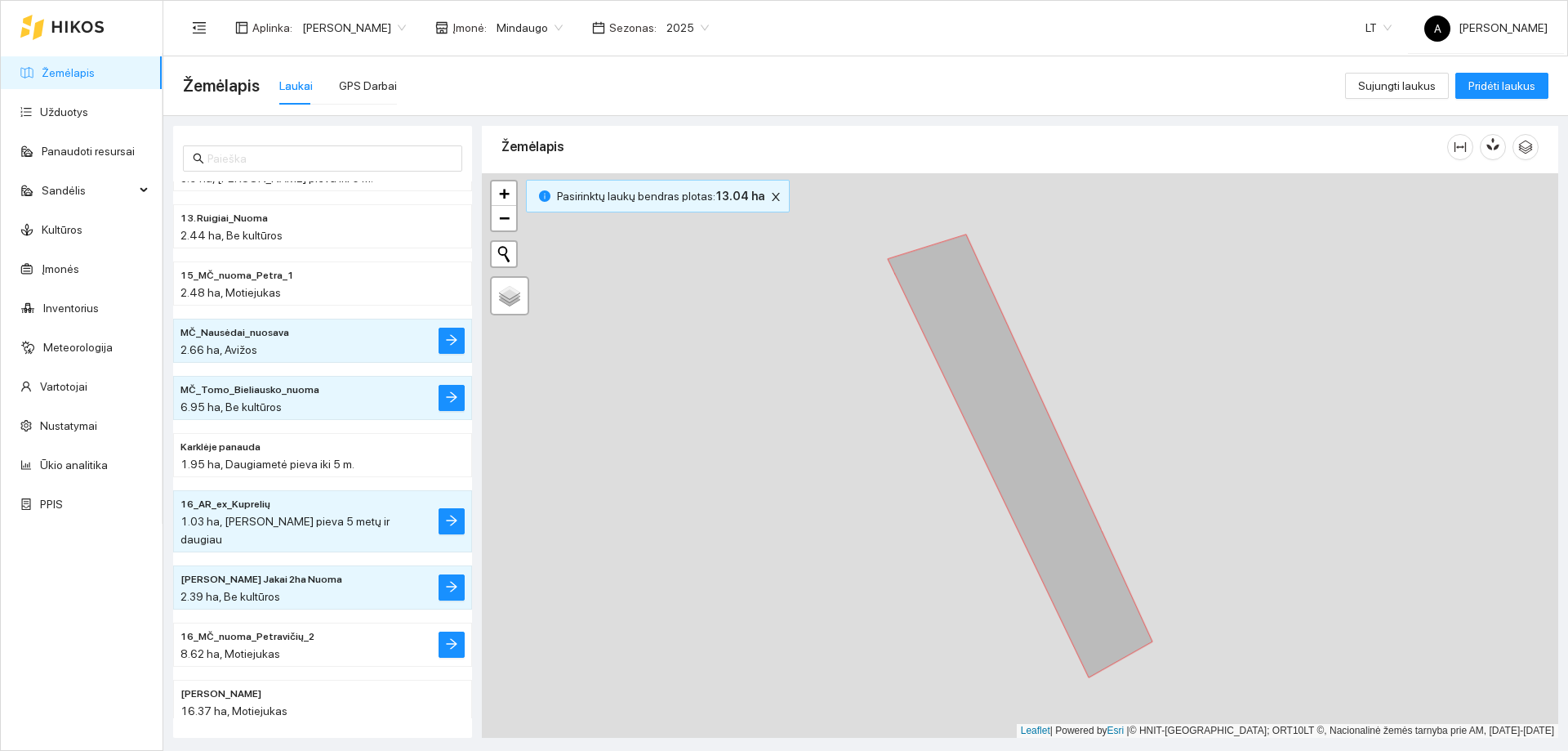
click at [287, 645] on div "8.62 ha, Motiejukas" at bounding box center [290, 654] width 219 height 18
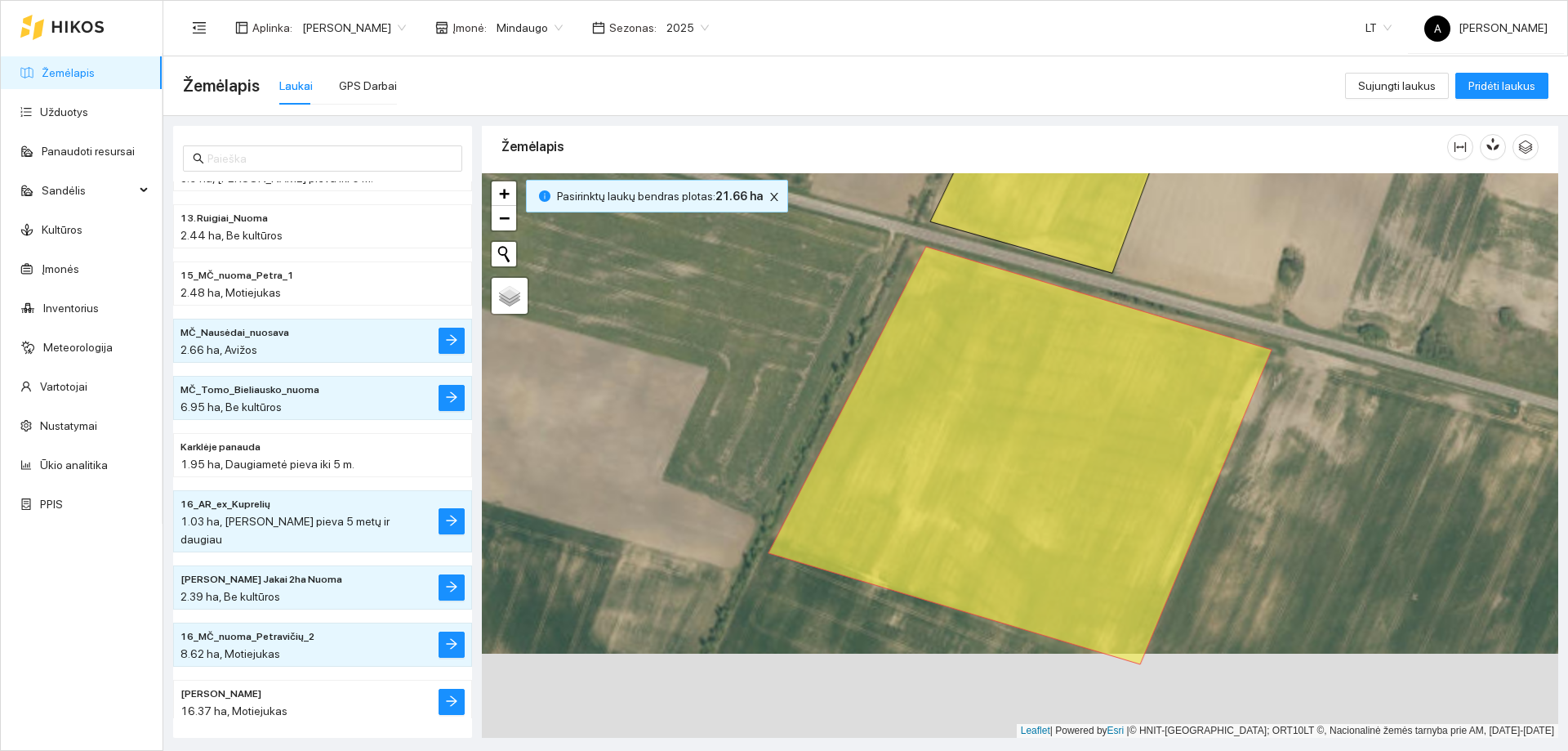
click at [294, 701] on div "16.37 ha, Motiejukas" at bounding box center [290, 711] width 219 height 18
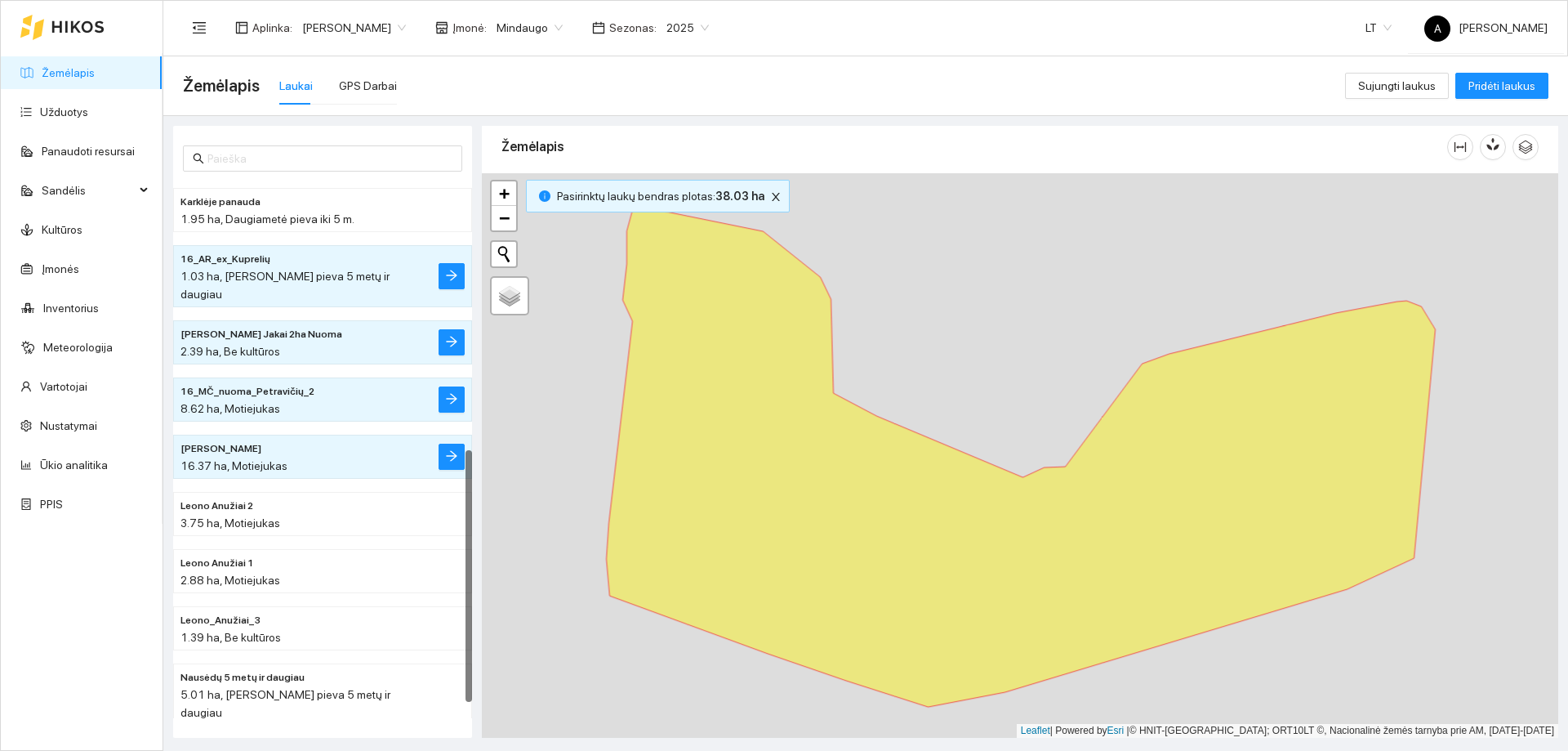
scroll to position [607, 0]
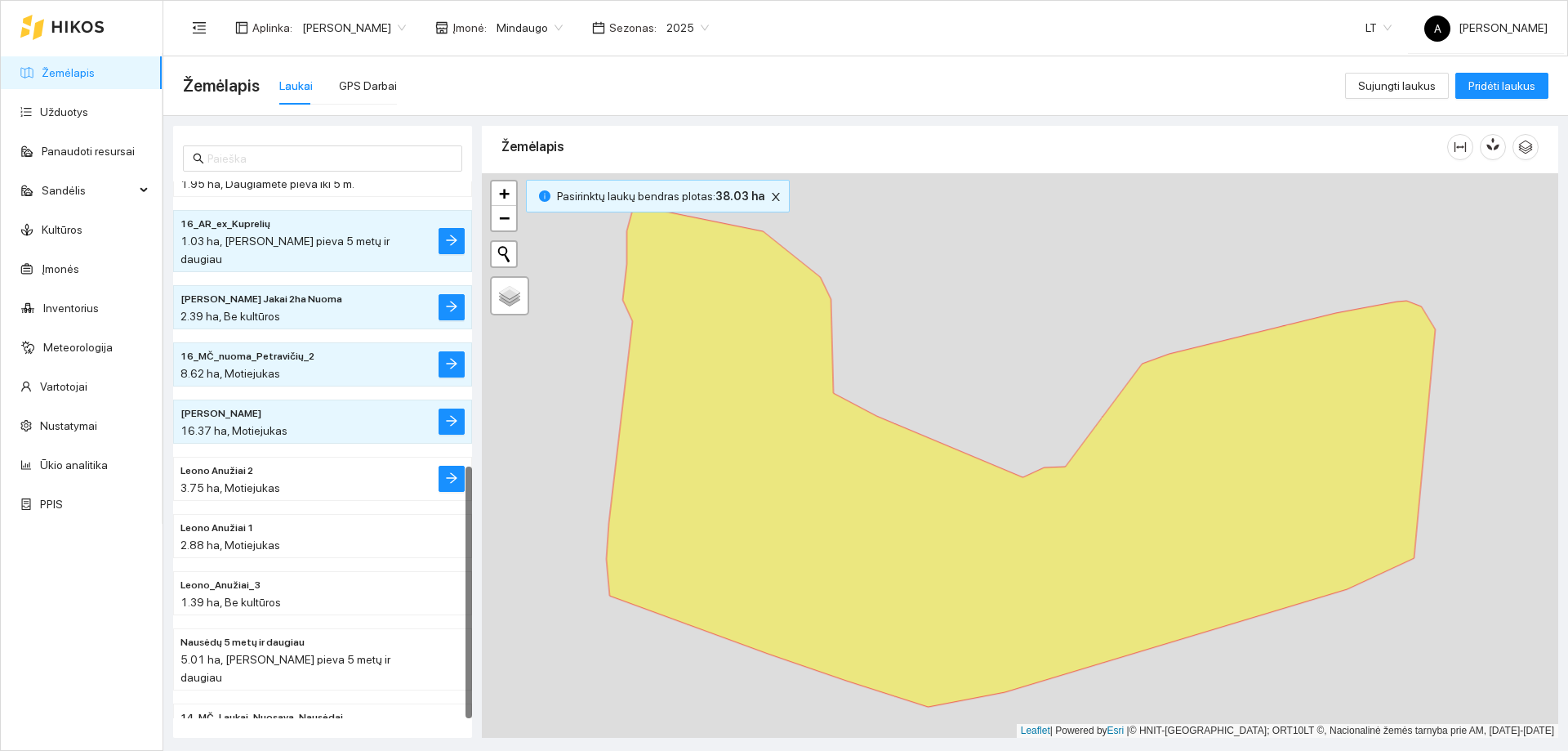
click at [303, 460] on h4 "Leono Anužiai 2" at bounding box center [290, 469] width 219 height 18
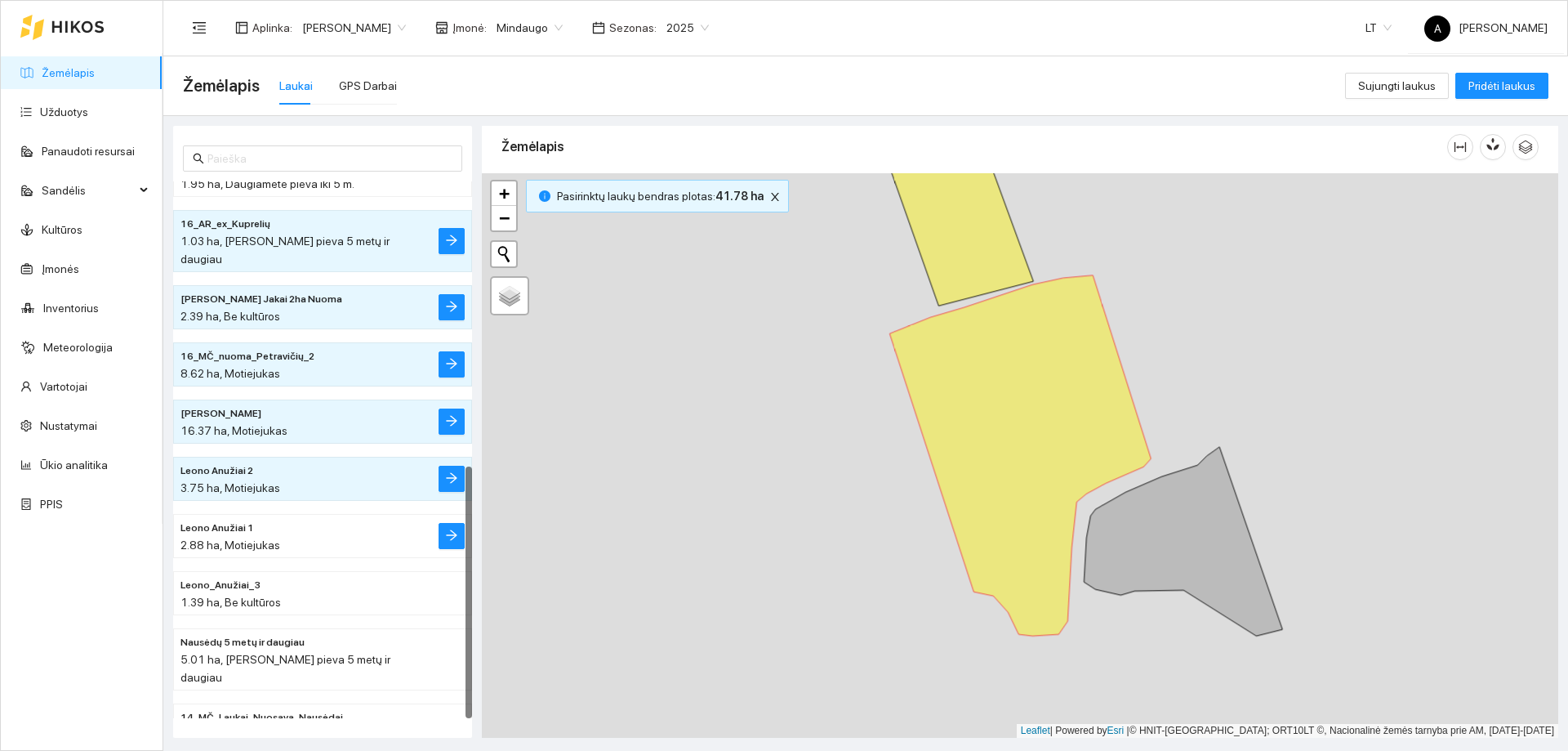
click at [292, 518] on h4 "Leono Anužiai 1" at bounding box center [290, 527] width 219 height 18
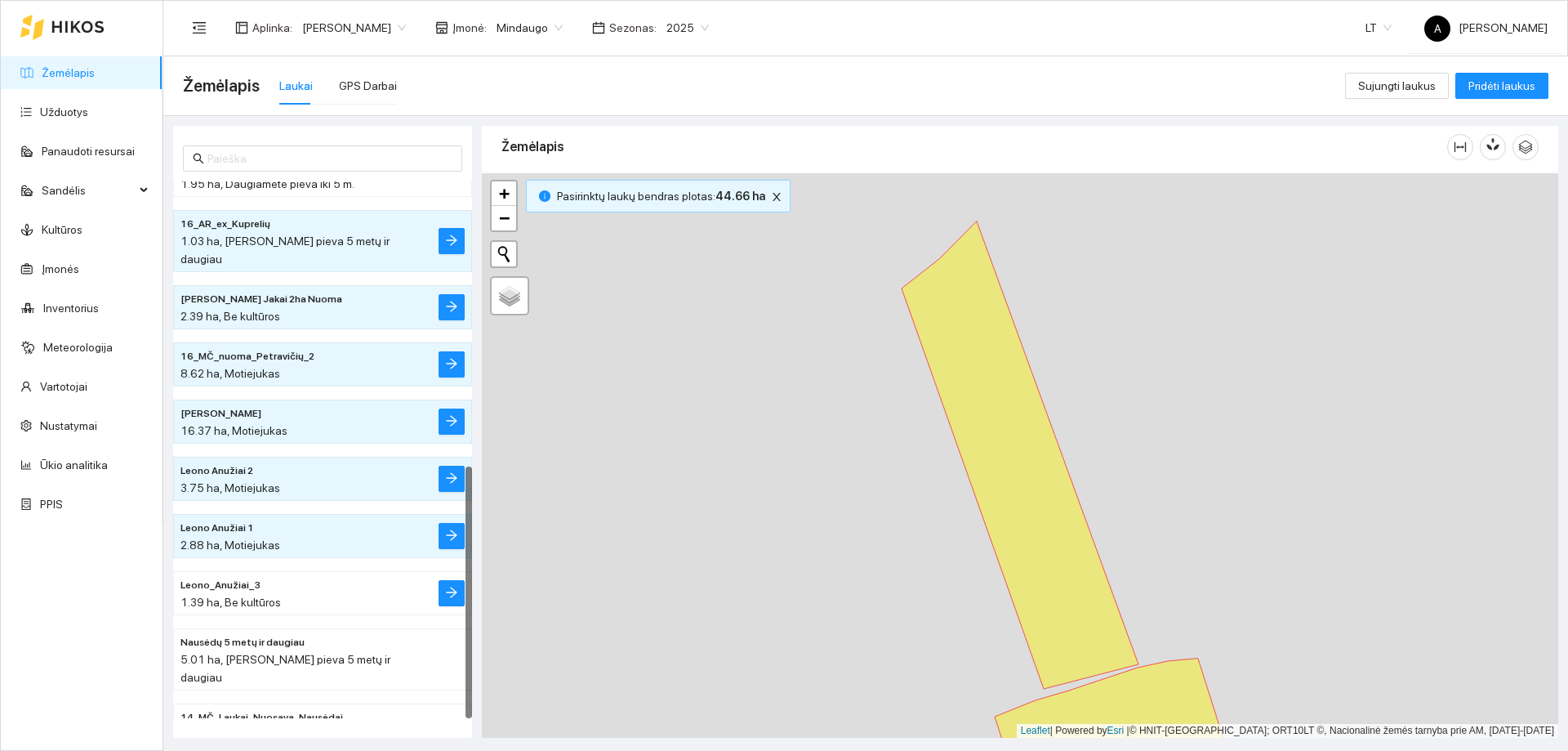
click at [281, 593] on div "1.39 ha, Be kultūros" at bounding box center [290, 602] width 219 height 18
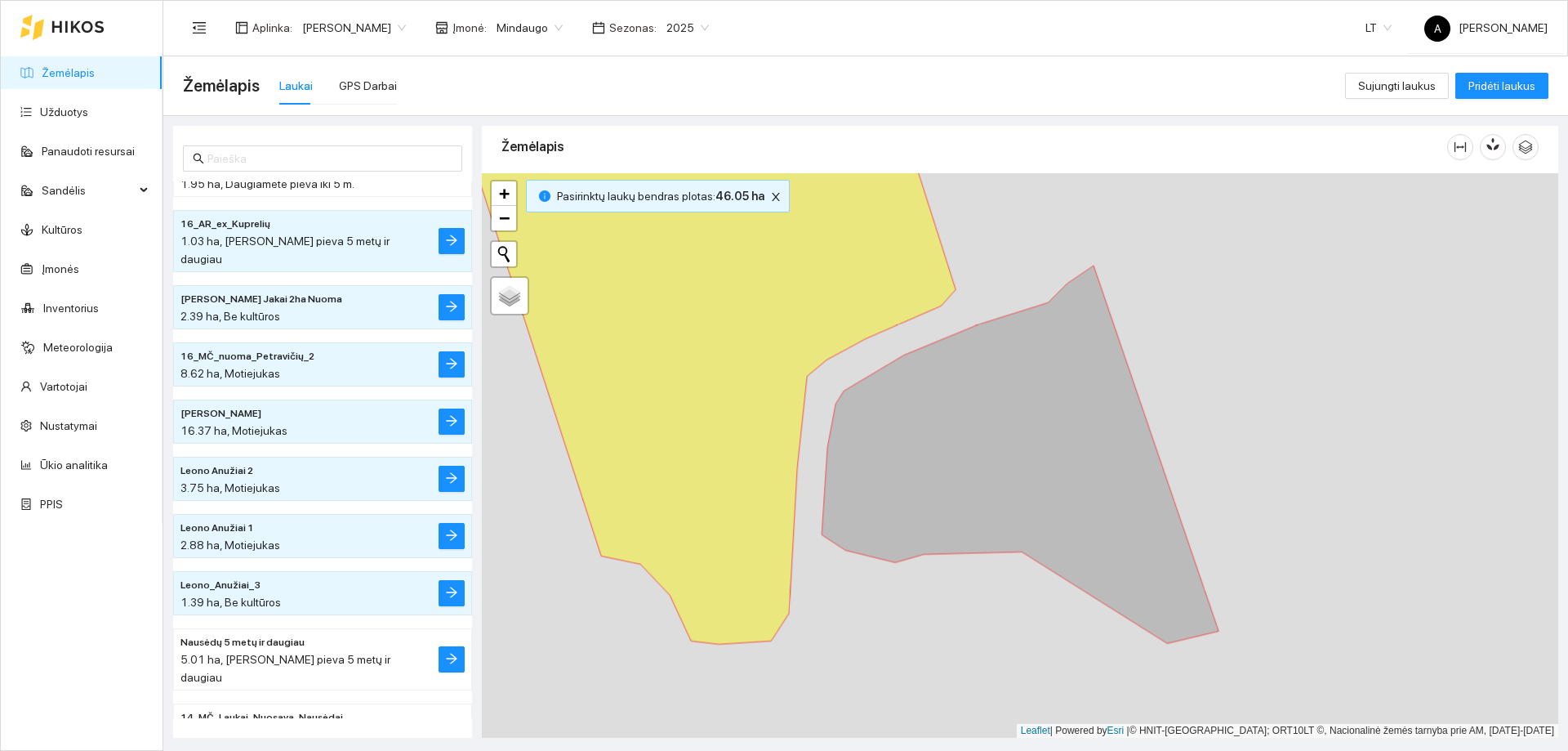
click at [273, 635] on span "Nausėdų 5 metų ir daugiau" at bounding box center [242, 642] width 124 height 16
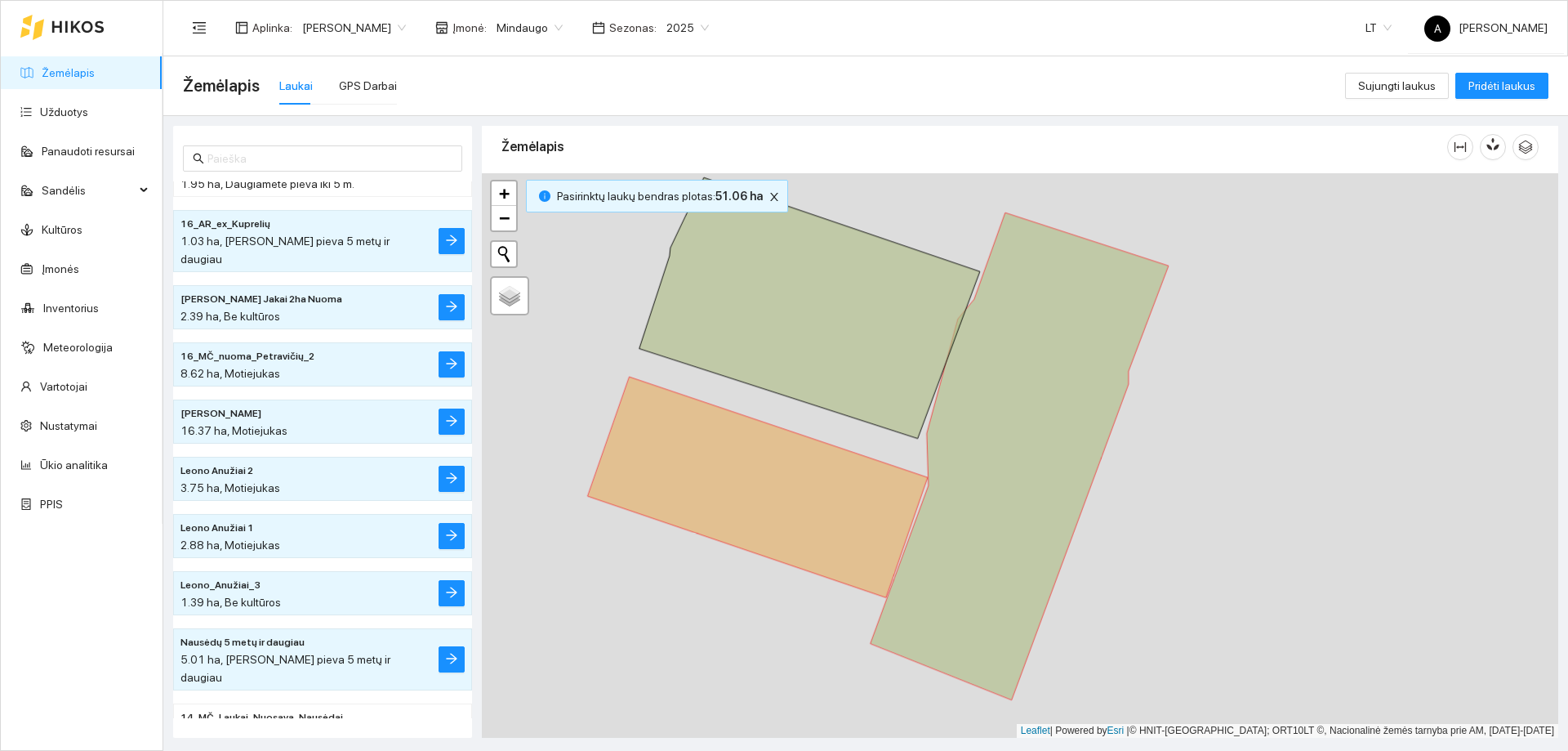
click at [289, 728] on span "3.56 ha, [PERSON_NAME] pieva 5 metų ir daugiau" at bounding box center [285, 744] width 209 height 31
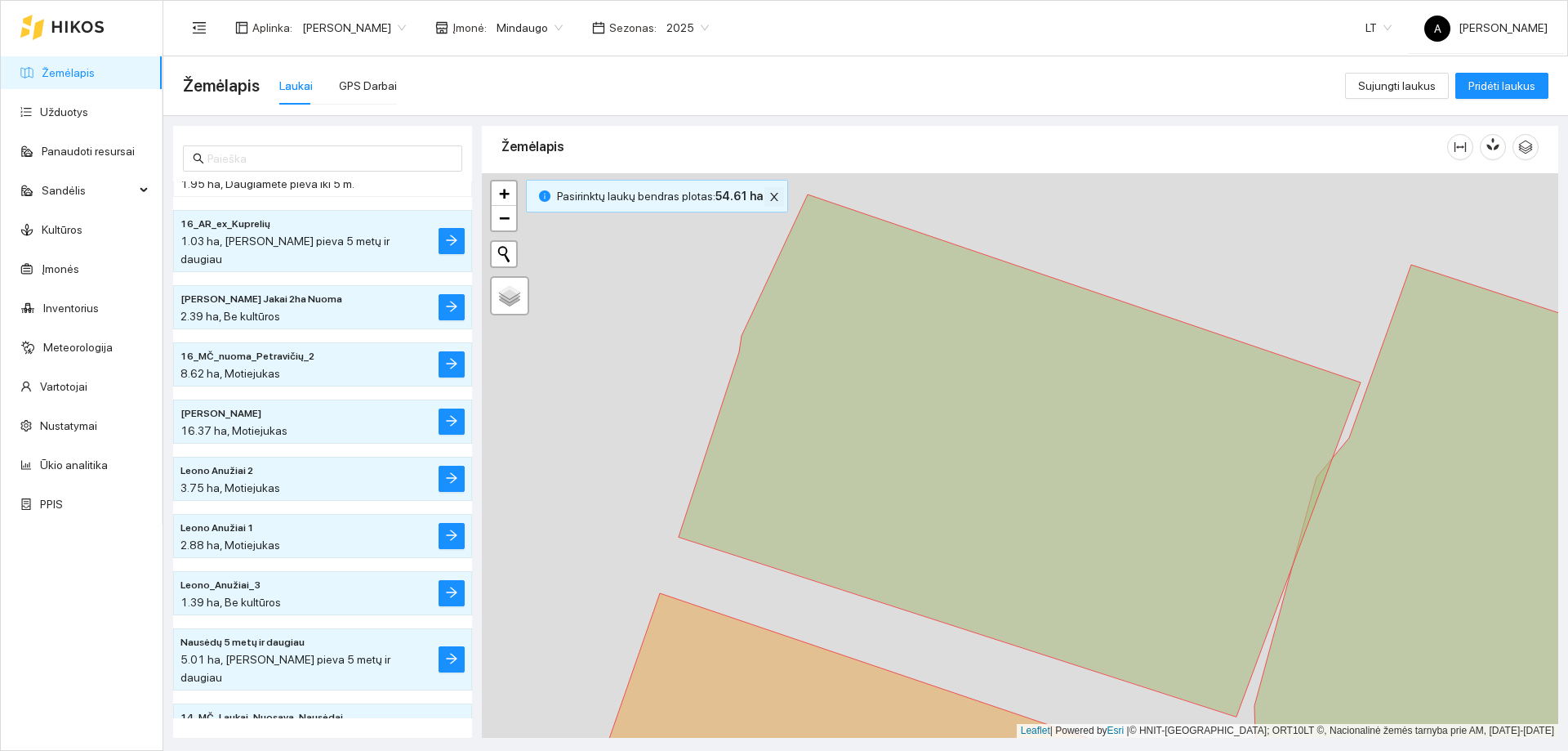
click at [768, 193] on icon "close" at bounding box center [774, 196] width 11 height 11
